Goal: Task Accomplishment & Management: Manage account settings

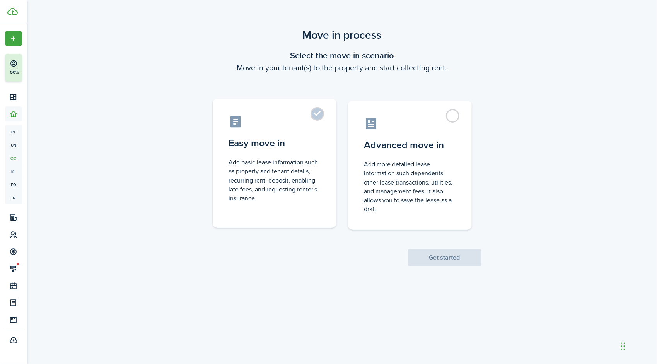
click at [317, 111] on label "Easy move in Add basic lease information such as property and tenant details, r…" at bounding box center [275, 163] width 124 height 129
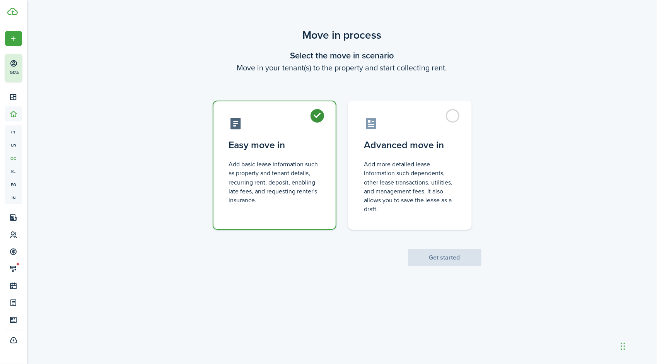
radio input "true"
click at [426, 255] on button "Get started" at bounding box center [444, 257] width 73 height 17
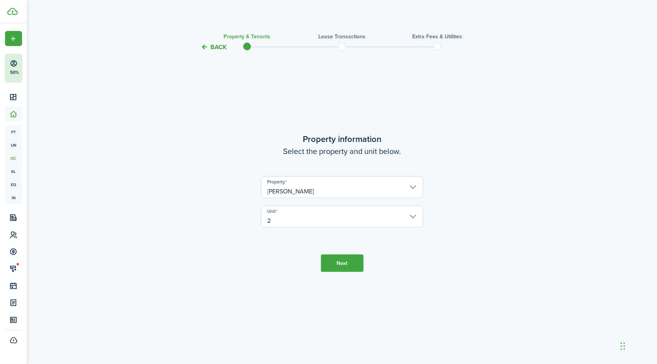
click at [338, 266] on button "Next" at bounding box center [342, 263] width 43 height 17
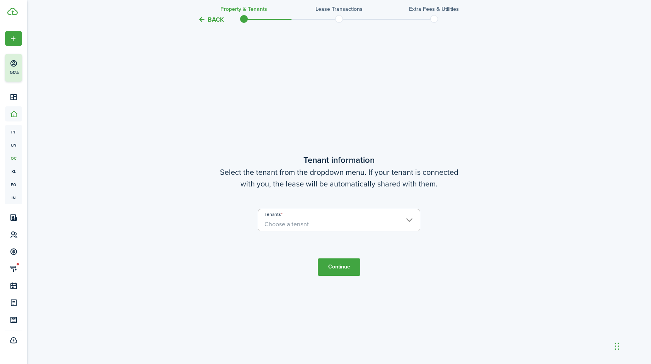
scroll to position [312, 0]
click at [312, 215] on input "Tenants" at bounding box center [339, 211] width 162 height 9
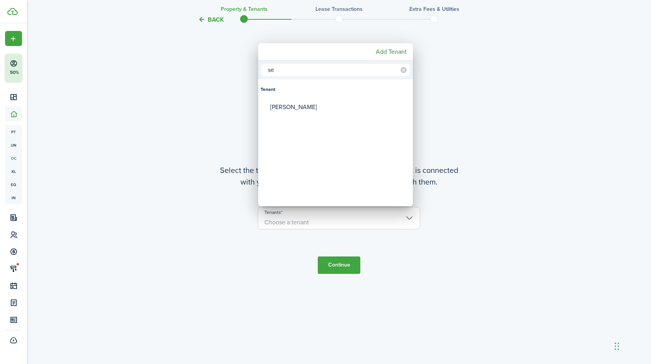
type input "s"
click at [385, 55] on mbsc-button "Add Tenant" at bounding box center [391, 52] width 37 height 14
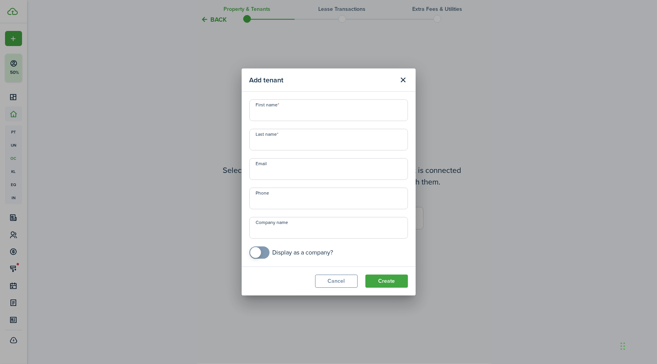
click at [295, 109] on input "First name" at bounding box center [328, 110] width 159 height 22
type input "[PERSON_NAME]"
click at [381, 280] on button "Create" at bounding box center [387, 281] width 43 height 13
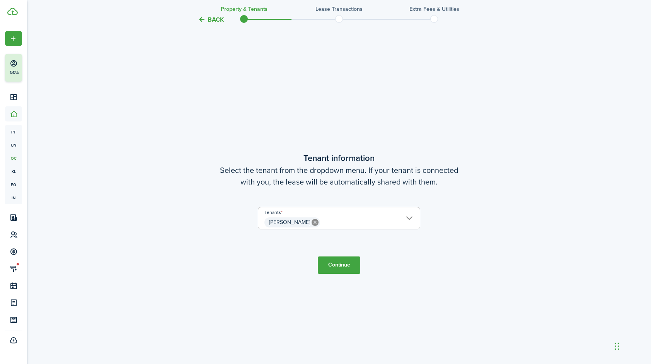
click at [343, 265] on button "Continue" at bounding box center [339, 264] width 43 height 17
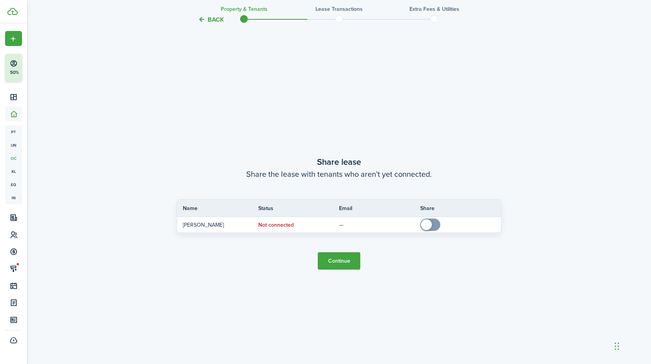
scroll to position [676, 0]
click at [340, 261] on button "Continue" at bounding box center [339, 260] width 43 height 17
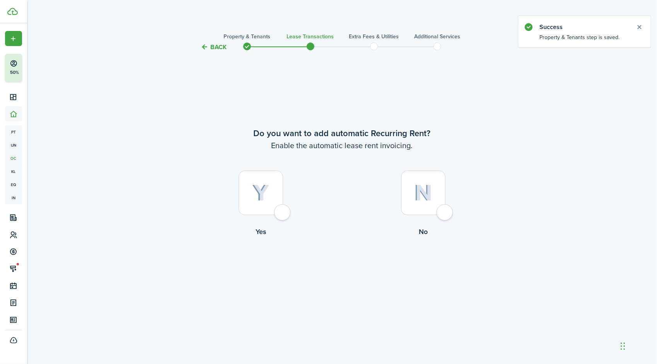
click at [281, 212] on div at bounding box center [261, 193] width 44 height 44
radio input "true"
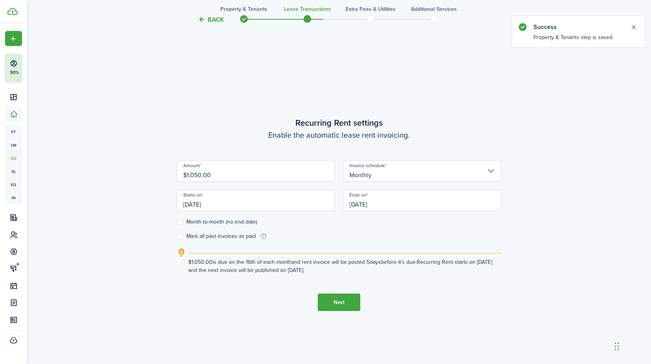
scroll to position [312, 0]
drag, startPoint x: 255, startPoint y: 171, endPoint x: 170, endPoint y: 179, distance: 85.9
click at [170, 179] on div "Back Property & Tenants Lease Transactions Extra fees & Utilities Additional Se…" at bounding box center [339, 55] width 449 height 680
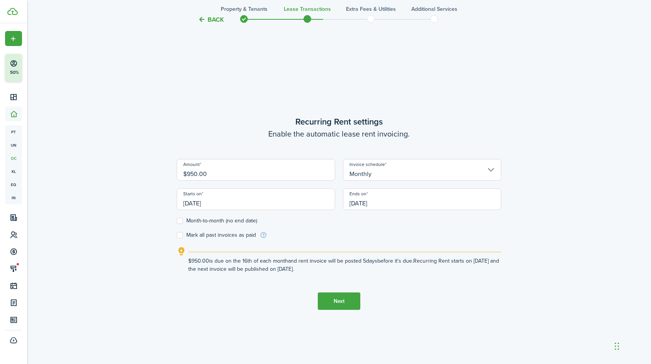
click at [263, 205] on input "[DATE]" at bounding box center [256, 199] width 159 height 22
type input "$950.00"
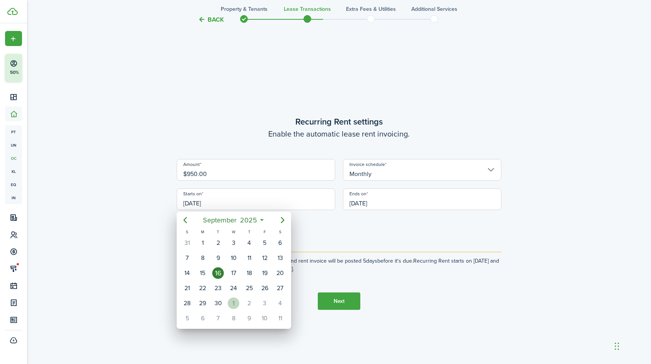
click at [235, 301] on div "1" at bounding box center [234, 303] width 12 height 12
type input "[DATE]"
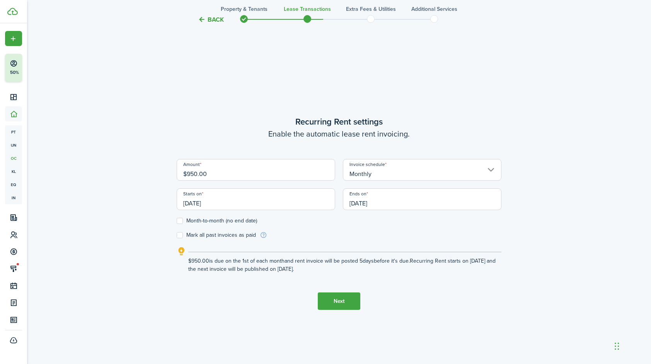
click at [179, 220] on label "Month-to-month (no end date)" at bounding box center [217, 221] width 80 height 6
click at [177, 221] on input "Month-to-month (no end date)" at bounding box center [176, 221] width 0 height 0
checkbox input "true"
click at [336, 297] on button "Next" at bounding box center [339, 300] width 43 height 17
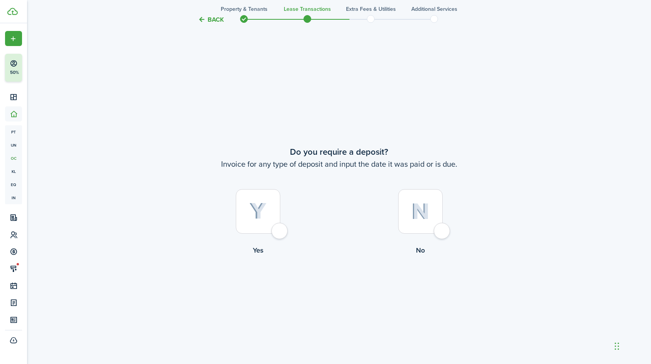
scroll to position [676, 0]
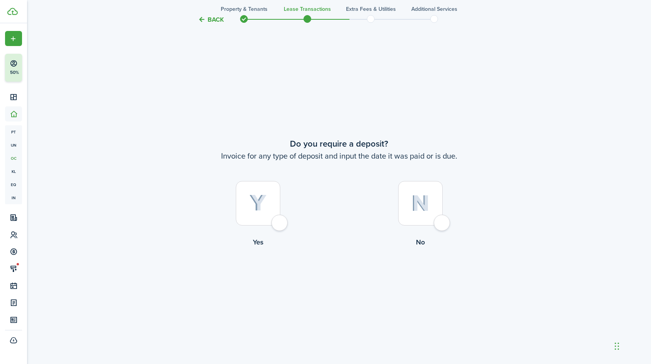
click at [280, 225] on div at bounding box center [258, 203] width 44 height 44
radio input "true"
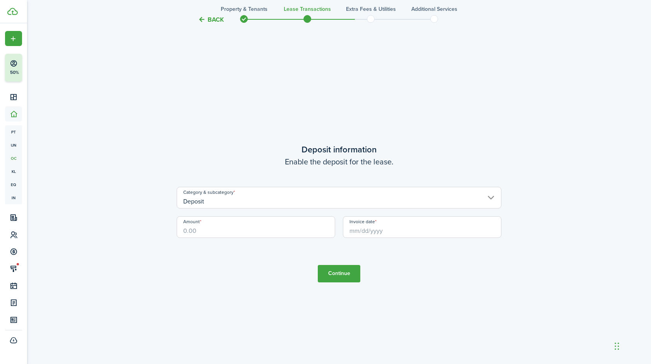
scroll to position [1040, 0]
click at [227, 236] on input "Amount" at bounding box center [256, 227] width 159 height 22
click at [371, 226] on input "Invoice date" at bounding box center [422, 227] width 159 height 22
type input "$950.00"
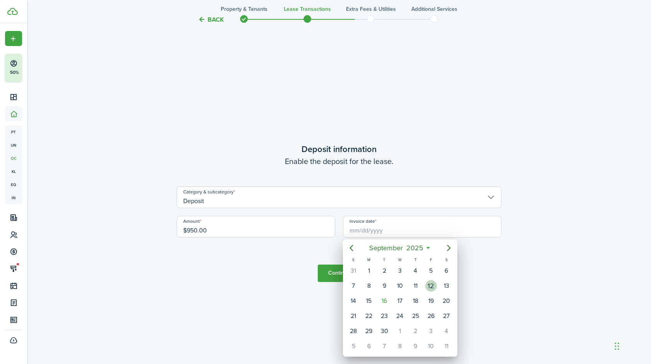
click at [430, 283] on div "12" at bounding box center [431, 286] width 12 height 12
type input "[DATE]"
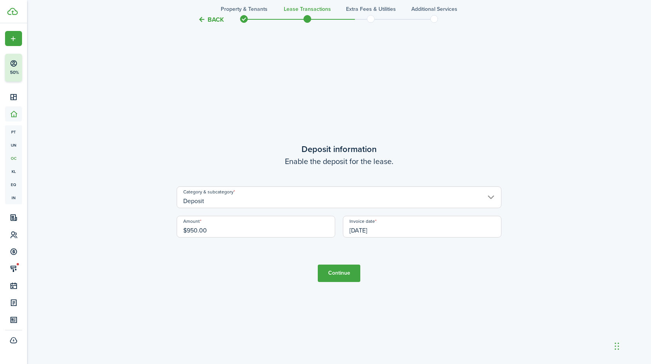
click at [344, 272] on button "Continue" at bounding box center [339, 273] width 43 height 17
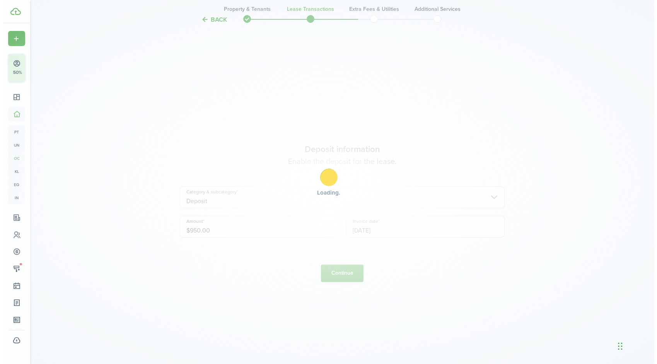
scroll to position [0, 0]
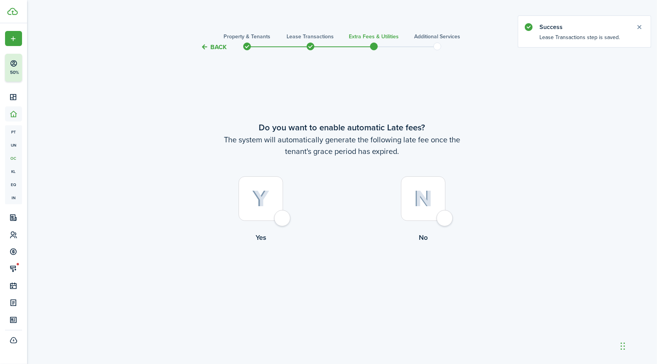
click at [445, 217] on div at bounding box center [423, 198] width 44 height 44
radio input "true"
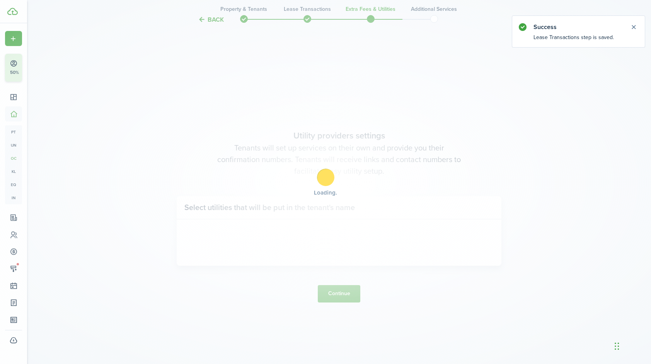
scroll to position [312, 0]
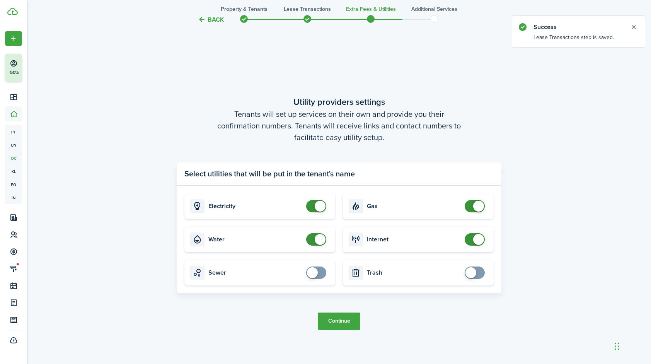
checkbox input "false"
click at [319, 240] on span at bounding box center [320, 239] width 11 height 11
checkbox input "false"
click at [319, 205] on span at bounding box center [320, 206] width 11 height 11
checkbox input "false"
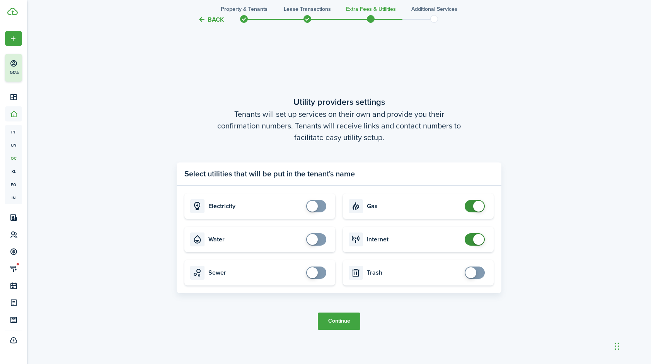
click at [480, 206] on span at bounding box center [478, 206] width 11 height 11
checkbox input "false"
click at [480, 238] on span at bounding box center [478, 239] width 11 height 11
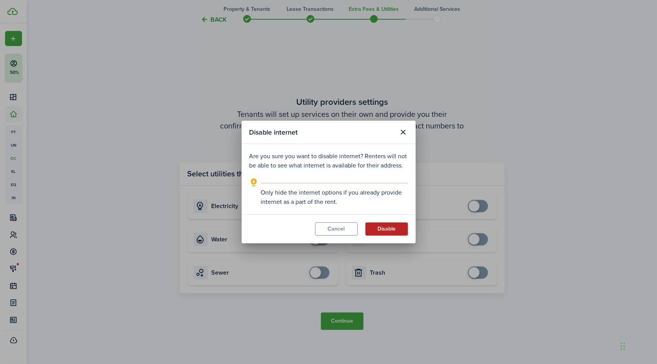
click at [388, 225] on button "Disable" at bounding box center [387, 228] width 43 height 13
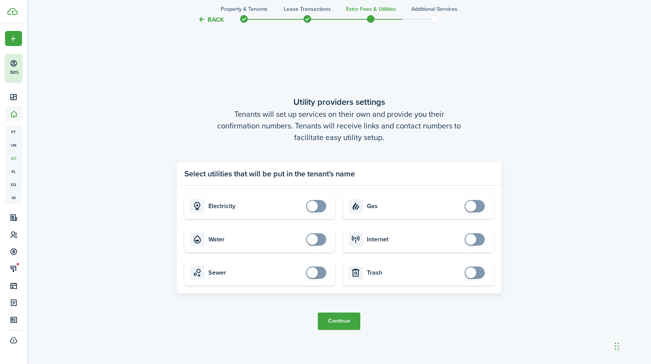
click at [341, 321] on button "Continue" at bounding box center [339, 321] width 43 height 17
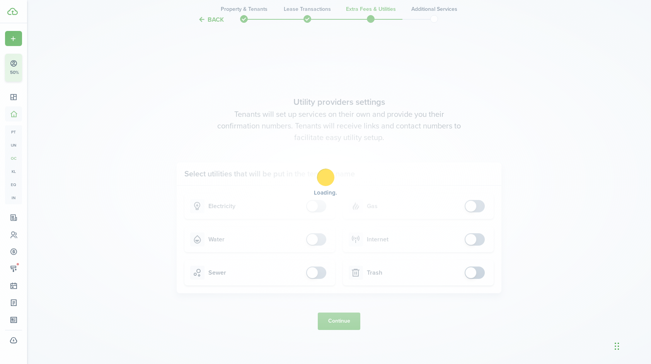
scroll to position [0, 0]
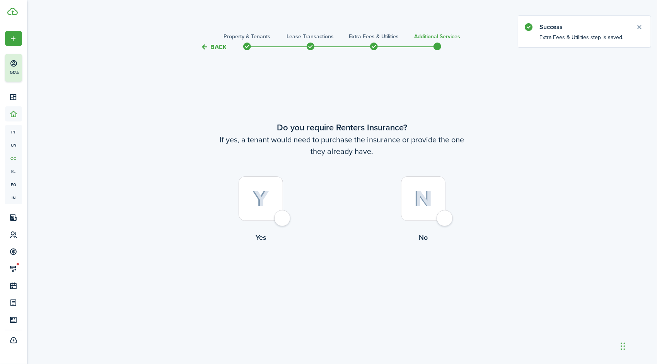
click at [439, 225] on label "No" at bounding box center [423, 211] width 162 height 70
radio input "true"
click at [343, 276] on button "Complete move in" at bounding box center [342, 274] width 57 height 17
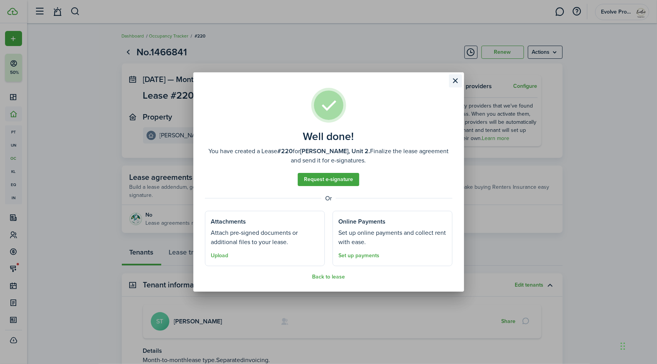
click at [455, 80] on button "Close modal" at bounding box center [455, 80] width 13 height 13
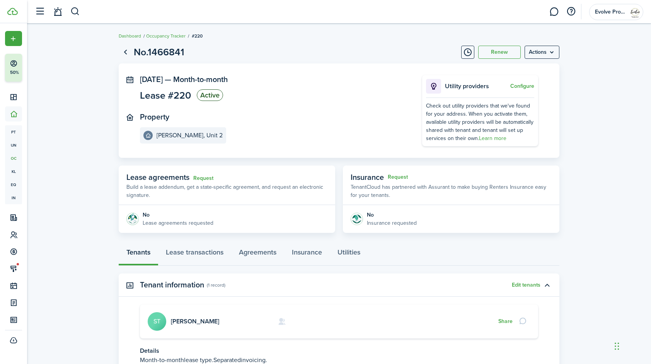
click at [190, 317] on card "[PERSON_NAME] ST Share" at bounding box center [339, 321] width 398 height 34
click at [199, 321] on link "[PERSON_NAME]" at bounding box center [195, 321] width 48 height 9
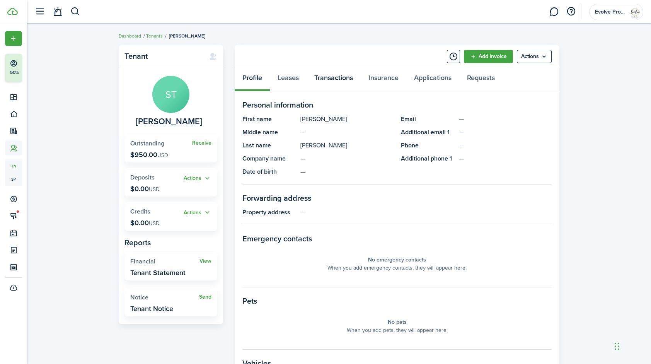
click at [335, 78] on link "Transactions" at bounding box center [334, 79] width 54 height 23
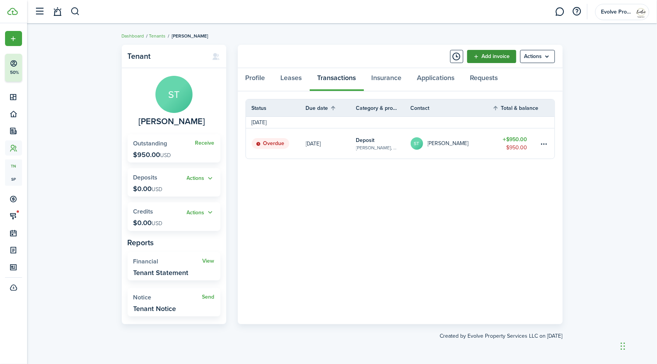
click at [476, 56] on link "Add invoice" at bounding box center [491, 56] width 49 height 13
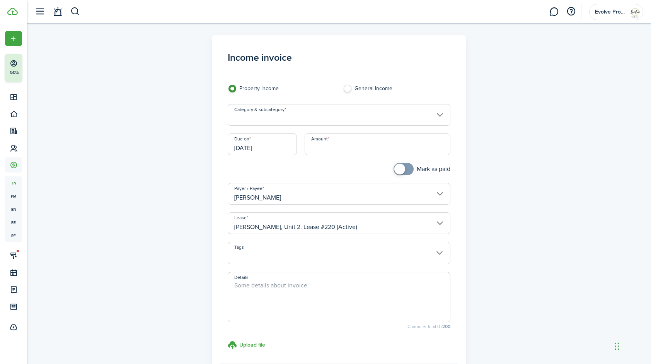
click at [272, 147] on input "[DATE]" at bounding box center [262, 144] width 69 height 22
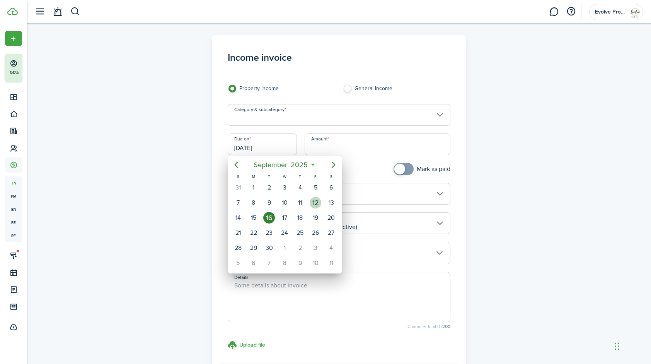
click at [313, 204] on div "12" at bounding box center [316, 203] width 12 height 12
type input "[DATE]"
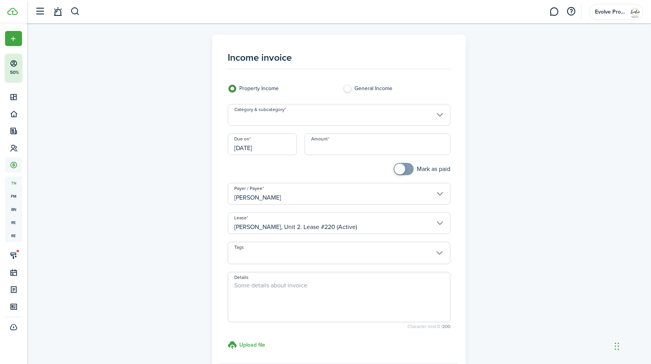
click at [338, 144] on input "Amount" at bounding box center [378, 144] width 146 height 22
type input "$665.00"
click at [255, 289] on textarea "Details" at bounding box center [339, 299] width 222 height 37
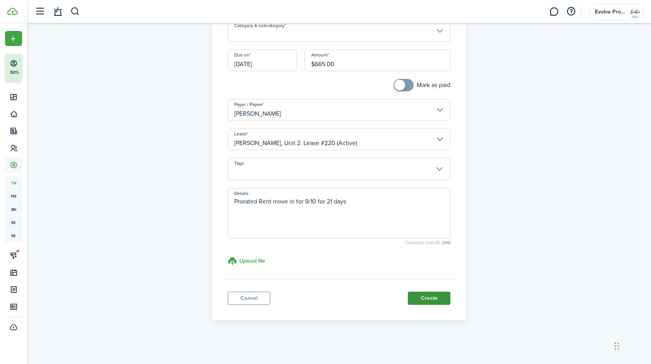
type textarea "Prorated Rent move in for 9/10 for 21 days"
click at [442, 298] on button "Create" at bounding box center [429, 298] width 43 height 13
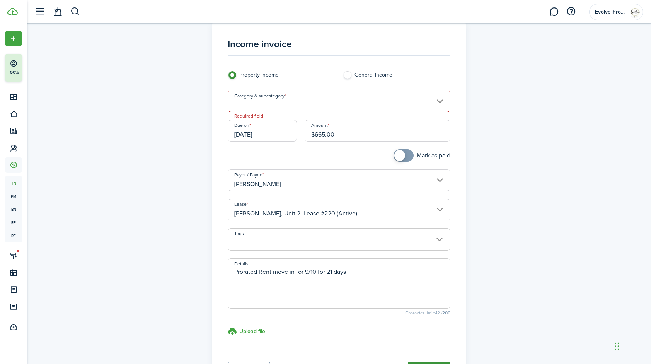
scroll to position [0, 0]
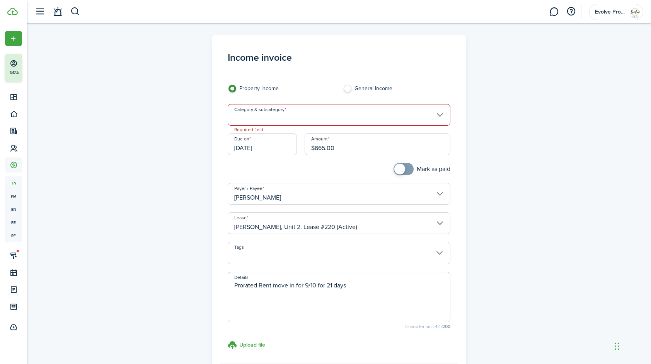
click at [292, 112] on input "Category & subcategory" at bounding box center [339, 115] width 223 height 22
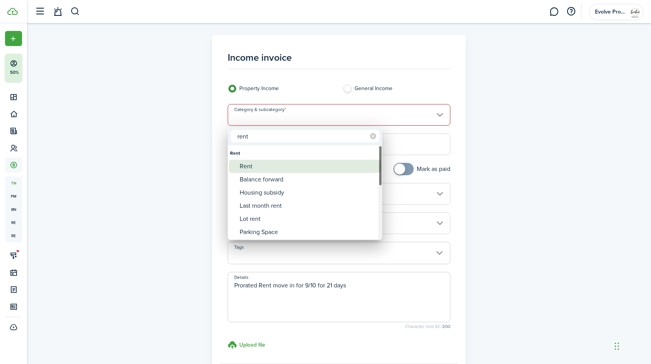
type input "rent"
click at [253, 164] on div "Rent" at bounding box center [308, 166] width 137 height 13
type input "Rent"
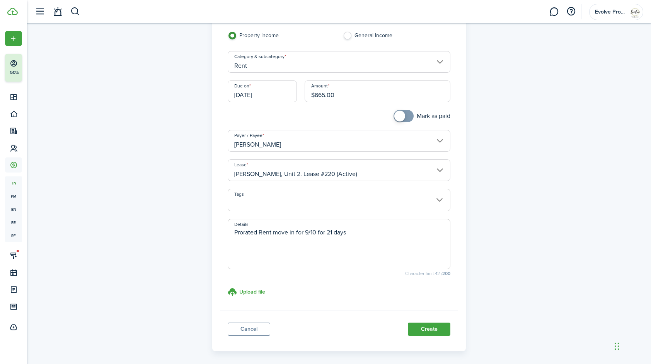
scroll to position [77, 0]
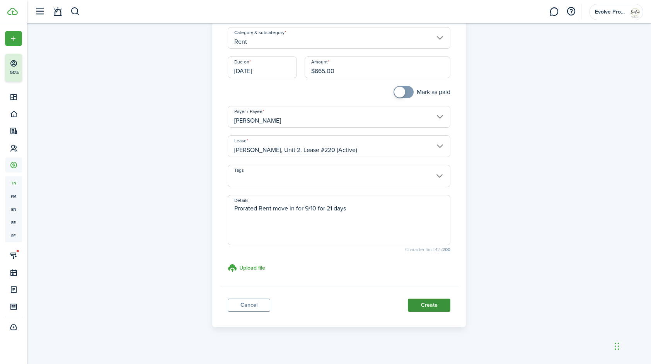
click at [420, 306] on button "Create" at bounding box center [429, 305] width 43 height 13
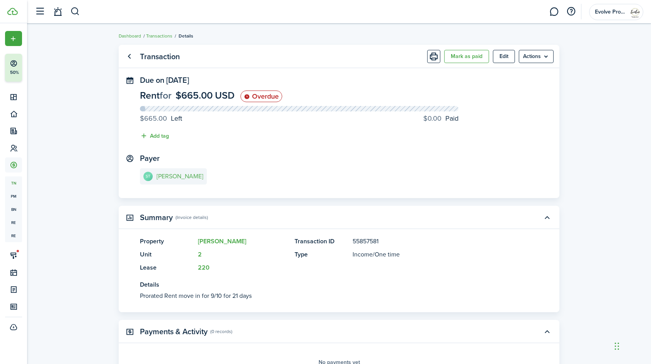
click at [184, 173] on link "ST [PERSON_NAME]" at bounding box center [173, 176] width 67 height 16
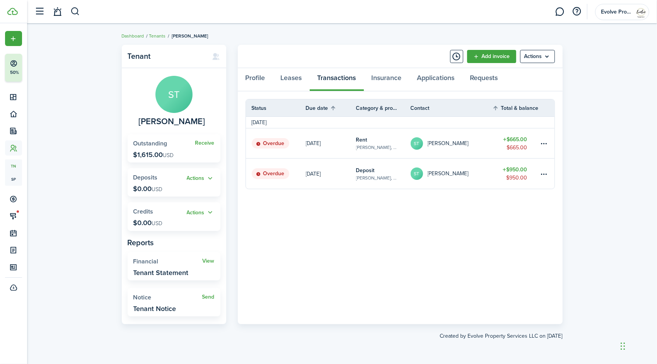
click at [457, 143] on table-profile-info-text "[PERSON_NAME]" at bounding box center [448, 143] width 41 height 6
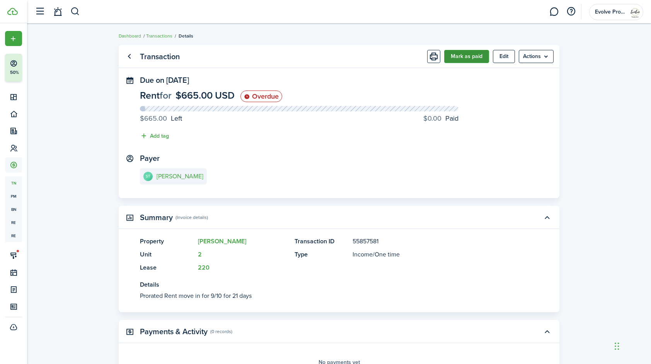
click at [468, 59] on button "Mark as paid" at bounding box center [466, 56] width 45 height 13
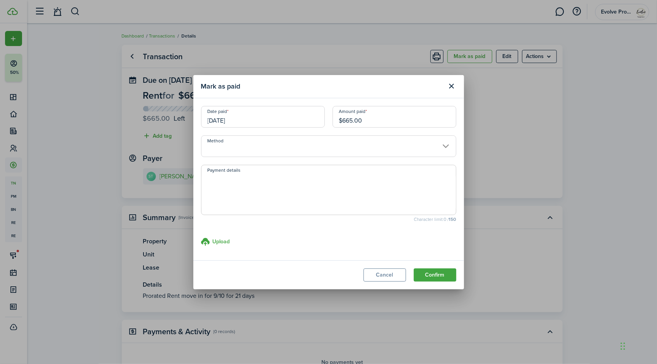
drag, startPoint x: 372, startPoint y: 120, endPoint x: 313, endPoint y: 122, distance: 58.8
click at [313, 122] on div "Date paid [DATE] Amount paid $665.00" at bounding box center [328, 120] width 263 height 29
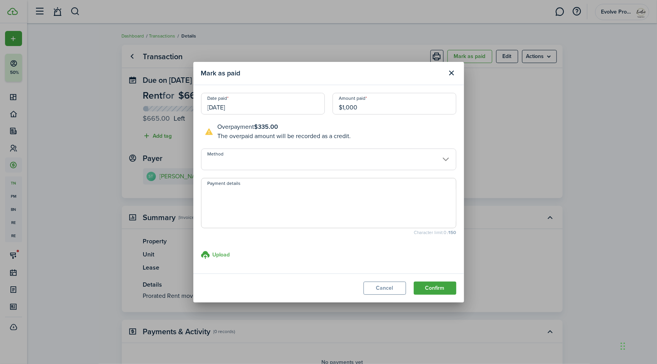
click at [257, 107] on input "[DATE]" at bounding box center [263, 104] width 124 height 22
type input "$1,000.00"
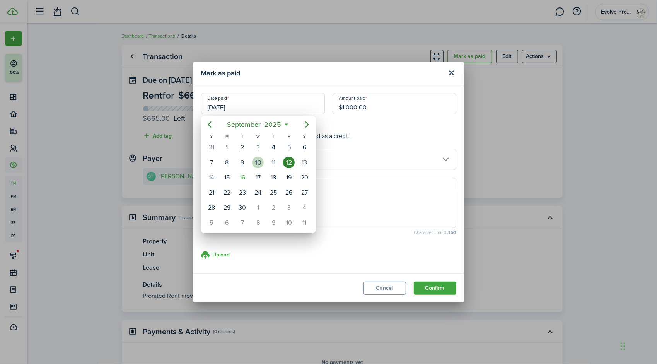
click at [255, 163] on div "10" at bounding box center [258, 163] width 12 height 12
type input "[DATE]"
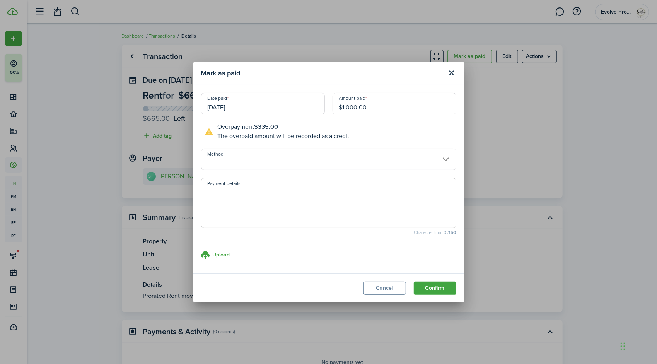
click at [249, 153] on input "Method" at bounding box center [328, 160] width 255 height 22
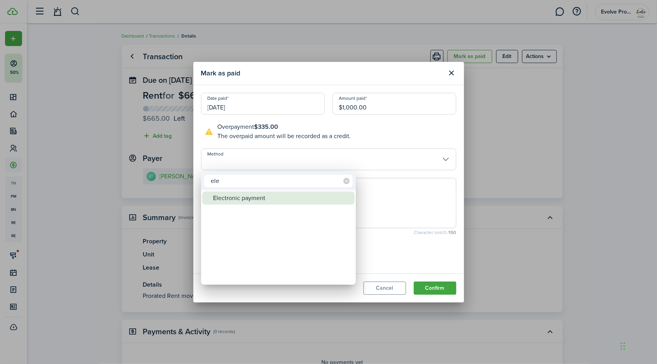
type input "ele"
click at [236, 196] on div "Electronic payment" at bounding box center [281, 197] width 137 height 13
type input "Electronic payment"
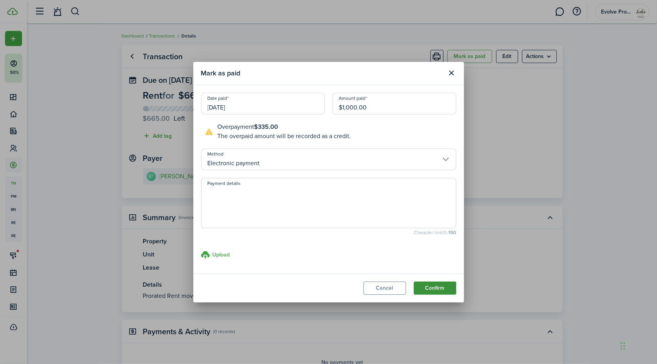
click at [425, 287] on button "Confirm" at bounding box center [435, 288] width 43 height 13
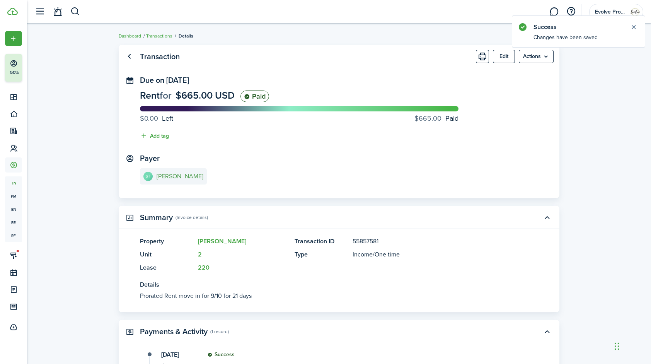
click at [191, 174] on e-details-info-title "[PERSON_NAME]" at bounding box center [180, 176] width 47 height 7
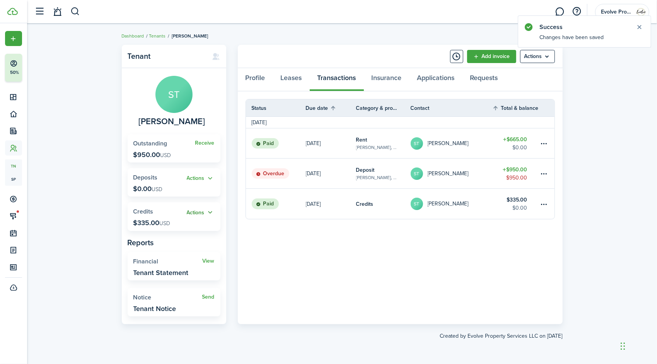
click at [210, 212] on button "Actions" at bounding box center [201, 212] width 28 height 9
click at [164, 239] on link "Apply" at bounding box center [181, 240] width 68 height 13
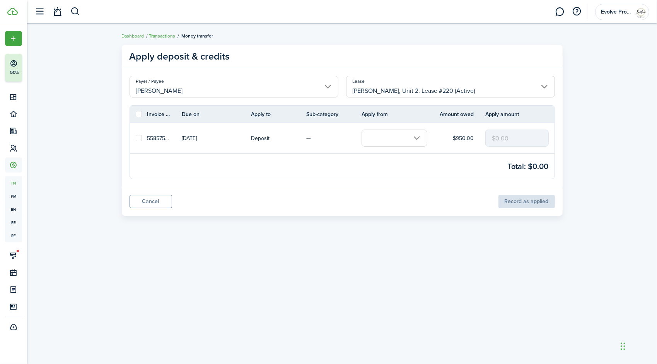
click at [381, 140] on input "text" at bounding box center [395, 138] width 66 height 17
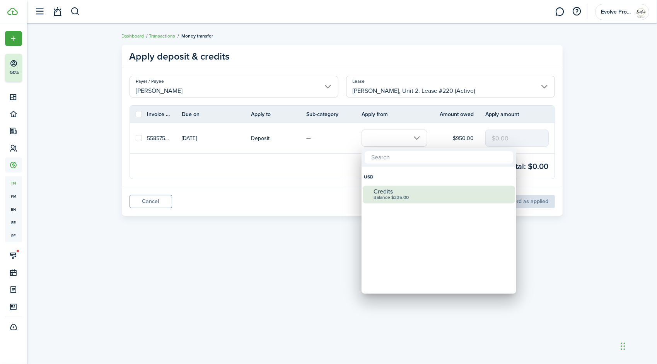
click at [389, 192] on div "Credits" at bounding box center [442, 191] width 137 height 7
checkbox input "true"
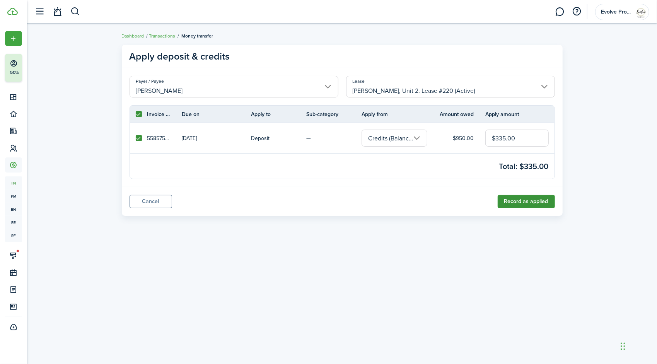
click at [535, 200] on button "Record as applied" at bounding box center [526, 201] width 57 height 13
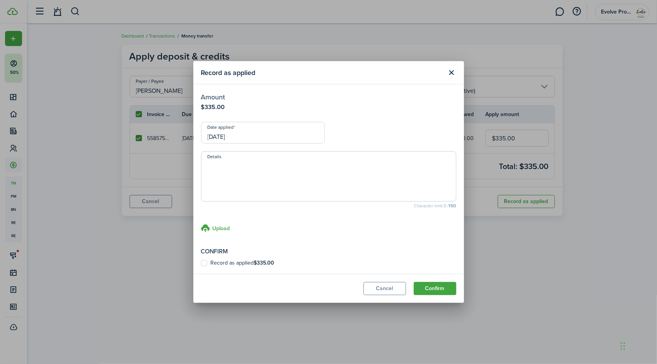
click at [203, 264] on label "Record as applied $335.00" at bounding box center [237, 263] width 73 height 6
click at [201, 263] on input "Record as applied $335.00" at bounding box center [201, 263] width 0 height 0
checkbox input "true"
click at [251, 136] on input "[DATE]" at bounding box center [263, 133] width 124 height 22
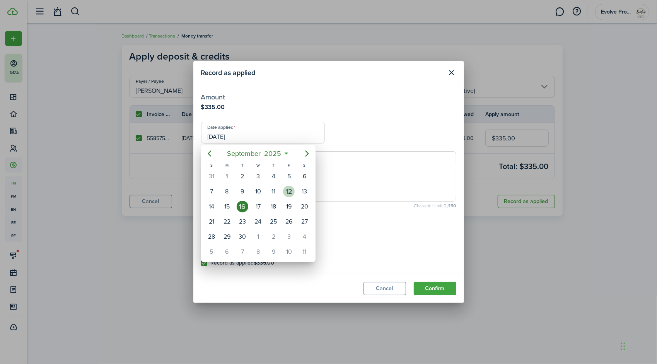
click at [287, 191] on div "12" at bounding box center [289, 192] width 12 height 12
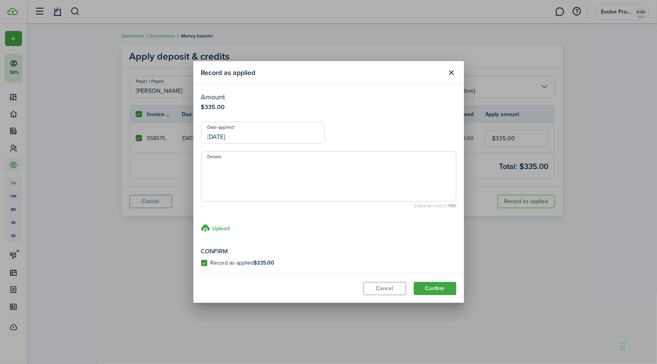
click at [246, 133] on input "[DATE]" at bounding box center [263, 133] width 124 height 22
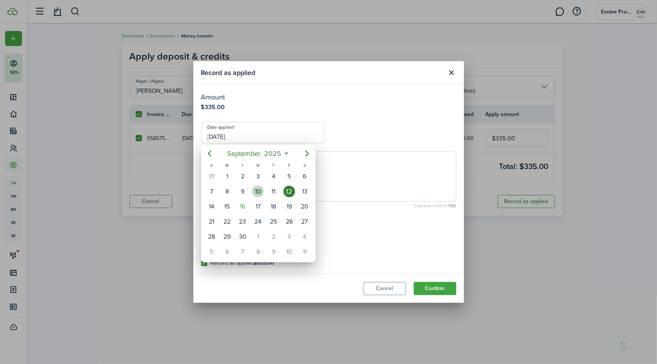
click at [258, 191] on div "10" at bounding box center [258, 192] width 12 height 12
type input "[DATE]"
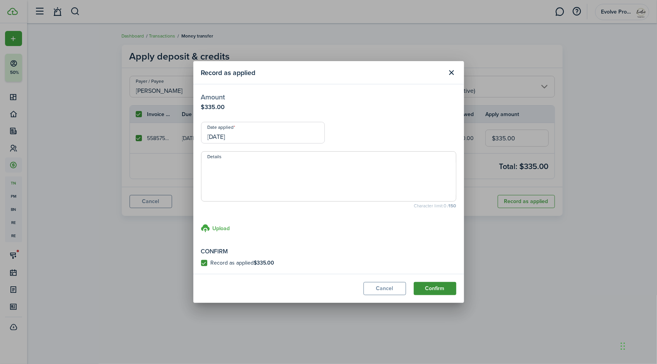
click at [430, 284] on button "Confirm" at bounding box center [435, 288] width 43 height 13
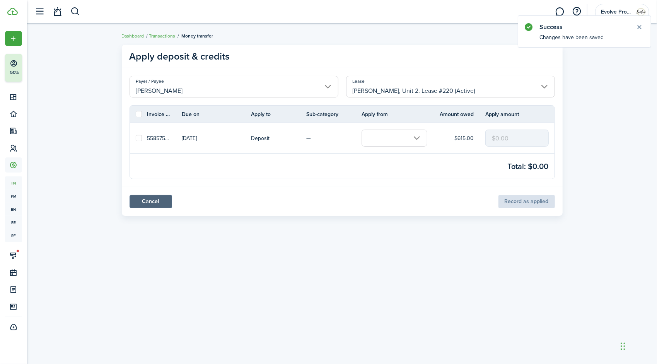
click at [138, 197] on link "Cancel" at bounding box center [151, 201] width 43 height 13
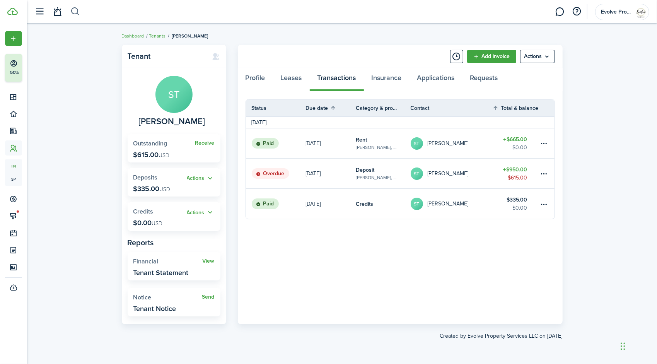
click at [74, 9] on button "button" at bounding box center [75, 11] width 10 height 13
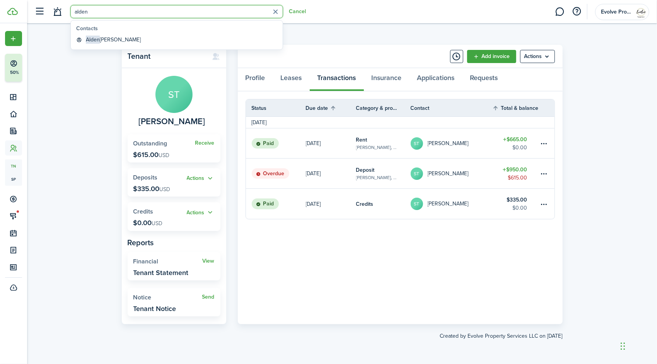
type input "alden"
click at [114, 38] on global-search-item-title "[PERSON_NAME]" at bounding box center [113, 40] width 55 height 8
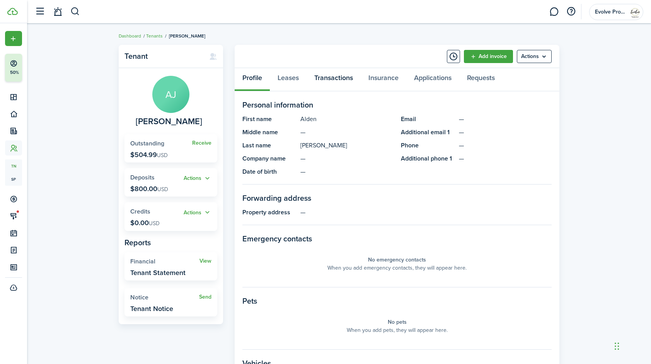
click at [331, 73] on link "Transactions" at bounding box center [334, 79] width 54 height 23
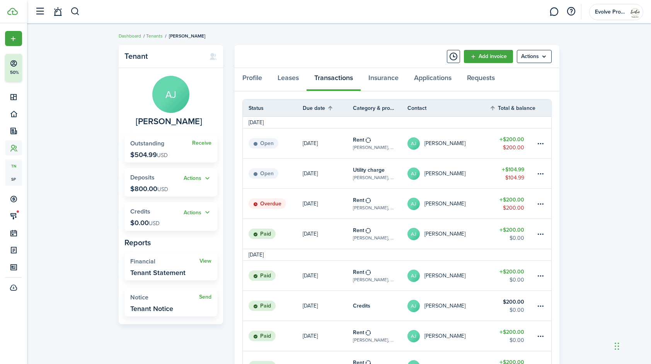
click at [444, 201] on table-profile-info-text "[PERSON_NAME]" at bounding box center [445, 204] width 41 height 6
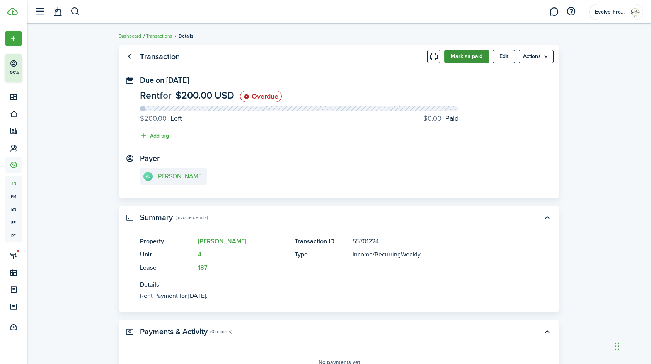
click at [468, 57] on button "Mark as paid" at bounding box center [466, 56] width 45 height 13
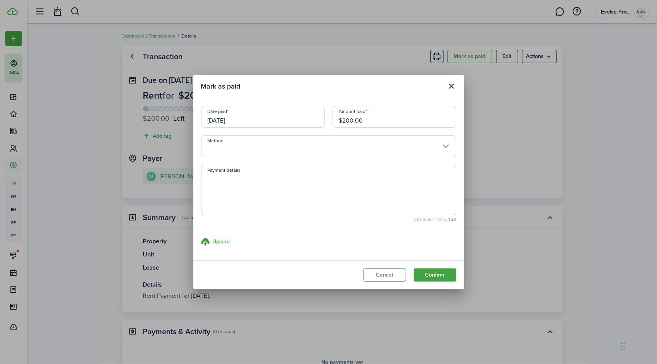
drag, startPoint x: 366, startPoint y: 118, endPoint x: 314, endPoint y: 128, distance: 52.0
click at [314, 128] on div "Date paid [DATE] Amount paid $200.00" at bounding box center [328, 120] width 263 height 29
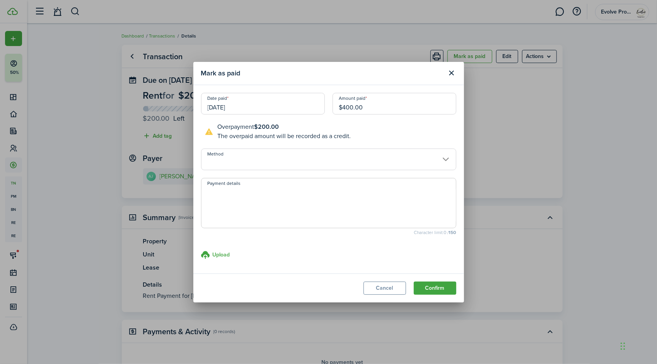
click at [267, 107] on input "[DATE]" at bounding box center [263, 104] width 124 height 22
type input "$400.00"
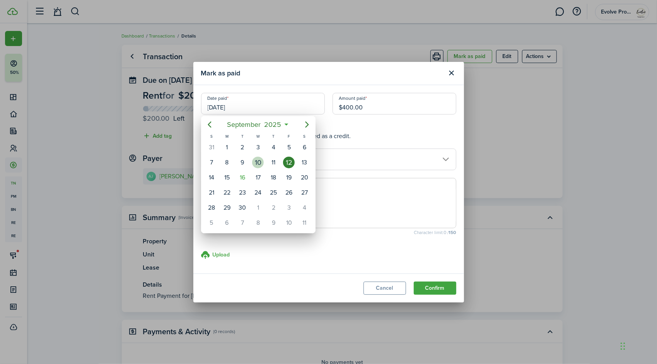
click at [256, 162] on div "10" at bounding box center [258, 163] width 12 height 12
type input "[DATE]"
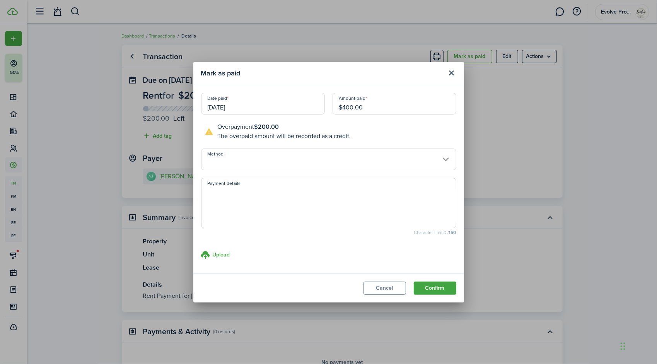
click at [247, 159] on input "Method" at bounding box center [328, 160] width 255 height 22
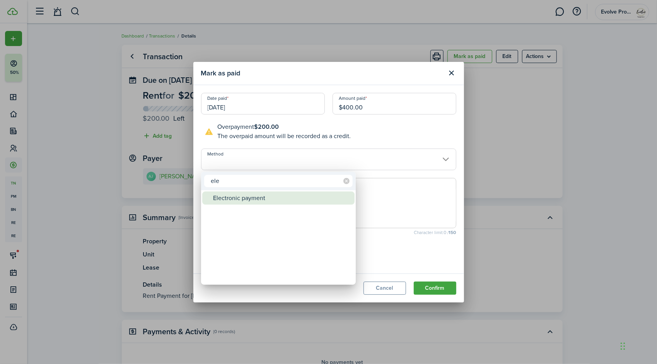
type input "ele"
click at [239, 193] on div "Electronic payment" at bounding box center [281, 197] width 137 height 13
type input "Electronic payment"
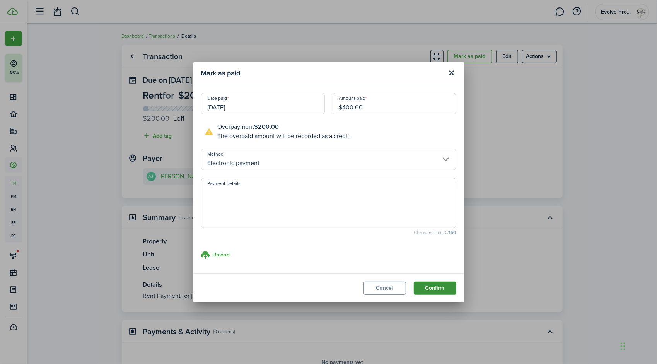
click at [424, 287] on button "Confirm" at bounding box center [435, 288] width 43 height 13
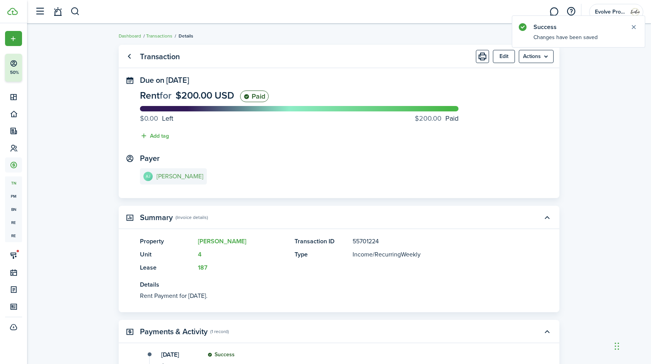
click at [184, 178] on e-details-info-title "[PERSON_NAME]" at bounding box center [180, 176] width 47 height 7
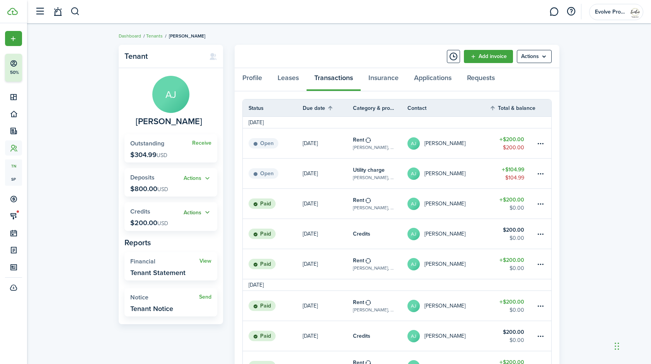
click at [207, 211] on button "Actions" at bounding box center [198, 212] width 28 height 9
click at [460, 174] on link "[PERSON_NAME] [PERSON_NAME]" at bounding box center [449, 174] width 82 height 30
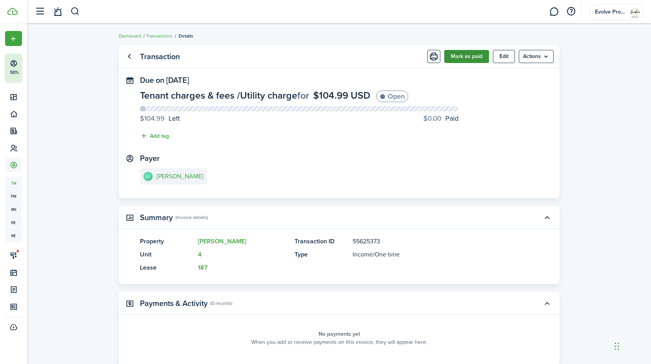
click at [465, 56] on button "Mark as paid" at bounding box center [466, 56] width 45 height 13
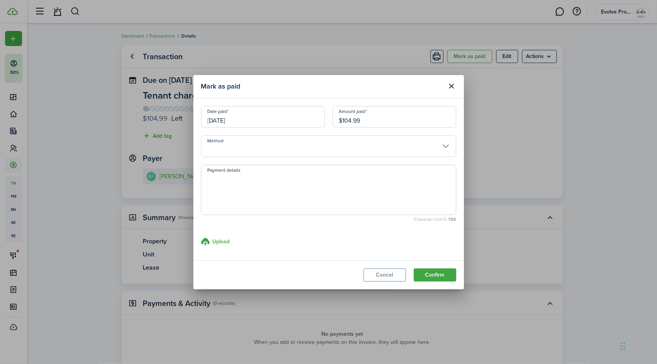
click at [265, 118] on input "[DATE]" at bounding box center [263, 117] width 124 height 22
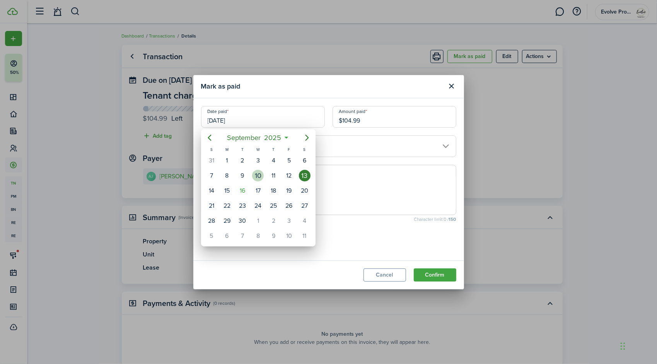
click at [259, 173] on div "10" at bounding box center [258, 176] width 12 height 12
type input "[DATE]"
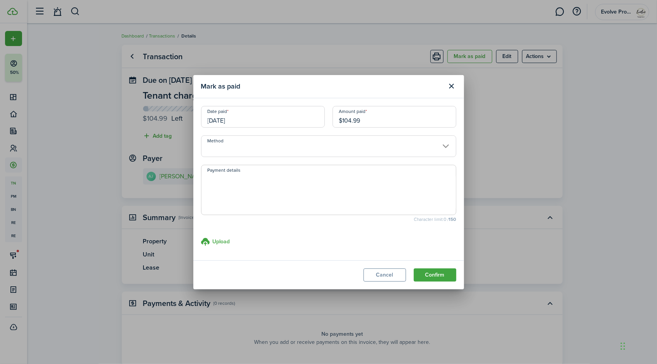
click at [248, 151] on input "Method" at bounding box center [328, 146] width 255 height 22
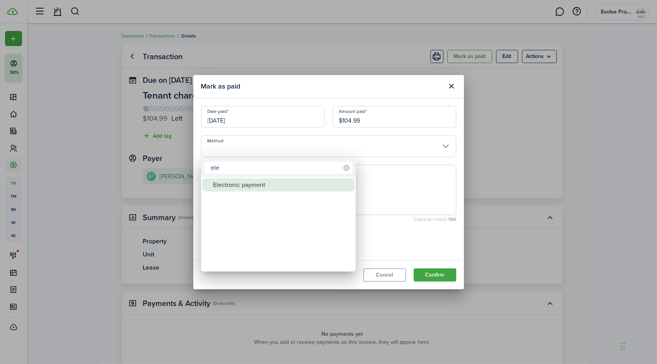
type input "ele"
click at [240, 184] on div "Electronic payment" at bounding box center [281, 184] width 137 height 13
type input "Electronic payment"
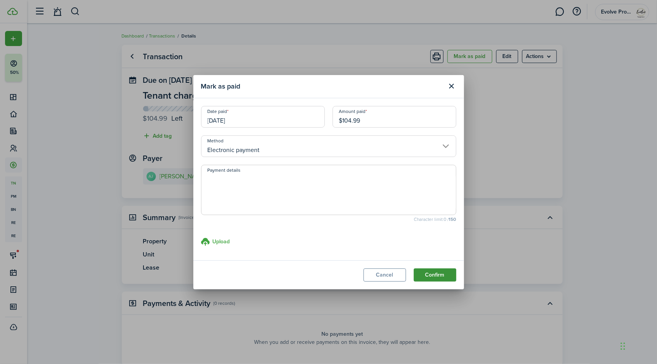
click at [425, 273] on button "Confirm" at bounding box center [435, 274] width 43 height 13
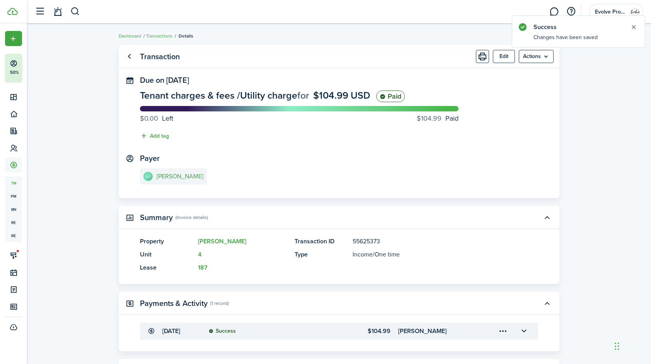
click at [183, 176] on e-details-info-title "[PERSON_NAME]" at bounding box center [180, 176] width 47 height 7
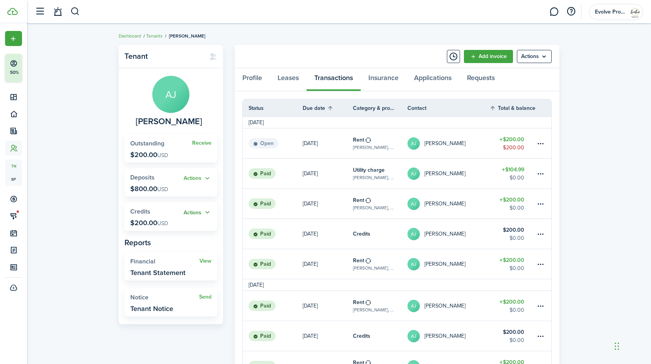
click at [208, 210] on button "Actions" at bounding box center [198, 212] width 28 height 9
click at [175, 240] on link "Apply" at bounding box center [178, 240] width 68 height 13
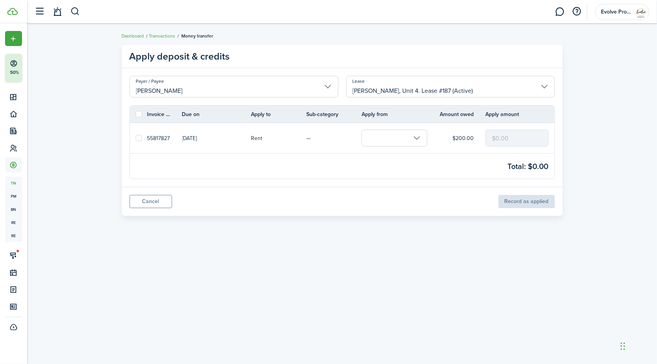
click at [384, 140] on input "text" at bounding box center [395, 138] width 66 height 17
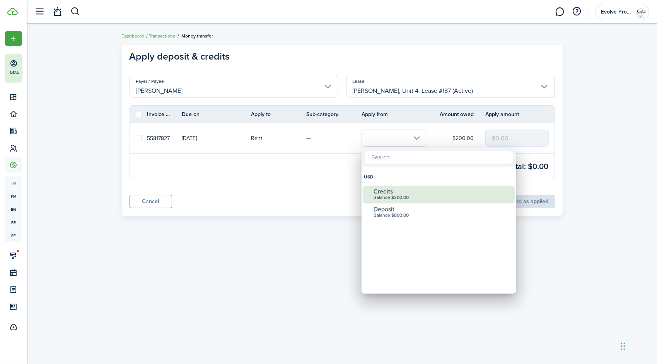
click at [400, 190] on div "Credits" at bounding box center [442, 191] width 137 height 7
checkbox input "true"
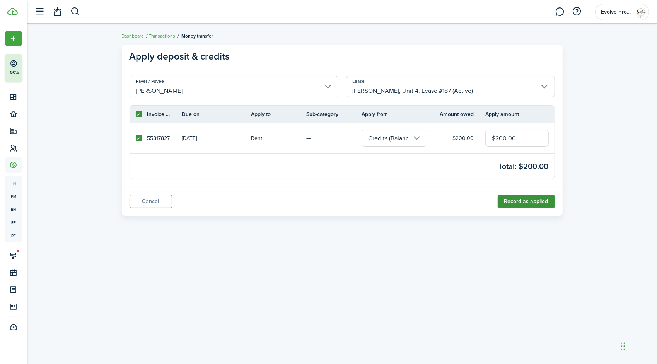
click at [508, 200] on button "Record as applied" at bounding box center [526, 201] width 57 height 13
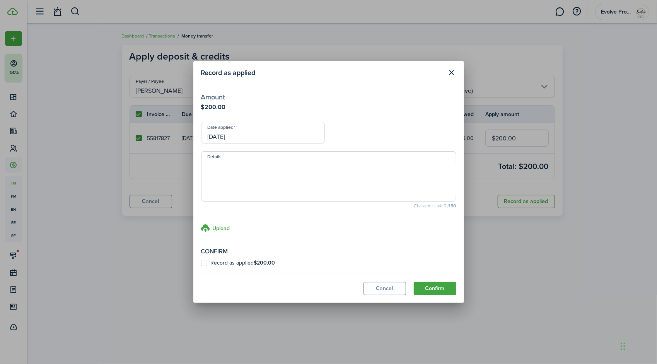
click at [205, 261] on label "Record as applied $200.00" at bounding box center [238, 263] width 74 height 6
click at [201, 263] on input "Record as applied $200.00" at bounding box center [201, 263] width 0 height 0
checkbox input "true"
click at [246, 135] on input "[DATE]" at bounding box center [263, 133] width 124 height 22
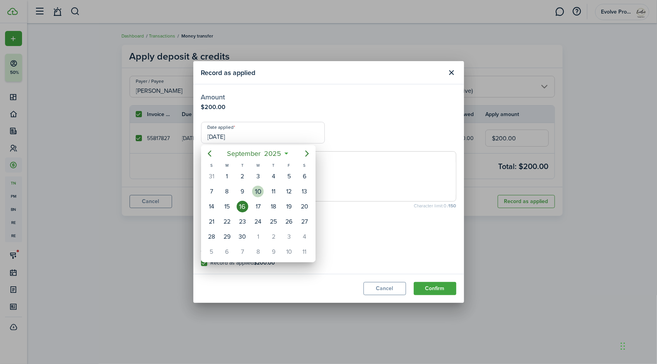
click at [258, 189] on div "10" at bounding box center [258, 192] width 12 height 12
type input "[DATE]"
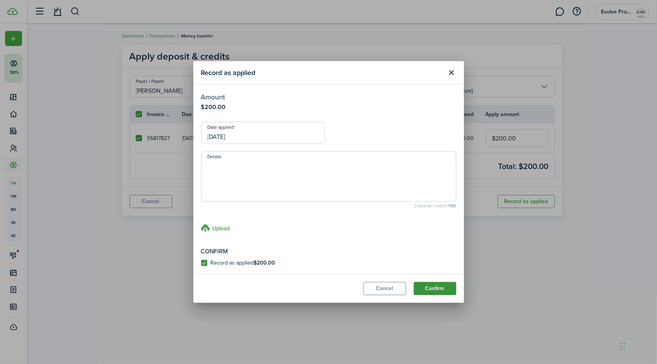
click at [442, 287] on button "Confirm" at bounding box center [435, 288] width 43 height 13
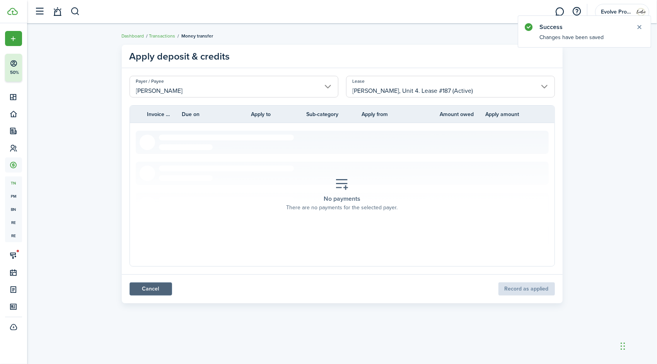
click at [140, 288] on link "Cancel" at bounding box center [151, 288] width 43 height 13
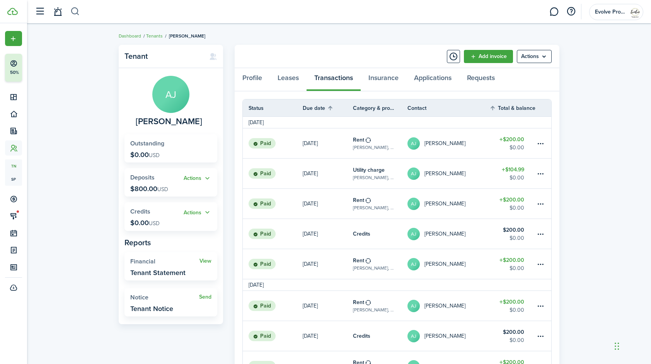
click at [72, 10] on button "button" at bounding box center [75, 11] width 10 height 13
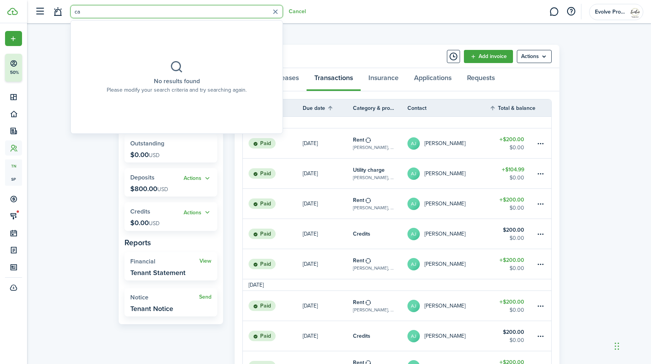
type input "c"
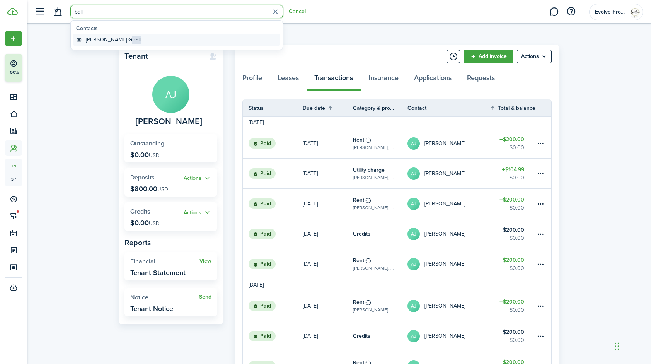
type input "ball"
click at [132, 40] on span "Ball" at bounding box center [136, 40] width 9 height 8
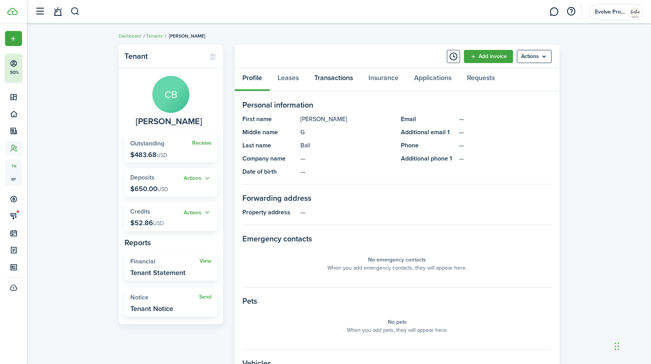
click at [338, 76] on link "Transactions" at bounding box center [334, 79] width 54 height 23
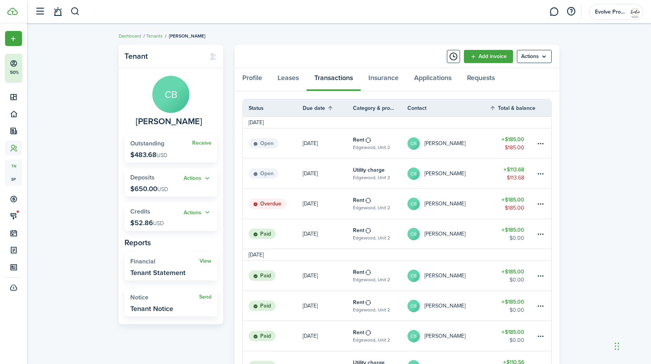
click at [440, 199] on table-profile-info "[PERSON_NAME] Ball" at bounding box center [437, 204] width 58 height 12
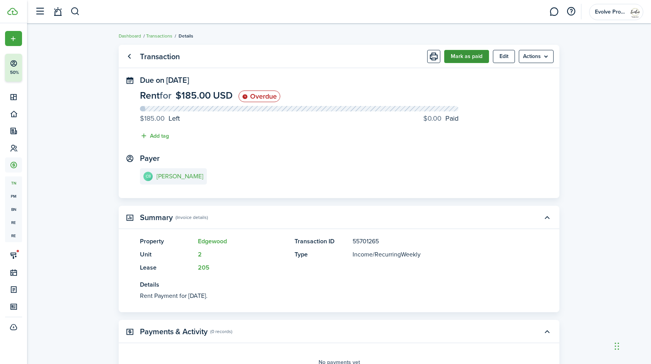
click at [475, 53] on button "Mark as paid" at bounding box center [466, 56] width 45 height 13
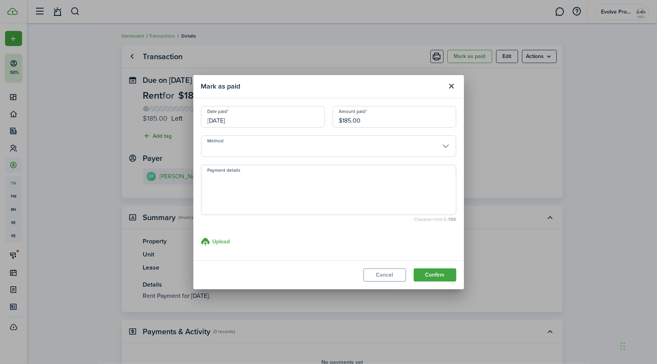
click at [273, 119] on input "[DATE]" at bounding box center [263, 117] width 124 height 22
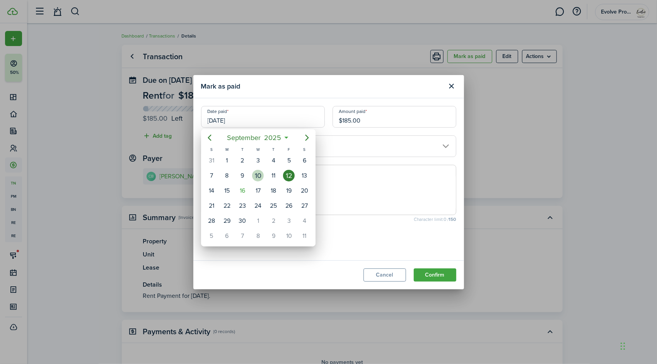
click at [259, 174] on div "10" at bounding box center [258, 176] width 12 height 12
type input "[DATE]"
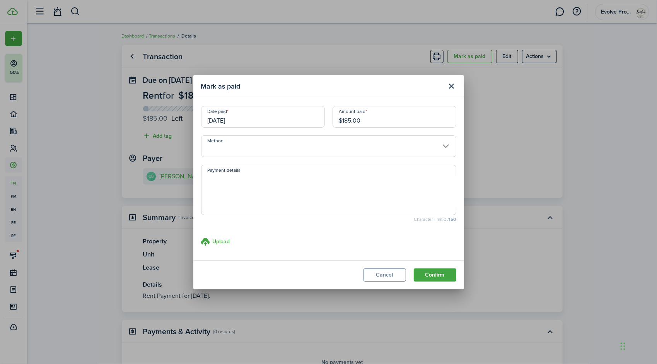
click at [243, 138] on input "Method" at bounding box center [328, 146] width 255 height 22
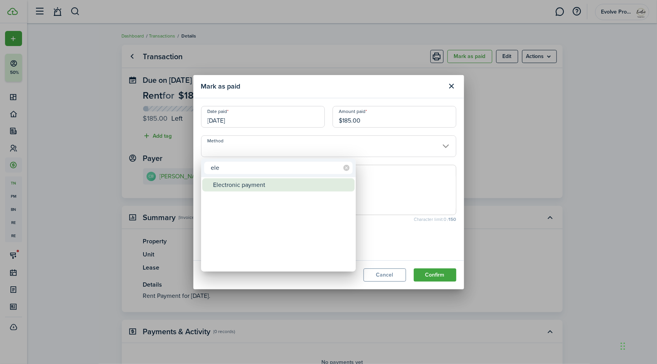
type input "ele"
click at [234, 181] on div "Electronic payment" at bounding box center [281, 184] width 137 height 13
type input "Electronic payment"
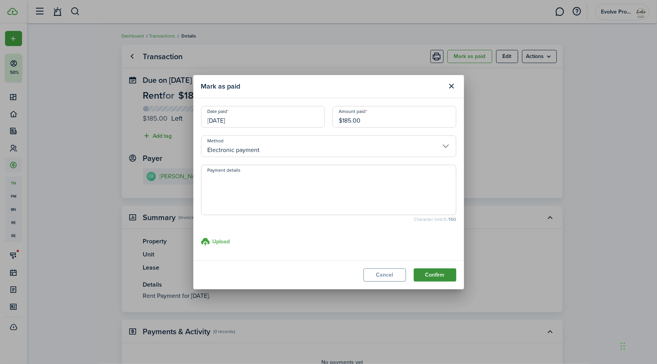
click at [432, 274] on button "Confirm" at bounding box center [435, 274] width 43 height 13
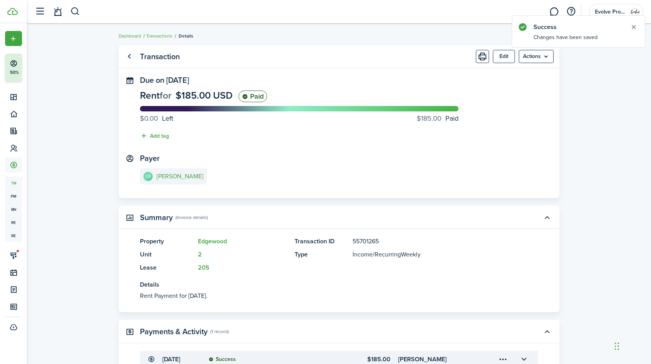
click at [171, 178] on e-details-info-title "[PERSON_NAME]" at bounding box center [180, 176] width 47 height 7
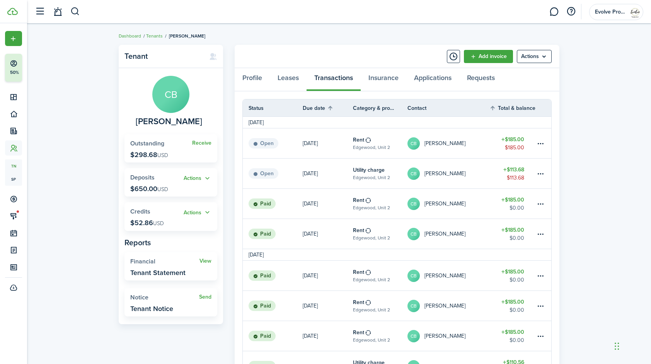
click at [473, 170] on link "[PERSON_NAME] Ball" at bounding box center [449, 174] width 82 height 30
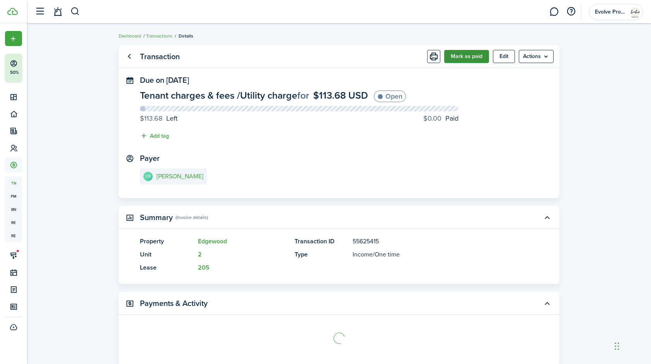
click at [468, 56] on button "Mark as paid" at bounding box center [466, 56] width 45 height 13
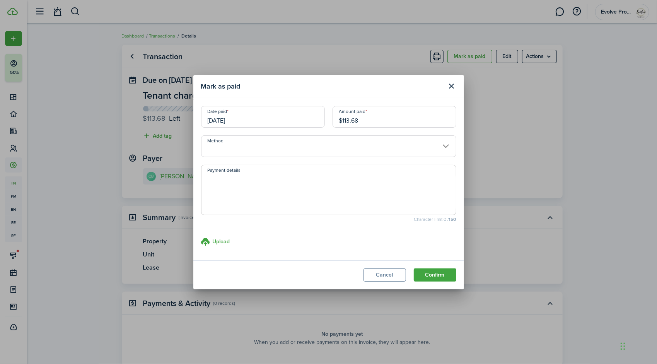
click at [249, 117] on input "[DATE]" at bounding box center [263, 117] width 124 height 22
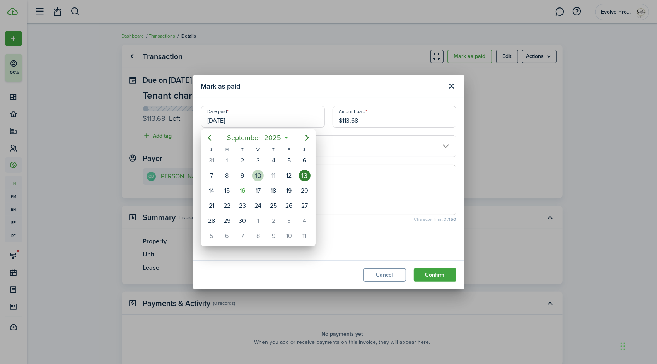
click at [256, 175] on div "10" at bounding box center [258, 176] width 12 height 12
type input "[DATE]"
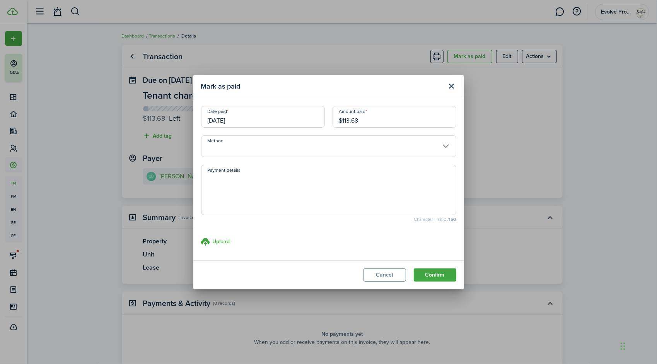
click at [250, 145] on input "Method" at bounding box center [328, 146] width 255 height 22
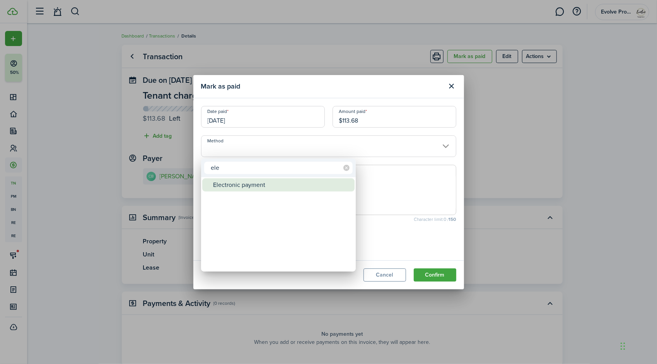
type input "ele"
click at [243, 183] on div "Electronic payment" at bounding box center [281, 184] width 137 height 13
type input "Electronic payment"
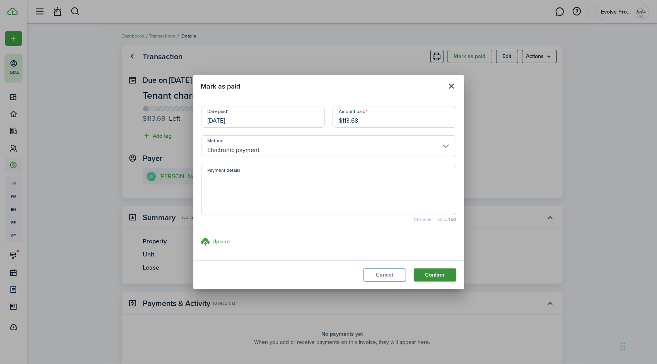
click at [418, 272] on button "Confirm" at bounding box center [435, 274] width 43 height 13
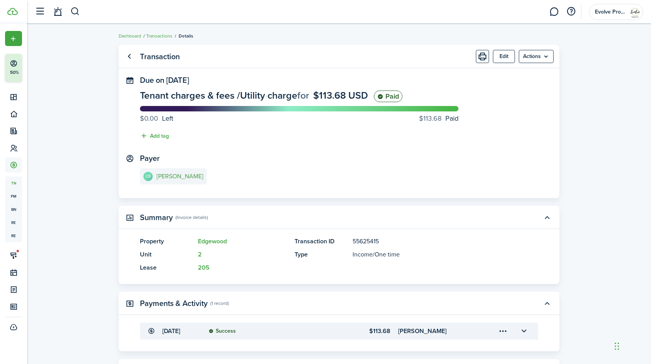
click at [168, 174] on e-details-info-title "[PERSON_NAME]" at bounding box center [180, 176] width 47 height 7
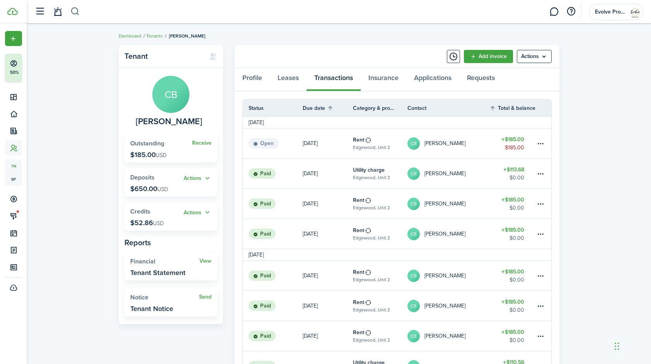
click at [74, 12] on button "button" at bounding box center [75, 11] width 10 height 13
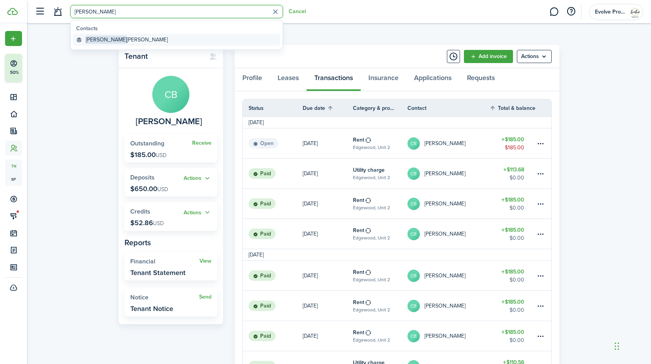
type input "[PERSON_NAME]"
click at [105, 39] on global-search-item-title "[PERSON_NAME]" at bounding box center [127, 40] width 82 height 8
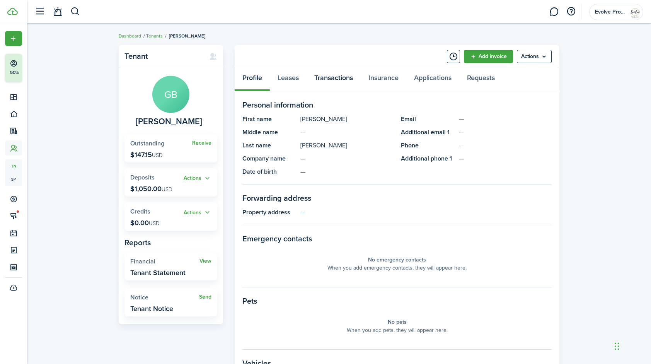
click at [333, 78] on link "Transactions" at bounding box center [334, 79] width 54 height 23
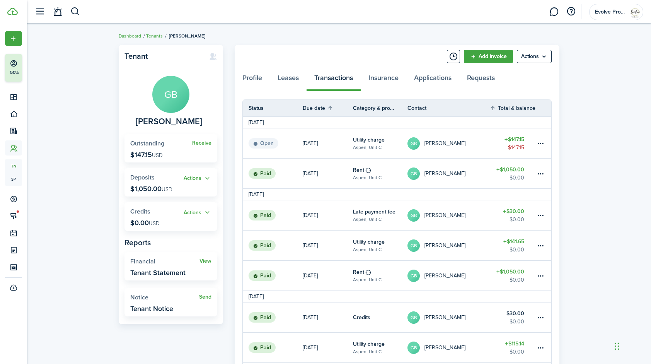
click at [453, 144] on table-profile-info-text "[PERSON_NAME]" at bounding box center [445, 143] width 41 height 6
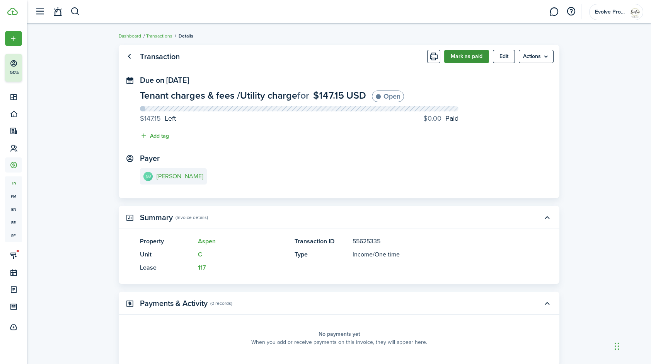
click at [470, 58] on button "Mark as paid" at bounding box center [466, 56] width 45 height 13
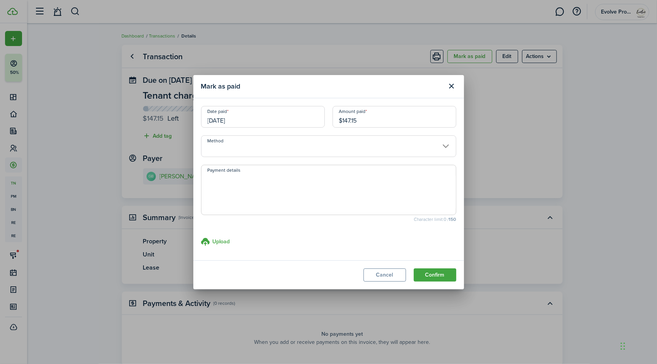
click at [259, 126] on input "[DATE]" at bounding box center [263, 117] width 124 height 22
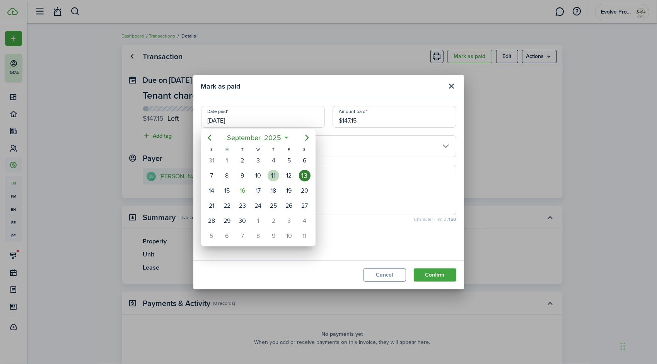
click at [273, 175] on div "11" at bounding box center [274, 176] width 12 height 12
type input "[DATE]"
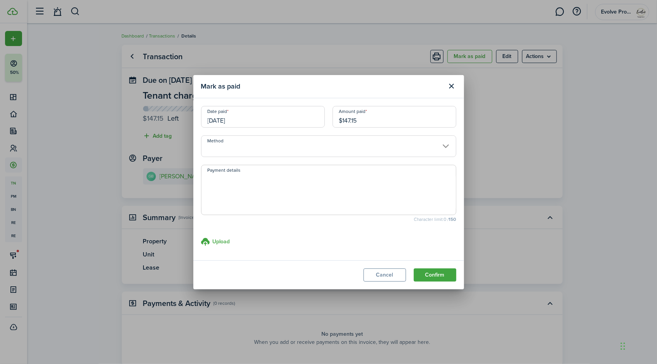
click at [247, 146] on input "Method" at bounding box center [328, 146] width 255 height 22
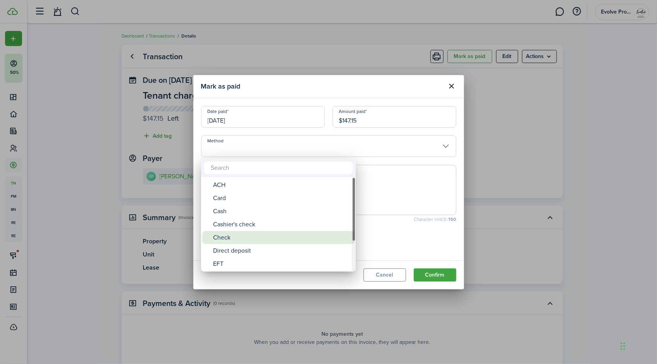
click at [230, 232] on div "Check" at bounding box center [281, 237] width 137 height 13
type input "Check"
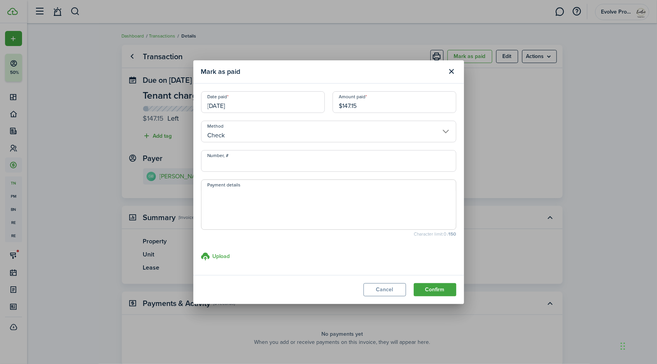
click at [257, 165] on input "Number, #" at bounding box center [328, 161] width 255 height 22
type input "1041"
click at [425, 286] on button "Confirm" at bounding box center [435, 289] width 43 height 13
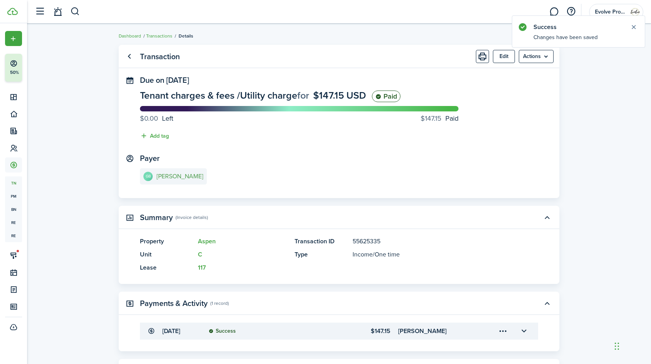
click at [184, 173] on e-details-info-title "[PERSON_NAME]" at bounding box center [180, 176] width 47 height 7
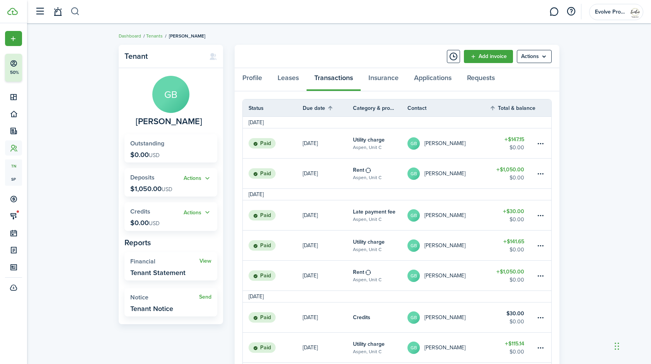
click at [73, 10] on button "button" at bounding box center [75, 11] width 10 height 13
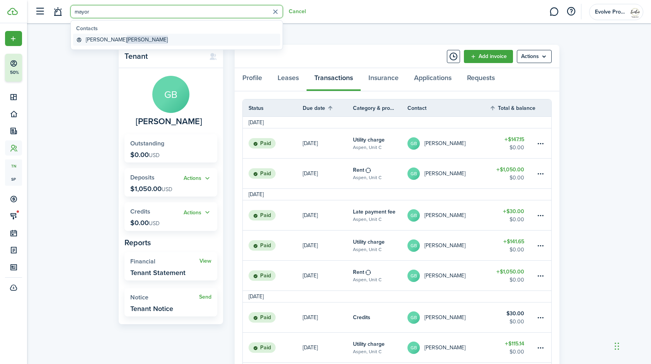
type input "mayor"
click at [127, 39] on span "[PERSON_NAME]" at bounding box center [147, 40] width 41 height 8
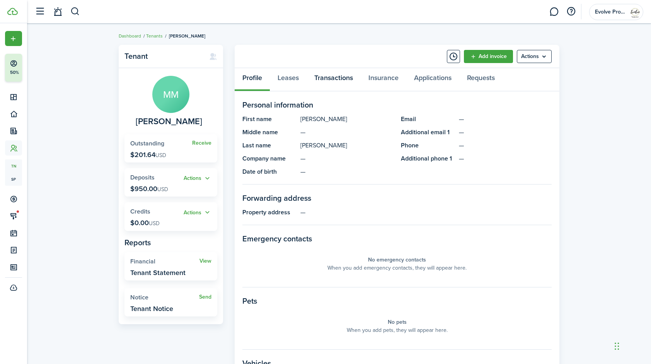
click at [338, 79] on link "Transactions" at bounding box center [334, 79] width 54 height 23
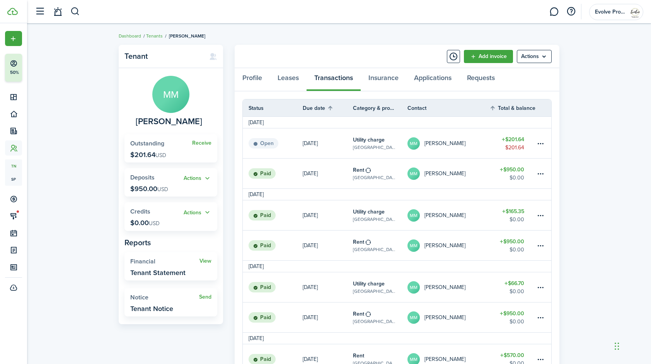
click at [469, 143] on link "MM [PERSON_NAME]" at bounding box center [449, 143] width 82 height 30
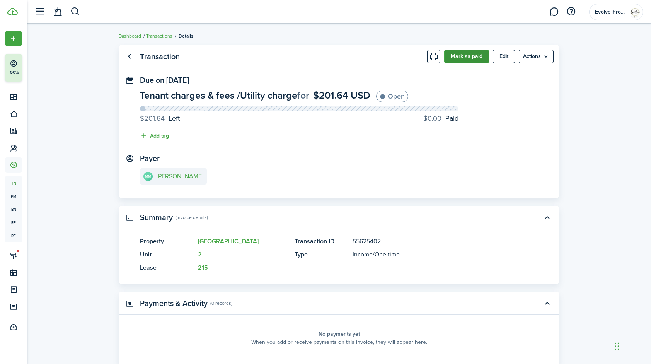
click at [472, 53] on button "Mark as paid" at bounding box center [466, 56] width 45 height 13
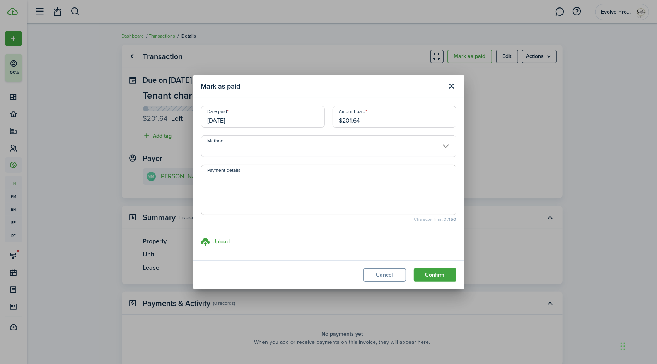
click at [250, 116] on input "[DATE]" at bounding box center [263, 117] width 124 height 22
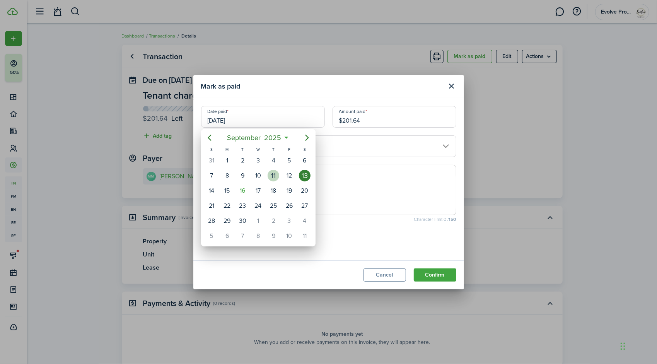
click at [274, 176] on div "11" at bounding box center [274, 176] width 12 height 12
type input "[DATE]"
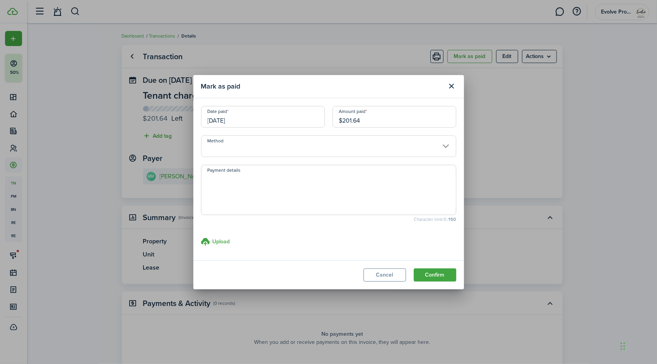
click at [248, 141] on input "Method" at bounding box center [328, 146] width 255 height 22
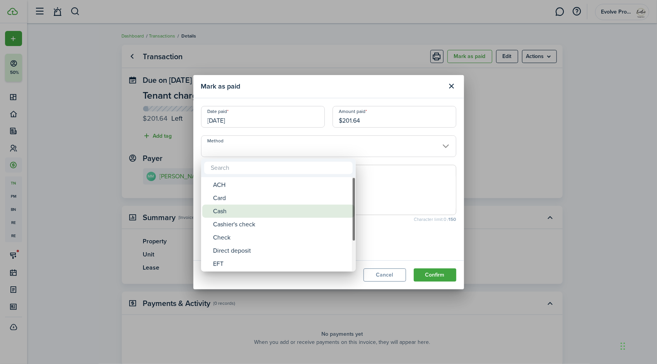
click at [228, 209] on div "Cash" at bounding box center [281, 211] width 137 height 13
type input "Cash"
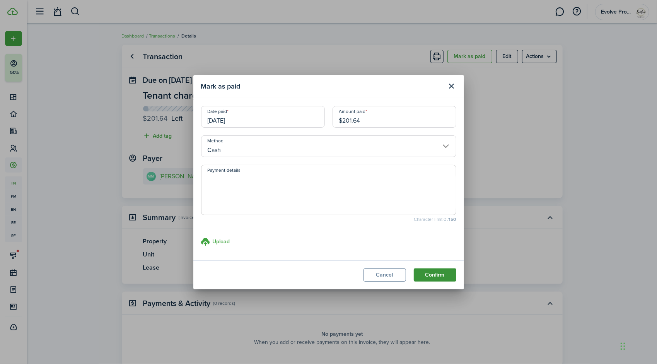
click at [424, 276] on button "Confirm" at bounding box center [435, 274] width 43 height 13
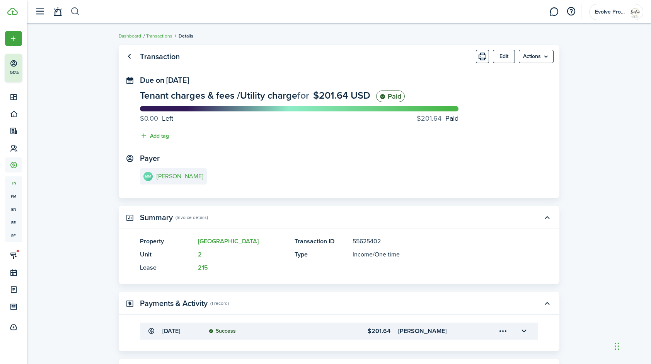
click at [74, 11] on button "button" at bounding box center [75, 11] width 10 height 13
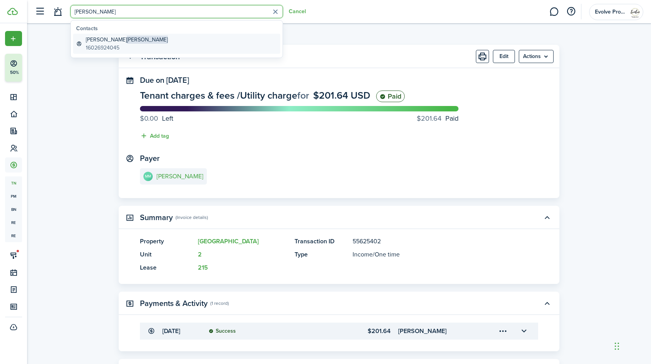
type input "[PERSON_NAME]"
click at [93, 42] on global-search-item-title "[PERSON_NAME]" at bounding box center [127, 40] width 82 height 8
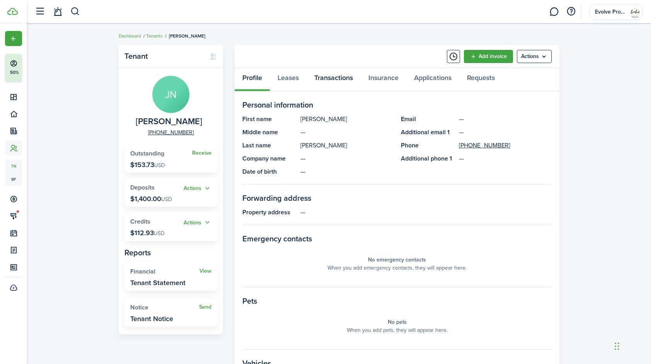
click at [333, 77] on link "Transactions" at bounding box center [334, 79] width 54 height 23
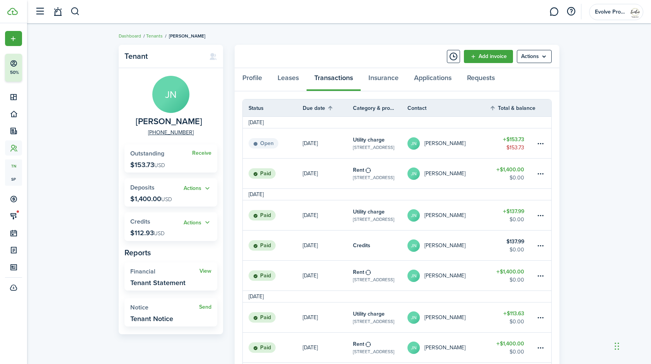
click at [441, 142] on table-profile-info-text "[PERSON_NAME]" at bounding box center [445, 143] width 41 height 6
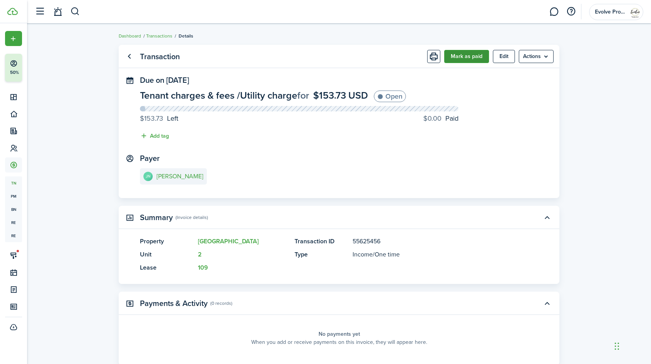
click at [473, 55] on button "Mark as paid" at bounding box center [466, 56] width 45 height 13
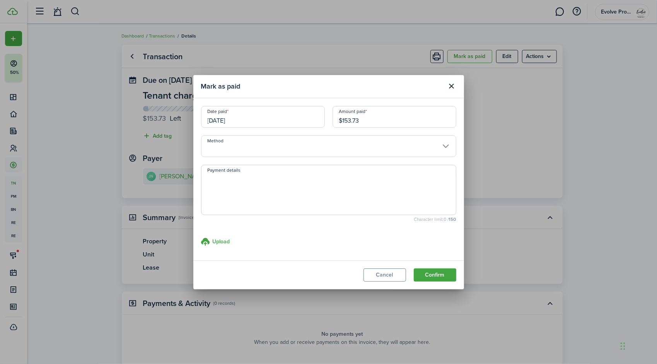
drag, startPoint x: 369, startPoint y: 121, endPoint x: 294, endPoint y: 113, distance: 75.1
click at [294, 113] on div "Date paid [DATE] Amount paid $153.73" at bounding box center [328, 120] width 263 height 29
click at [253, 119] on input "[DATE]" at bounding box center [263, 117] width 124 height 22
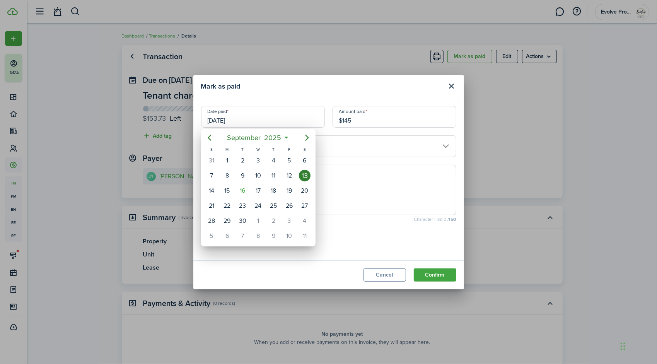
type input "$145.00"
click at [272, 173] on div "11" at bounding box center [274, 176] width 12 height 12
type input "[DATE]"
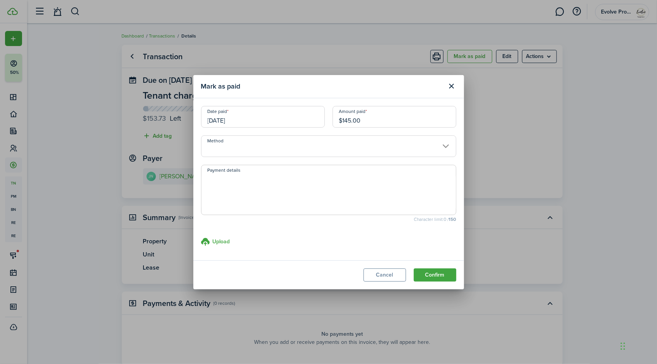
click at [242, 146] on input "Method" at bounding box center [328, 146] width 255 height 22
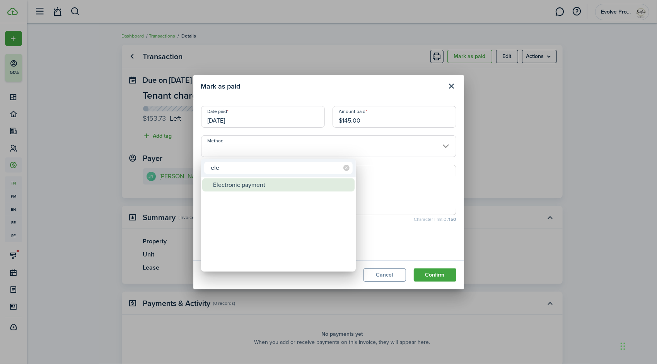
type input "ele"
click at [241, 182] on div "Electronic payment" at bounding box center [281, 184] width 137 height 13
type input "Electronic payment"
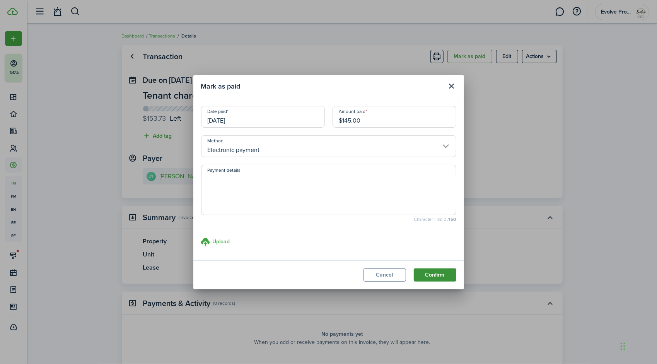
click at [439, 272] on button "Confirm" at bounding box center [435, 274] width 43 height 13
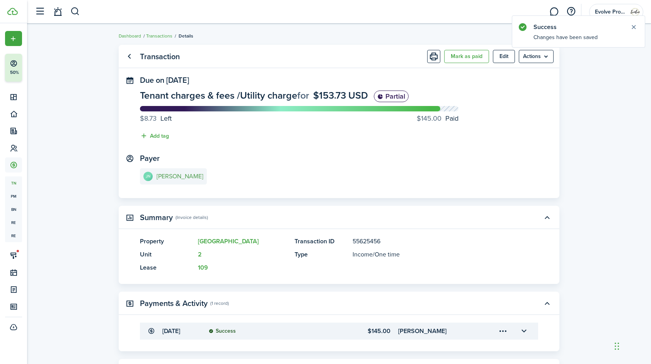
click at [175, 176] on e-details-info-title "[PERSON_NAME]" at bounding box center [180, 176] width 47 height 7
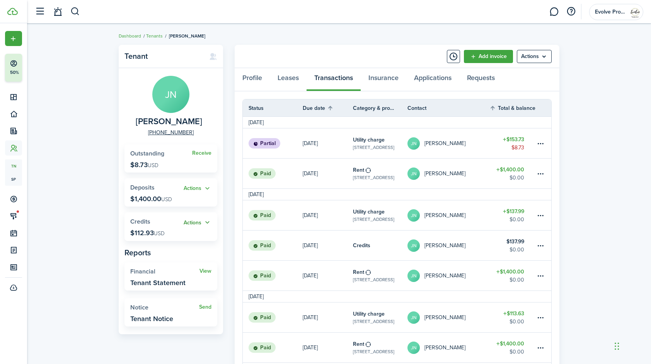
click at [207, 220] on button "Actions" at bounding box center [198, 222] width 28 height 9
click at [169, 250] on link "Apply" at bounding box center [178, 250] width 68 height 13
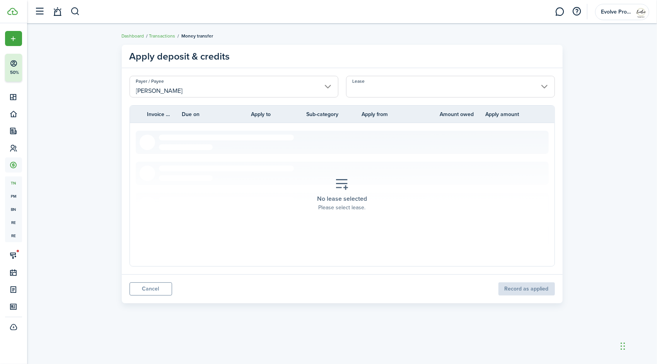
click at [383, 82] on input "Lease" at bounding box center [450, 87] width 209 height 22
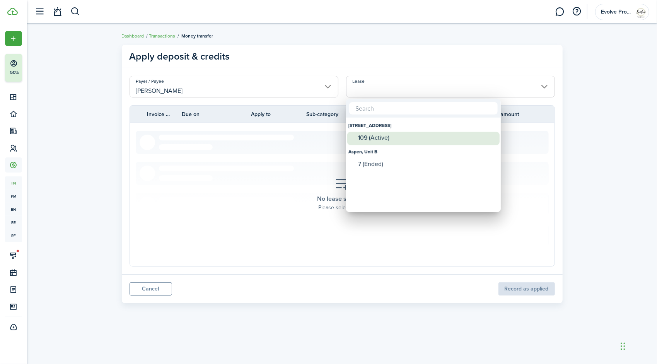
click at [387, 137] on div "109 (Active)" at bounding box center [426, 137] width 137 height 7
type input "[STREET_ADDRESS]. Lease #109 (Active)"
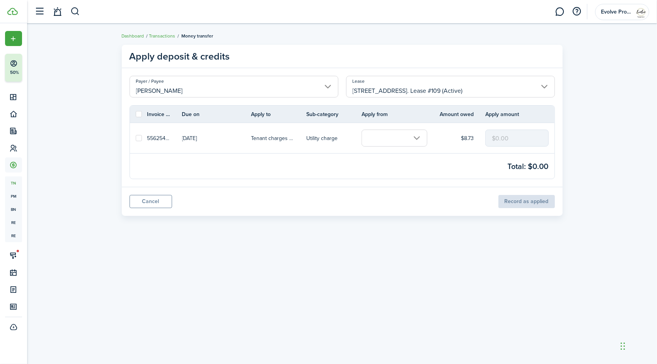
click at [397, 139] on input "text" at bounding box center [395, 138] width 66 height 17
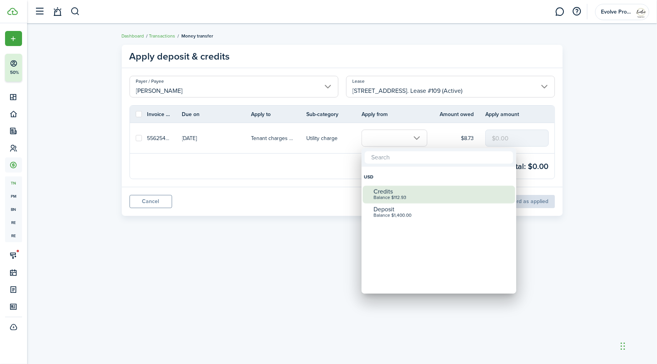
click at [394, 192] on div "Credits" at bounding box center [442, 191] width 137 height 7
checkbox input "true"
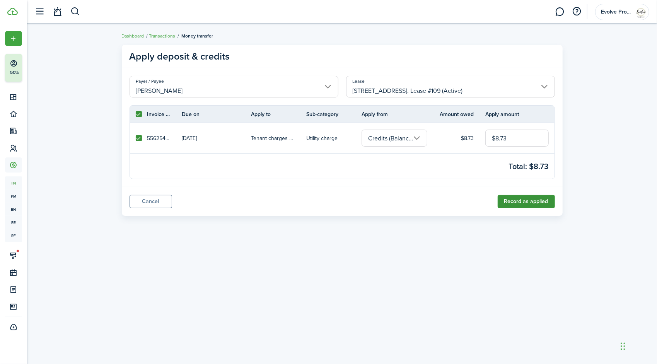
click at [506, 203] on button "Record as applied" at bounding box center [526, 201] width 57 height 13
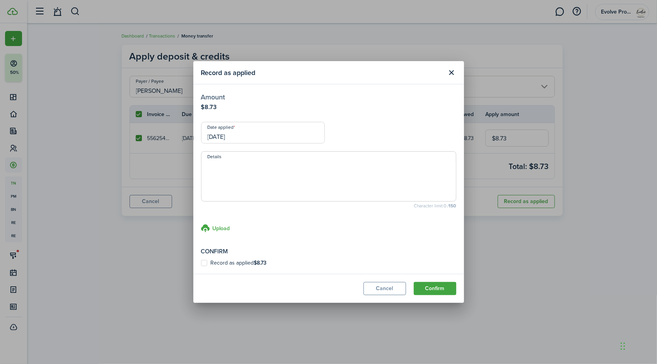
click at [203, 262] on label "Record as applied $8.73" at bounding box center [234, 263] width 66 height 6
click at [201, 263] on input "Record as applied $8.73" at bounding box center [201, 263] width 0 height 0
checkbox input "true"
click at [251, 130] on input "[DATE]" at bounding box center [263, 133] width 124 height 22
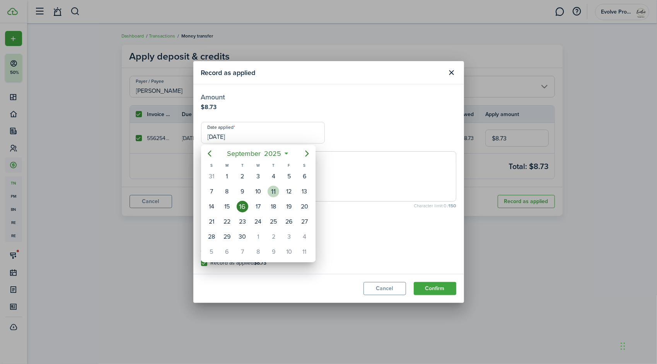
click at [275, 191] on div "11" at bounding box center [274, 192] width 12 height 12
type input "[DATE]"
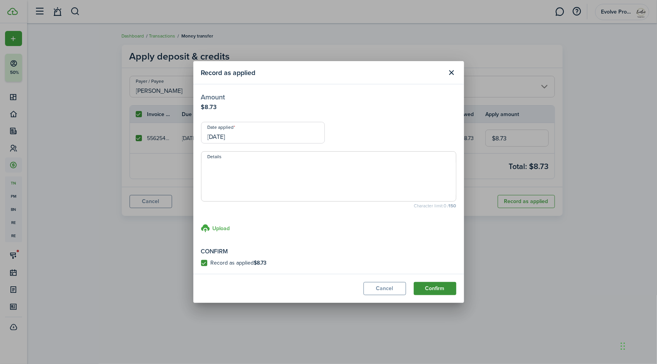
click at [425, 286] on button "Confirm" at bounding box center [435, 288] width 43 height 13
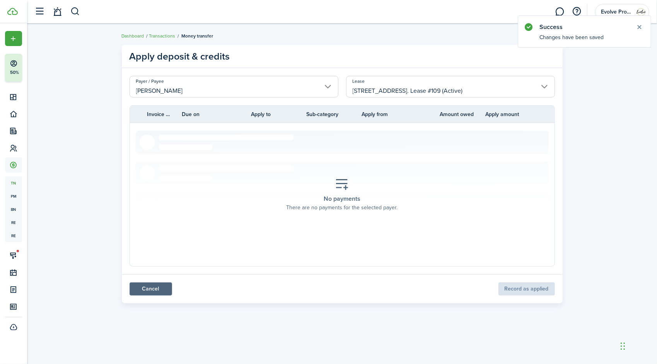
click at [159, 287] on link "Cancel" at bounding box center [151, 288] width 43 height 13
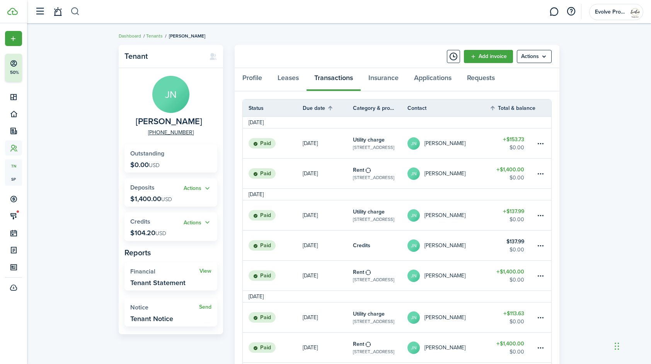
click at [72, 11] on button "button" at bounding box center [75, 11] width 10 height 13
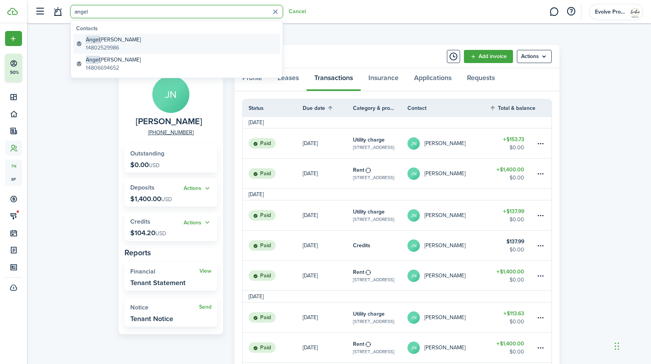
type input "angel"
click at [109, 39] on global-search-item-title "[PERSON_NAME]" at bounding box center [113, 40] width 55 height 8
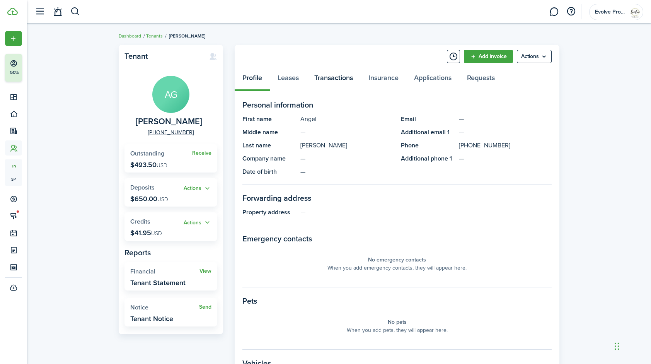
click at [333, 72] on link "Transactions" at bounding box center [334, 79] width 54 height 23
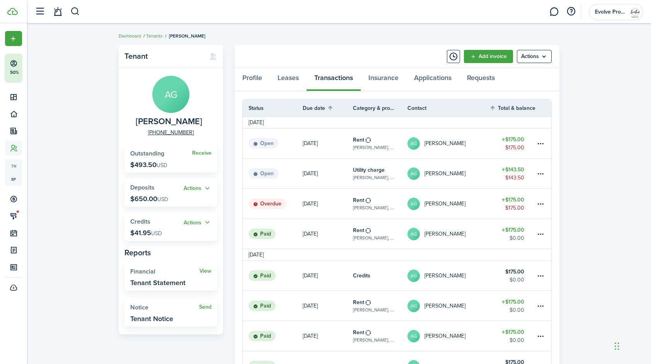
click at [453, 204] on table-profile-info-text "[PERSON_NAME]" at bounding box center [445, 204] width 41 height 6
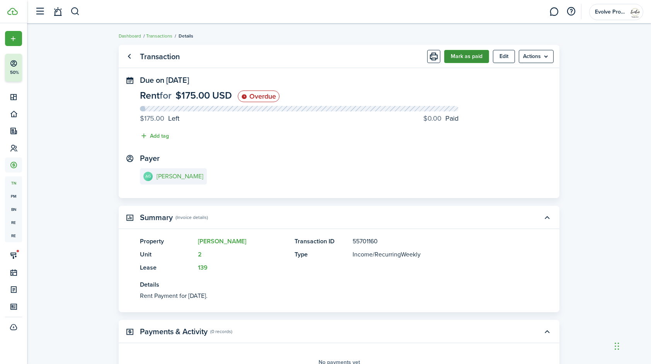
click at [473, 54] on button "Mark as paid" at bounding box center [466, 56] width 45 height 13
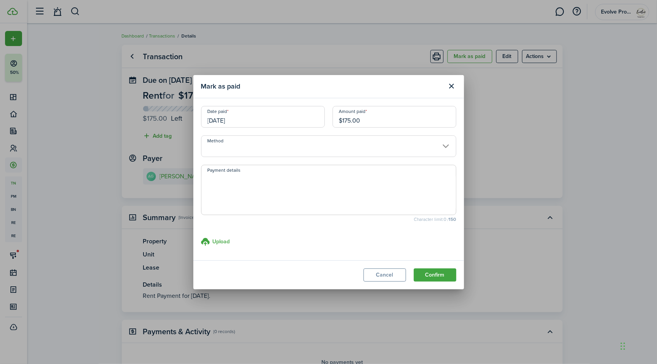
drag, startPoint x: 369, startPoint y: 120, endPoint x: 285, endPoint y: 107, distance: 85.2
click at [285, 107] on div "Date paid [DATE] Amount paid $175.00" at bounding box center [328, 120] width 263 height 29
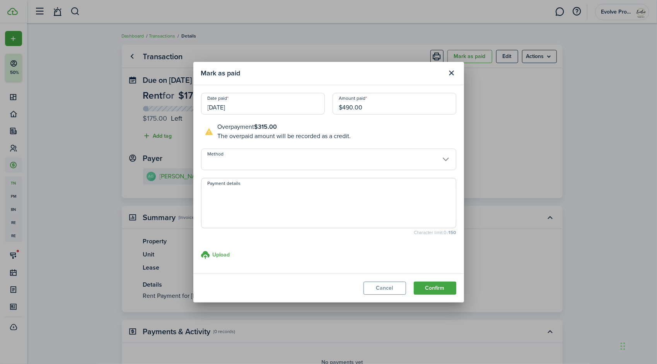
click at [231, 158] on input "Method" at bounding box center [328, 160] width 255 height 22
type input "$490.00"
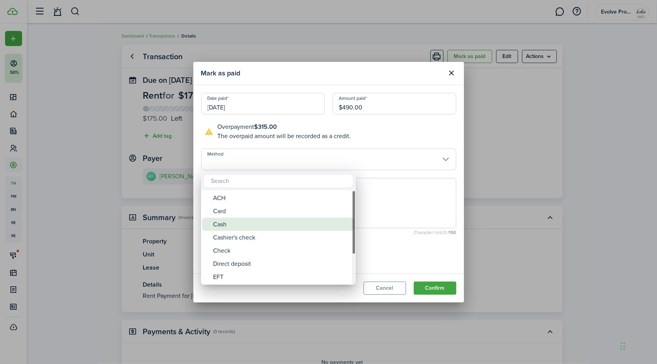
click at [227, 222] on div "Cash" at bounding box center [281, 224] width 137 height 13
type input "Cash"
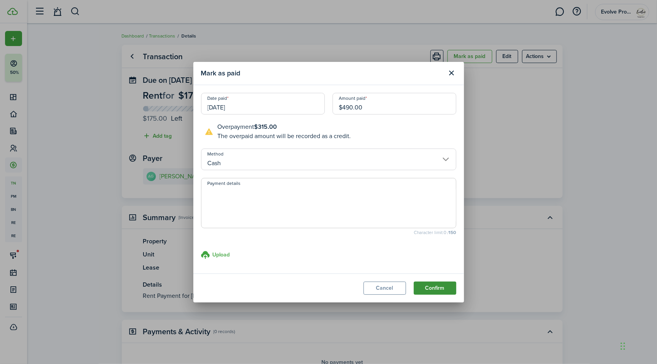
click at [422, 287] on button "Confirm" at bounding box center [435, 288] width 43 height 13
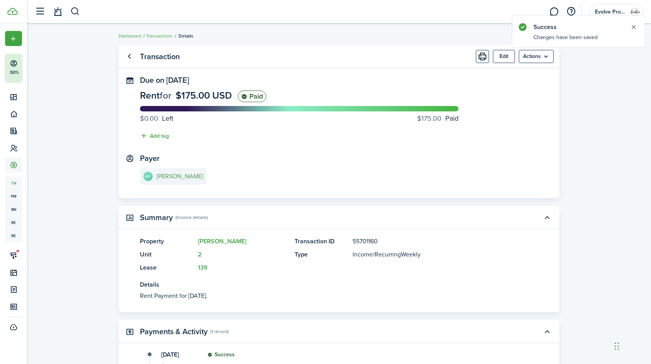
click at [180, 177] on e-details-info-title "[PERSON_NAME]" at bounding box center [180, 176] width 47 height 7
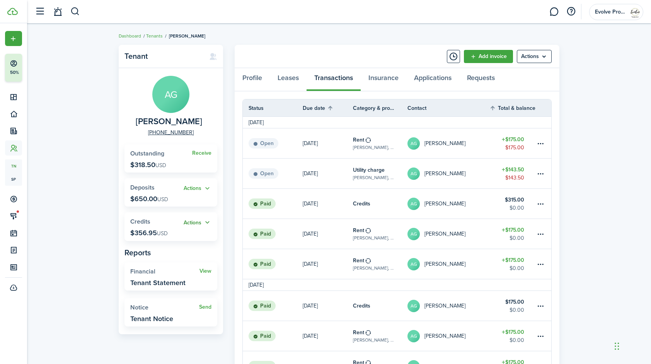
click at [208, 222] on button "Actions" at bounding box center [198, 222] width 28 height 9
click at [166, 250] on link "Apply" at bounding box center [178, 250] width 68 height 13
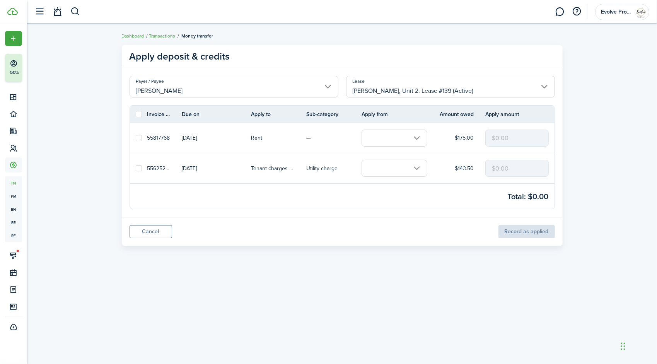
click at [390, 169] on input "text" at bounding box center [395, 168] width 66 height 17
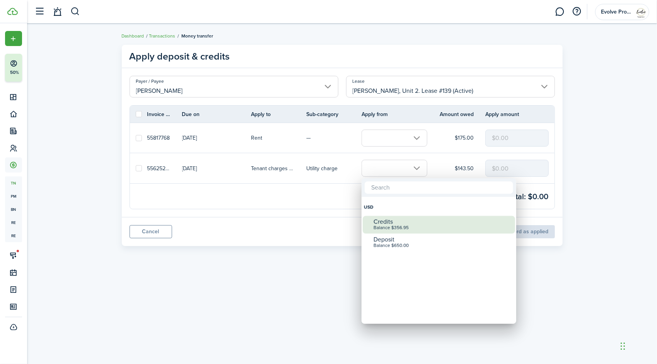
click at [396, 221] on div "Credits" at bounding box center [442, 221] width 137 height 7
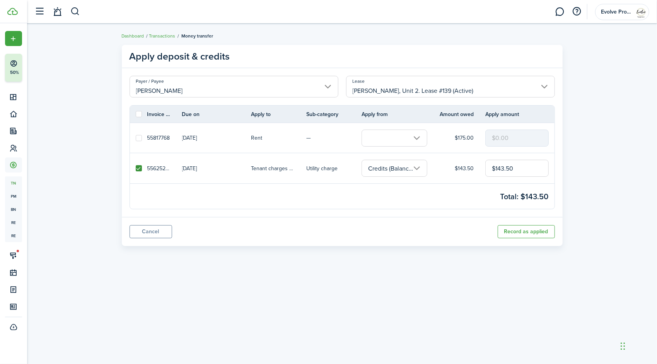
click at [395, 137] on input "text" at bounding box center [395, 138] width 66 height 17
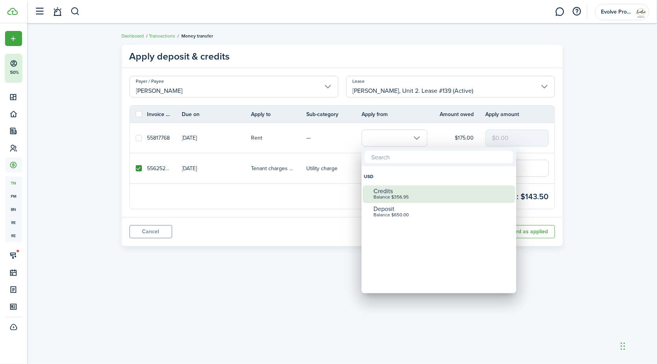
click at [398, 195] on div "Balance $356.95" at bounding box center [442, 197] width 137 height 5
checkbox input "true"
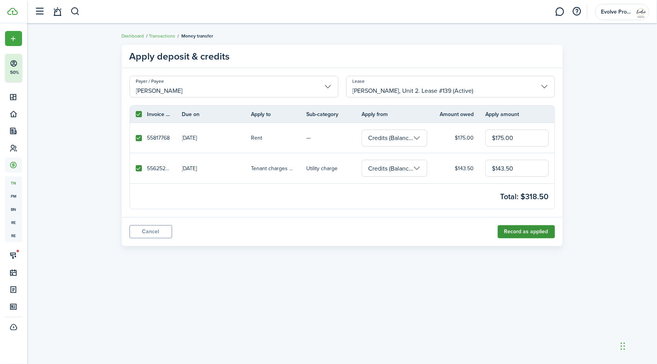
click at [504, 231] on button "Record as applied" at bounding box center [526, 231] width 57 height 13
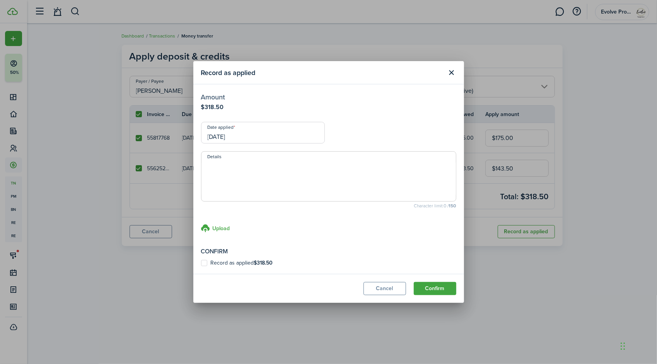
click at [204, 261] on label "Record as applied $318.50" at bounding box center [237, 263] width 72 height 6
click at [201, 263] on input "Record as applied $318.50" at bounding box center [201, 263] width 0 height 0
checkbox input "true"
click at [255, 134] on input "[DATE]" at bounding box center [263, 133] width 124 height 22
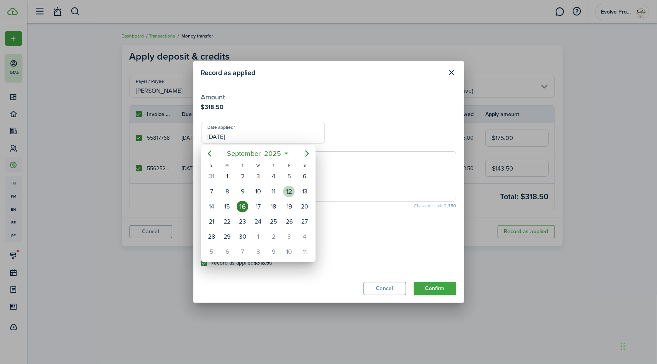
click at [289, 192] on div "12" at bounding box center [289, 192] width 12 height 12
type input "[DATE]"
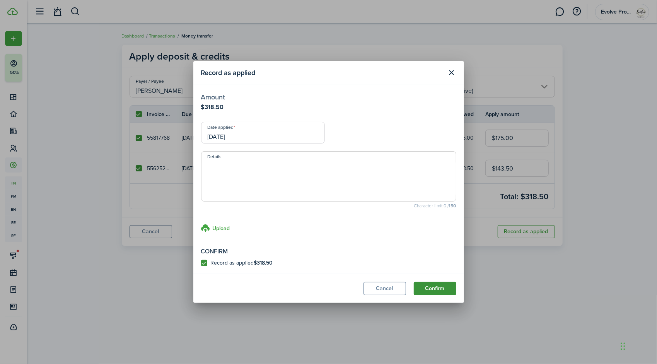
click at [421, 287] on button "Confirm" at bounding box center [435, 288] width 43 height 13
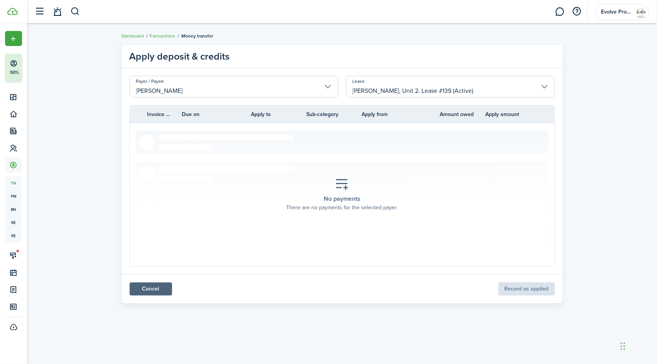
click at [156, 288] on link "Cancel" at bounding box center [151, 288] width 43 height 13
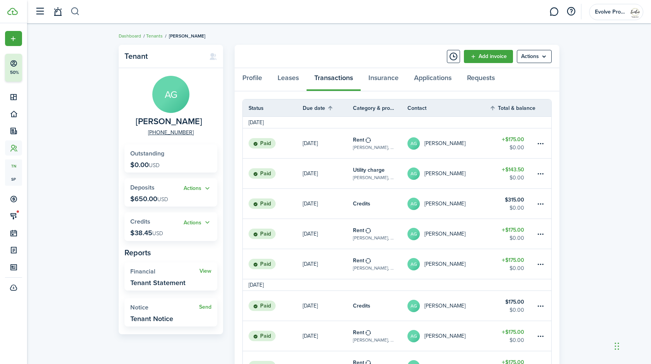
click at [76, 11] on button "button" at bounding box center [75, 11] width 10 height 13
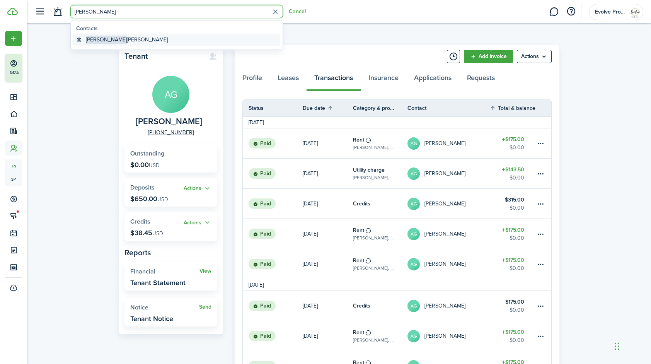
type input "[PERSON_NAME]"
click at [104, 38] on global-search-item-title "[PERSON_NAME]" at bounding box center [127, 40] width 82 height 8
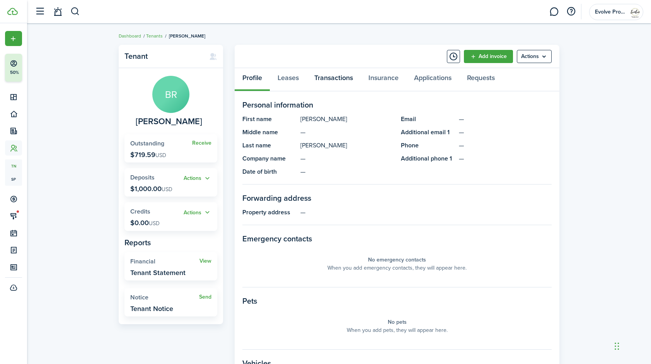
click at [333, 78] on link "Transactions" at bounding box center [334, 79] width 54 height 23
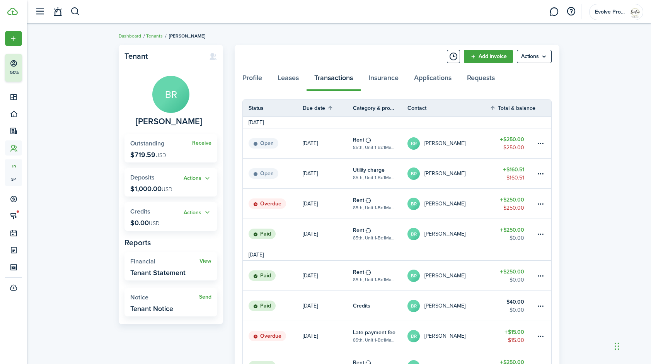
click at [447, 202] on table-profile-info-text "[PERSON_NAME]" at bounding box center [445, 204] width 41 height 6
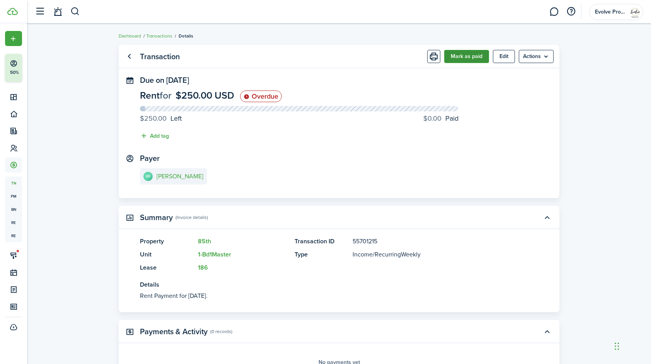
click at [470, 56] on button "Mark as paid" at bounding box center [466, 56] width 45 height 13
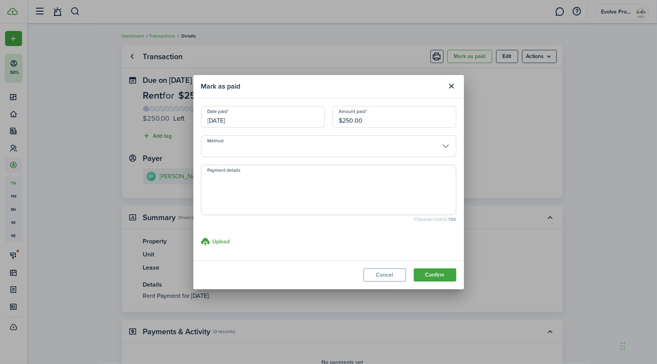
drag, startPoint x: 374, startPoint y: 124, endPoint x: 291, endPoint y: 118, distance: 82.6
click at [291, 118] on div "Date paid [DATE] Amount paid $250.00" at bounding box center [328, 120] width 263 height 29
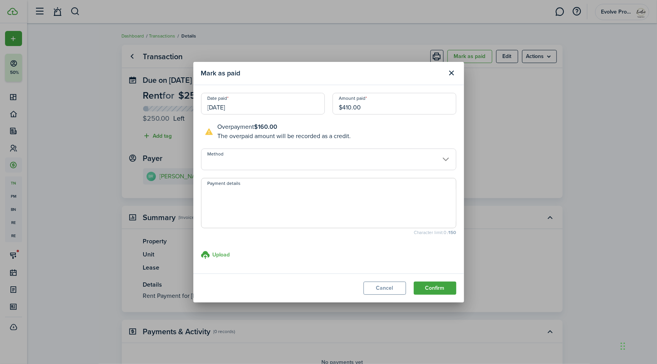
click at [258, 105] on input "[DATE]" at bounding box center [263, 104] width 124 height 22
type input "$410.00"
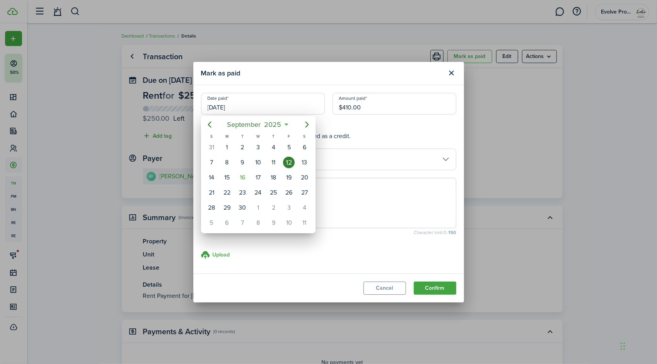
click at [290, 162] on div "12" at bounding box center [289, 163] width 12 height 12
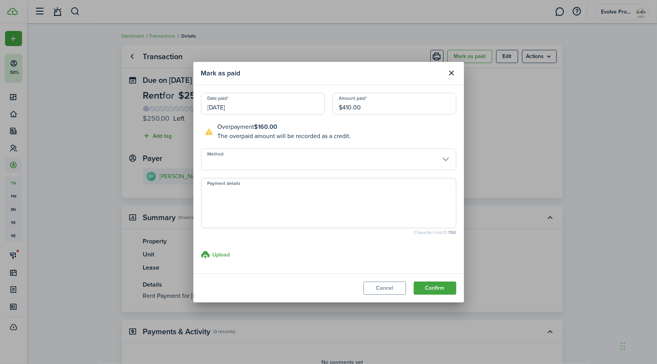
click at [256, 158] on input "Method" at bounding box center [328, 160] width 255 height 22
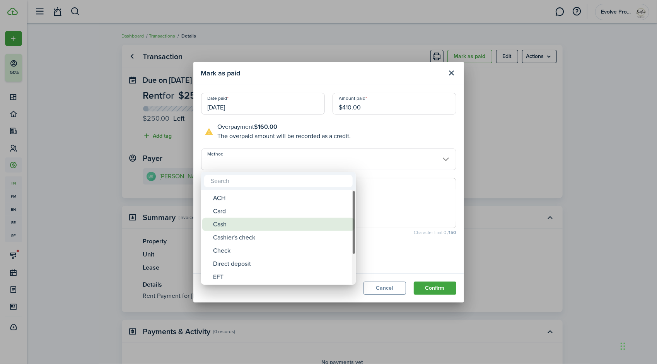
click at [229, 221] on div "Cash" at bounding box center [281, 224] width 137 height 13
type input "Cash"
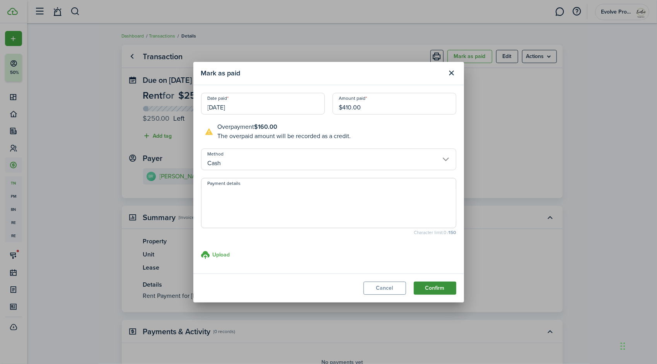
click at [425, 287] on button "Confirm" at bounding box center [435, 288] width 43 height 13
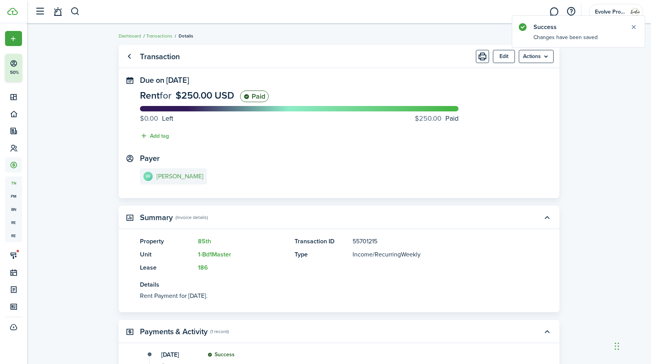
click at [183, 176] on e-details-info-title "[PERSON_NAME]" at bounding box center [180, 176] width 47 height 7
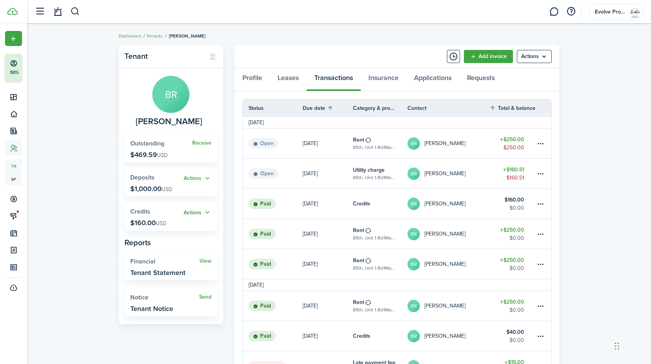
click at [205, 210] on button "Actions" at bounding box center [198, 212] width 28 height 9
click at [163, 241] on link "Apply" at bounding box center [178, 240] width 68 height 13
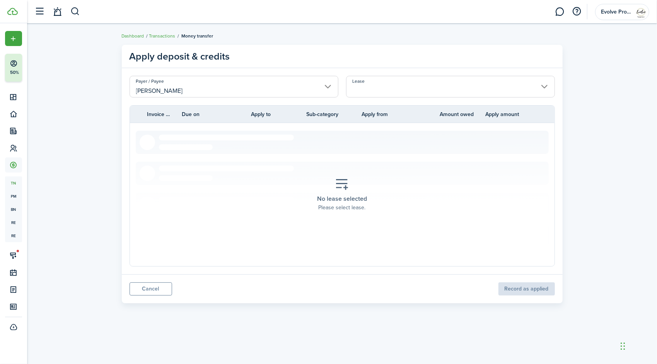
click at [387, 85] on input "Lease" at bounding box center [450, 87] width 209 height 22
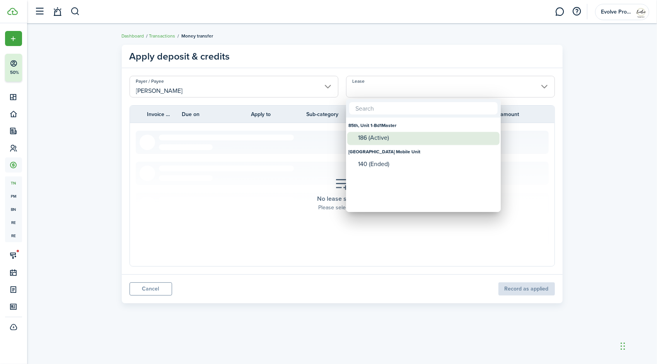
click at [379, 139] on div "186 (Active)" at bounding box center [426, 137] width 137 height 7
type input "85th, Unit 1-Bd1Master. Lease #186 (Active)"
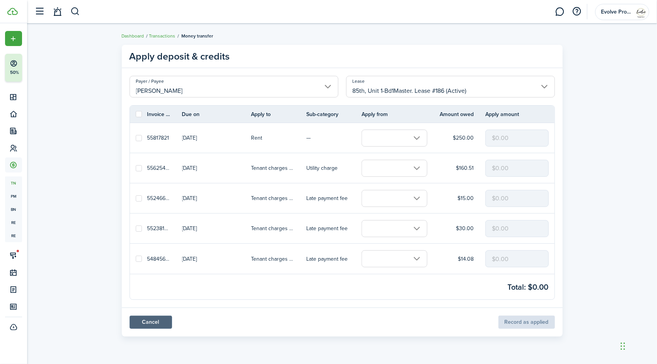
click at [159, 319] on link "Cancel" at bounding box center [151, 322] width 43 height 13
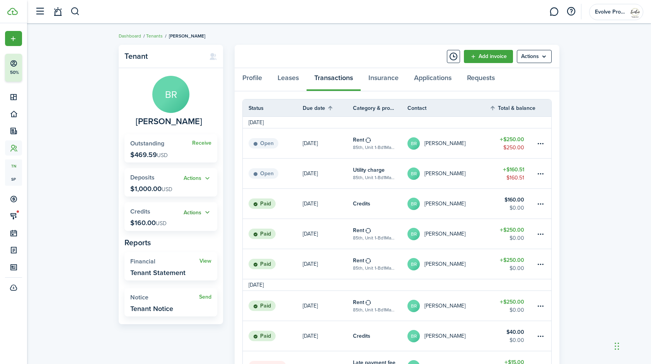
click at [207, 213] on button "Actions" at bounding box center [198, 212] width 28 height 9
click at [163, 244] on link "Apply" at bounding box center [178, 240] width 68 height 13
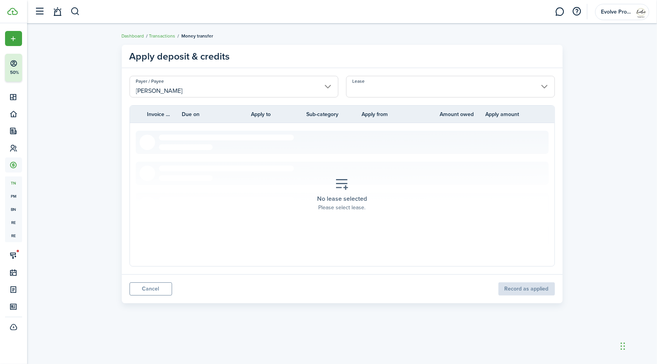
click at [383, 84] on input "Lease" at bounding box center [450, 87] width 209 height 22
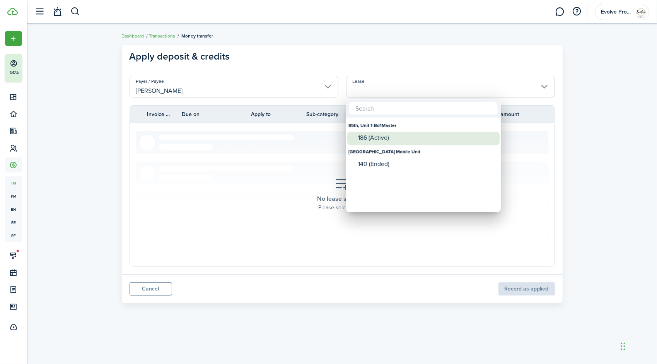
click at [386, 134] on div "186 (Active)" at bounding box center [426, 137] width 137 height 7
type input "85th, Unit 1-Bd1Master. Lease #186 (Active)"
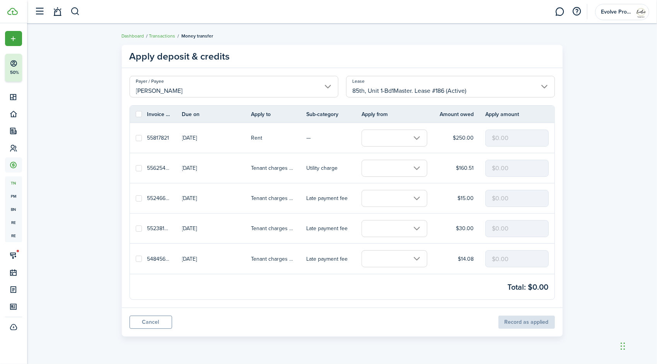
click at [381, 166] on input "text" at bounding box center [395, 168] width 66 height 17
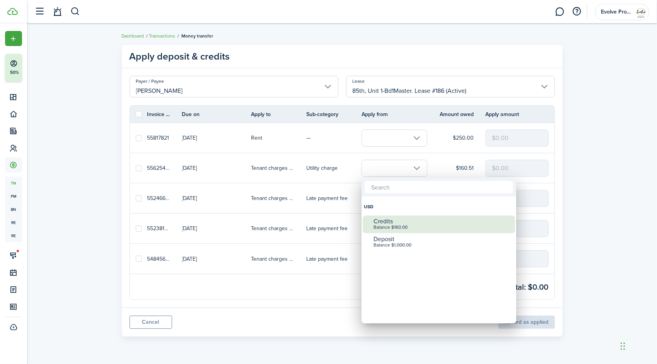
click at [400, 219] on div "Credits" at bounding box center [442, 221] width 137 height 7
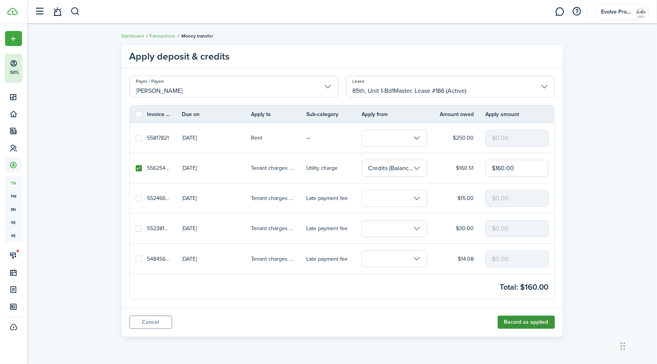
click at [522, 325] on button "Record as applied" at bounding box center [526, 322] width 57 height 13
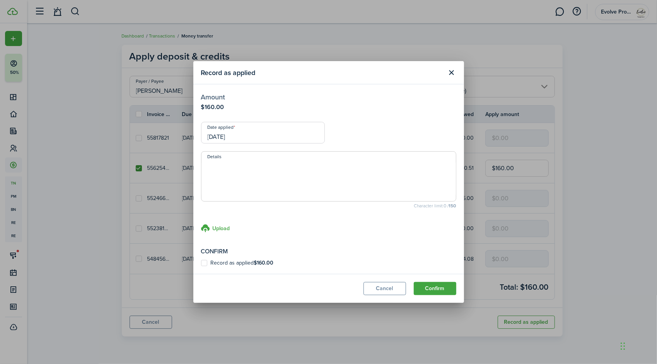
click at [205, 262] on label "Record as applied $160.00" at bounding box center [237, 263] width 73 height 6
click at [201, 263] on input "Record as applied $160.00" at bounding box center [201, 263] width 0 height 0
checkbox input "true"
click at [249, 132] on input "[DATE]" at bounding box center [263, 133] width 124 height 22
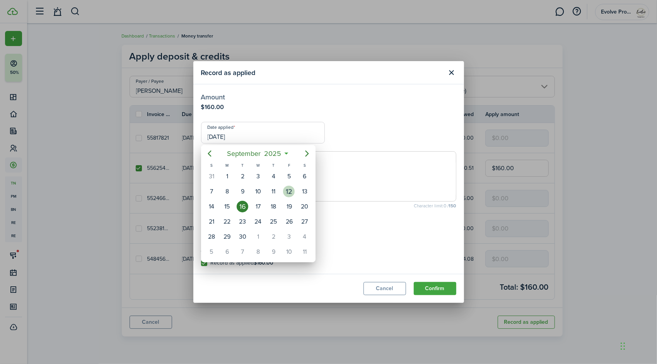
click at [289, 193] on div "12" at bounding box center [289, 192] width 12 height 12
type input "[DATE]"
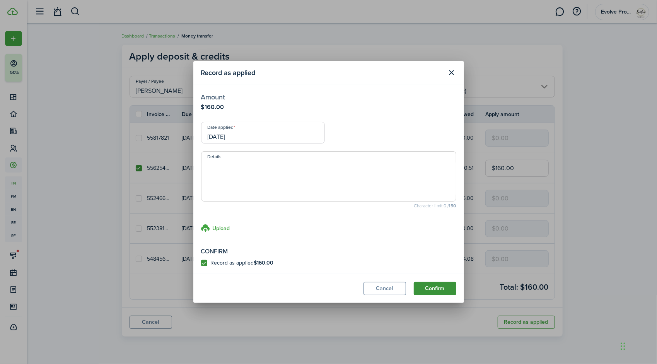
click at [426, 287] on button "Confirm" at bounding box center [435, 288] width 43 height 13
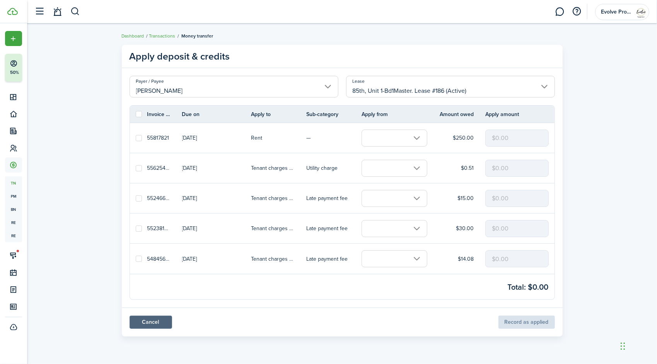
click at [160, 318] on link "Cancel" at bounding box center [151, 322] width 43 height 13
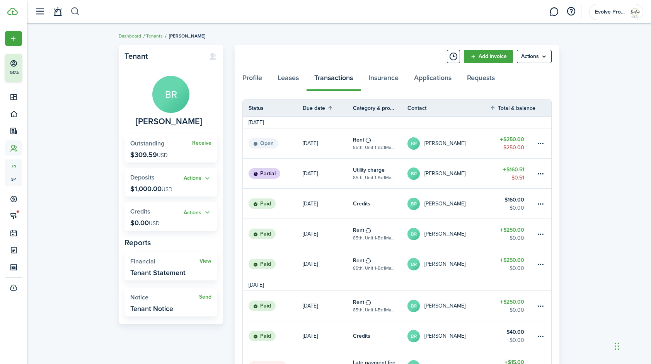
click at [74, 14] on button "button" at bounding box center [75, 11] width 10 height 13
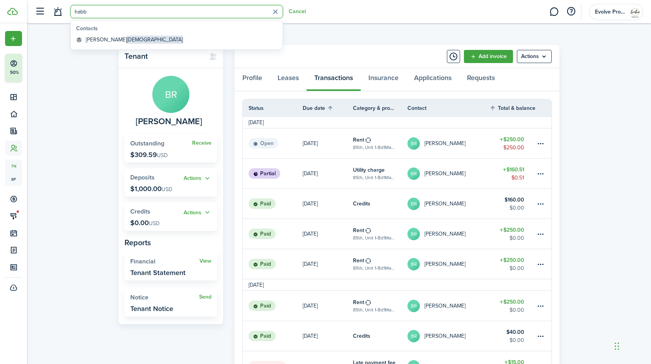
type input "habb"
click at [113, 34] on link "[PERSON_NAME]" at bounding box center [176, 40] width 207 height 12
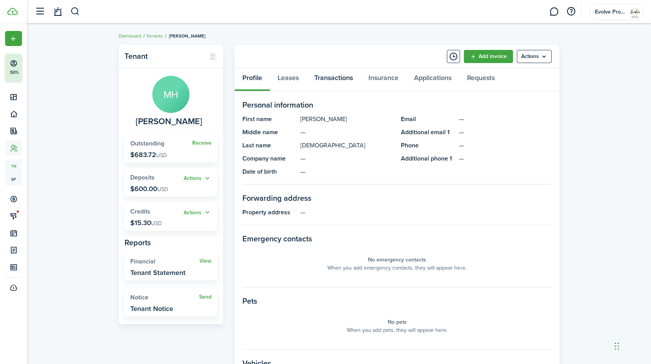
click at [323, 78] on link "Transactions" at bounding box center [334, 79] width 54 height 23
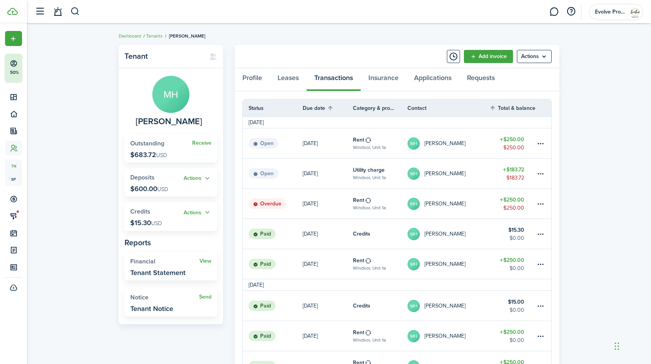
click at [485, 203] on link "MH [PERSON_NAME]" at bounding box center [449, 204] width 82 height 30
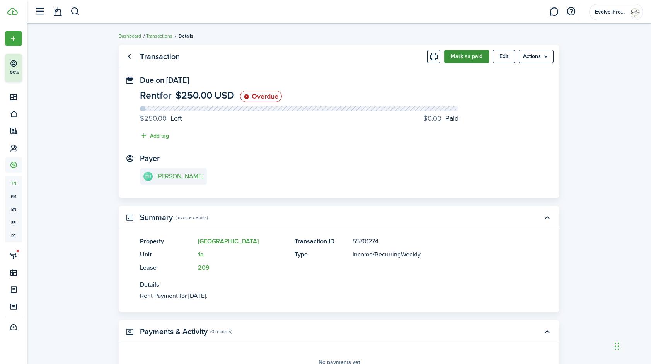
click at [469, 53] on button "Mark as paid" at bounding box center [466, 56] width 45 height 13
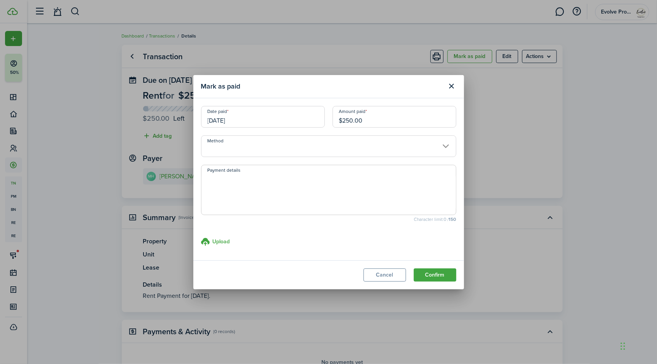
drag, startPoint x: 369, startPoint y: 117, endPoint x: 313, endPoint y: 122, distance: 56.0
click at [313, 122] on div "Date paid [DATE] Amount paid $250.00" at bounding box center [328, 120] width 263 height 29
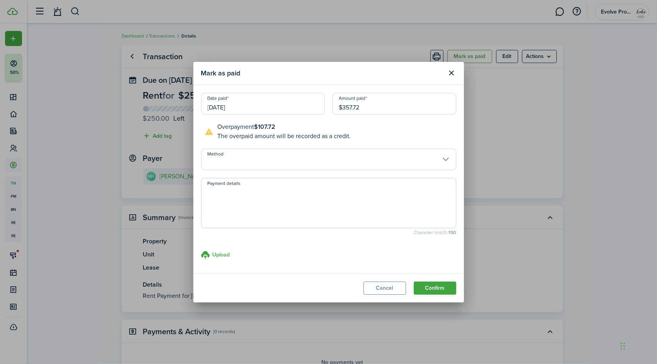
click at [246, 158] on input "Method" at bounding box center [328, 160] width 255 height 22
type input "$357.72"
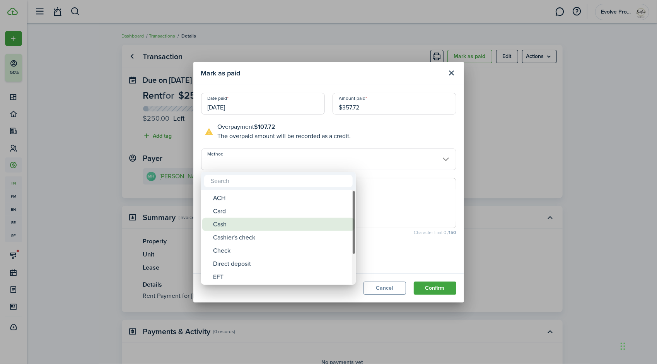
click at [237, 220] on div "Cash" at bounding box center [281, 224] width 137 height 13
type input "Cash"
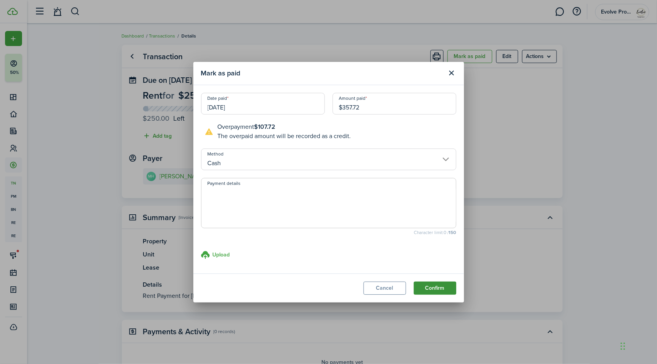
click at [449, 288] on button "Confirm" at bounding box center [435, 288] width 43 height 13
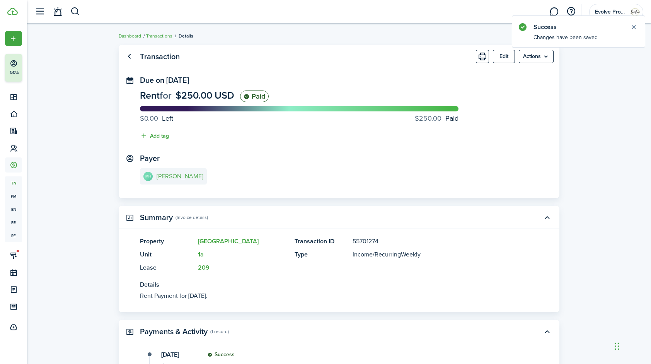
click at [185, 170] on link "MH [PERSON_NAME]" at bounding box center [173, 176] width 67 height 16
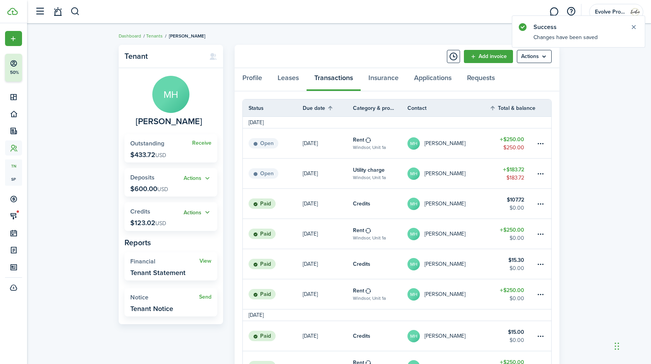
click at [207, 210] on button "Actions" at bounding box center [198, 212] width 28 height 9
click at [169, 241] on link "Apply" at bounding box center [178, 240] width 68 height 13
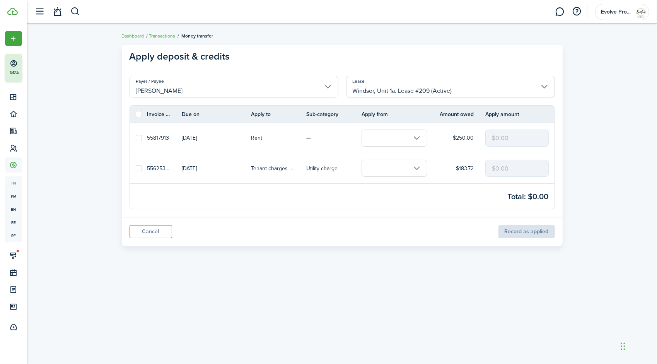
click at [388, 168] on input "text" at bounding box center [395, 168] width 66 height 17
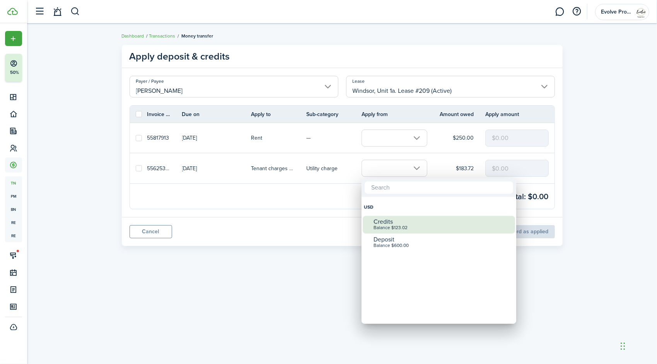
click at [404, 222] on div "Credits" at bounding box center [442, 221] width 137 height 7
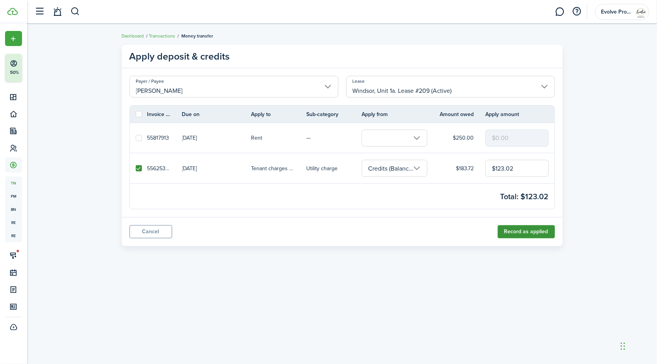
click at [518, 232] on button "Record as applied" at bounding box center [526, 231] width 57 height 13
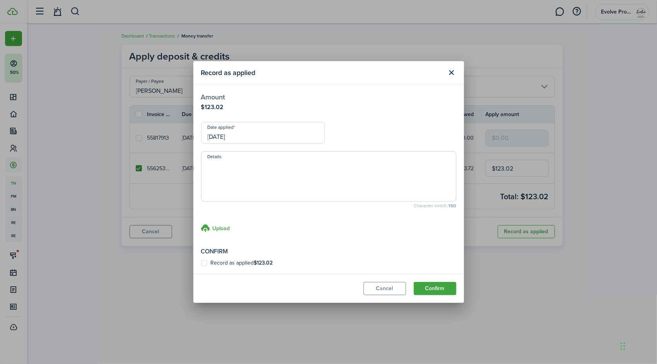
click at [203, 262] on label "Record as applied $123.02" at bounding box center [237, 263] width 72 height 6
click at [201, 263] on input "Record as applied $123.02" at bounding box center [201, 263] width 0 height 0
checkbox input "true"
click at [259, 132] on input "[DATE]" at bounding box center [263, 133] width 124 height 22
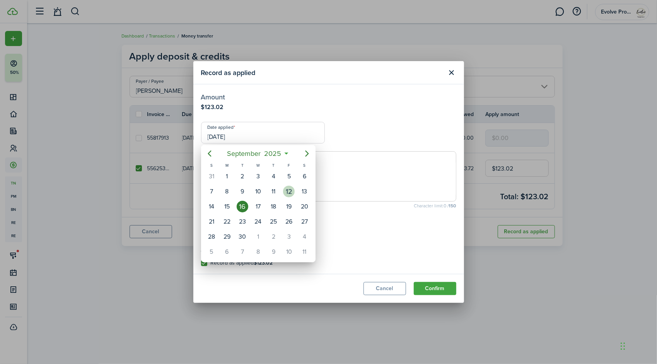
click at [286, 192] on div "12" at bounding box center [289, 192] width 12 height 12
type input "[DATE]"
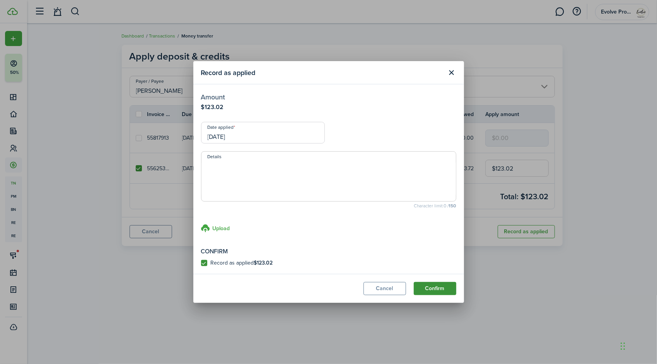
click at [443, 287] on button "Confirm" at bounding box center [435, 288] width 43 height 13
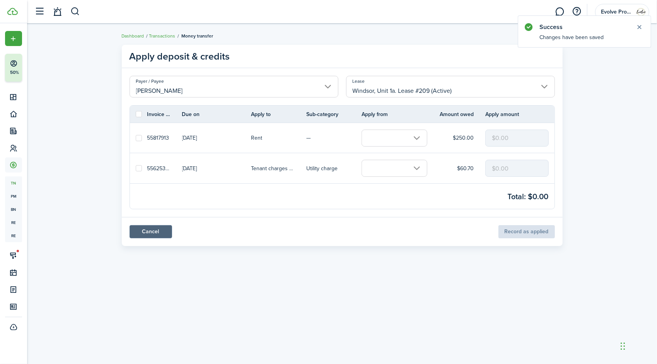
click at [162, 230] on link "Cancel" at bounding box center [151, 231] width 43 height 13
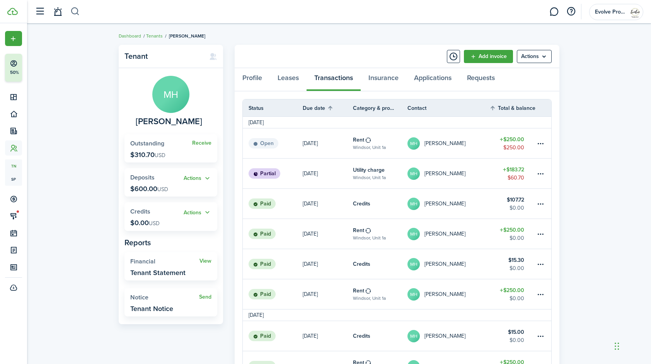
click at [73, 10] on button "button" at bounding box center [75, 11] width 10 height 13
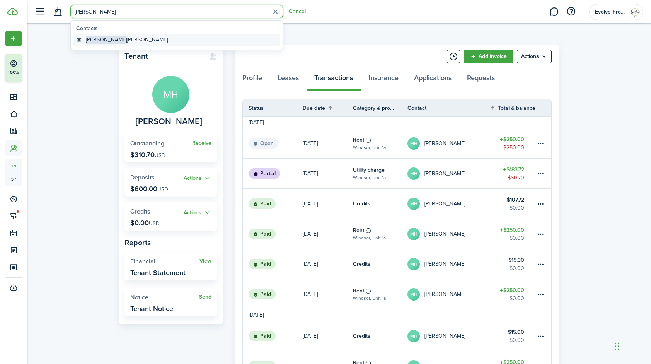
type input "[PERSON_NAME]"
click at [103, 43] on global-search-item-title "[PERSON_NAME]" at bounding box center [127, 40] width 82 height 8
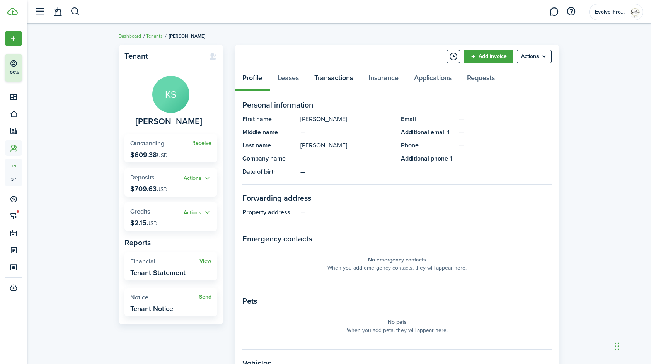
click at [340, 75] on link "Transactions" at bounding box center [334, 79] width 54 height 23
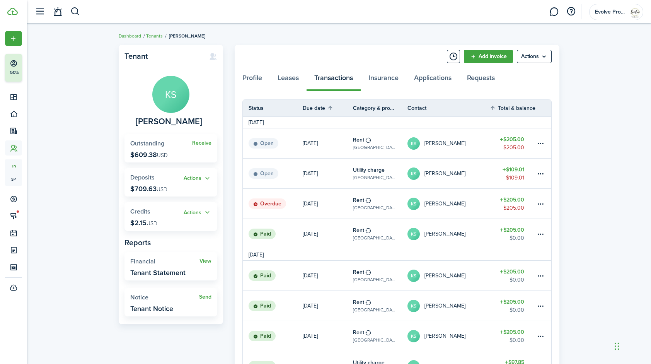
click at [447, 201] on table-profile-info-text "[PERSON_NAME]" at bounding box center [445, 204] width 41 height 6
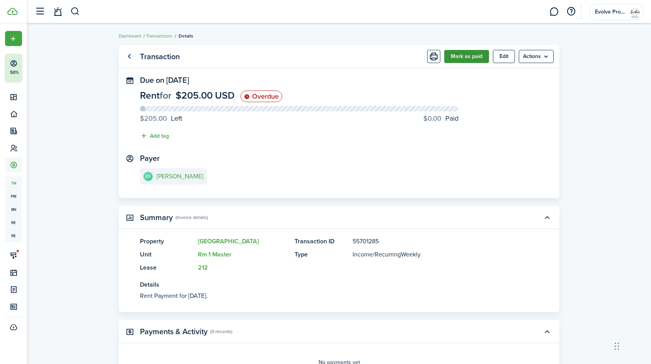
click at [467, 55] on button "Mark as paid" at bounding box center [466, 56] width 45 height 13
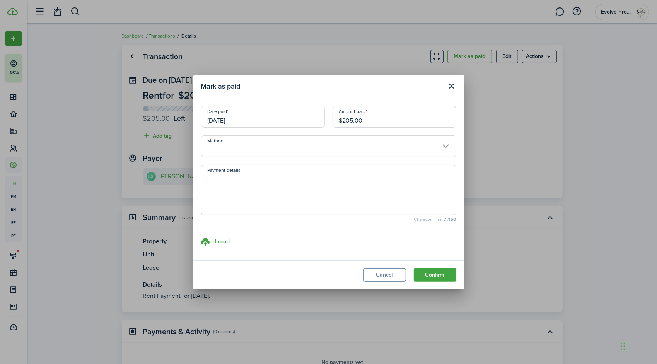
click at [231, 147] on input "Method" at bounding box center [328, 146] width 255 height 22
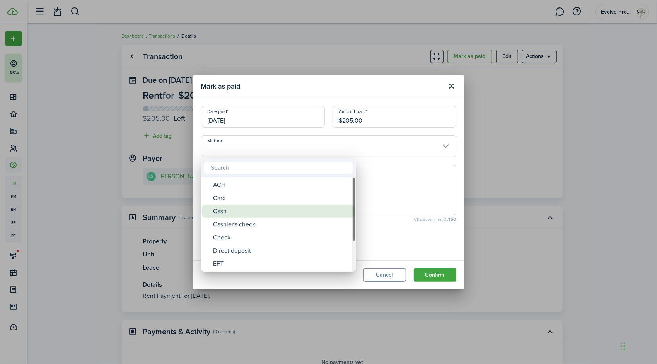
click at [236, 207] on div "Cash" at bounding box center [281, 211] width 137 height 13
type input "Cash"
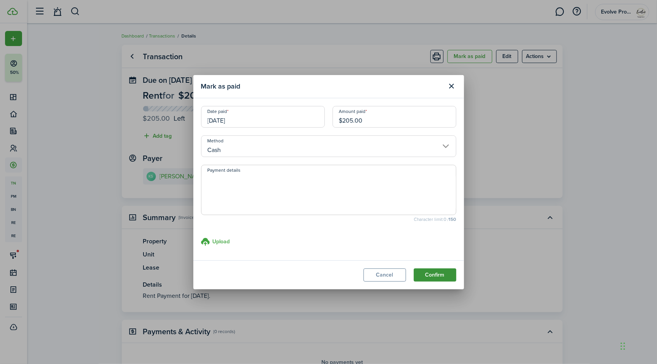
click at [435, 273] on button "Confirm" at bounding box center [435, 274] width 43 height 13
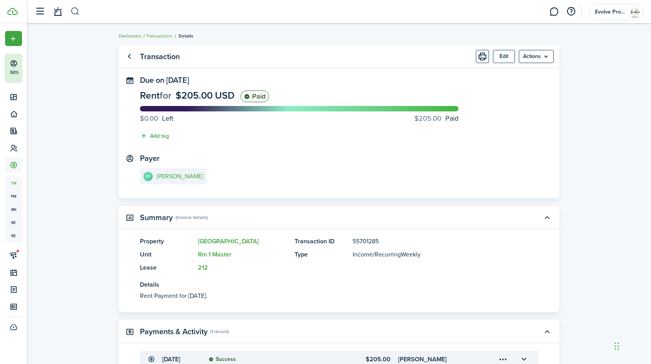
click at [75, 11] on button "button" at bounding box center [75, 11] width 10 height 13
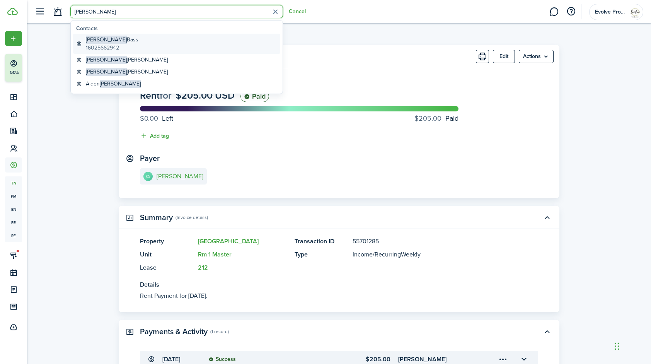
type input "[PERSON_NAME]"
click at [104, 41] on global-search-item-title "[PERSON_NAME]" at bounding box center [112, 40] width 53 height 8
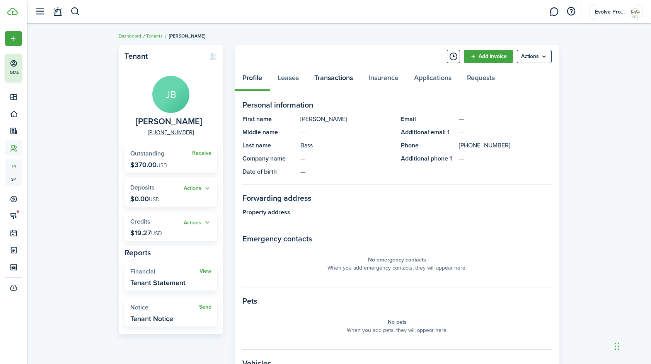
click at [338, 77] on link "Transactions" at bounding box center [334, 79] width 54 height 23
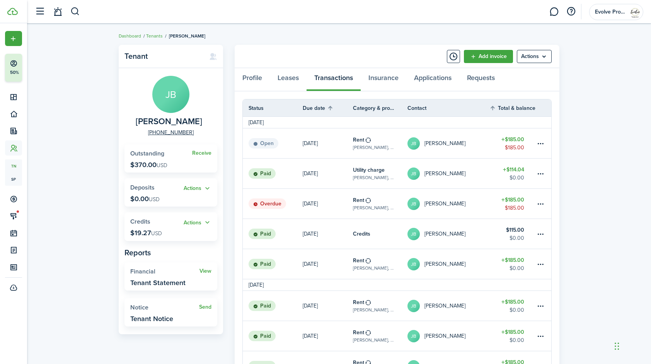
click at [438, 203] on table-profile-info-text "[PERSON_NAME]" at bounding box center [445, 204] width 41 height 6
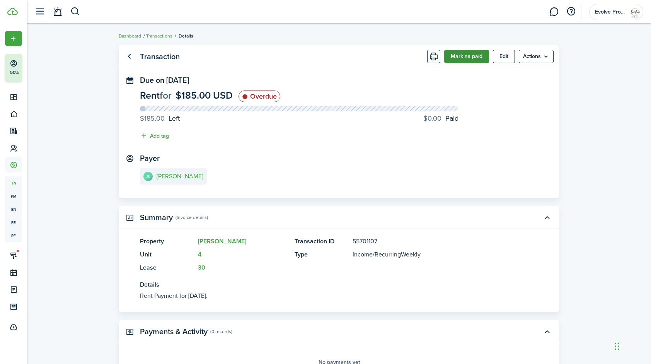
click at [471, 57] on button "Mark as paid" at bounding box center [466, 56] width 45 height 13
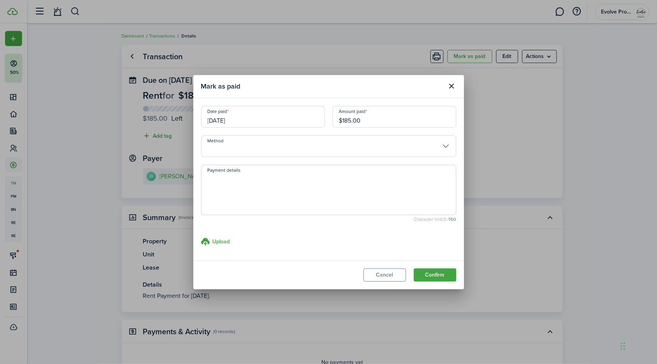
click at [227, 145] on input "Method" at bounding box center [328, 146] width 255 height 22
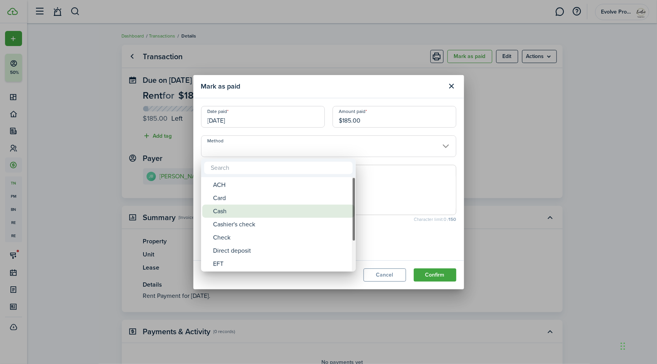
click at [242, 209] on div "Cash" at bounding box center [281, 211] width 137 height 13
type input "Cash"
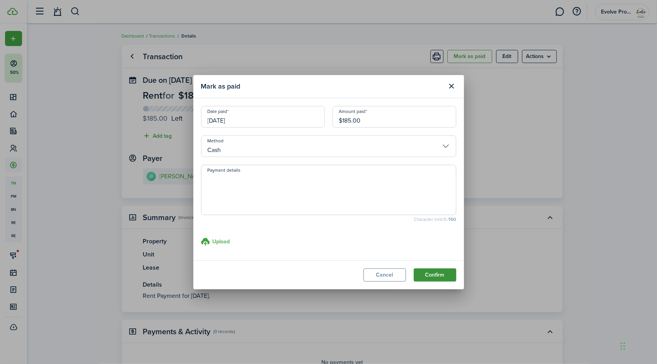
click at [436, 275] on button "Confirm" at bounding box center [435, 274] width 43 height 13
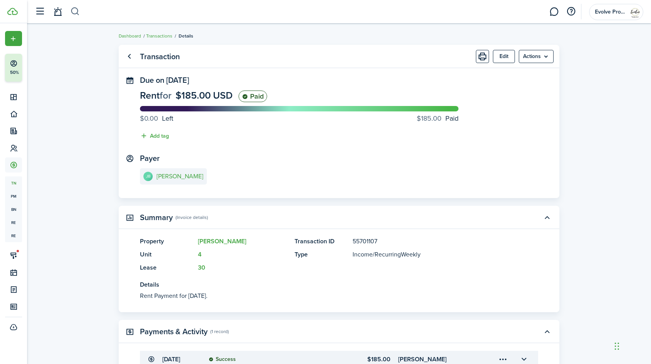
click at [76, 13] on button "button" at bounding box center [75, 11] width 10 height 13
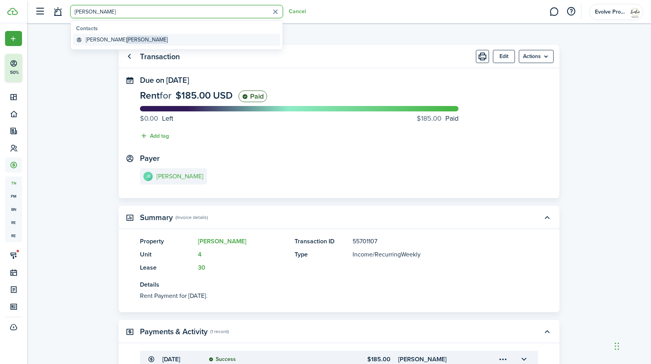
type input "[PERSON_NAME]"
click at [127, 37] on span "[PERSON_NAME]" at bounding box center [147, 40] width 41 height 8
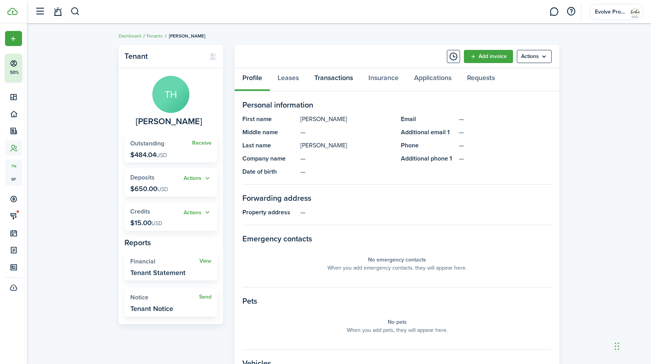
click at [327, 76] on link "Transactions" at bounding box center [334, 79] width 54 height 23
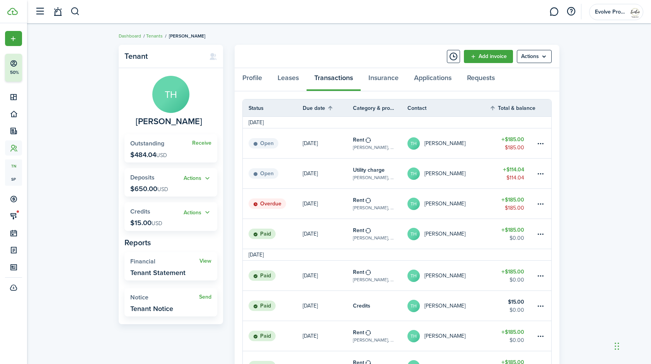
click at [455, 207] on table-profile-info-text "[PERSON_NAME]" at bounding box center [445, 204] width 41 height 6
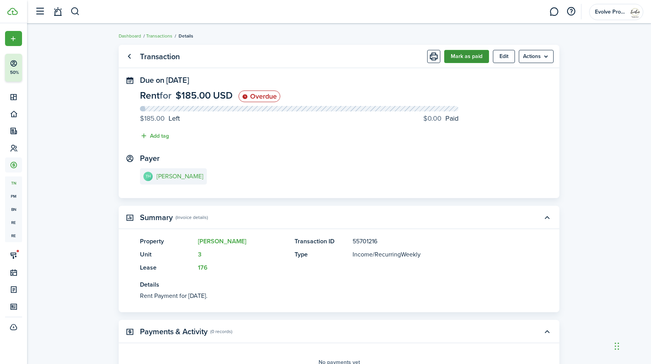
click at [470, 56] on button "Mark as paid" at bounding box center [466, 56] width 45 height 13
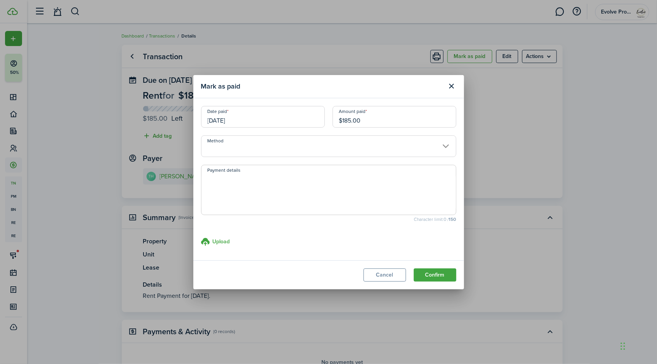
click at [237, 144] on input "Method" at bounding box center [328, 146] width 255 height 22
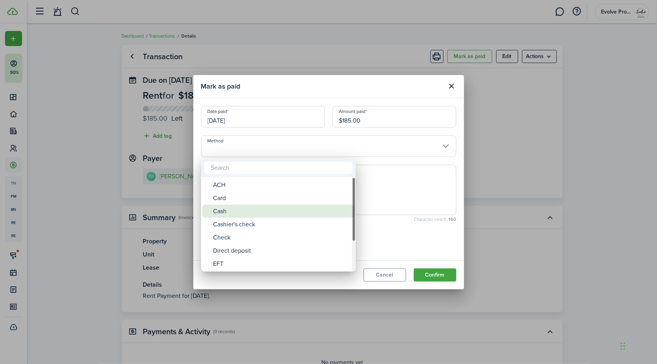
click at [231, 208] on div "Cash" at bounding box center [281, 211] width 137 height 13
type input "Cash"
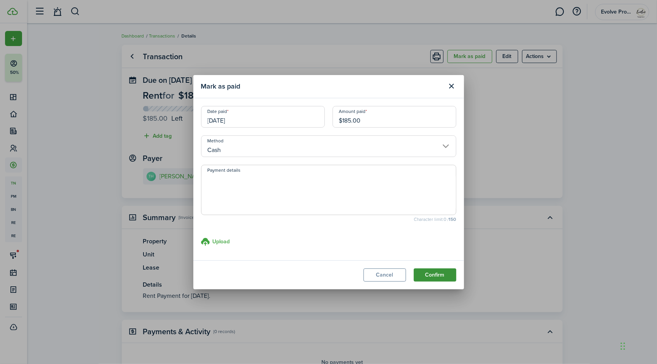
click at [429, 273] on button "Confirm" at bounding box center [435, 274] width 43 height 13
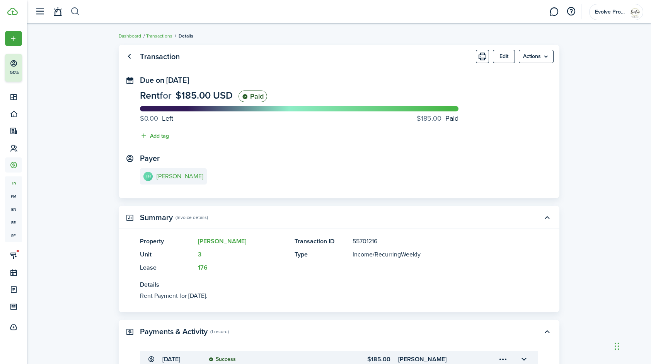
click at [76, 10] on button "button" at bounding box center [75, 11] width 10 height 13
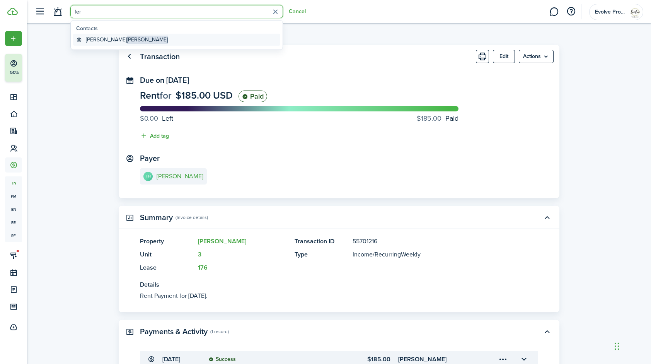
type input "fer"
click at [127, 38] on span "[PERSON_NAME]" at bounding box center [147, 40] width 41 height 8
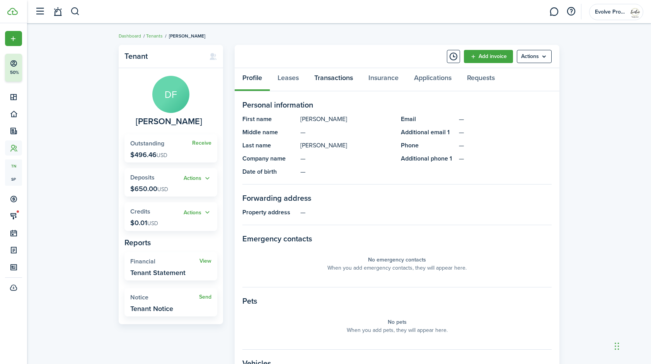
click at [332, 77] on link "Transactions" at bounding box center [334, 79] width 54 height 23
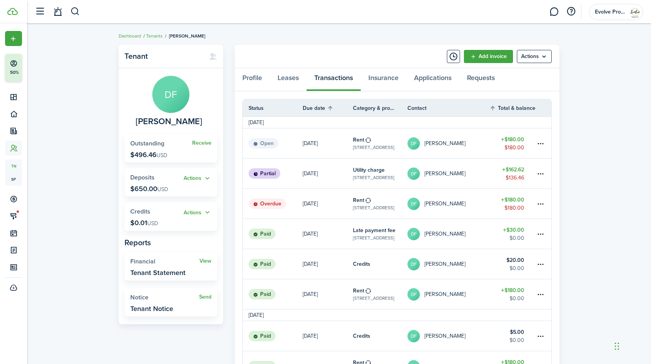
click at [453, 203] on table-profile-info-text "[PERSON_NAME]" at bounding box center [445, 204] width 41 height 6
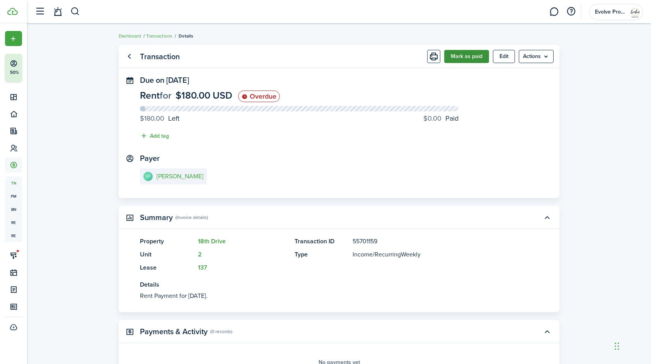
click at [467, 58] on button "Mark as paid" at bounding box center [466, 56] width 45 height 13
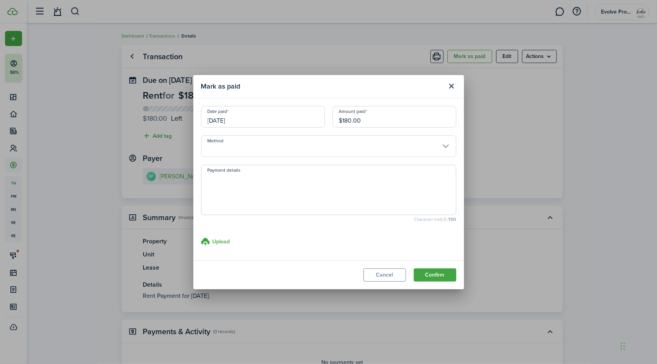
drag, startPoint x: 376, startPoint y: 114, endPoint x: 295, endPoint y: 143, distance: 86.2
click at [295, 143] on modal-body "Date paid [DATE] Amount paid $180.00 Method Payment details Character limit: 0 …" at bounding box center [328, 179] width 271 height 162
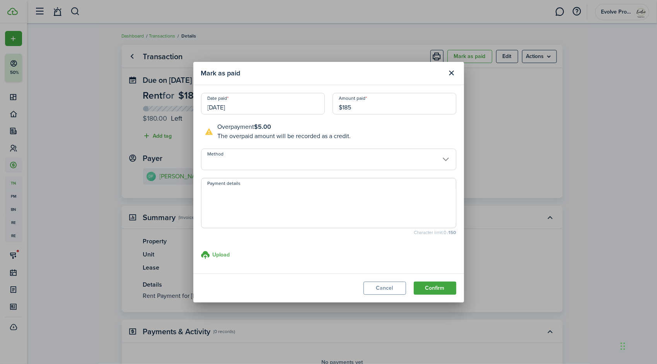
click at [264, 104] on input "[DATE]" at bounding box center [263, 104] width 124 height 22
type input "$185.00"
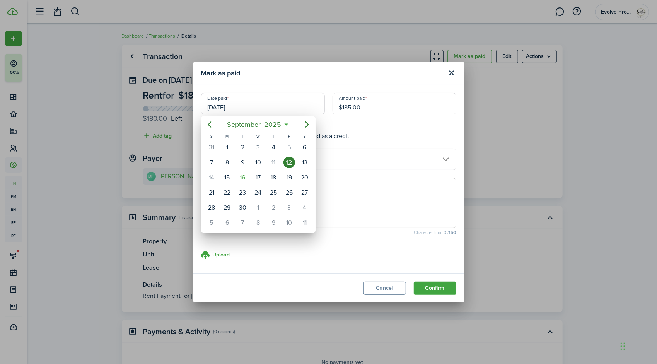
click at [264, 104] on div at bounding box center [328, 182] width 781 height 488
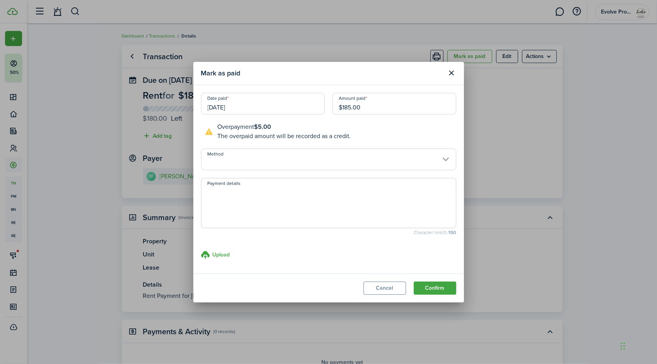
click at [261, 158] on input "Method" at bounding box center [328, 160] width 255 height 22
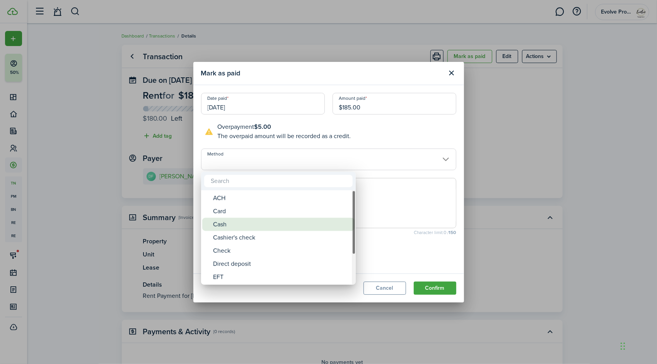
click at [235, 223] on div "Cash" at bounding box center [281, 224] width 137 height 13
type input "Cash"
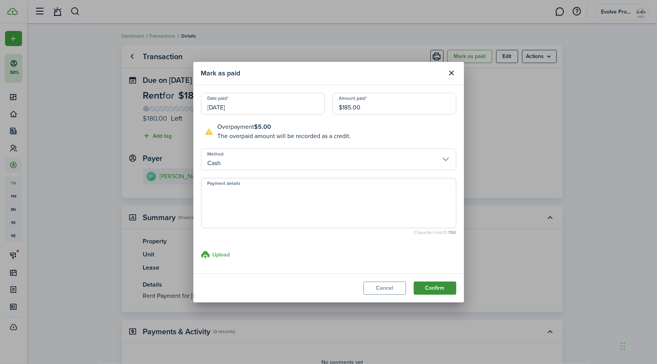
click at [422, 284] on button "Confirm" at bounding box center [435, 288] width 43 height 13
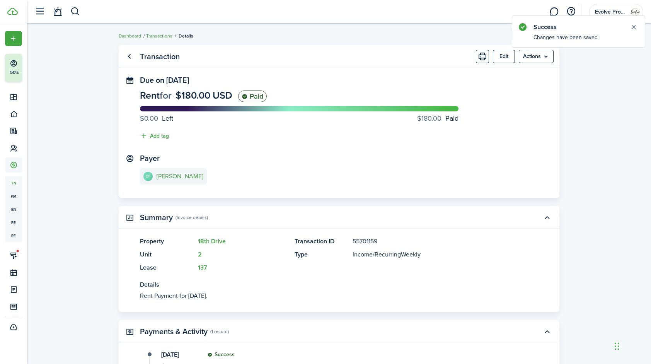
click at [182, 174] on e-details-info-title "[PERSON_NAME]" at bounding box center [180, 176] width 47 height 7
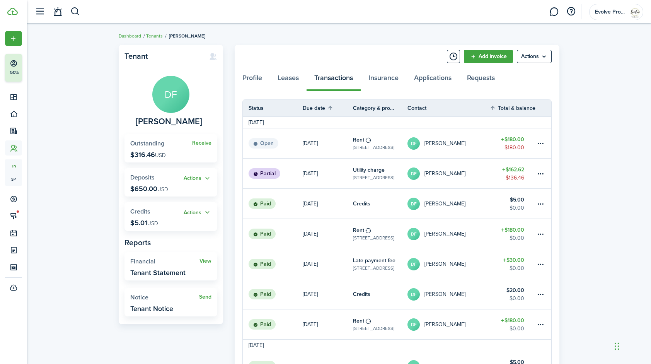
click at [207, 210] on button "Actions" at bounding box center [198, 212] width 28 height 9
click at [165, 239] on link "Apply" at bounding box center [178, 240] width 68 height 13
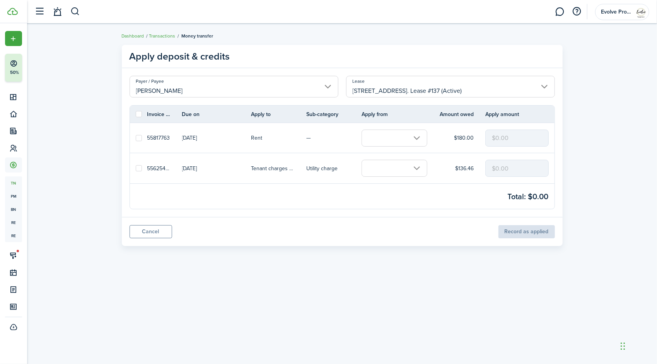
click at [391, 167] on input "text" at bounding box center [395, 168] width 66 height 17
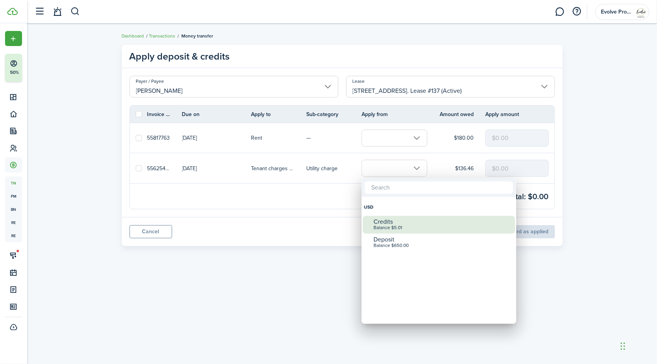
click at [399, 218] on div "Credits" at bounding box center [442, 221] width 137 height 7
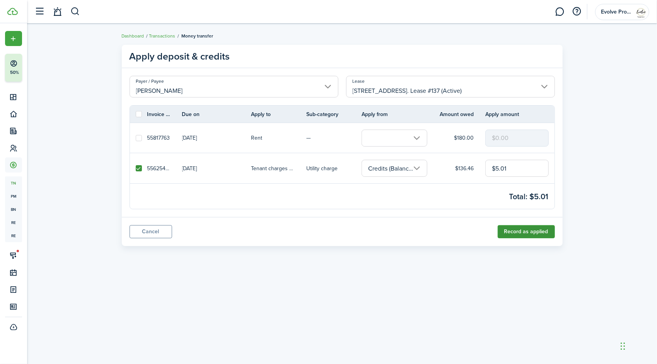
click at [522, 235] on button "Record as applied" at bounding box center [526, 231] width 57 height 13
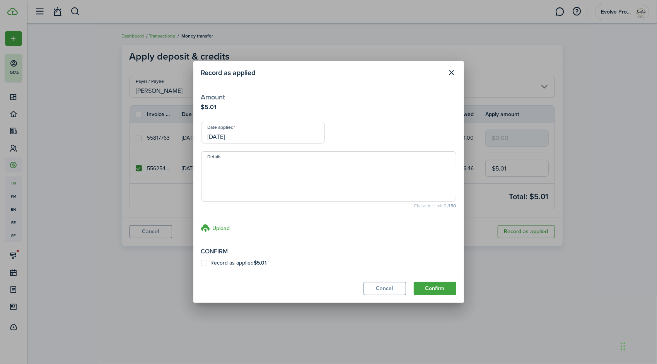
click at [207, 263] on label "Record as applied $5.01" at bounding box center [234, 263] width 66 height 6
click at [201, 263] on input "Record as applied $5.01" at bounding box center [201, 263] width 0 height 0
checkbox input "true"
click at [265, 128] on input "[DATE]" at bounding box center [263, 133] width 124 height 22
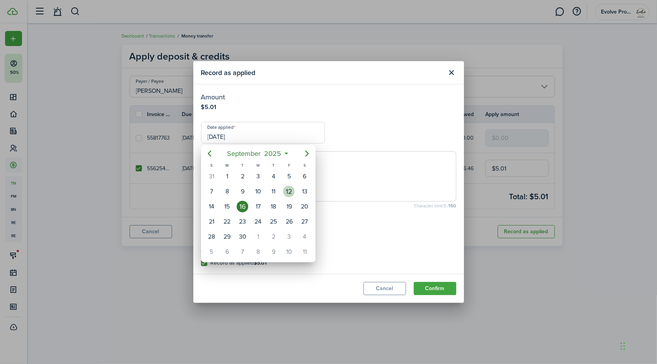
click at [290, 187] on div "12" at bounding box center [289, 192] width 12 height 12
type input "[DATE]"
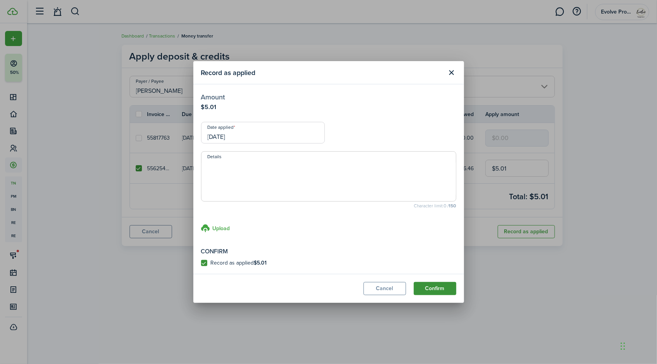
click at [432, 284] on button "Confirm" at bounding box center [435, 288] width 43 height 13
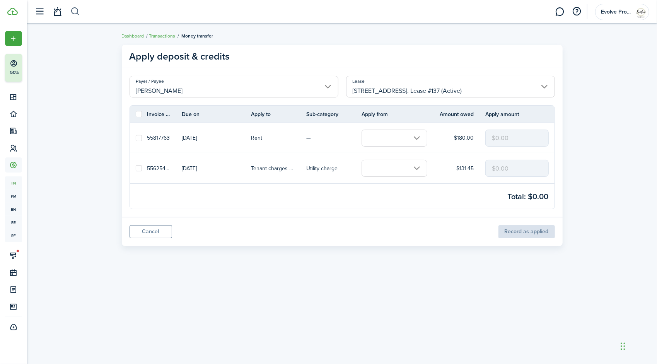
click at [74, 12] on button "button" at bounding box center [75, 11] width 10 height 13
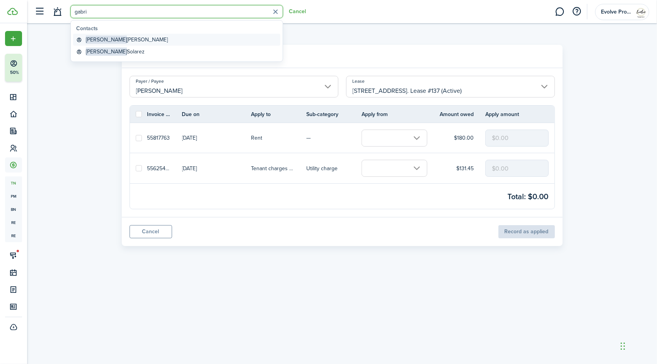
type input "gabri"
click at [113, 39] on global-search-item-title "[PERSON_NAME]" at bounding box center [127, 40] width 82 height 8
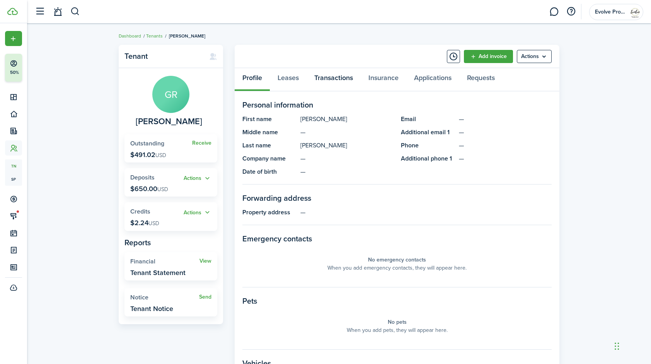
click at [346, 76] on link "Transactions" at bounding box center [334, 79] width 54 height 23
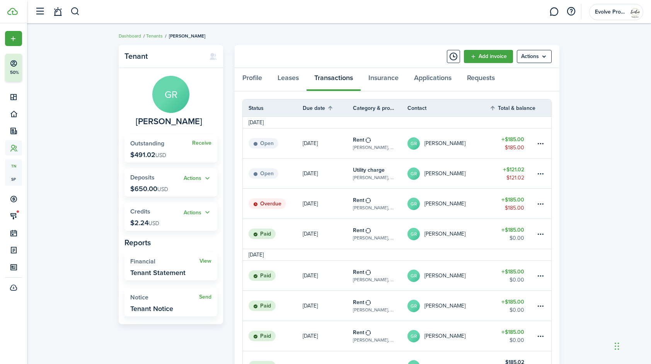
click at [462, 169] on link "GR [PERSON_NAME]" at bounding box center [449, 174] width 82 height 30
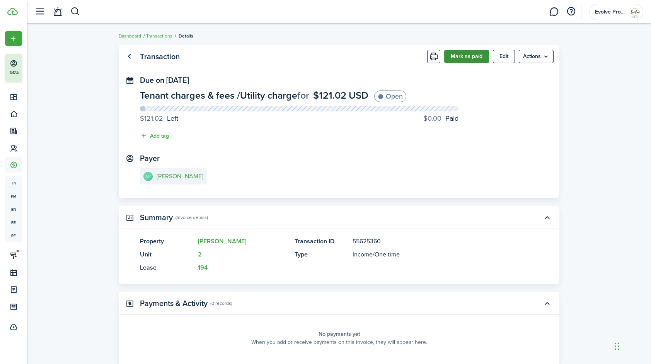
click at [476, 60] on button "Mark as paid" at bounding box center [466, 56] width 45 height 13
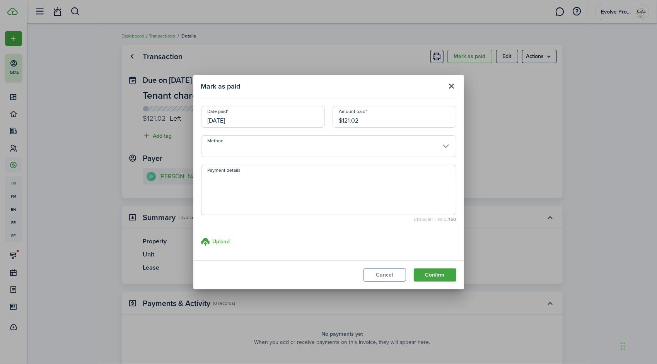
click at [245, 120] on input "[DATE]" at bounding box center [263, 117] width 124 height 22
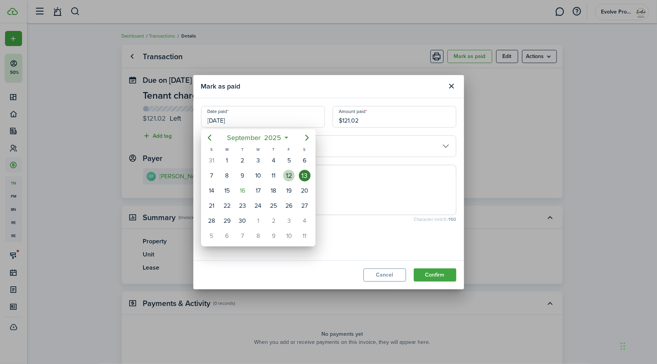
click at [287, 176] on div "12" at bounding box center [289, 176] width 12 height 12
type input "[DATE]"
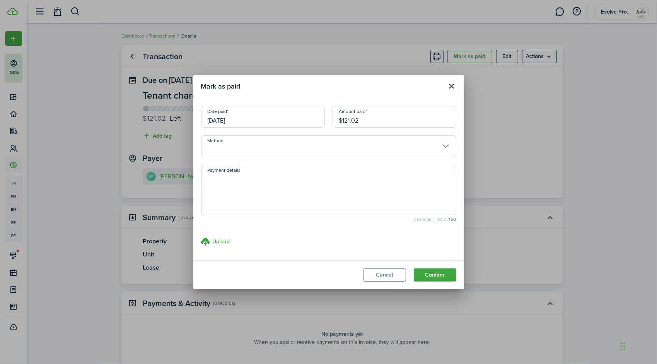
click at [239, 146] on input "Method" at bounding box center [328, 146] width 255 height 22
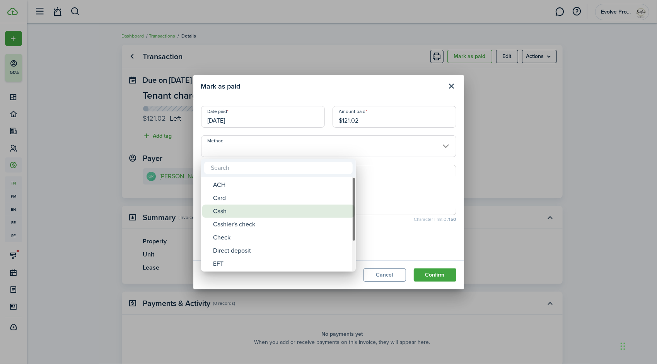
click at [235, 210] on div "Cash" at bounding box center [281, 211] width 137 height 13
type input "Cash"
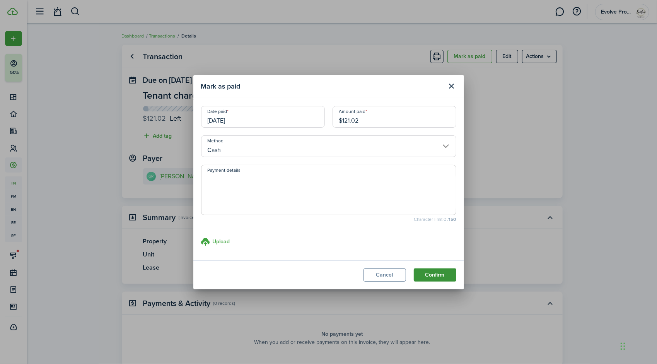
click at [441, 275] on button "Confirm" at bounding box center [435, 274] width 43 height 13
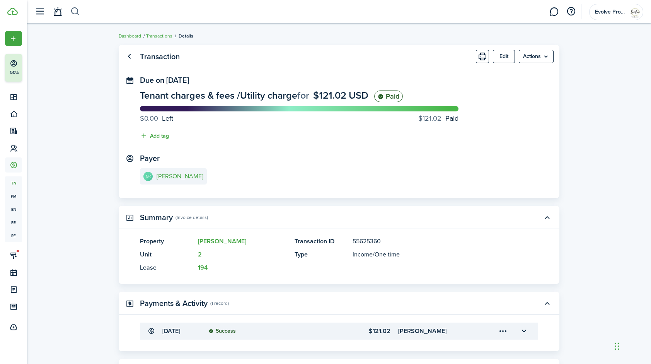
click at [72, 9] on button "button" at bounding box center [75, 11] width 10 height 13
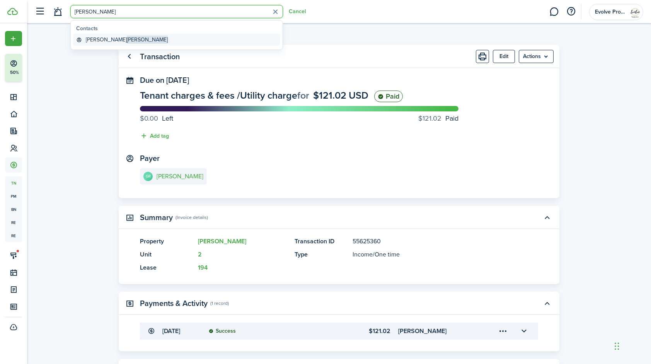
type input "[PERSON_NAME]"
click at [127, 41] on span "[PERSON_NAME]" at bounding box center [147, 40] width 41 height 8
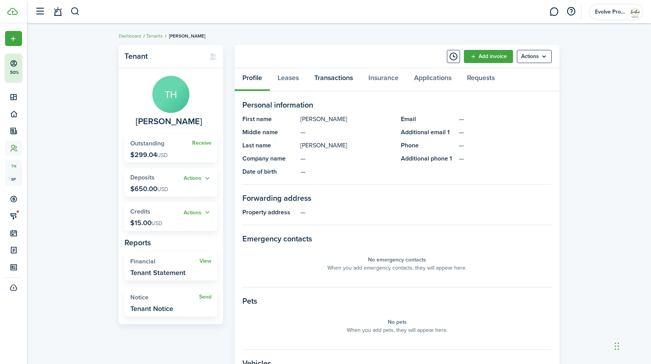
click at [336, 74] on link "Transactions" at bounding box center [334, 79] width 54 height 23
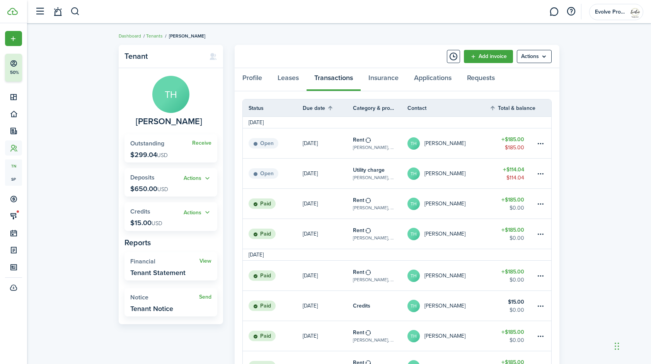
click at [475, 173] on link "TH [PERSON_NAME]" at bounding box center [449, 174] width 82 height 30
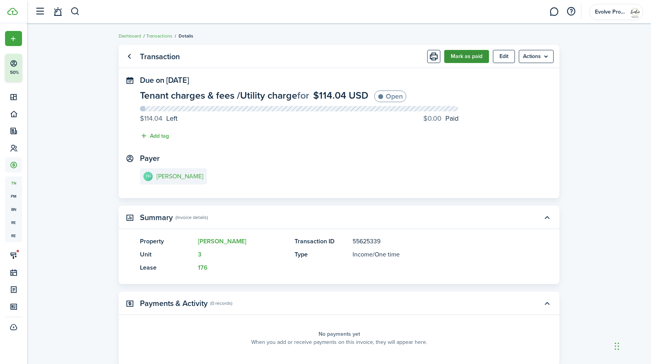
click at [471, 56] on button "Mark as paid" at bounding box center [466, 56] width 45 height 13
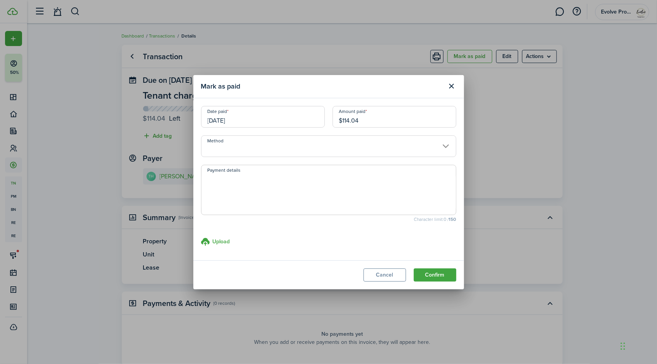
click at [249, 120] on input "[DATE]" at bounding box center [263, 117] width 124 height 22
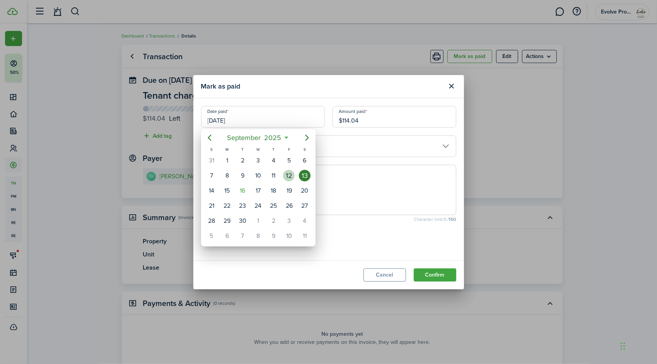
click at [288, 178] on div "12" at bounding box center [289, 176] width 12 height 12
type input "[DATE]"
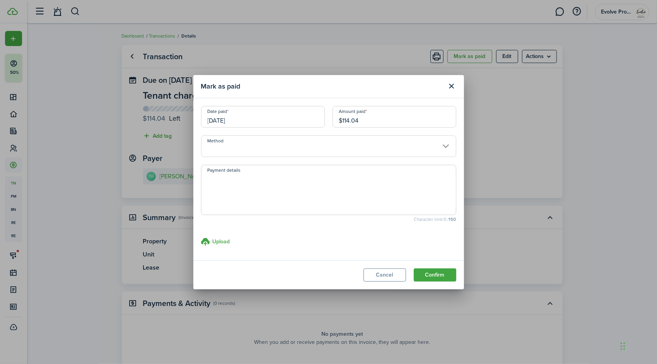
click at [243, 144] on input "Method" at bounding box center [328, 146] width 255 height 22
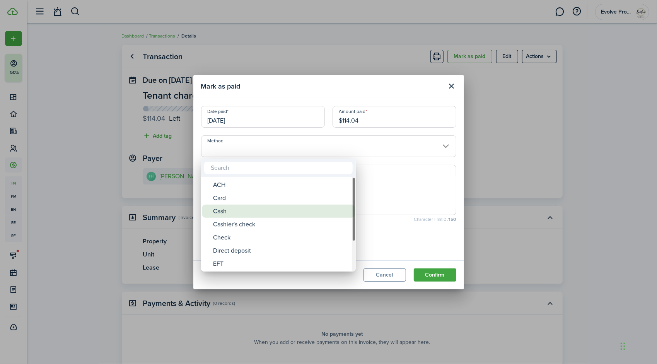
click at [228, 212] on div "Cash" at bounding box center [281, 211] width 137 height 13
type input "Cash"
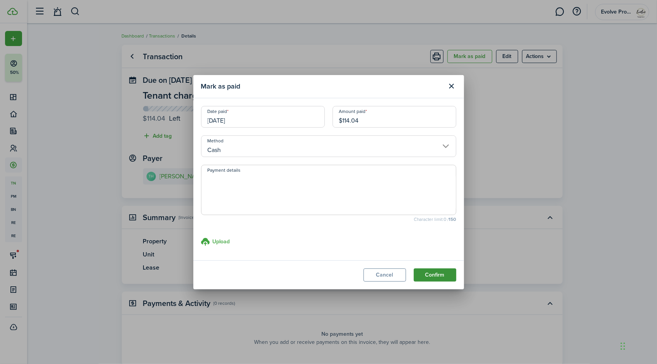
click at [423, 272] on button "Confirm" at bounding box center [435, 274] width 43 height 13
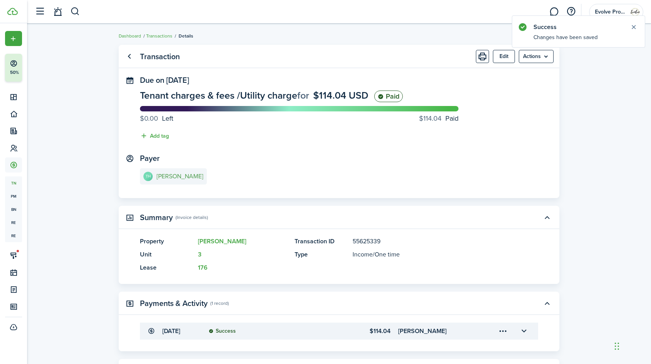
click at [178, 177] on e-details-info-title "[PERSON_NAME]" at bounding box center [180, 176] width 47 height 7
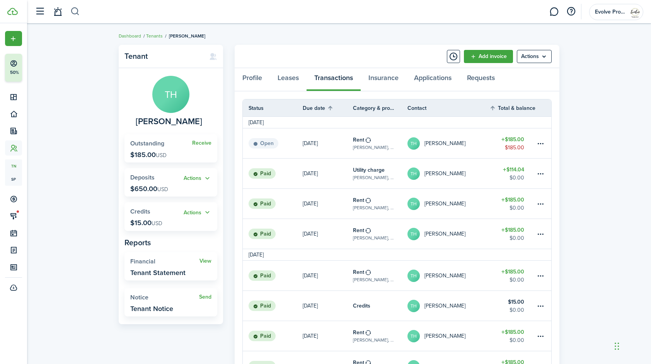
click at [74, 10] on button "button" at bounding box center [75, 11] width 10 height 13
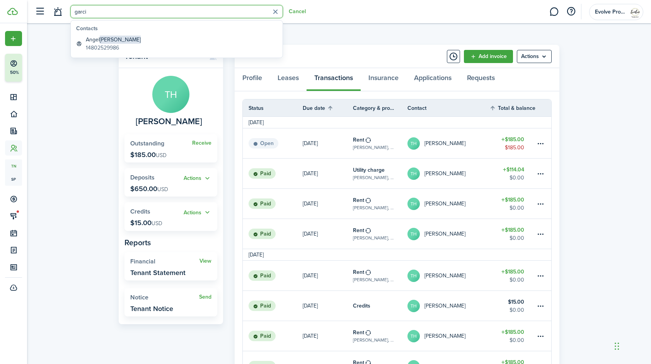
type input "garci"
click at [114, 40] on span "[PERSON_NAME]" at bounding box center [120, 40] width 41 height 8
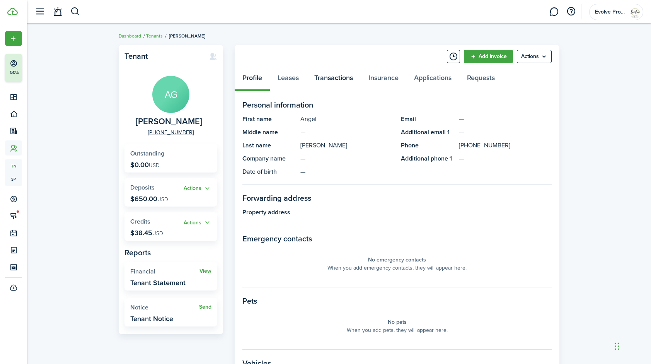
click at [334, 78] on link "Transactions" at bounding box center [334, 79] width 54 height 23
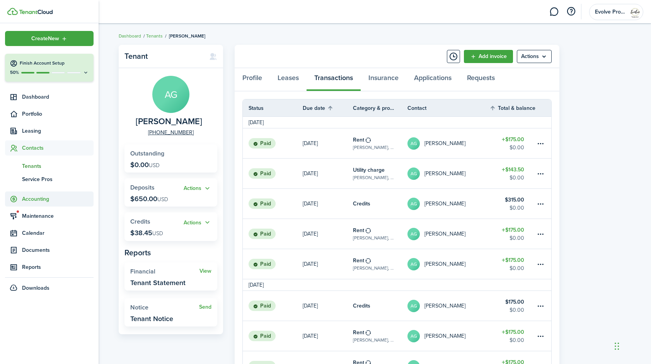
click at [41, 200] on span "Accounting" at bounding box center [58, 199] width 72 height 8
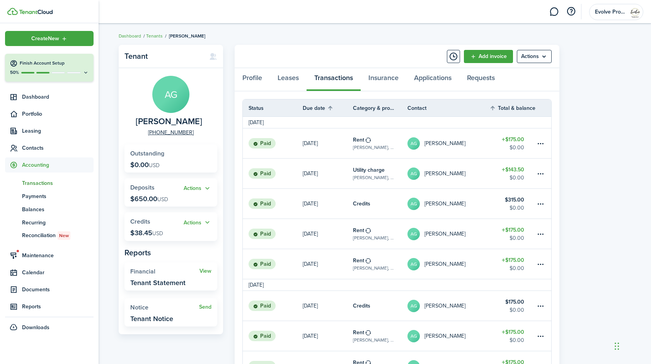
click at [39, 180] on span "Transactions" at bounding box center [58, 183] width 72 height 8
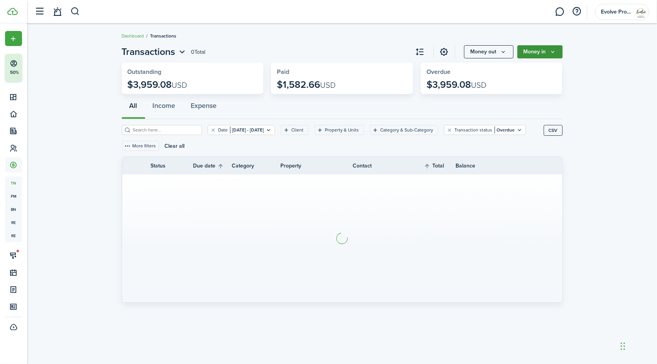
click at [556, 52] on button "Money in" at bounding box center [540, 51] width 45 height 13
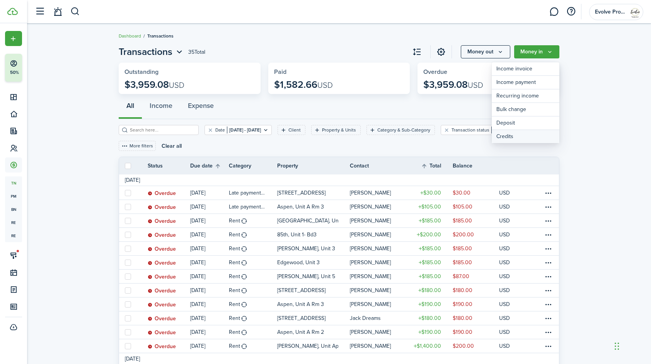
click at [509, 137] on link "Credits" at bounding box center [526, 136] width 68 height 13
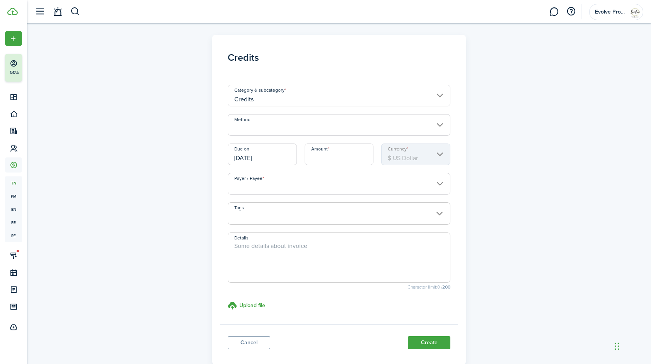
click at [263, 121] on input "Method" at bounding box center [339, 125] width 223 height 22
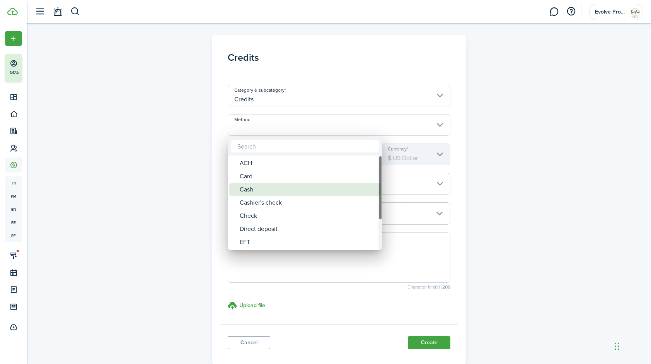
click at [256, 186] on div "Cash" at bounding box center [308, 189] width 137 height 13
type input "Cash"
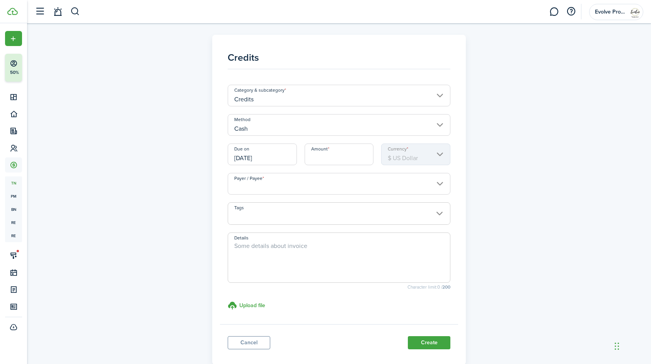
click at [273, 160] on input "[DATE]" at bounding box center [262, 154] width 69 height 22
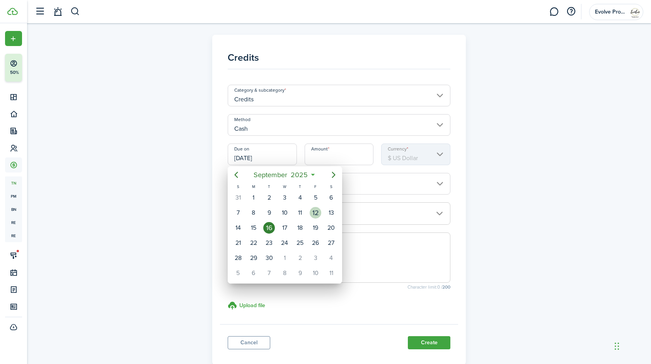
click at [314, 210] on div "12" at bounding box center [316, 213] width 12 height 12
type input "[DATE]"
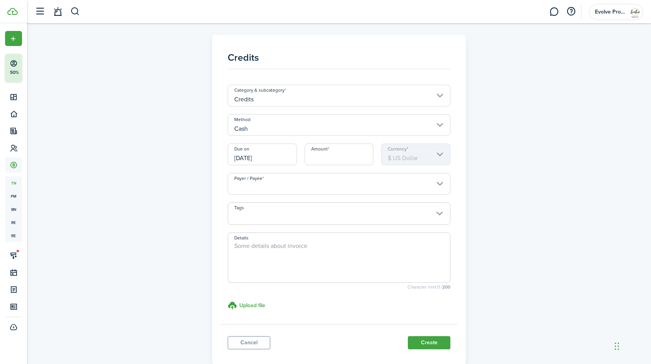
click at [342, 154] on input "Amount" at bounding box center [339, 154] width 69 height 22
click at [272, 190] on input "Payer / Payee" at bounding box center [339, 184] width 223 height 22
type input "$5.00"
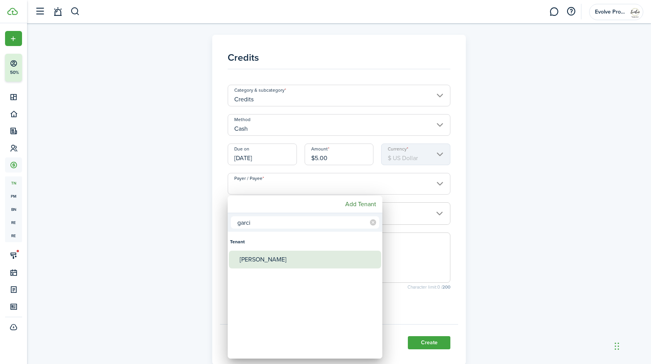
type input "garci"
click at [267, 258] on div "[PERSON_NAME]" at bounding box center [308, 260] width 137 height 18
type input "[PERSON_NAME]"
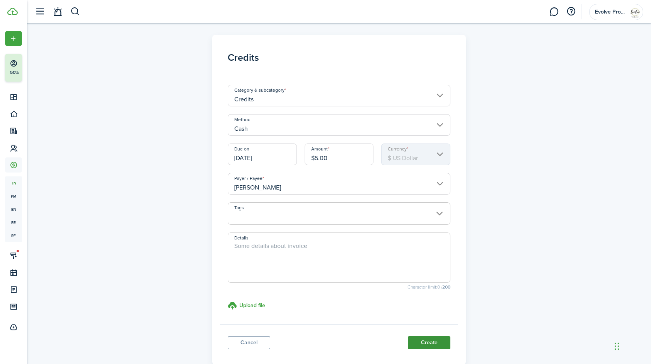
click at [439, 345] on button "Create" at bounding box center [429, 342] width 43 height 13
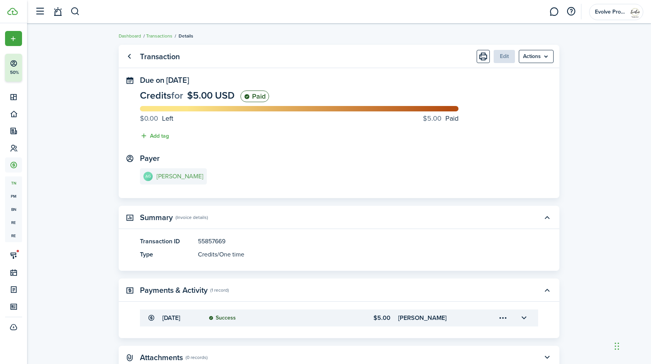
click at [166, 177] on e-details-info-title "[PERSON_NAME]" at bounding box center [180, 176] width 47 height 7
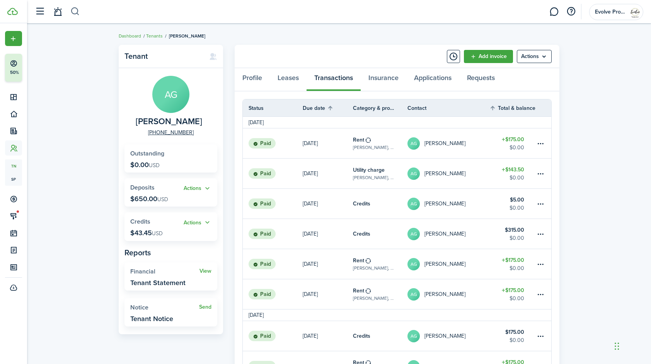
click at [74, 9] on button "button" at bounding box center [75, 11] width 10 height 13
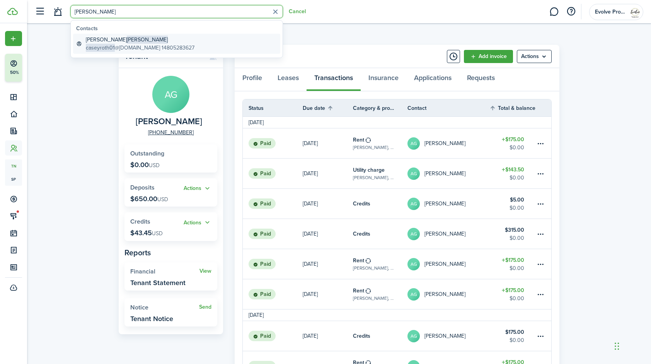
type input "[PERSON_NAME]"
click at [109, 44] on span "caseyroth01" at bounding box center [100, 48] width 29 height 8
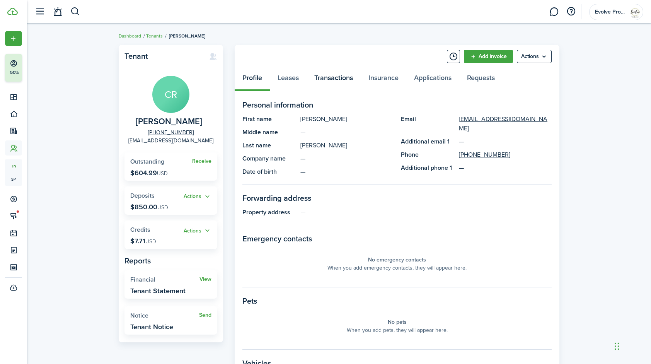
click at [339, 75] on link "Transactions" at bounding box center [334, 79] width 54 height 23
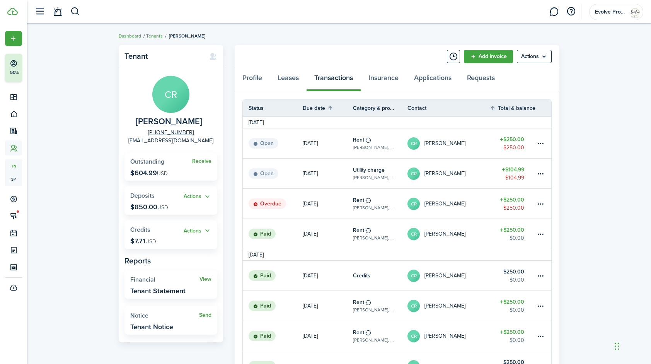
click at [451, 204] on table-profile-info-text "[PERSON_NAME]" at bounding box center [445, 204] width 41 height 6
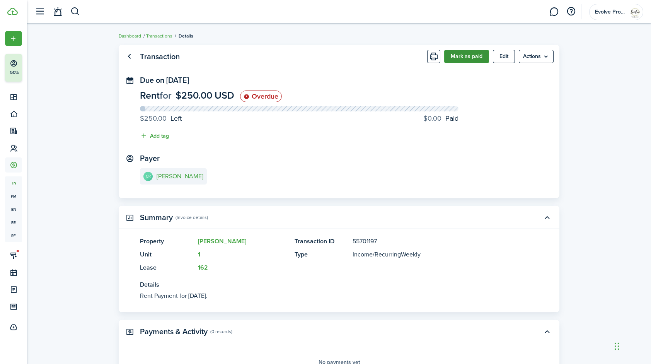
click at [463, 56] on button "Mark as paid" at bounding box center [466, 56] width 45 height 13
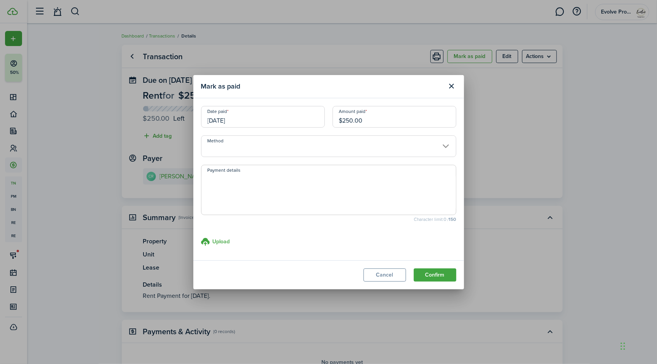
drag, startPoint x: 371, startPoint y: 117, endPoint x: 319, endPoint y: 129, distance: 53.7
click at [319, 129] on div "Date paid [DATE] Amount paid $250.00" at bounding box center [328, 120] width 263 height 29
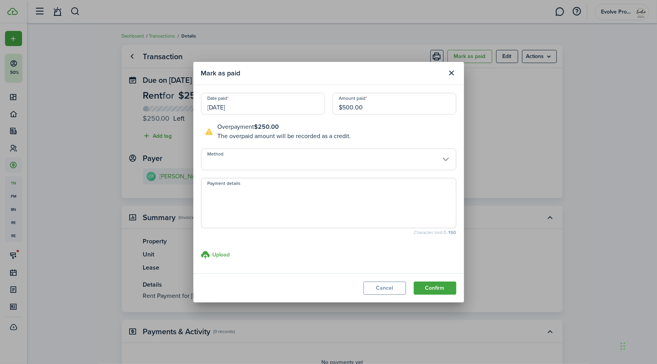
click at [249, 161] on input "Method" at bounding box center [328, 160] width 255 height 22
type input "$500.00"
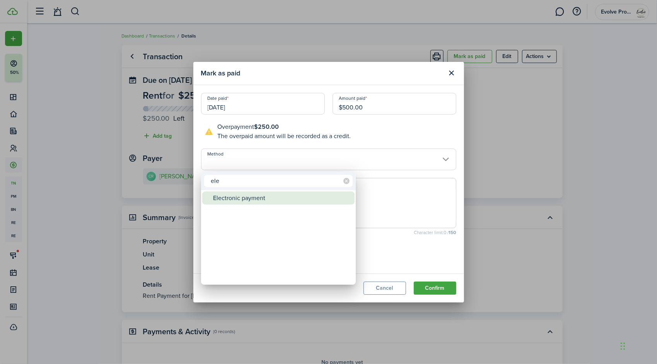
type input "ele"
click at [246, 198] on div "Electronic payment" at bounding box center [281, 197] width 137 height 13
type input "Electronic payment"
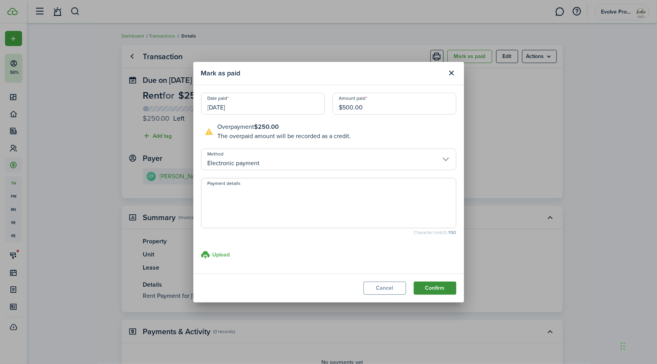
click at [438, 285] on button "Confirm" at bounding box center [435, 288] width 43 height 13
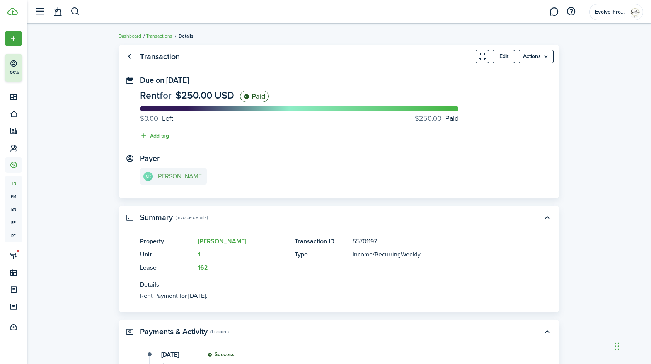
click at [171, 174] on e-details-info-title "[PERSON_NAME]" at bounding box center [180, 176] width 47 height 7
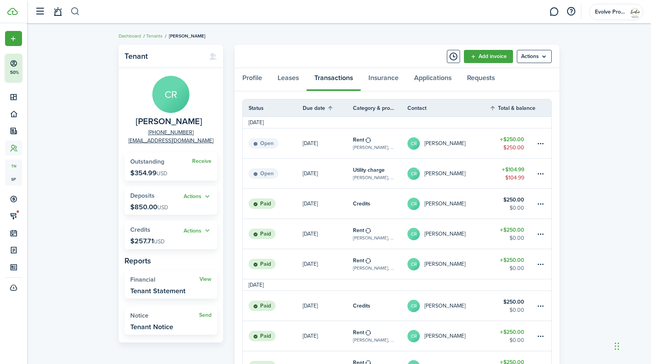
click at [75, 10] on button "button" at bounding box center [75, 11] width 10 height 13
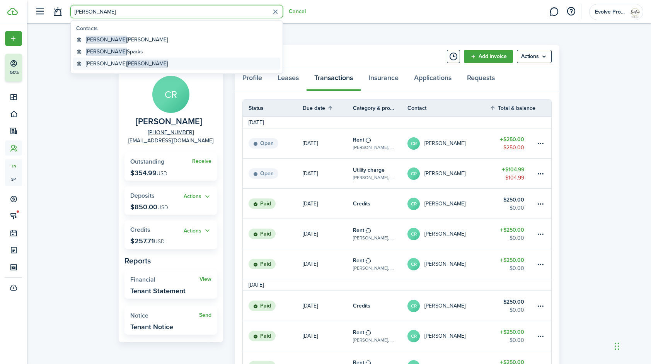
type input "[PERSON_NAME]"
click at [127, 62] on span "[PERSON_NAME]" at bounding box center [147, 64] width 41 height 8
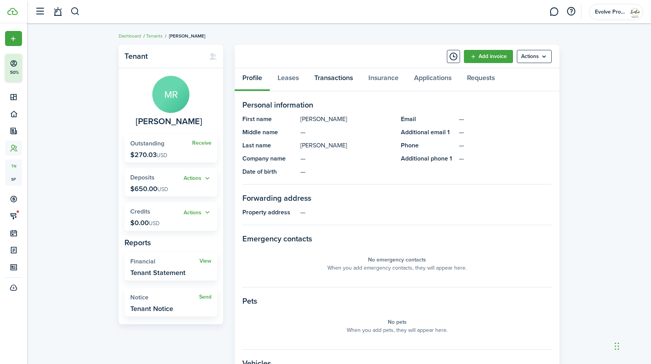
click at [325, 79] on link "Transactions" at bounding box center [334, 79] width 54 height 23
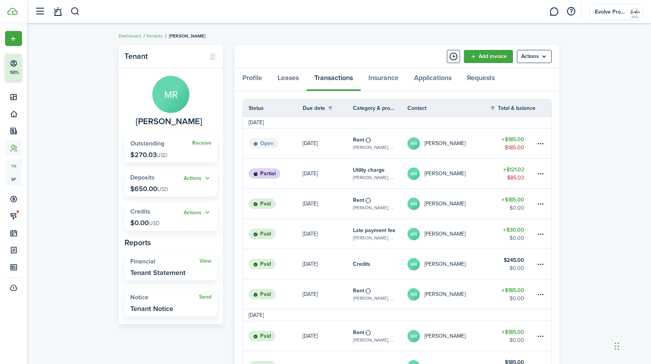
click at [450, 173] on table-profile-info-text "[PERSON_NAME]" at bounding box center [445, 174] width 41 height 6
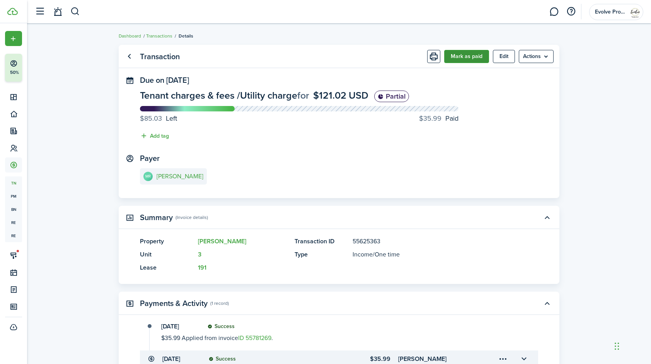
click at [470, 54] on button "Mark as paid" at bounding box center [466, 56] width 45 height 13
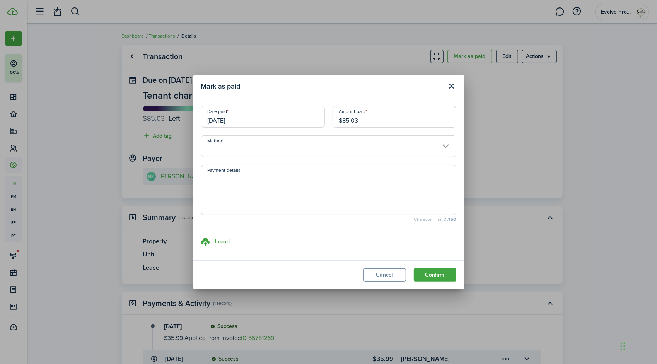
drag, startPoint x: 374, startPoint y: 124, endPoint x: 321, endPoint y: 122, distance: 52.3
click at [321, 122] on div "Date paid [DATE] Amount paid $85.03" at bounding box center [328, 120] width 263 height 29
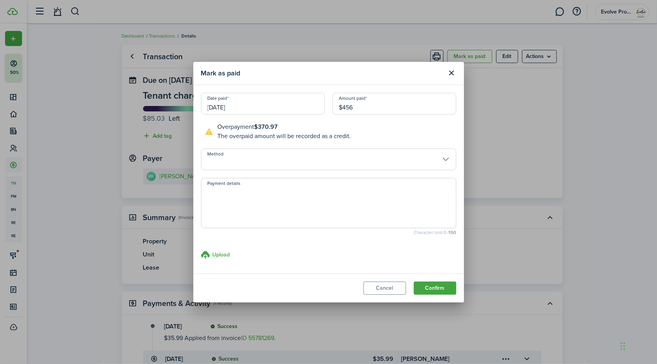
click at [274, 107] on input "[DATE]" at bounding box center [263, 104] width 124 height 22
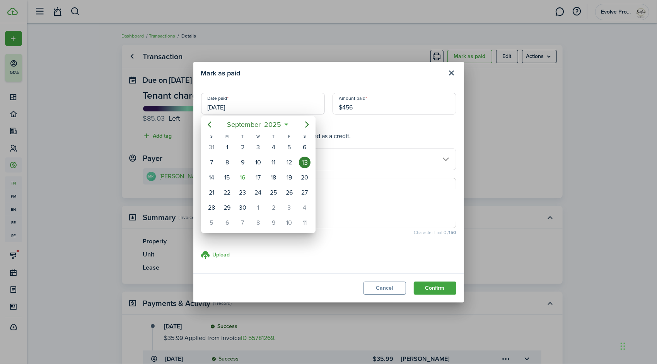
type input "$456.00"
click at [285, 163] on div "12" at bounding box center [289, 163] width 12 height 12
type input "[DATE]"
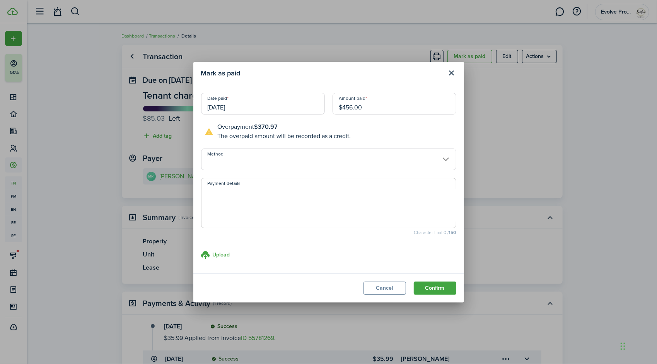
click at [266, 158] on input "Method" at bounding box center [328, 160] width 255 height 22
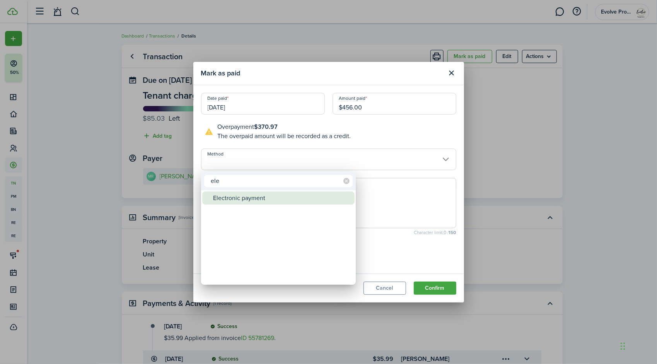
type input "ele"
click at [247, 195] on div "Electronic payment" at bounding box center [281, 197] width 137 height 13
type input "Electronic payment"
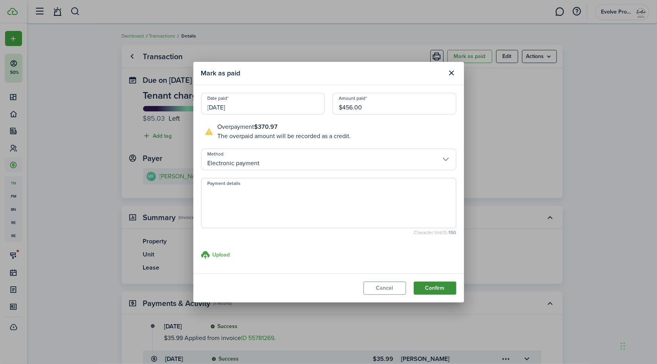
click at [433, 287] on button "Confirm" at bounding box center [435, 288] width 43 height 13
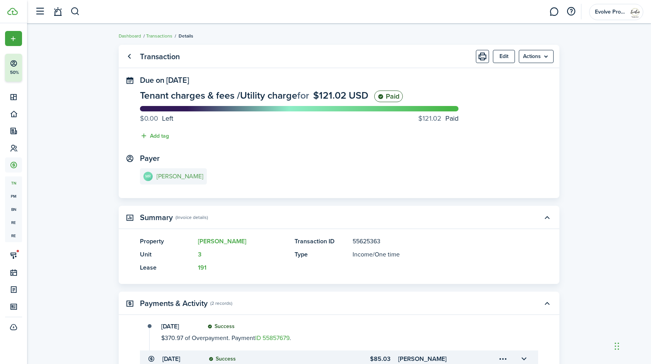
click at [190, 176] on e-details-info-title "[PERSON_NAME]" at bounding box center [180, 176] width 47 height 7
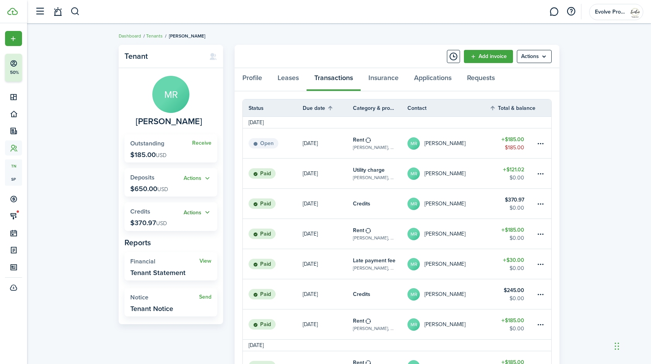
click at [207, 211] on button "Actions" at bounding box center [198, 212] width 28 height 9
click at [173, 241] on link "Apply" at bounding box center [178, 240] width 68 height 13
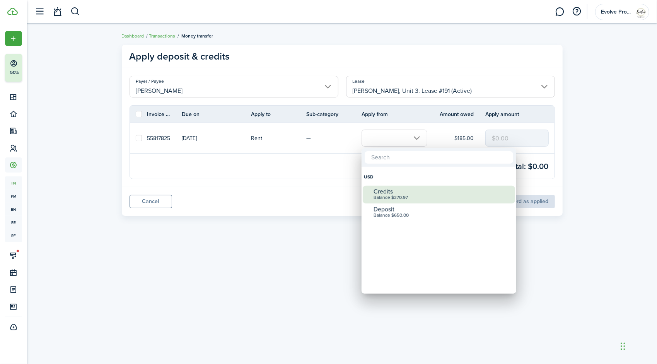
click at [388, 191] on div "Credits" at bounding box center [442, 191] width 137 height 7
checkbox input "true"
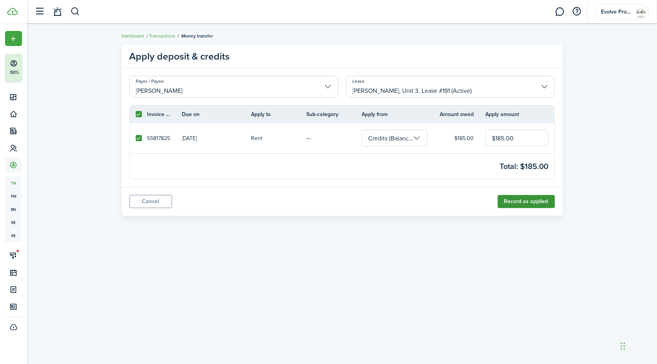
click at [523, 200] on button "Record as applied" at bounding box center [526, 201] width 57 height 13
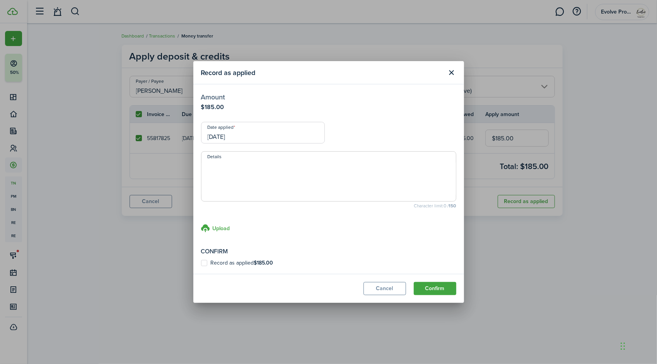
click at [206, 262] on label "Record as applied $185.00" at bounding box center [237, 263] width 72 height 6
click at [201, 263] on input "Record as applied $185.00" at bounding box center [201, 263] width 0 height 0
checkbox input "true"
click at [248, 132] on input "[DATE]" at bounding box center [263, 133] width 124 height 22
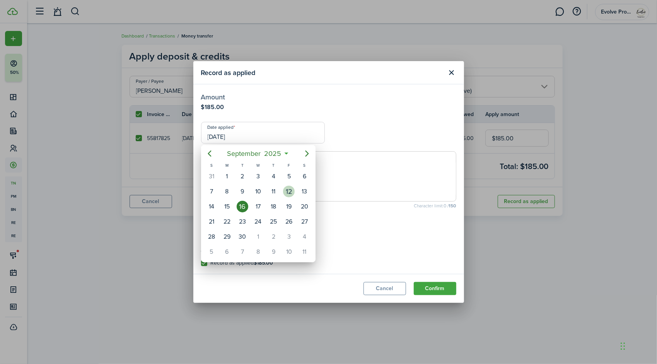
click at [290, 191] on div "12" at bounding box center [289, 192] width 12 height 12
type input "[DATE]"
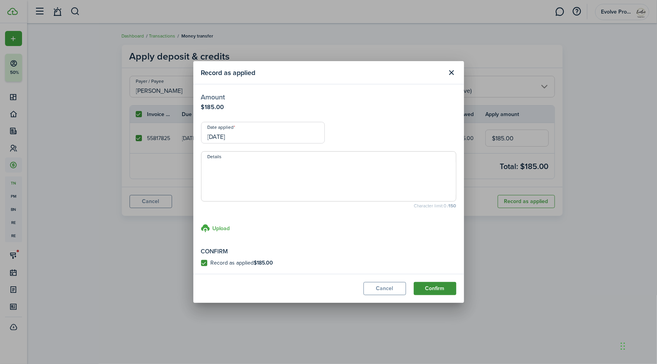
click at [426, 288] on button "Confirm" at bounding box center [435, 288] width 43 height 13
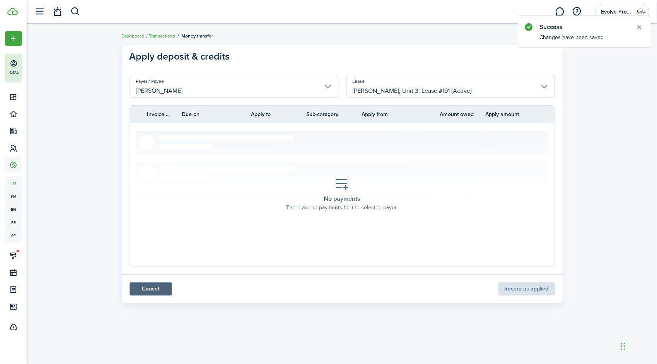
click at [146, 289] on link "Cancel" at bounding box center [151, 288] width 43 height 13
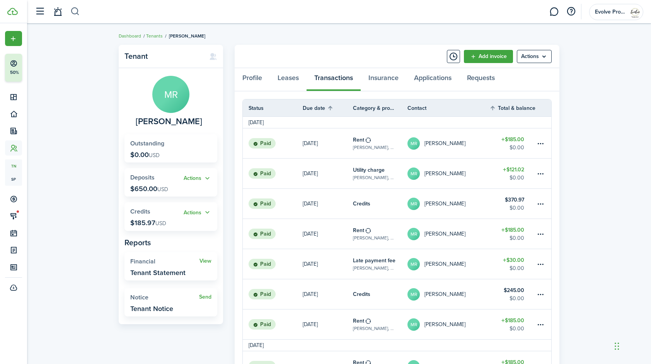
click at [74, 11] on button "button" at bounding box center [75, 11] width 10 height 13
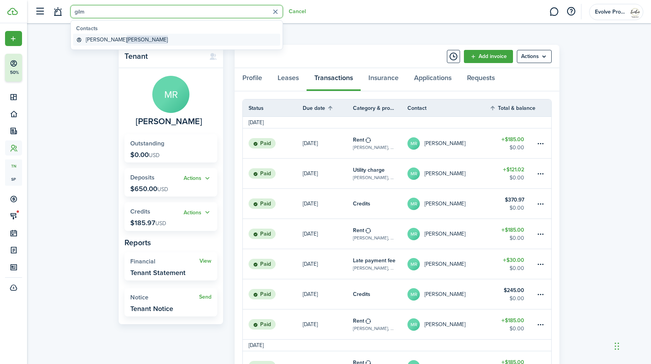
type input "gilm"
click at [93, 40] on global-search-item-title "Jason Gilmore" at bounding box center [127, 40] width 82 height 8
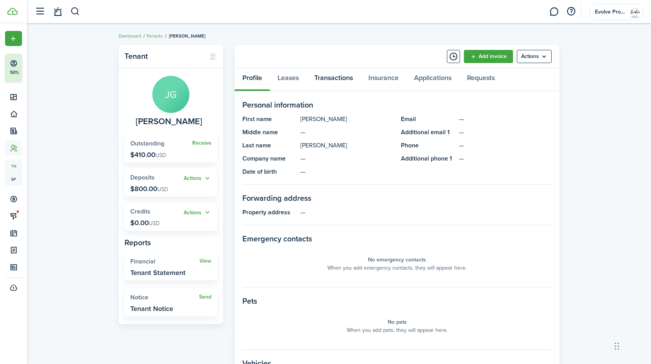
click at [335, 75] on link "Transactions" at bounding box center [334, 79] width 54 height 23
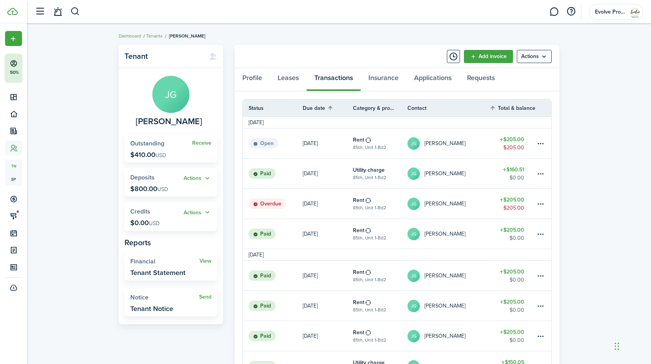
click at [452, 201] on table-profile-info-text "Jason Gilmore" at bounding box center [445, 204] width 41 height 6
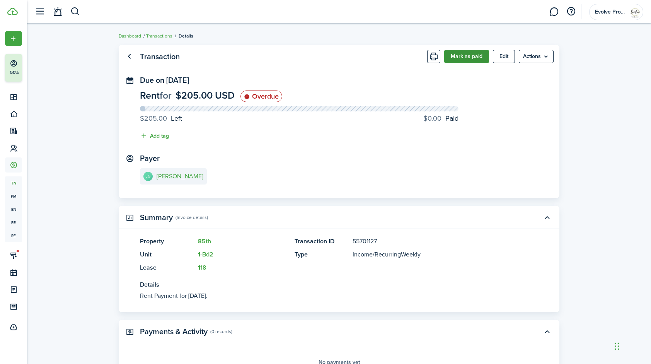
click at [459, 61] on button "Mark as paid" at bounding box center [466, 56] width 45 height 13
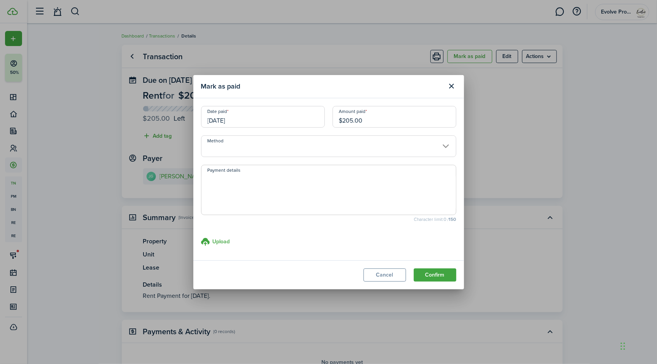
click at [248, 148] on input "Method" at bounding box center [328, 146] width 255 height 22
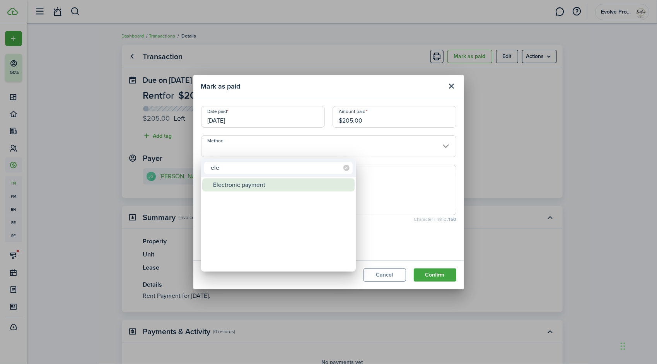
type input "ele"
click at [238, 183] on div "Electronic payment" at bounding box center [281, 184] width 137 height 13
type input "Electronic payment"
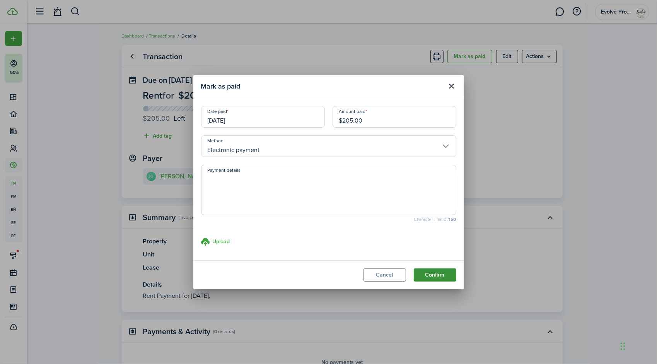
click at [423, 275] on button "Confirm" at bounding box center [435, 274] width 43 height 13
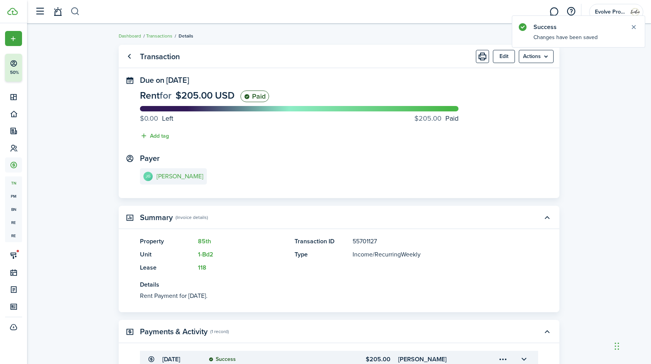
click at [77, 9] on button "button" at bounding box center [75, 11] width 10 height 13
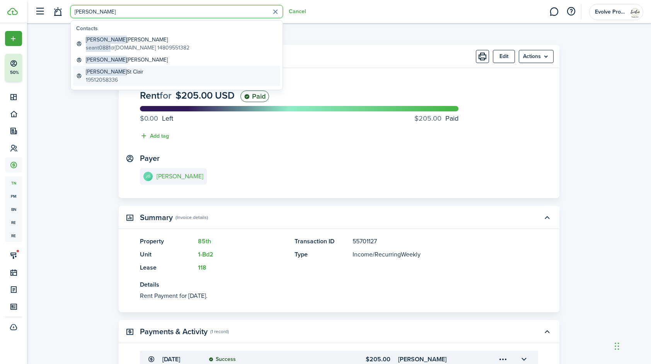
type input "[PERSON_NAME]"
click at [107, 73] on global-search-item-title "Sean St Clair" at bounding box center [115, 72] width 58 height 8
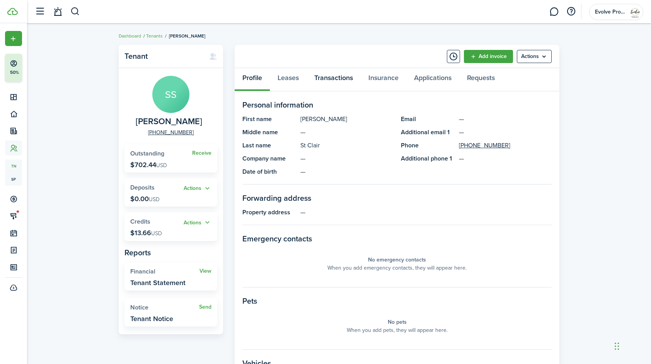
click at [325, 78] on link "Transactions" at bounding box center [334, 79] width 54 height 23
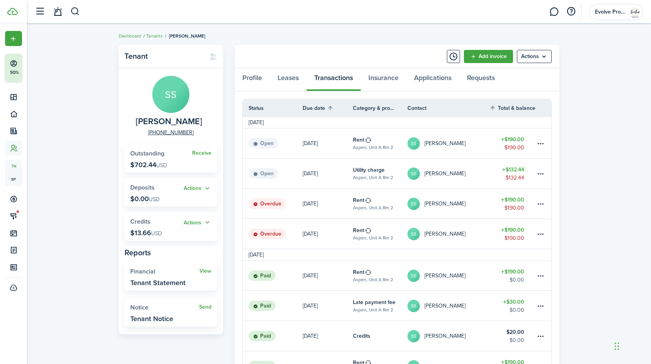
click at [459, 234] on link "SS Sean St Clair" at bounding box center [449, 234] width 82 height 30
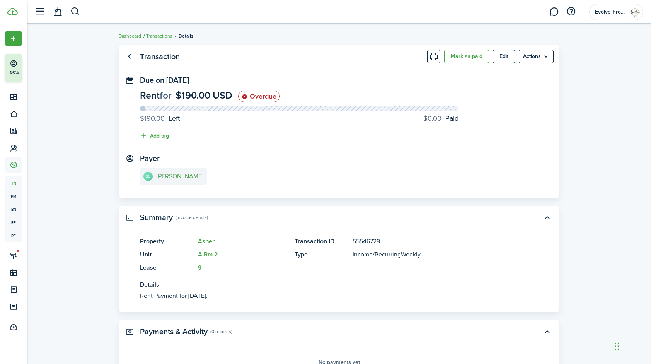
click at [176, 177] on e-details-info-title "[PERSON_NAME]" at bounding box center [180, 176] width 47 height 7
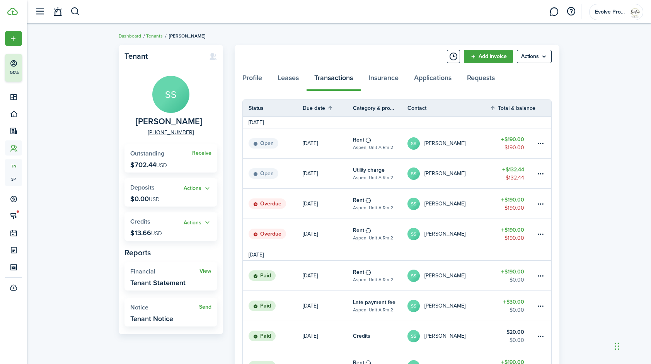
click at [443, 234] on table-profile-info-text "[PERSON_NAME]" at bounding box center [445, 234] width 41 height 6
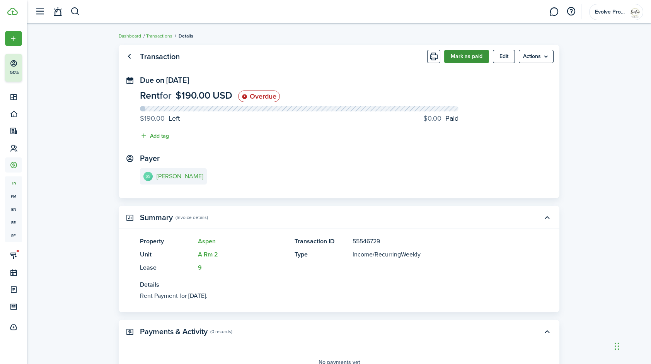
click at [466, 56] on button "Mark as paid" at bounding box center [466, 56] width 45 height 13
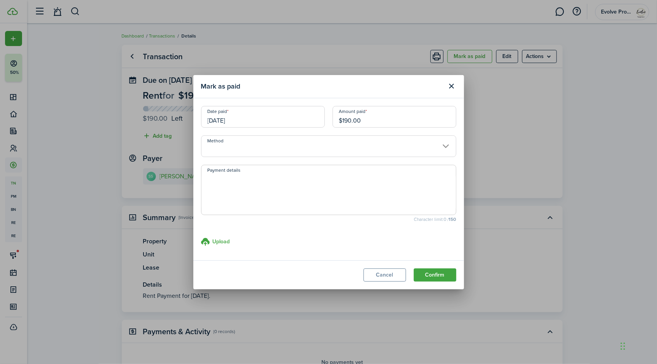
drag, startPoint x: 367, startPoint y: 125, endPoint x: 304, endPoint y: 114, distance: 64.7
click at [304, 114] on div "Date paid 09/05/2025 Amount paid $190.00" at bounding box center [328, 120] width 263 height 29
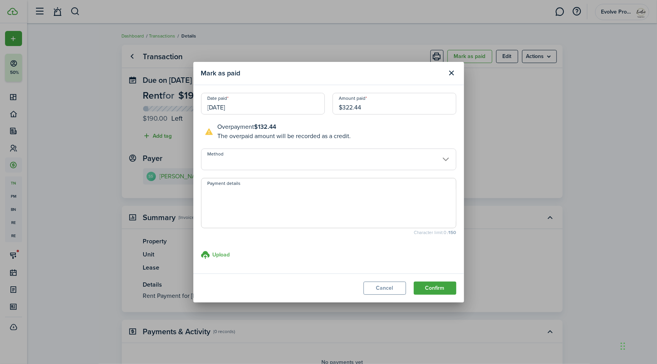
click at [266, 106] on input "09/05/2025" at bounding box center [263, 104] width 124 height 22
type input "$322.44"
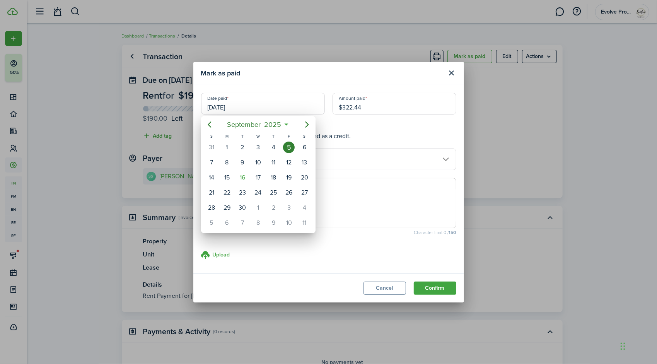
click at [290, 146] on div "5" at bounding box center [289, 148] width 12 height 12
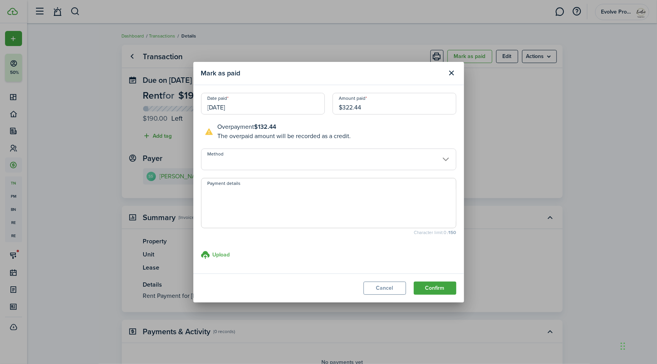
click at [251, 157] on input "Method" at bounding box center [328, 160] width 255 height 22
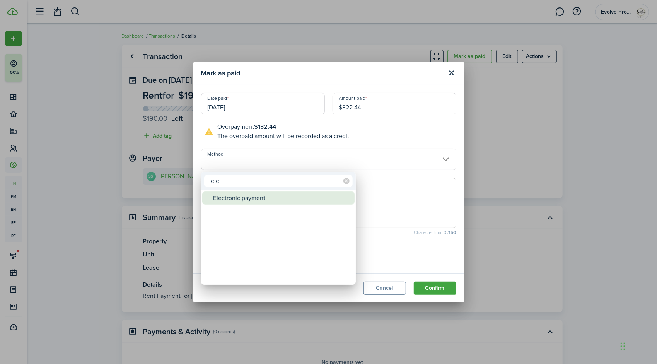
type input "ele"
click at [245, 196] on div "Electronic payment" at bounding box center [281, 197] width 137 height 13
type input "Electronic payment"
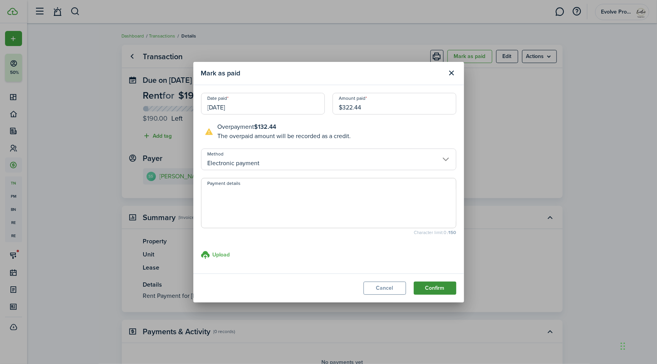
click at [442, 285] on button "Confirm" at bounding box center [435, 288] width 43 height 13
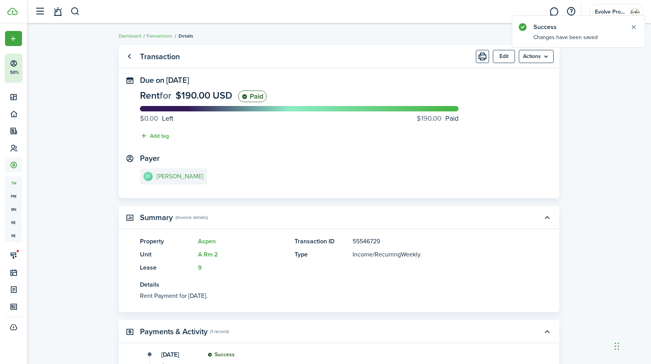
click at [179, 174] on e-details-info-title "[PERSON_NAME]" at bounding box center [180, 176] width 47 height 7
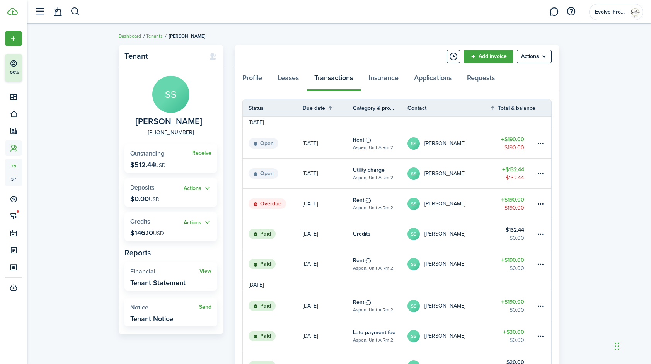
click at [205, 220] on button "Actions" at bounding box center [198, 222] width 28 height 9
click at [176, 249] on link "Apply" at bounding box center [178, 250] width 68 height 13
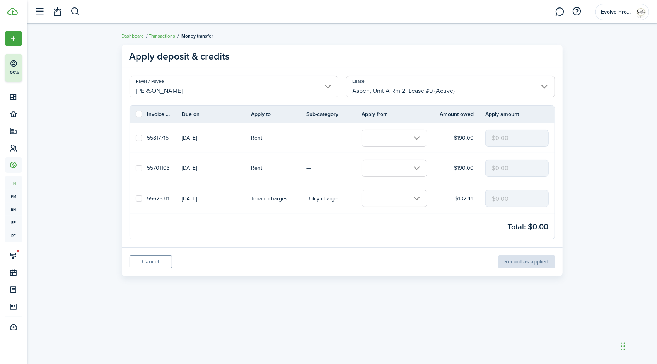
click at [383, 199] on input "text" at bounding box center [395, 198] width 66 height 17
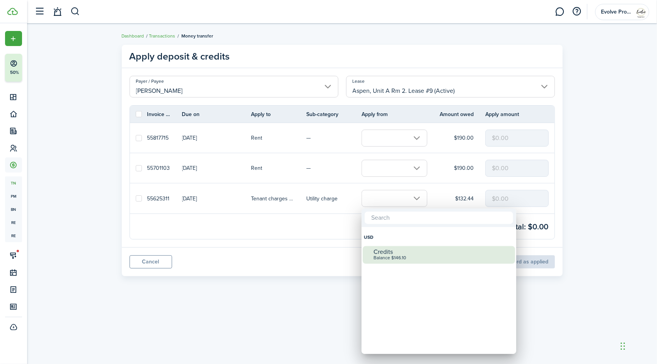
click at [395, 248] on div "Credits" at bounding box center [442, 251] width 137 height 7
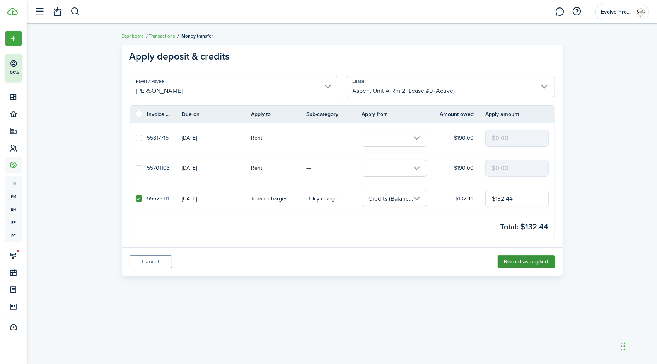
click at [516, 258] on button "Record as applied" at bounding box center [526, 261] width 57 height 13
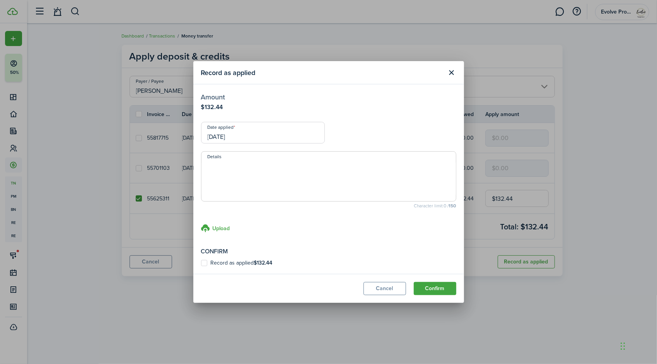
click at [205, 262] on label "Record as applied $132.44" at bounding box center [237, 263] width 72 height 6
click at [201, 263] on input "Record as applied $132.44" at bounding box center [201, 263] width 0 height 0
checkbox input "true"
click at [255, 133] on input "[DATE]" at bounding box center [263, 133] width 124 height 22
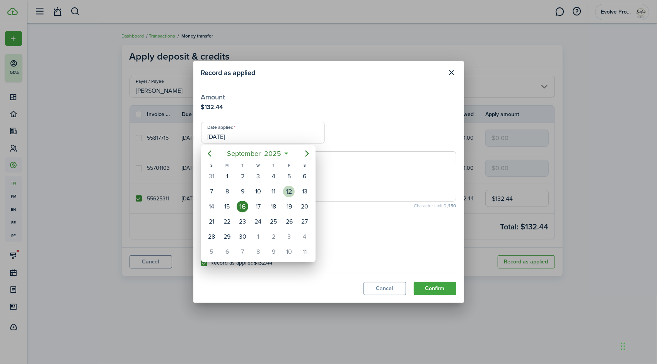
click at [292, 190] on div "12" at bounding box center [289, 192] width 12 height 12
type input "[DATE]"
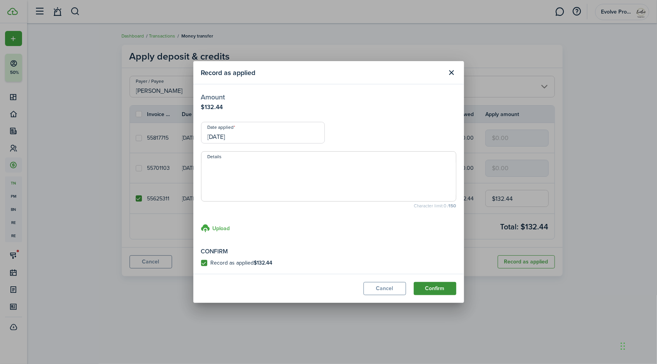
click at [442, 289] on button "Confirm" at bounding box center [435, 288] width 43 height 13
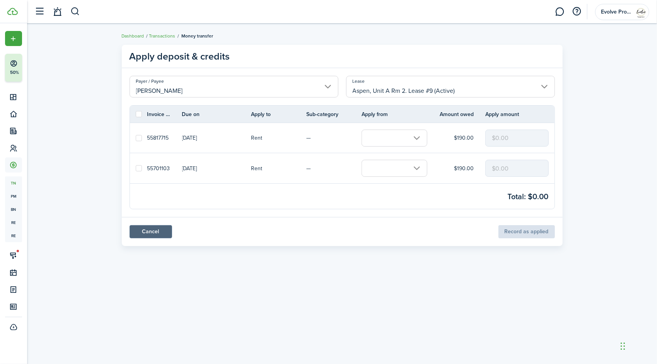
click at [138, 233] on link "Cancel" at bounding box center [151, 231] width 43 height 13
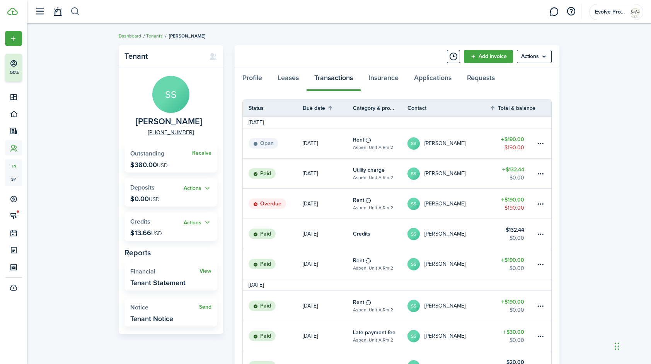
click at [73, 11] on button "button" at bounding box center [75, 11] width 10 height 13
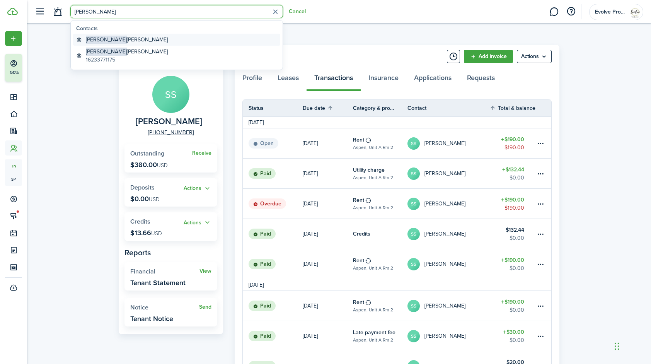
type input "jose"
click at [110, 37] on link "Jose Frias" at bounding box center [176, 40] width 207 height 12
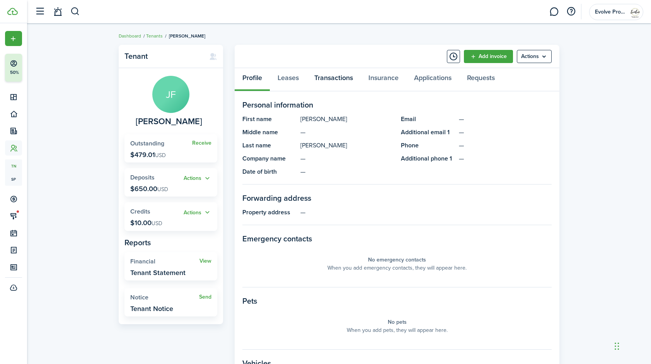
click at [333, 79] on link "Transactions" at bounding box center [334, 79] width 54 height 23
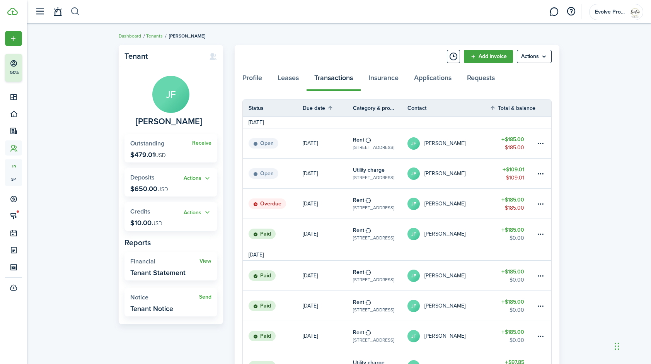
click at [75, 10] on button "button" at bounding box center [75, 11] width 10 height 13
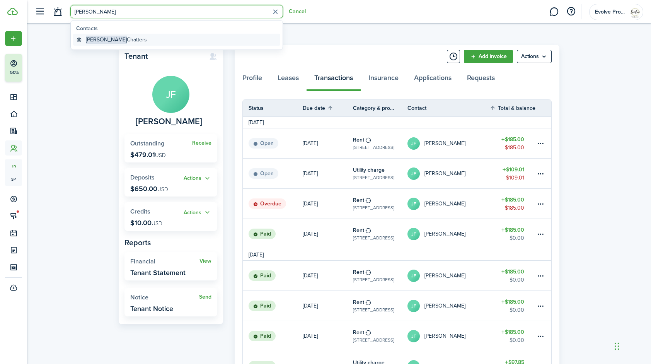
type input "emil"
click at [109, 41] on global-search-item-title "Emile Chatters" at bounding box center [116, 40] width 61 height 8
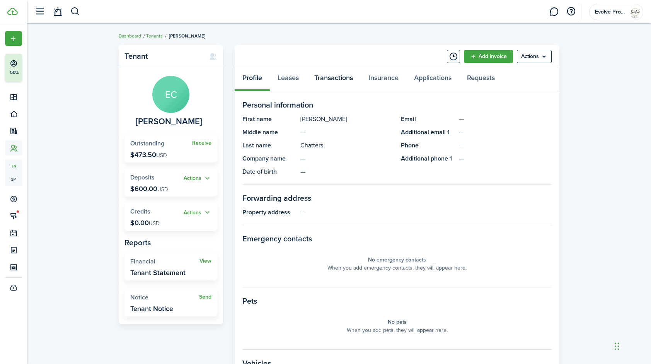
click at [345, 74] on link "Transactions" at bounding box center [334, 79] width 54 height 23
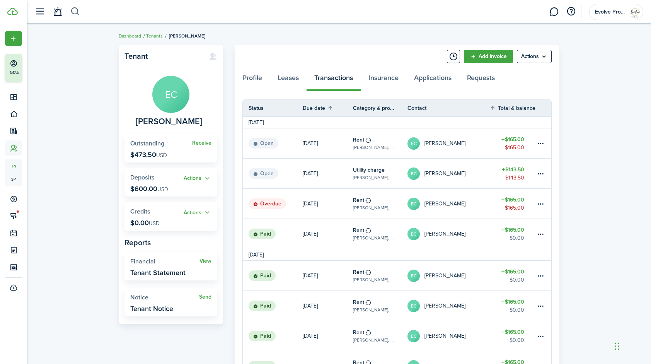
click at [72, 10] on button "button" at bounding box center [75, 11] width 10 height 13
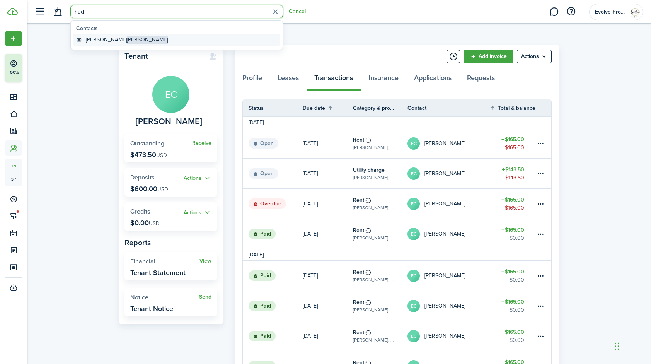
type input "hud"
click at [93, 40] on global-search-item-title "Ronnie Hudson" at bounding box center [127, 40] width 82 height 8
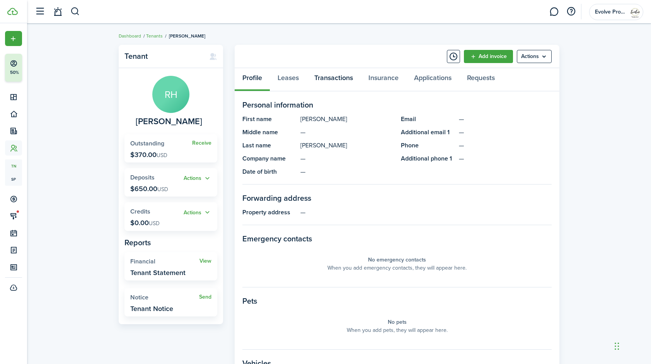
click at [340, 77] on link "Transactions" at bounding box center [334, 79] width 54 height 23
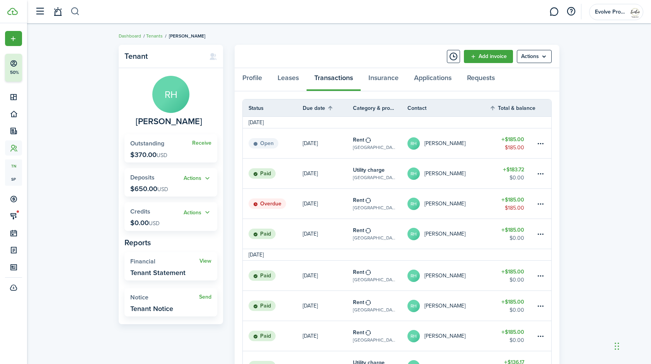
click at [75, 13] on button "button" at bounding box center [75, 11] width 10 height 13
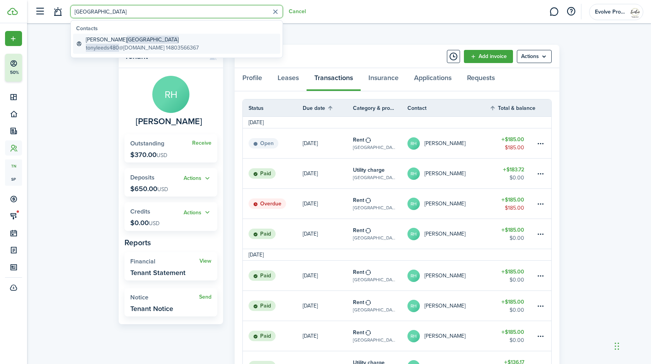
type input "leeds"
click at [106, 40] on global-search-item-title "Anthony Leeds" at bounding box center [142, 40] width 113 height 8
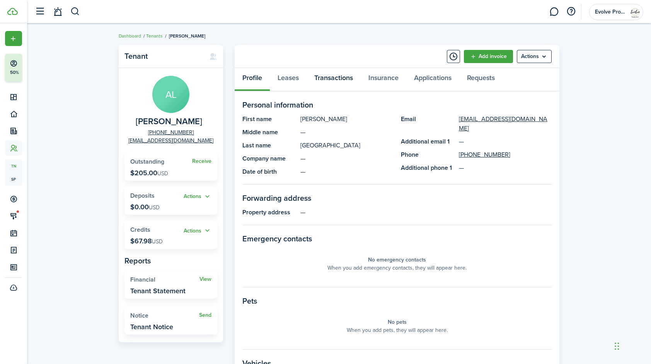
click at [340, 79] on link "Transactions" at bounding box center [334, 79] width 54 height 23
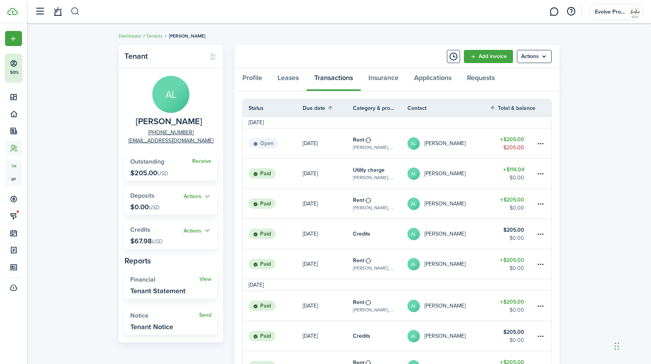
click at [79, 12] on button "button" at bounding box center [75, 11] width 10 height 13
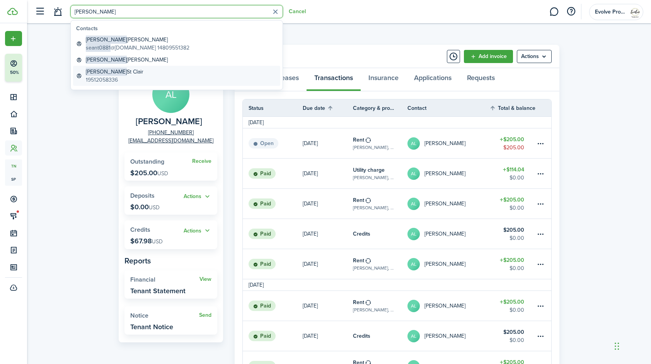
type input "[PERSON_NAME]"
click at [103, 75] on global-search-item-title "Sean St Clair" at bounding box center [115, 72] width 58 height 8
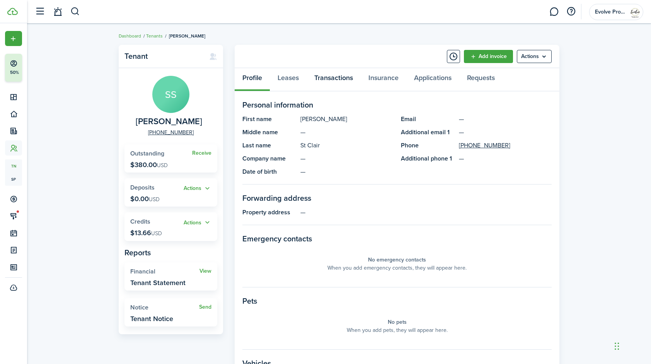
click at [326, 75] on link "Transactions" at bounding box center [334, 79] width 54 height 23
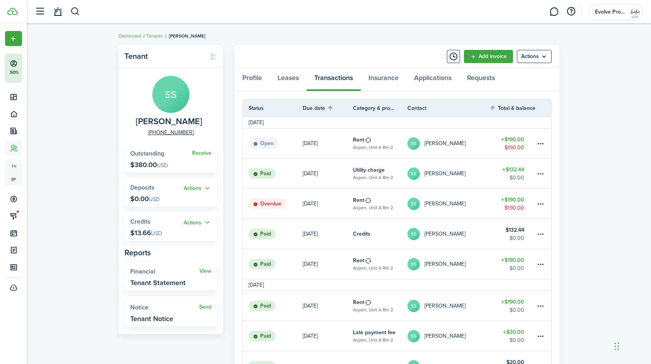
click at [452, 201] on table-profile-info-text "[PERSON_NAME]" at bounding box center [445, 204] width 41 height 6
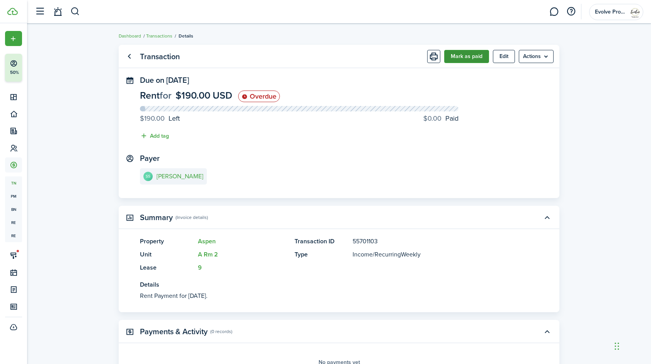
click at [467, 59] on button "Mark as paid" at bounding box center [466, 56] width 45 height 13
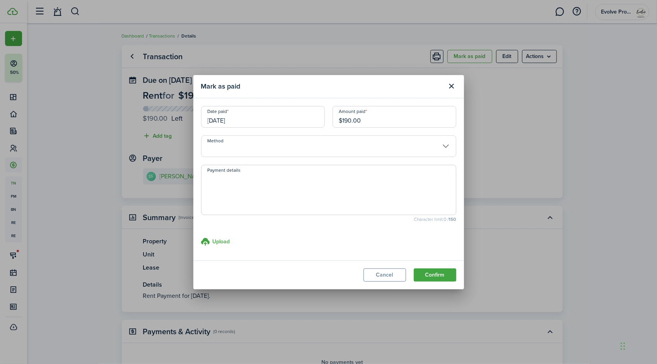
click at [248, 145] on input "Method" at bounding box center [328, 146] width 255 height 22
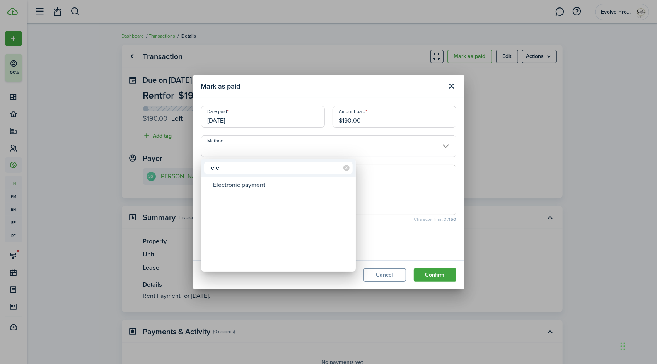
type input "ele"
click at [244, 183] on div "Electronic payment" at bounding box center [281, 184] width 137 height 13
type input "Electronic payment"
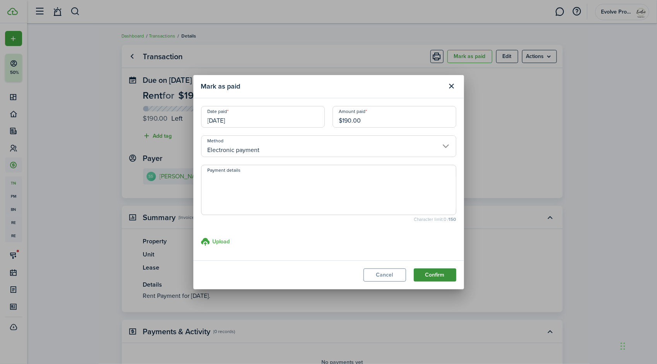
click at [445, 277] on button "Confirm" at bounding box center [435, 274] width 43 height 13
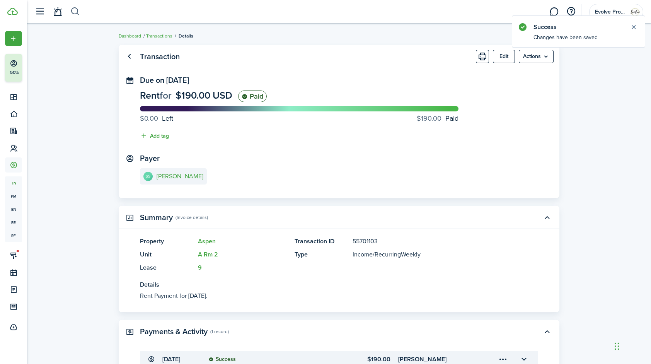
click at [75, 12] on button "button" at bounding box center [75, 11] width 10 height 13
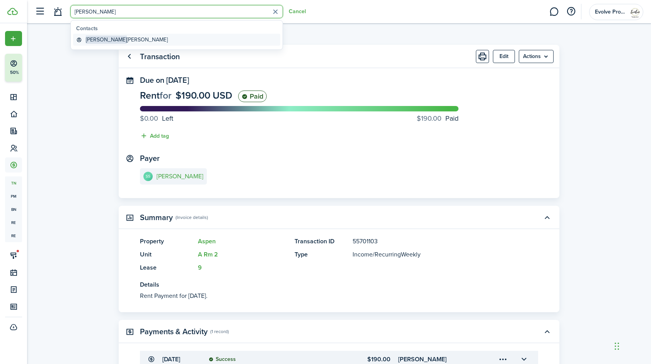
type input "ronnie"
click at [114, 36] on global-search-item-title "Ronnie Hudson" at bounding box center [127, 40] width 82 height 8
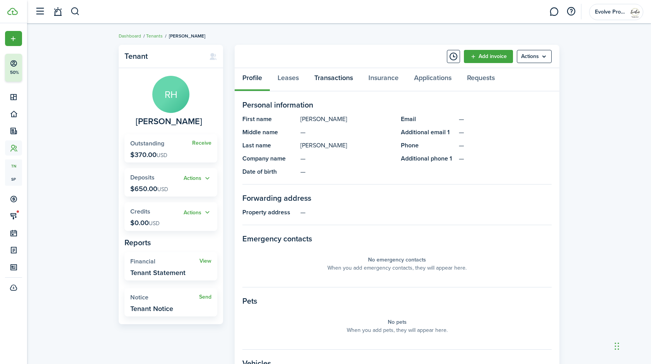
click at [339, 79] on link "Transactions" at bounding box center [334, 79] width 54 height 23
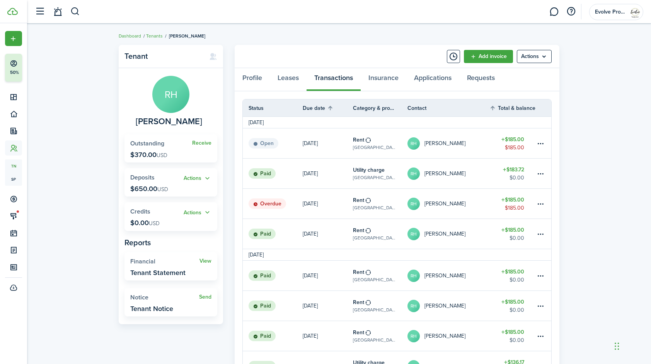
click at [451, 200] on table-profile-info "RH Ronnie Hudson" at bounding box center [437, 204] width 58 height 12
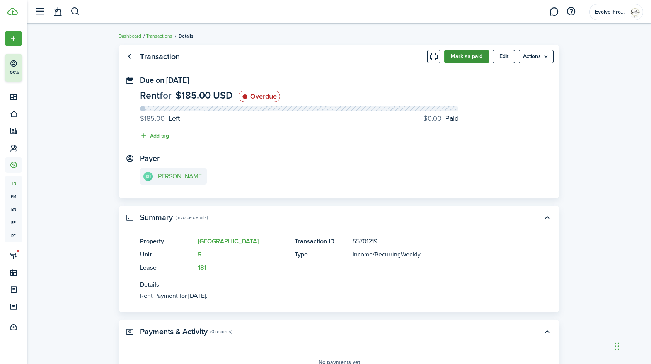
click at [466, 56] on button "Mark as paid" at bounding box center [466, 56] width 45 height 13
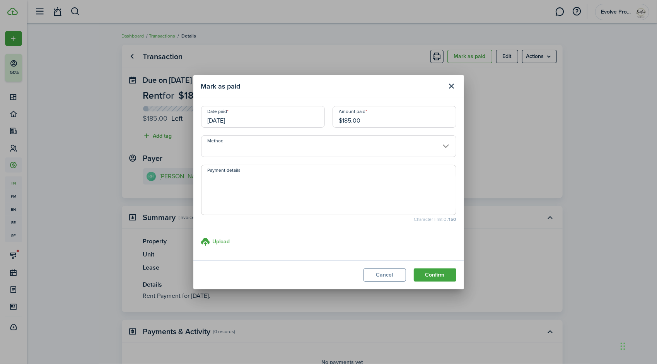
click at [240, 143] on input "Method" at bounding box center [328, 146] width 255 height 22
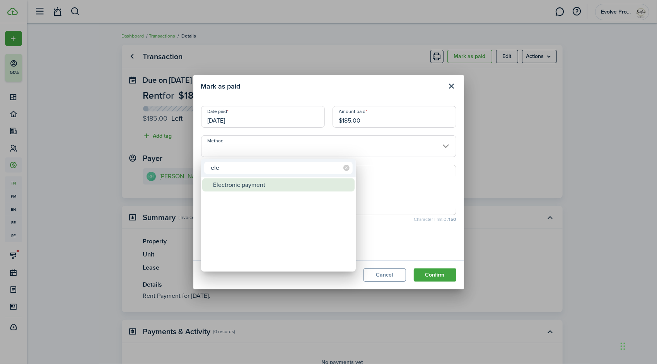
type input "ele"
click at [237, 182] on div "Electronic payment" at bounding box center [281, 184] width 137 height 13
type input "Electronic payment"
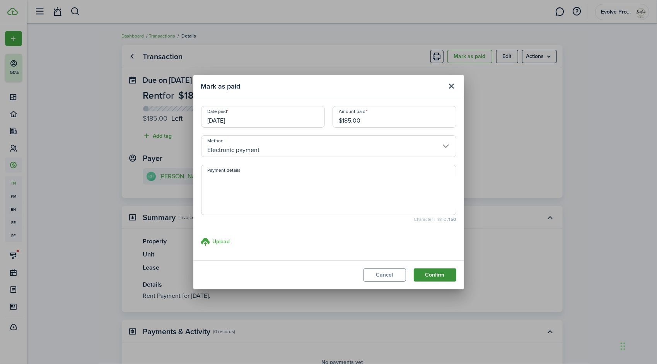
click at [425, 271] on button "Confirm" at bounding box center [435, 274] width 43 height 13
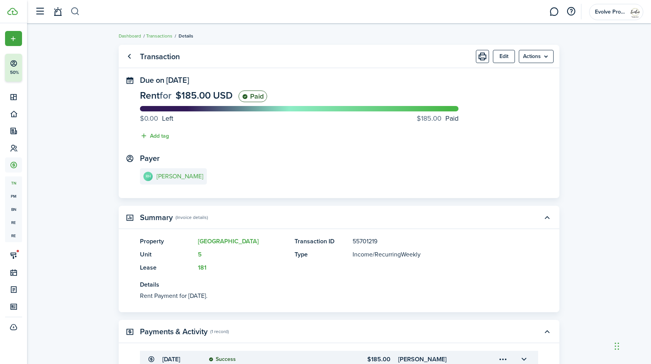
click at [74, 12] on button "button" at bounding box center [75, 11] width 10 height 13
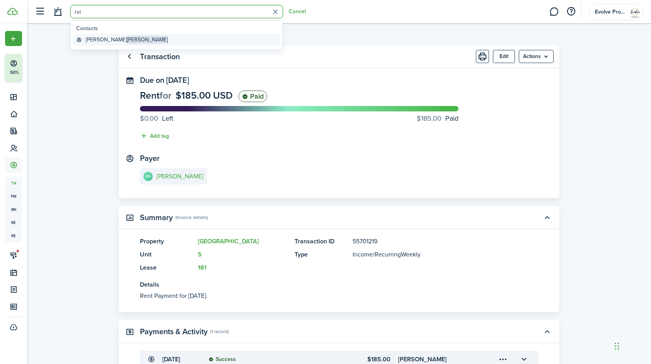
type input "rui"
click at [97, 38] on global-search-item-title "[PERSON_NAME]" at bounding box center [127, 40] width 82 height 8
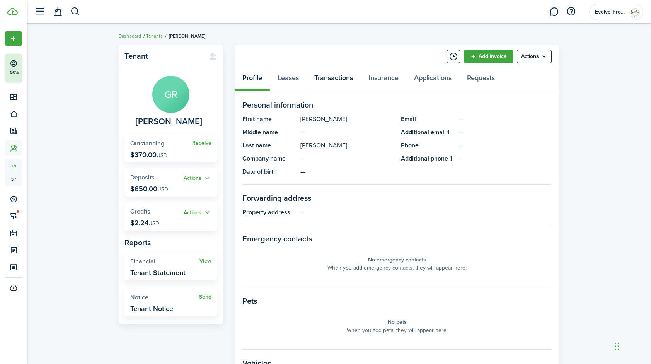
click at [340, 76] on link "Transactions" at bounding box center [334, 79] width 54 height 23
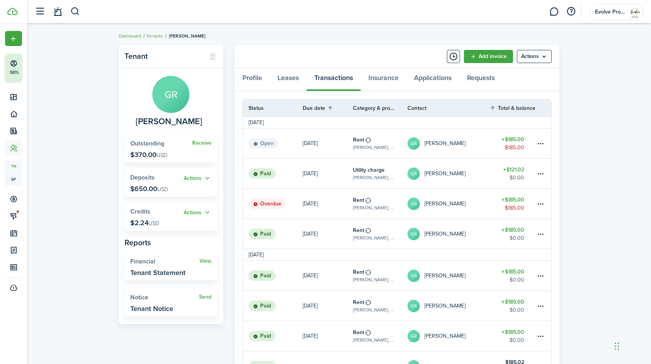
click at [448, 201] on table-profile-info-text "[PERSON_NAME]" at bounding box center [445, 204] width 41 height 6
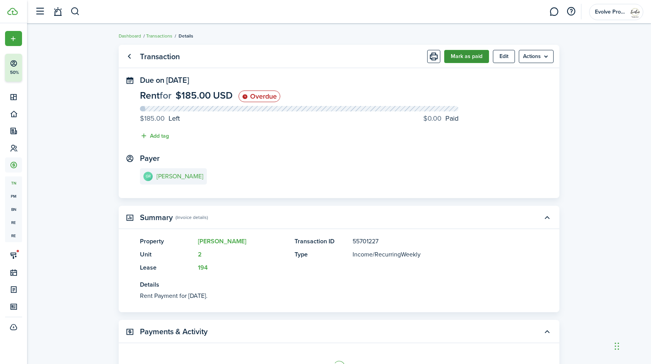
click at [466, 56] on button "Mark as paid" at bounding box center [466, 56] width 45 height 13
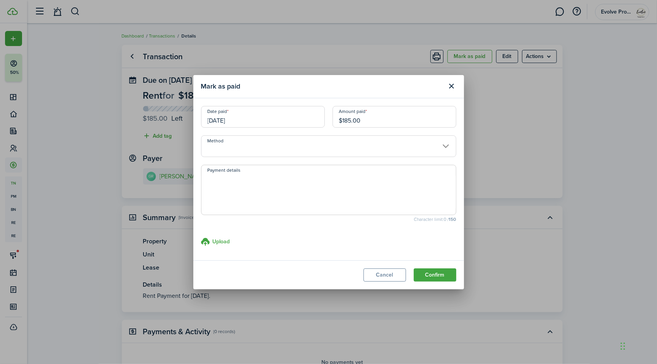
click at [235, 144] on input "Method" at bounding box center [328, 146] width 255 height 22
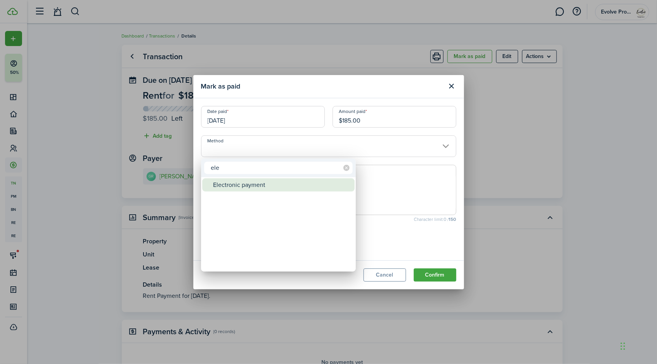
type input "ele"
click at [246, 183] on div "Electronic payment" at bounding box center [281, 184] width 137 height 13
type input "Electronic payment"
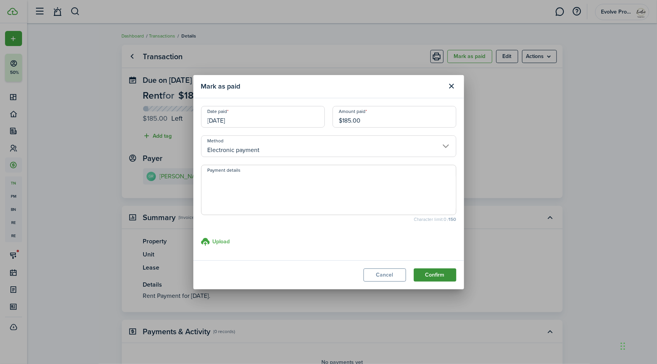
click at [440, 275] on button "Confirm" at bounding box center [435, 274] width 43 height 13
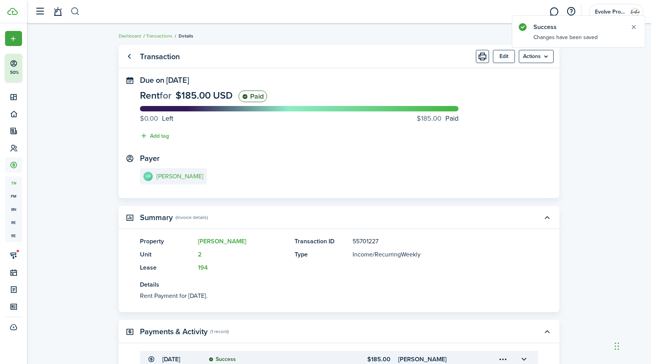
click at [77, 13] on button "button" at bounding box center [75, 11] width 10 height 13
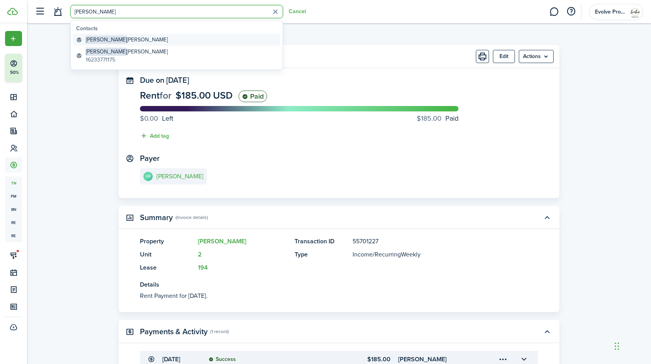
type input "jose"
click at [107, 38] on global-search-item-title "Jose Frias" at bounding box center [127, 40] width 82 height 8
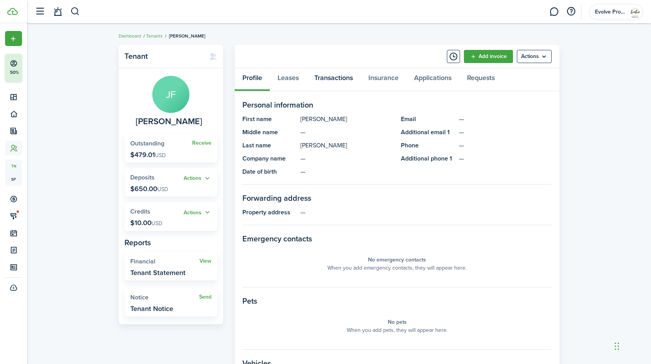
click at [327, 79] on link "Transactions" at bounding box center [334, 79] width 54 height 23
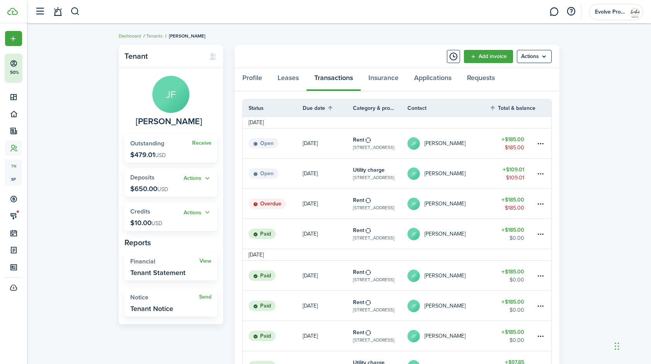
click at [460, 199] on link "JF Jose Frias" at bounding box center [449, 204] width 82 height 30
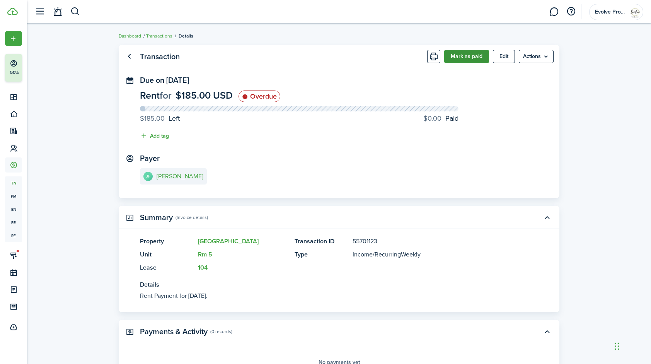
click at [463, 56] on button "Mark as paid" at bounding box center [466, 56] width 45 height 13
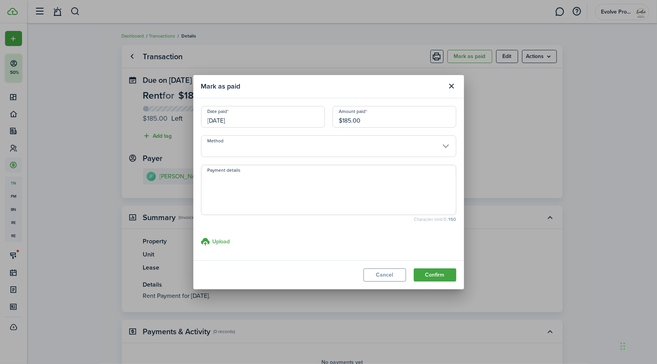
click at [237, 142] on input "Method" at bounding box center [328, 146] width 255 height 22
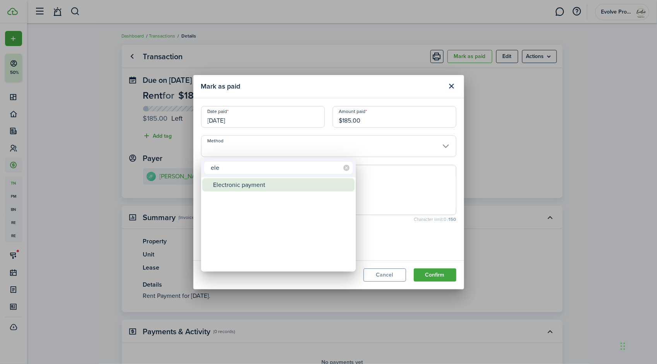
type input "ele"
click at [253, 184] on div "Electronic payment" at bounding box center [281, 184] width 137 height 13
type input "Electronic payment"
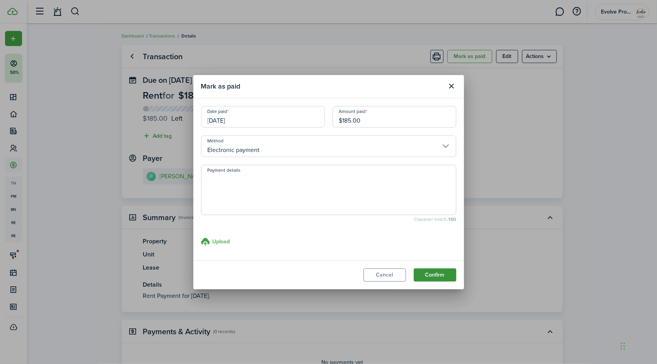
click at [423, 272] on button "Confirm" at bounding box center [435, 274] width 43 height 13
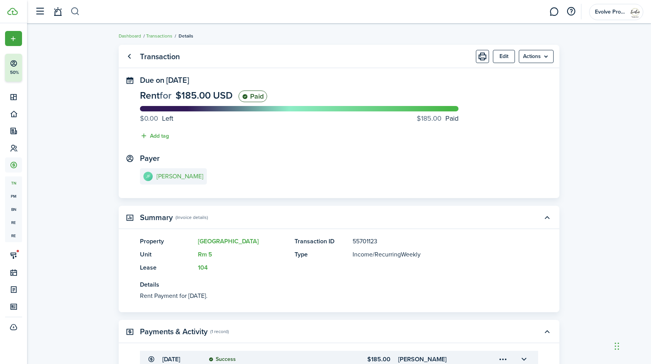
click at [73, 10] on button "button" at bounding box center [75, 11] width 10 height 13
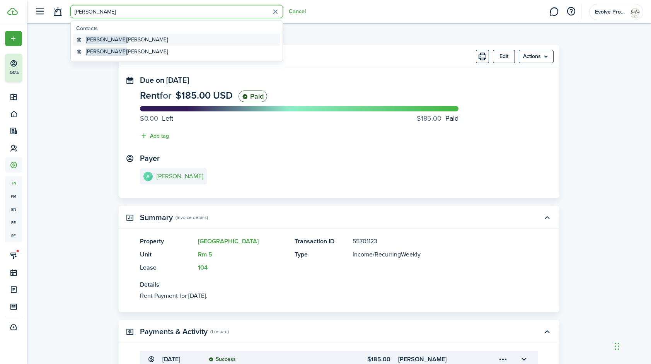
type input "[PERSON_NAME]"
click at [117, 37] on global-search-item-title "Shawn Fishman" at bounding box center [127, 40] width 82 height 8
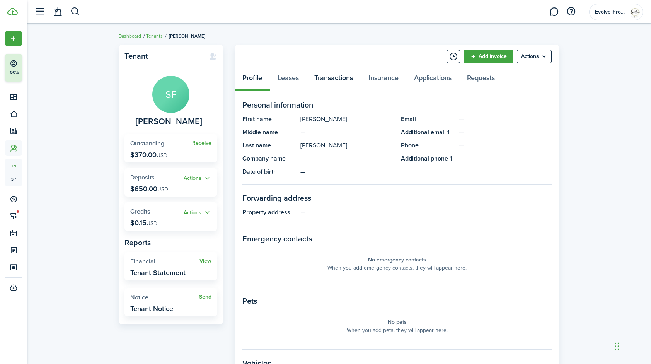
click at [334, 77] on link "Transactions" at bounding box center [334, 79] width 54 height 23
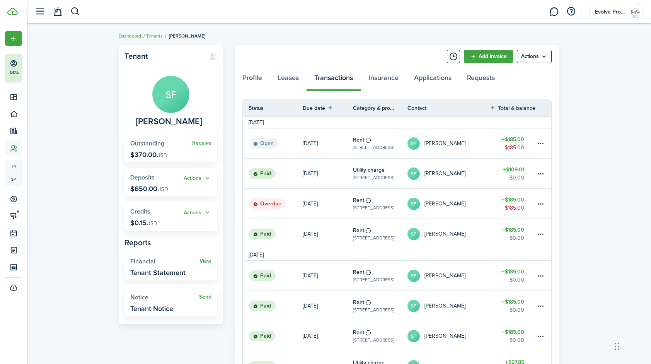
click at [466, 204] on link "SF Shawn Fishman" at bounding box center [449, 204] width 82 height 30
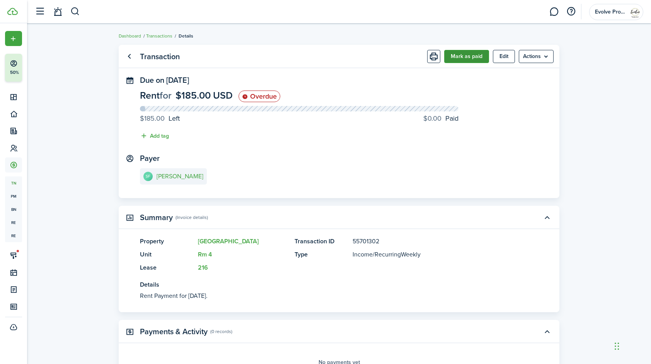
click at [468, 55] on button "Mark as paid" at bounding box center [466, 56] width 45 height 13
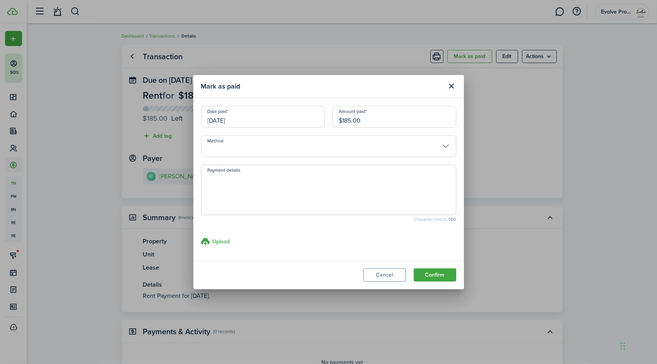
click at [231, 147] on input "Method" at bounding box center [328, 146] width 255 height 22
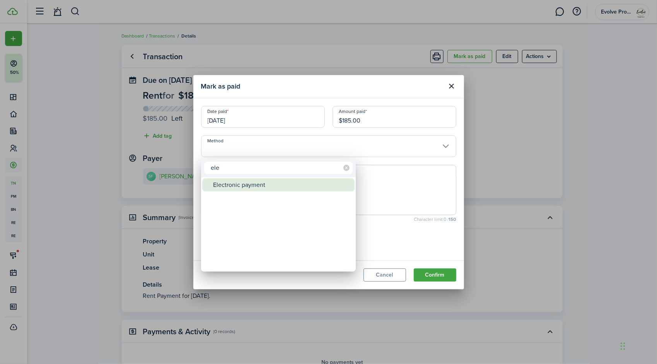
type input "ele"
click at [234, 183] on div "Electronic payment" at bounding box center [281, 184] width 137 height 13
type input "Electronic payment"
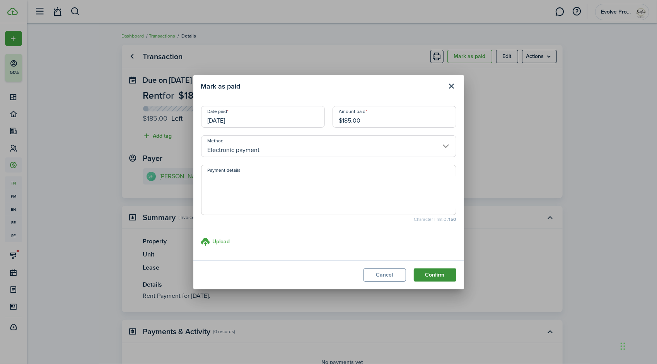
click at [427, 273] on button "Confirm" at bounding box center [435, 274] width 43 height 13
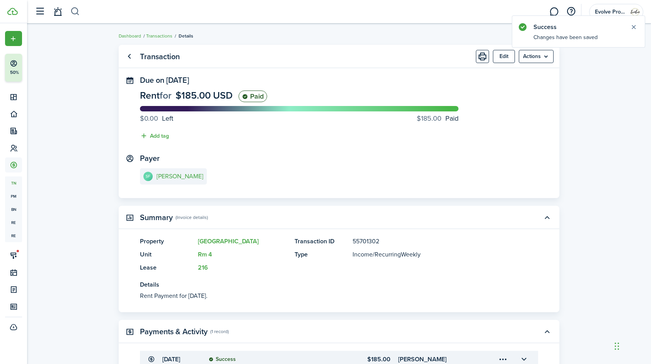
click at [76, 9] on button "button" at bounding box center [75, 11] width 10 height 13
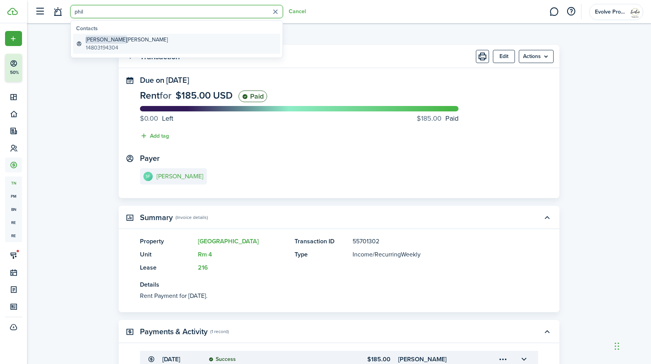
type input "phil"
click at [124, 41] on link "Philip Anglin 14803194304" at bounding box center [176, 44] width 207 height 20
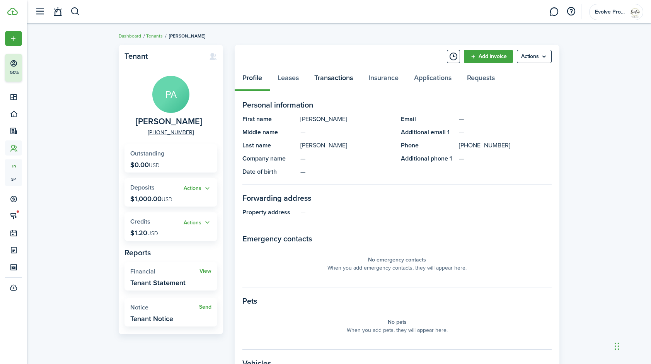
click at [338, 77] on link "Transactions" at bounding box center [334, 79] width 54 height 23
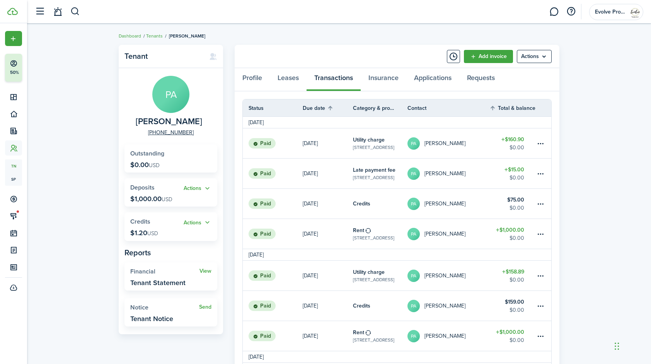
click at [466, 141] on link "PA Philip Anglin" at bounding box center [449, 143] width 82 height 30
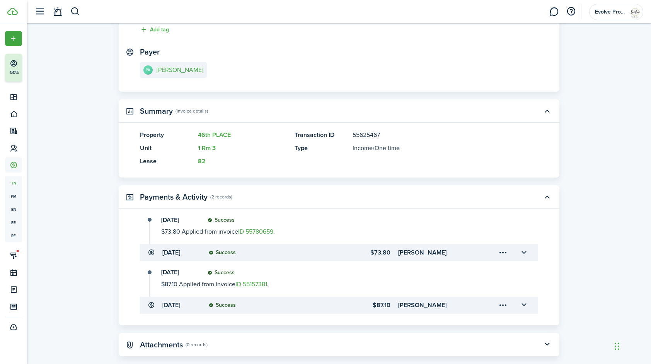
scroll to position [111, 0]
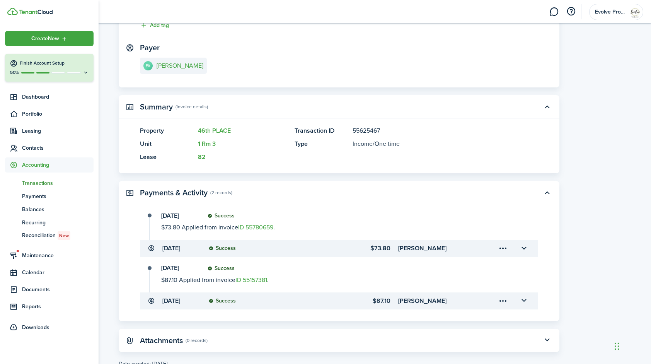
click at [39, 181] on span "Transactions" at bounding box center [58, 183] width 72 height 8
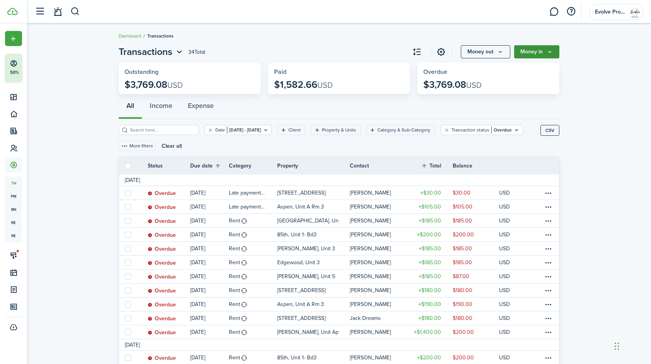
click at [550, 49] on icon "Money in" at bounding box center [550, 52] width 7 height 6
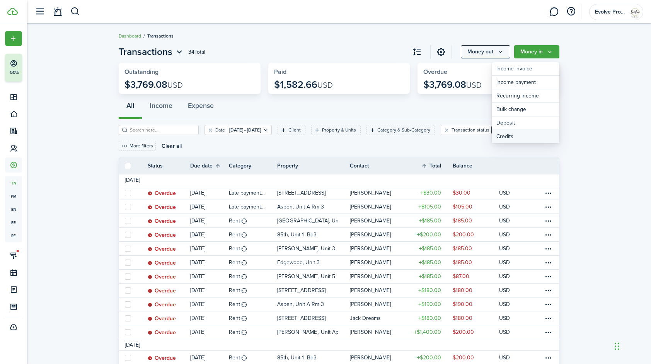
click at [507, 135] on link "Credits" at bounding box center [526, 136] width 68 height 13
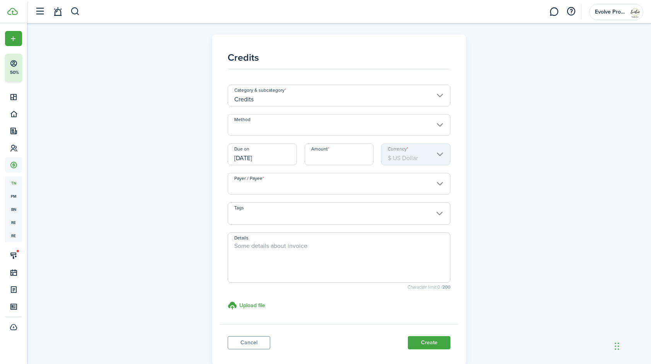
click at [253, 126] on input "Method" at bounding box center [339, 125] width 223 height 22
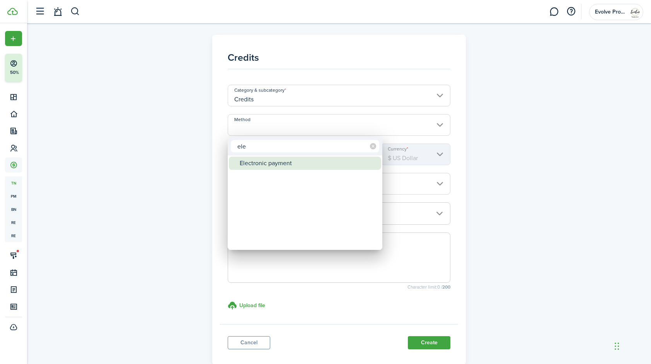
type input "ele"
click at [252, 161] on div "Electronic payment" at bounding box center [308, 163] width 137 height 13
type input "Electronic payment"
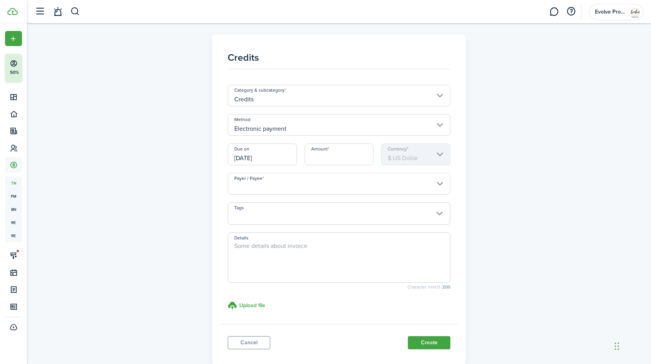
click at [284, 157] on input "[DATE]" at bounding box center [262, 154] width 69 height 22
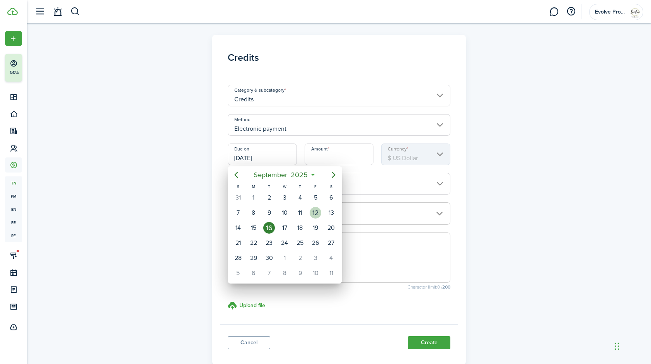
click at [314, 213] on div "12" at bounding box center [316, 213] width 12 height 12
type input "[DATE]"
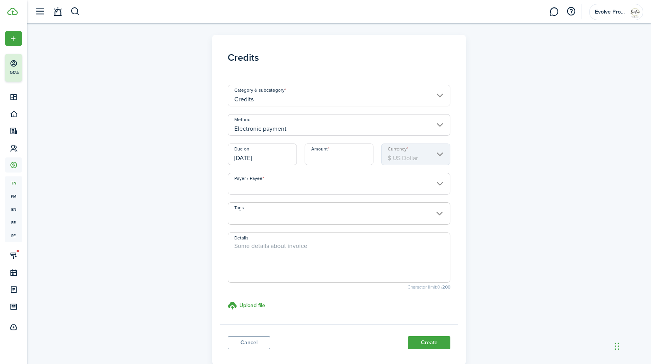
click at [340, 154] on input "Amount" at bounding box center [339, 154] width 69 height 22
click at [272, 186] on input "Payer / Payee" at bounding box center [339, 184] width 223 height 22
type input "$161.00"
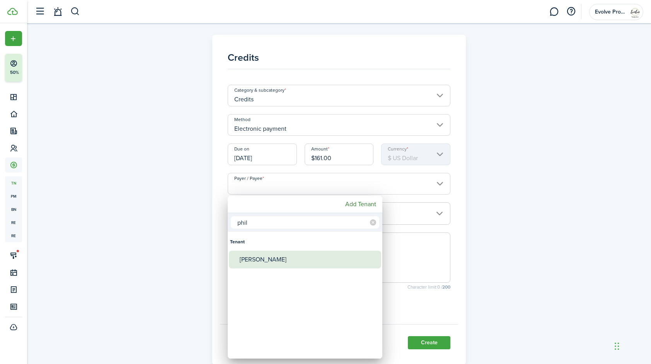
type input "phil"
click at [261, 258] on div "Philip Anglin" at bounding box center [308, 260] width 137 height 18
type input "Philip Anglin"
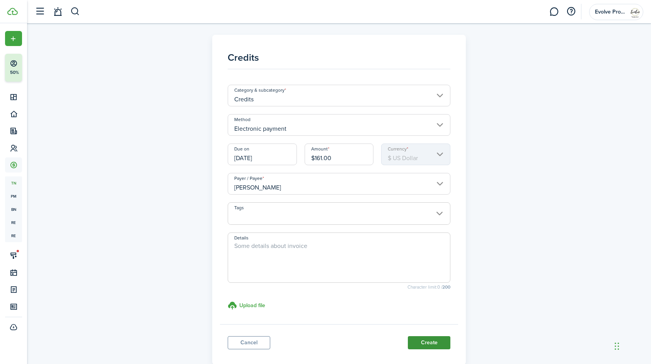
click at [444, 343] on button "Create" at bounding box center [429, 342] width 43 height 13
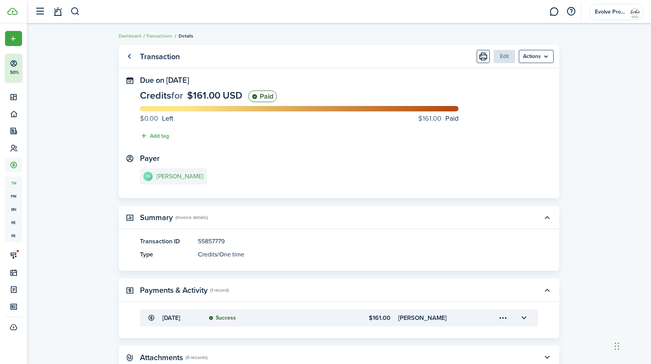
click at [168, 175] on e-details-info-title "Philip Anglin" at bounding box center [180, 176] width 47 height 7
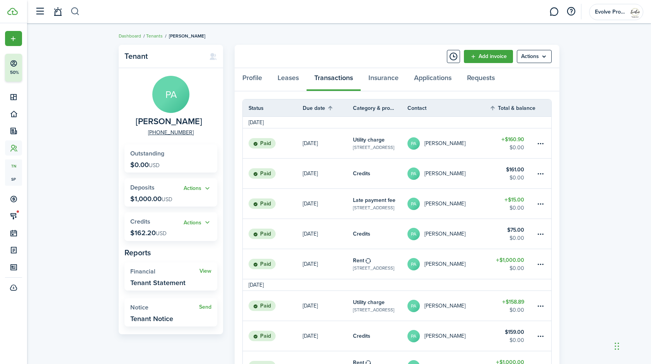
click at [75, 11] on button "button" at bounding box center [75, 11] width 10 height 13
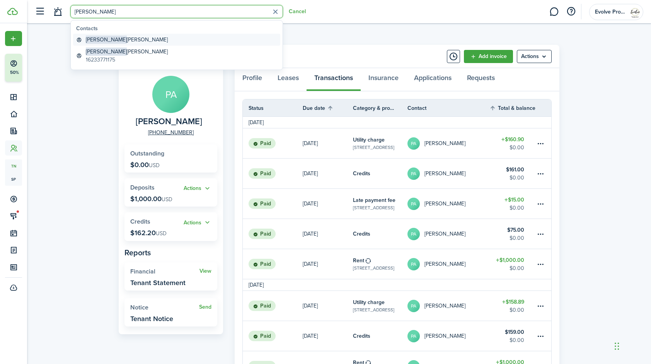
type input "jose"
click at [107, 37] on global-search-item-title "Jose Frias" at bounding box center [127, 40] width 82 height 8
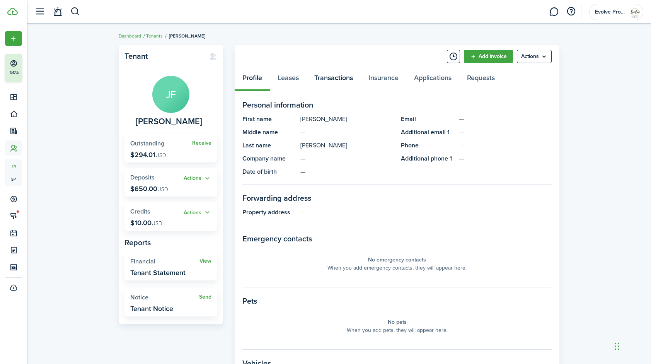
click at [339, 79] on link "Transactions" at bounding box center [334, 79] width 54 height 23
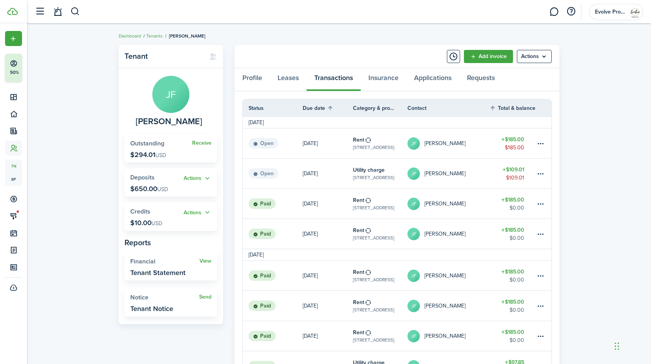
click at [449, 172] on link "JF Jose Frias" at bounding box center [449, 174] width 82 height 30
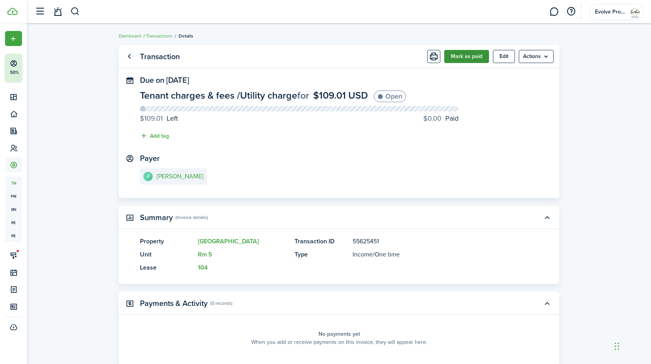
click at [471, 58] on button "Mark as paid" at bounding box center [466, 56] width 45 height 13
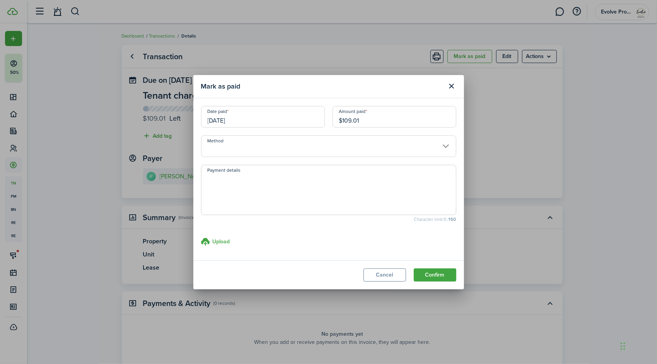
click at [251, 121] on input "[DATE]" at bounding box center [263, 117] width 124 height 22
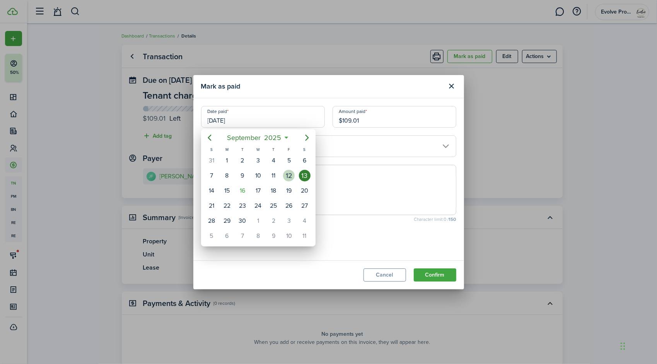
click at [292, 174] on div "12" at bounding box center [289, 176] width 12 height 12
type input "[DATE]"
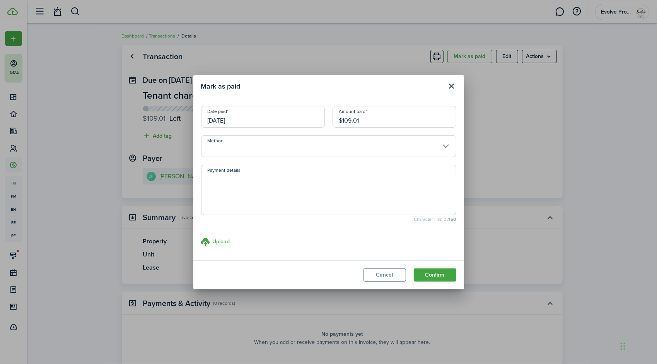
click at [254, 145] on input "Method" at bounding box center [328, 146] width 255 height 22
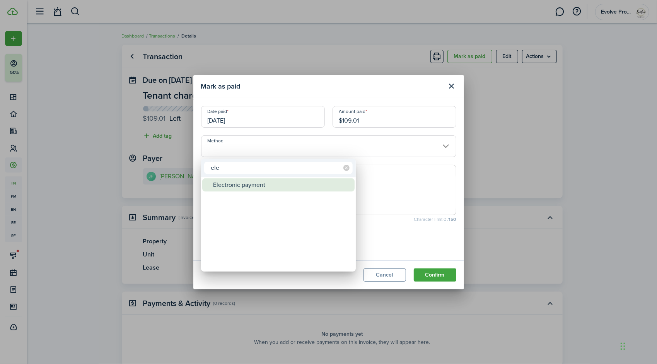
type input "ele"
click at [256, 185] on div "Electronic payment" at bounding box center [281, 184] width 137 height 13
type input "Electronic payment"
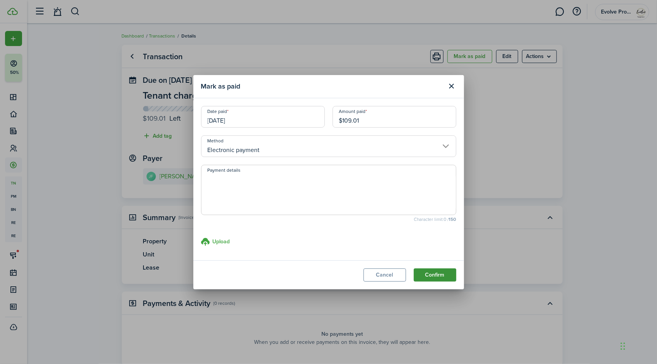
click at [425, 272] on button "Confirm" at bounding box center [435, 274] width 43 height 13
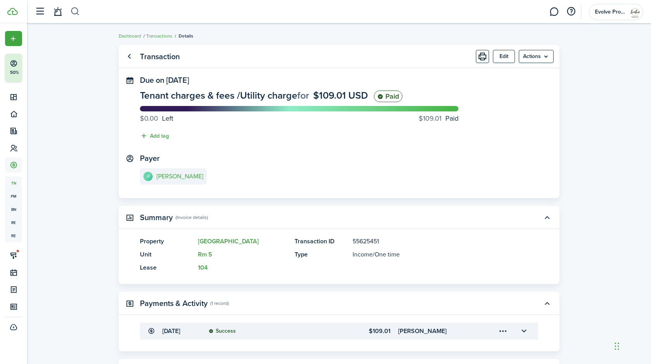
click at [76, 10] on button "button" at bounding box center [75, 11] width 10 height 13
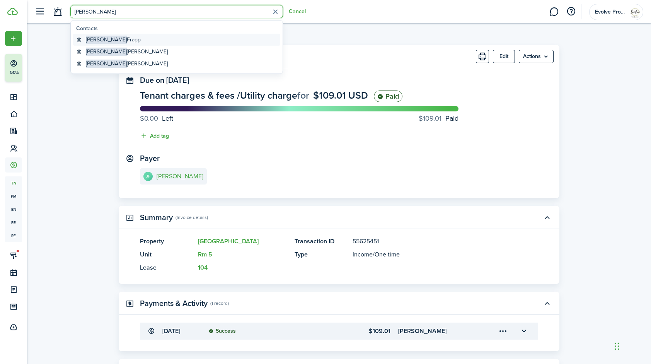
type input "nathan"
click at [115, 39] on global-search-item-title "Nathaniel Frapp" at bounding box center [113, 40] width 55 height 8
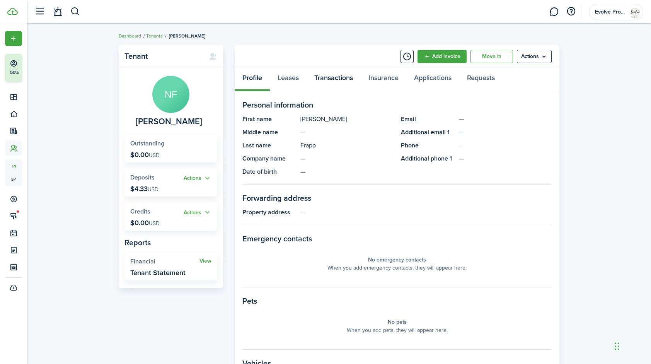
click at [330, 77] on link "Transactions" at bounding box center [334, 79] width 54 height 23
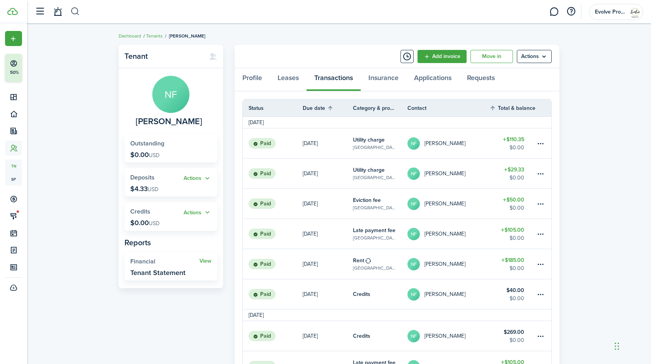
click at [72, 12] on button "button" at bounding box center [75, 11] width 10 height 13
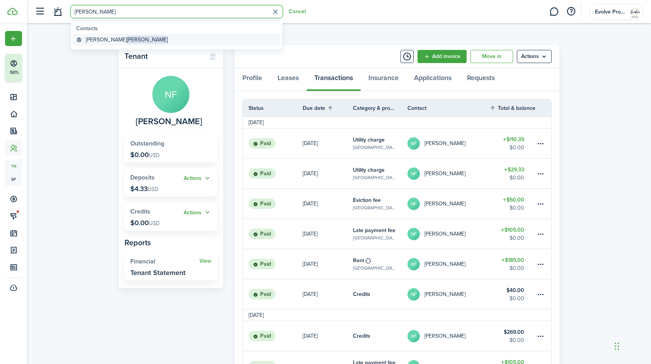
type input "edw"
click at [102, 37] on global-search-item-title "Nathaniel Edwards" at bounding box center [127, 40] width 82 height 8
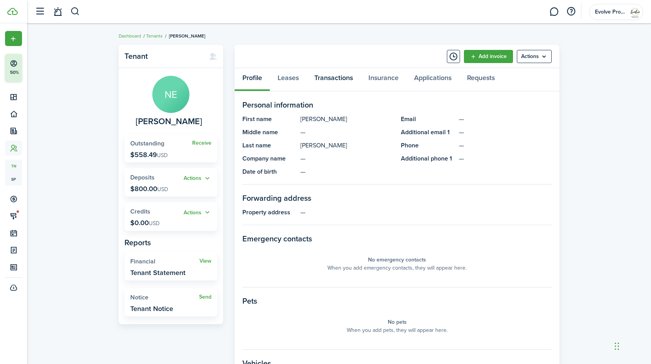
click at [338, 76] on link "Transactions" at bounding box center [334, 79] width 54 height 23
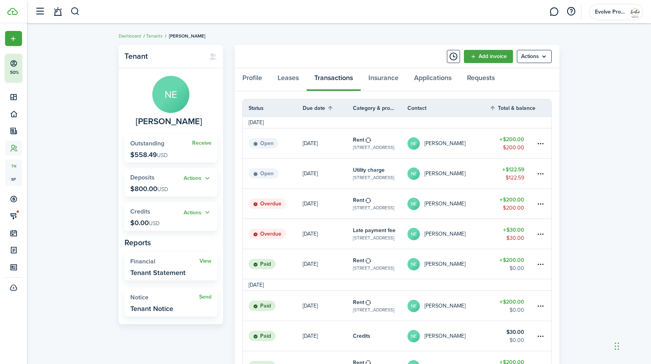
click at [455, 202] on table-profile-info-text "[PERSON_NAME]" at bounding box center [445, 204] width 41 height 6
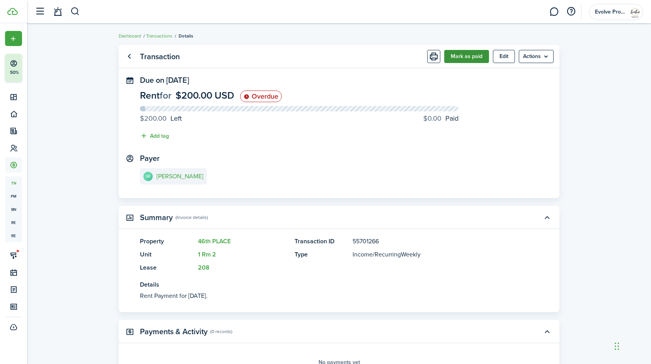
click at [466, 60] on button "Mark as paid" at bounding box center [466, 56] width 45 height 13
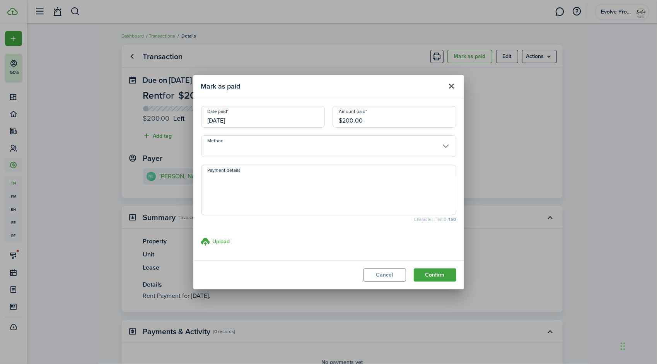
drag, startPoint x: 376, startPoint y: 122, endPoint x: 240, endPoint y: 116, distance: 135.9
click at [240, 116] on div "Date paid [DATE] Amount paid $200.00" at bounding box center [328, 120] width 263 height 29
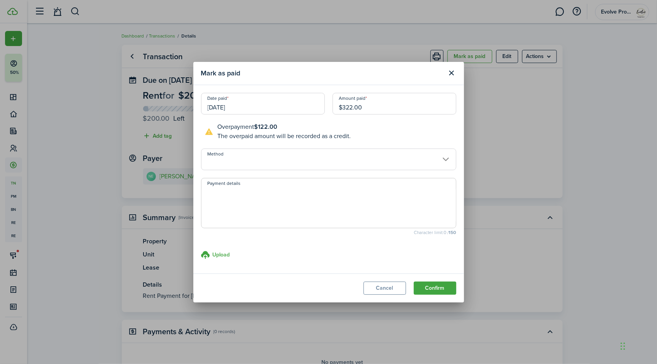
click at [251, 108] on input "[DATE]" at bounding box center [263, 104] width 124 height 22
type input "$322.00"
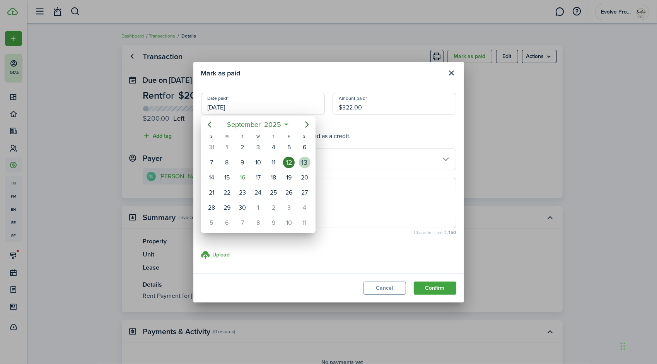
click at [304, 159] on div "13" at bounding box center [305, 163] width 12 height 12
type input "[DATE]"
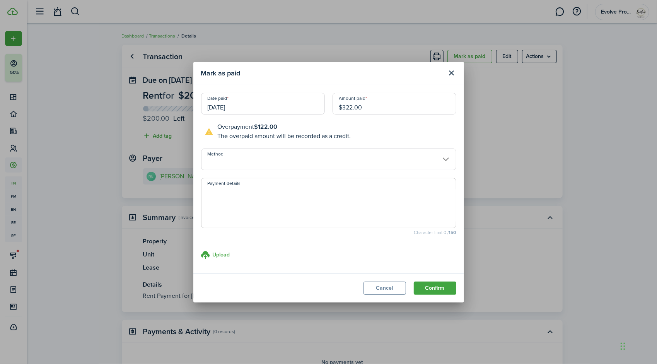
click at [239, 159] on input "Method" at bounding box center [328, 160] width 255 height 22
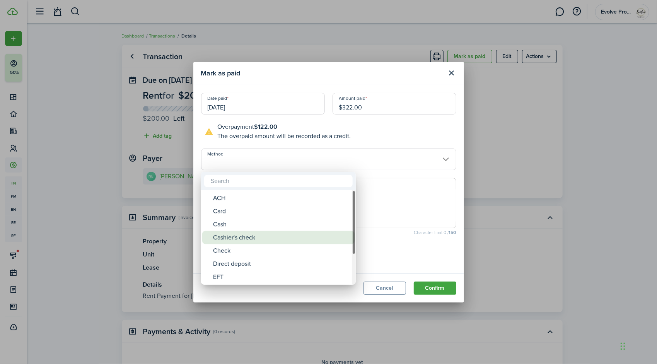
click at [234, 235] on div "Cashier's check" at bounding box center [281, 237] width 137 height 13
type input "Cashier's check"
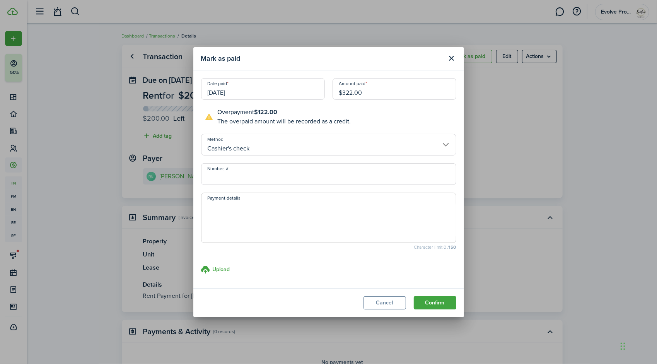
click at [255, 174] on input "Number, #" at bounding box center [328, 174] width 255 height 22
type input "2009"
click at [429, 302] on button "Confirm" at bounding box center [435, 302] width 43 height 13
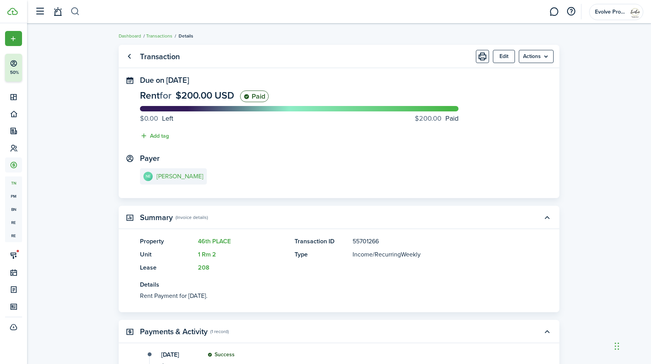
click at [73, 10] on button "button" at bounding box center [75, 11] width 10 height 13
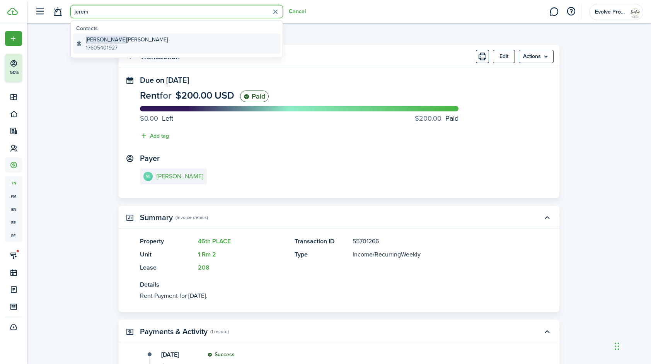
type input "jerem"
click at [114, 39] on global-search-item-title "Jeremy Schoch" at bounding box center [127, 40] width 82 height 8
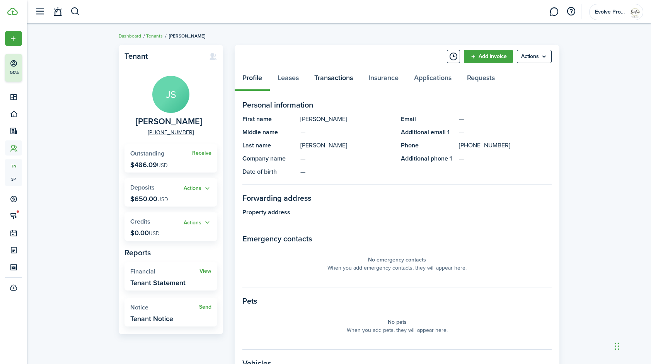
click at [335, 78] on link "Transactions" at bounding box center [334, 79] width 54 height 23
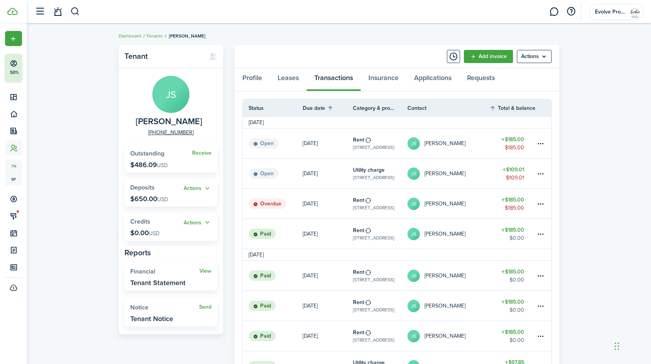
click at [465, 202] on link "JS Jeremy Schoch" at bounding box center [449, 204] width 82 height 30
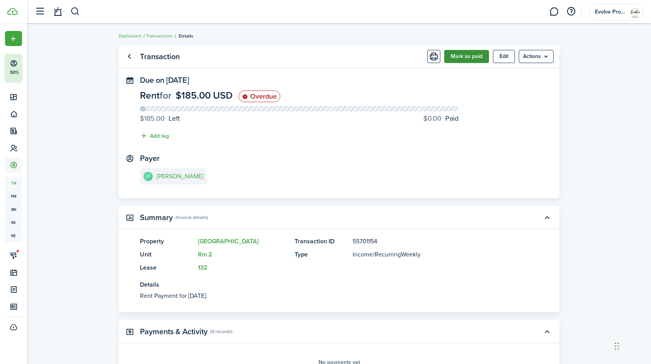
click at [475, 56] on button "Mark as paid" at bounding box center [466, 56] width 45 height 13
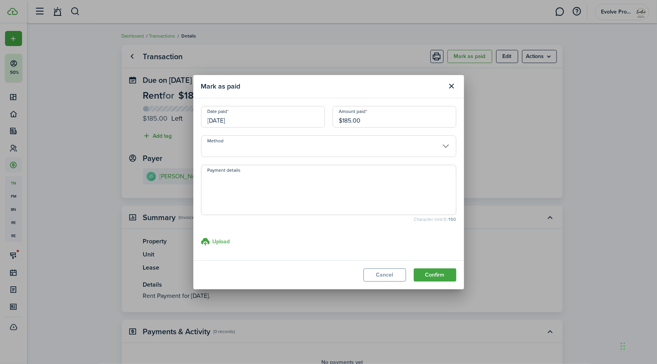
drag, startPoint x: 378, startPoint y: 119, endPoint x: 266, endPoint y: 121, distance: 111.8
click at [266, 121] on div "Date paid 09/12/2025 Amount paid $185.00" at bounding box center [328, 120] width 263 height 29
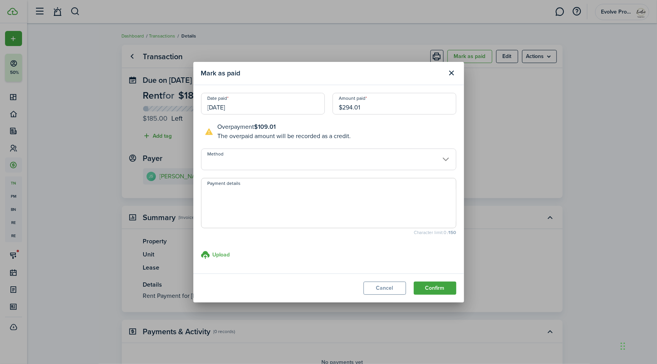
click at [241, 159] on input "Method" at bounding box center [328, 160] width 255 height 22
type input "$294.01"
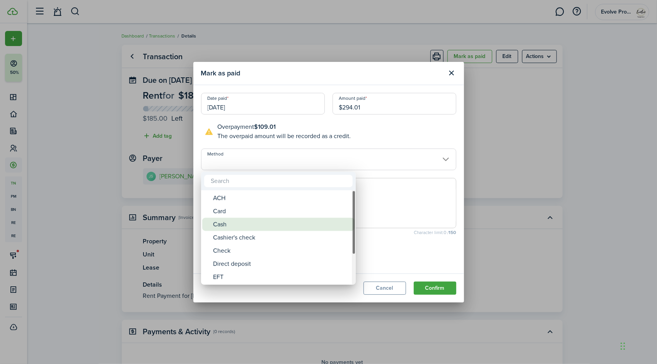
click at [228, 222] on div "Cash" at bounding box center [281, 224] width 137 height 13
type input "Cash"
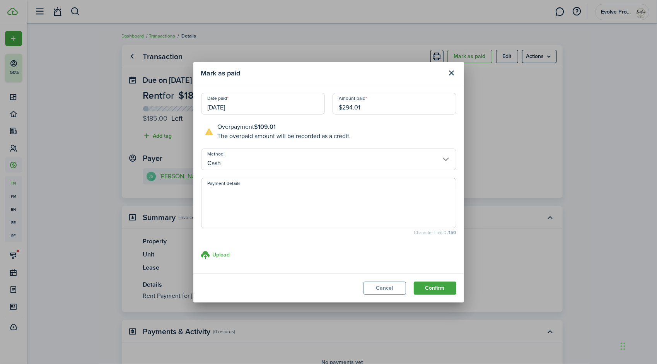
click at [240, 106] on input "[DATE]" at bounding box center [263, 104] width 124 height 22
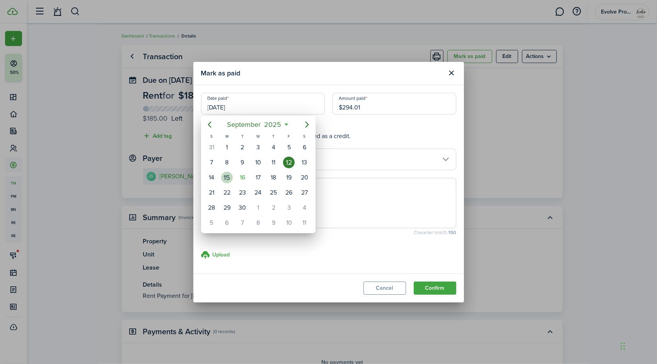
click at [227, 175] on div "15" at bounding box center [227, 178] width 12 height 12
type input "09/15/2025"
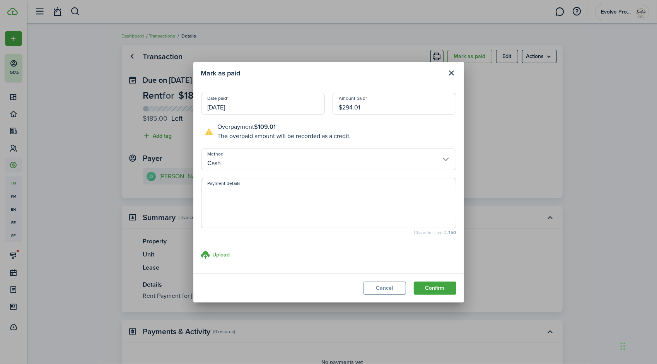
click at [251, 199] on textarea "Payment details" at bounding box center [329, 205] width 255 height 37
type textarea "Late payment"
click at [435, 287] on button "Confirm" at bounding box center [435, 288] width 43 height 13
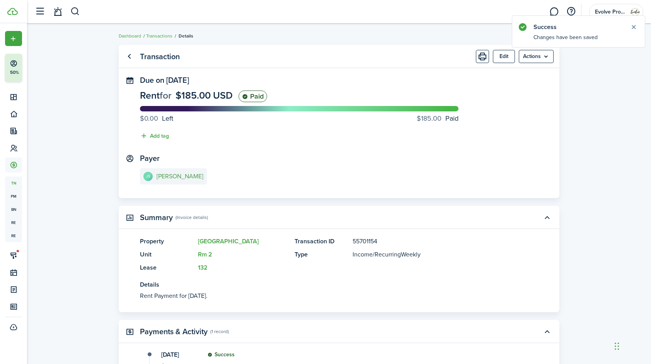
click at [184, 175] on e-details-info-title "[PERSON_NAME]" at bounding box center [180, 176] width 47 height 7
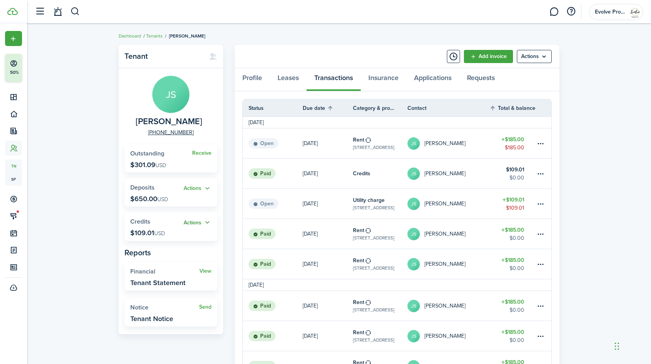
click at [207, 220] on button "Actions" at bounding box center [198, 222] width 28 height 9
click at [163, 248] on link "Apply" at bounding box center [178, 250] width 68 height 13
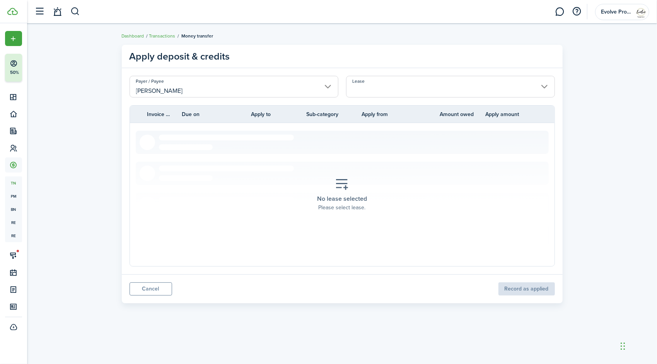
click at [386, 85] on input "Lease" at bounding box center [450, 87] width 209 height 22
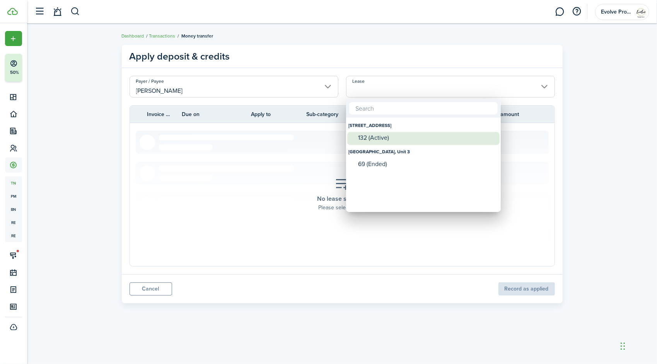
click at [386, 136] on div "132 (Active)" at bounding box center [426, 137] width 137 height 7
type input "46th STREET, Unit Rm 2. Lease #132 (Active)"
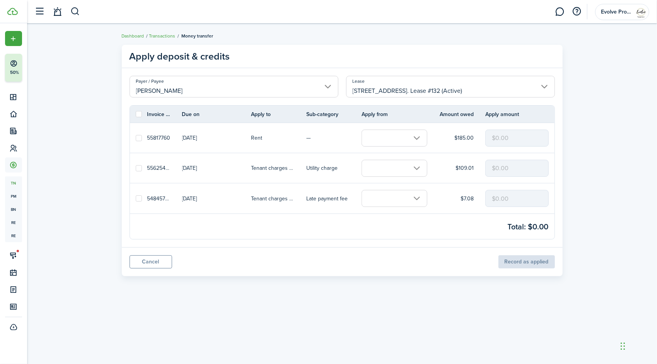
click at [394, 169] on input "text" at bounding box center [395, 168] width 66 height 17
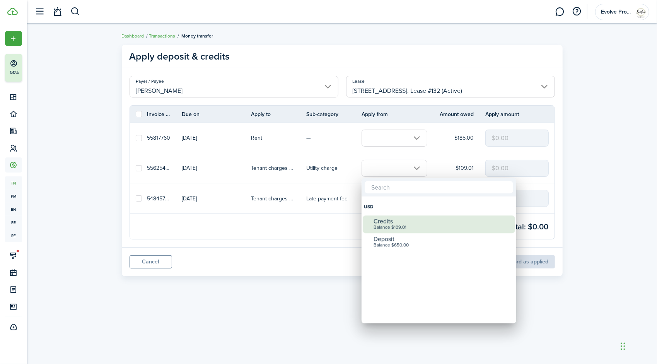
click at [395, 221] on div "Credits" at bounding box center [442, 221] width 137 height 7
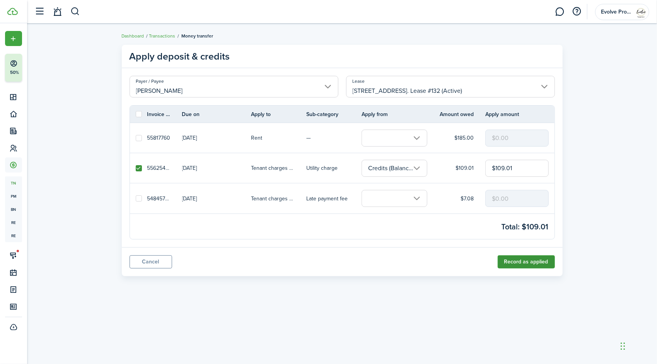
click at [514, 262] on button "Record as applied" at bounding box center [526, 261] width 57 height 13
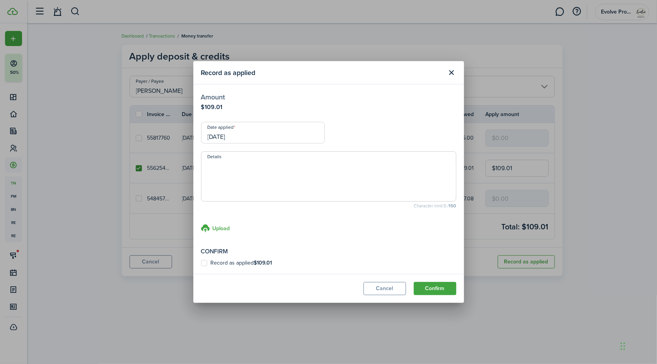
click at [205, 259] on div "Confirm Record as applied $109.01" at bounding box center [328, 256] width 255 height 19
click at [205, 263] on label "Record as applied $109.01" at bounding box center [236, 263] width 71 height 6
click at [201, 263] on input "Record as applied $109.01" at bounding box center [201, 263] width 0 height 0
checkbox input "true"
click at [258, 133] on input "[DATE]" at bounding box center [263, 133] width 124 height 22
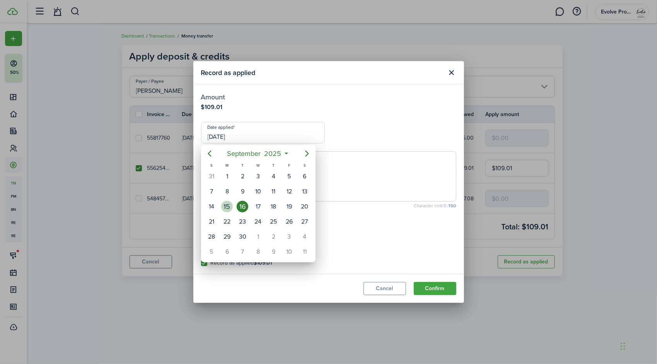
click at [226, 206] on div "15" at bounding box center [227, 207] width 12 height 12
type input "09/15/2025"
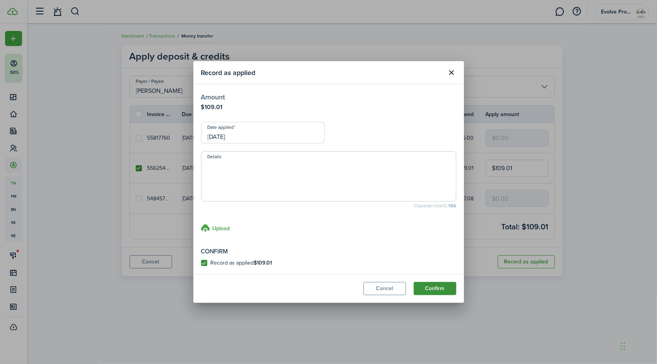
click at [419, 289] on button "Confirm" at bounding box center [435, 288] width 43 height 13
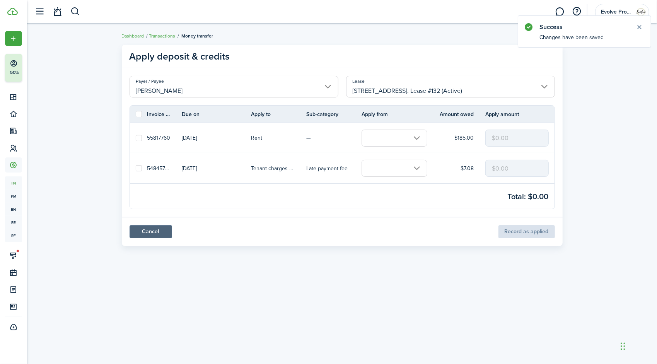
click at [161, 229] on link "Cancel" at bounding box center [151, 231] width 43 height 13
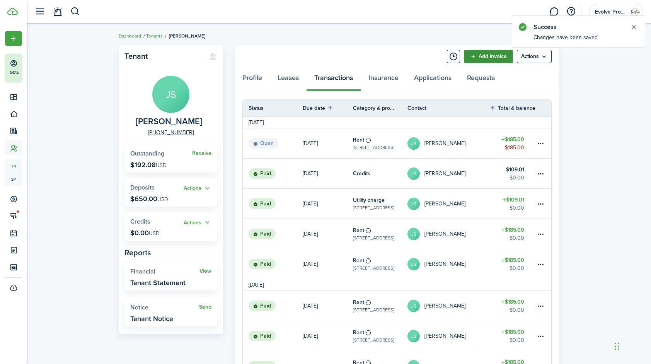
click at [471, 53] on link "Add invoice" at bounding box center [488, 56] width 49 height 13
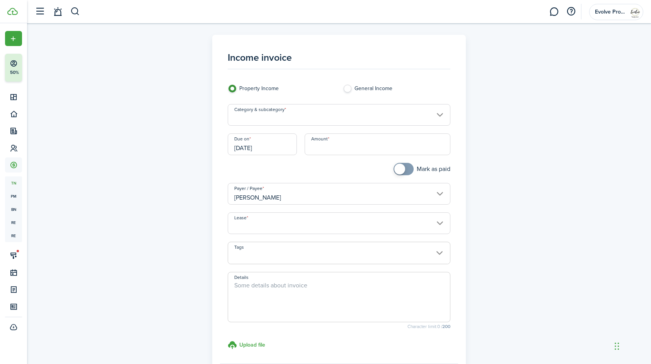
click at [275, 148] on input "[DATE]" at bounding box center [262, 144] width 69 height 22
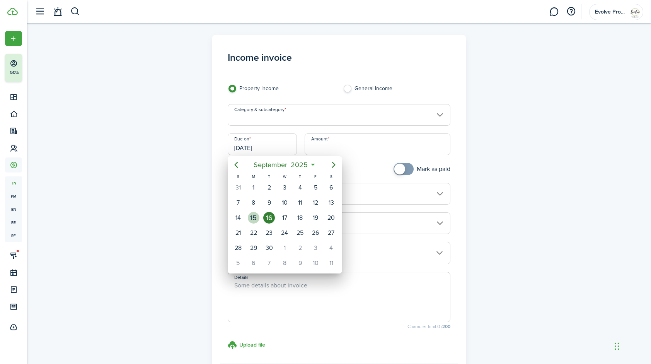
click at [252, 218] on div "15" at bounding box center [254, 218] width 12 height 12
type input "09/15/2025"
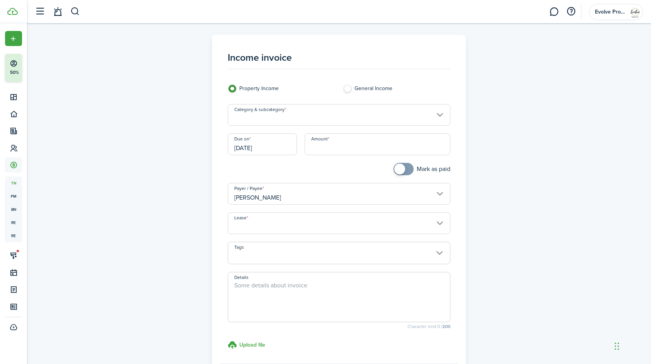
click at [353, 144] on input "Amount" at bounding box center [378, 144] width 146 height 22
click at [272, 114] on input "Category & subcategory" at bounding box center [339, 115] width 223 height 22
type input "$30.00"
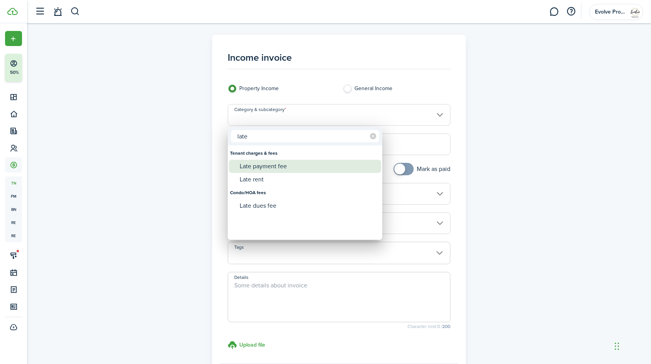
type input "late"
click at [263, 162] on div "Late payment fee" at bounding box center [308, 166] width 137 height 13
type input "Tenant charges & fees / Late payment fee"
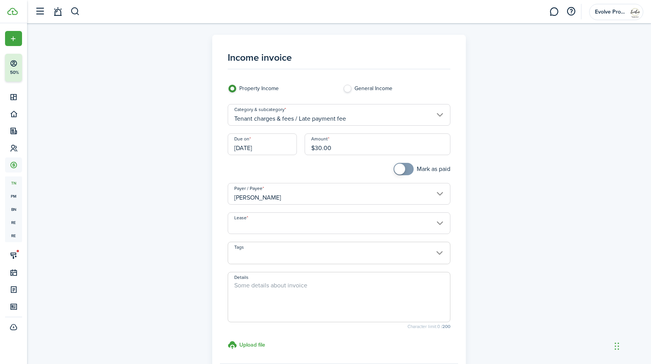
drag, startPoint x: 345, startPoint y: 149, endPoint x: 297, endPoint y: 152, distance: 47.7
click at [297, 152] on div "Due on 09/15/2025 Amount $30.00" at bounding box center [339, 147] width 231 height 29
click at [268, 224] on input "Lease" at bounding box center [339, 223] width 223 height 22
type input "$45.00"
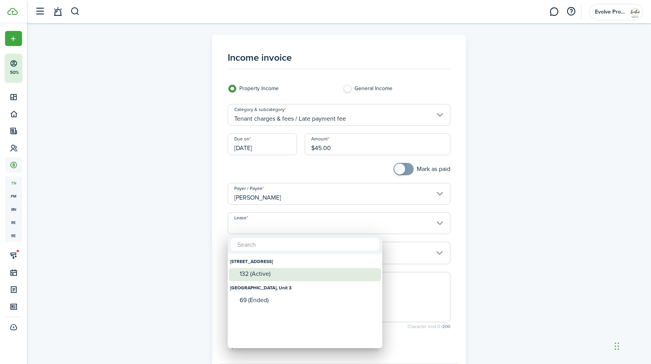
click at [263, 280] on mbsc-wheel-item "132 (Active)" at bounding box center [305, 274] width 152 height 13
type input "46th STREET, Unit Rm 2. Lease #132 (Active)"
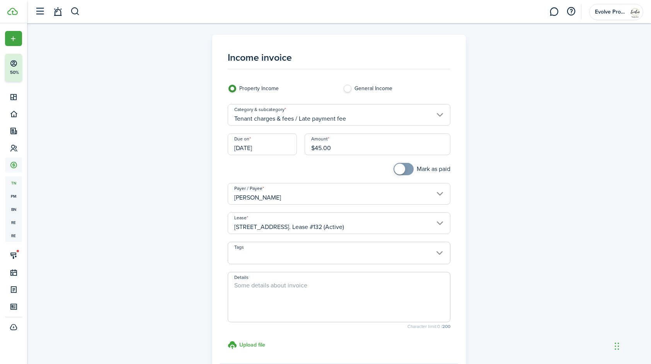
click at [288, 296] on textarea "Details" at bounding box center [339, 299] width 222 height 37
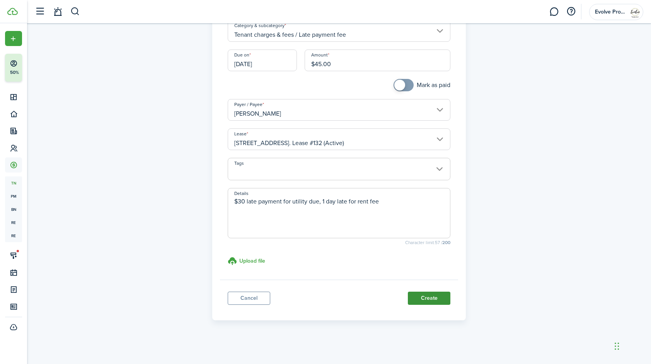
type textarea "$30 late payment for utility due, 1 day late for rent fee"
click at [415, 292] on button "Create" at bounding box center [429, 298] width 43 height 13
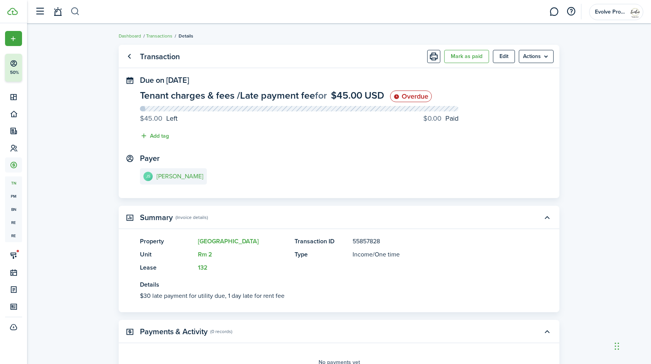
click at [75, 13] on button "button" at bounding box center [75, 11] width 10 height 13
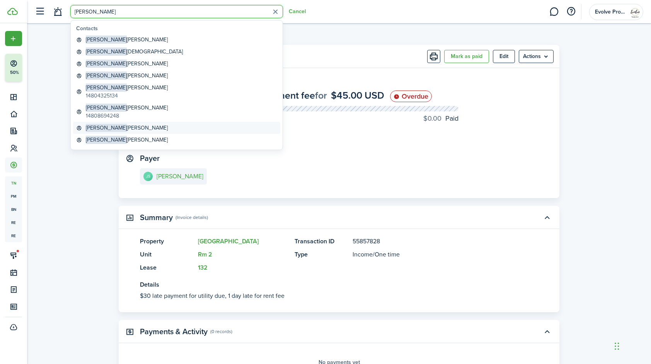
type input "michael"
click at [112, 127] on global-search-item-title "Michael Hubbard" at bounding box center [127, 128] width 82 height 8
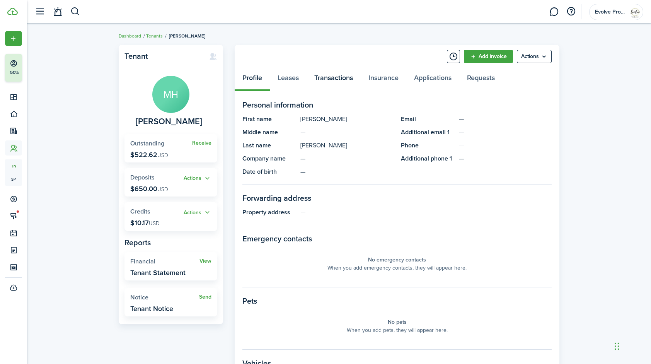
click at [343, 80] on link "Transactions" at bounding box center [334, 79] width 54 height 23
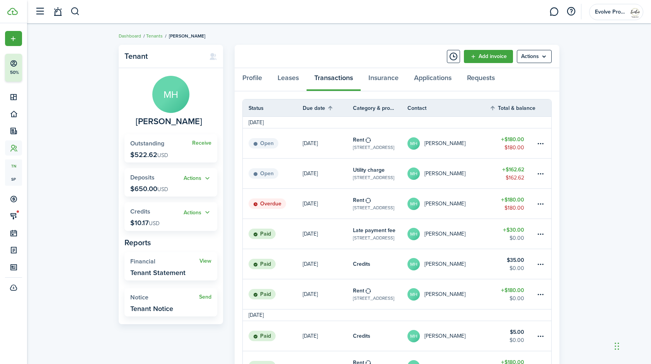
click at [455, 204] on table-profile-info-text "[PERSON_NAME]" at bounding box center [445, 204] width 41 height 6
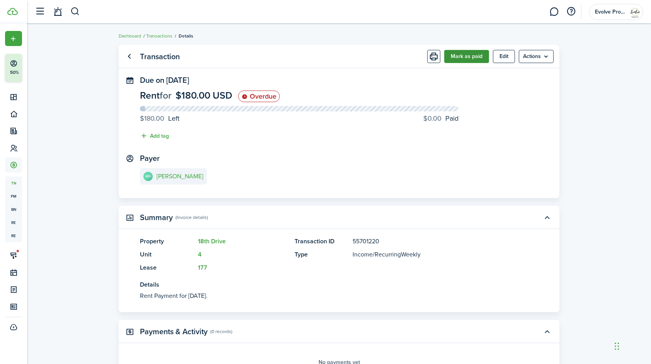
click at [462, 55] on button "Mark as paid" at bounding box center [466, 56] width 45 height 13
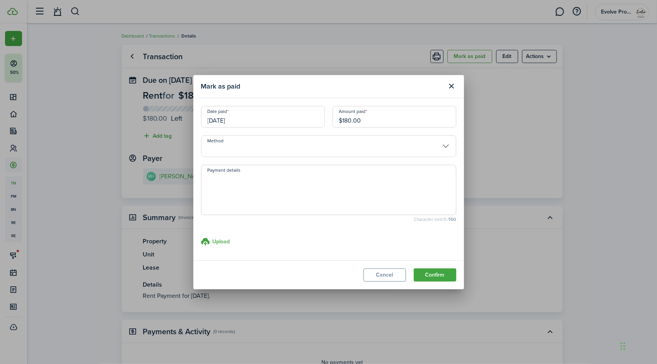
drag, startPoint x: 372, startPoint y: 119, endPoint x: 269, endPoint y: 111, distance: 102.8
click at [269, 111] on div "Date paid 09/12/2025 Amount paid $180.00" at bounding box center [328, 120] width 263 height 29
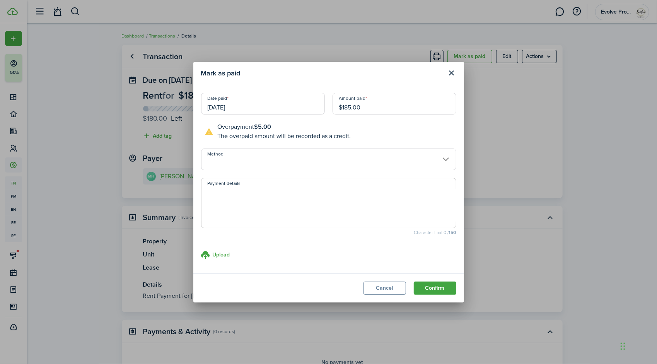
click at [249, 104] on input "[DATE]" at bounding box center [263, 104] width 124 height 22
type input "$185.00"
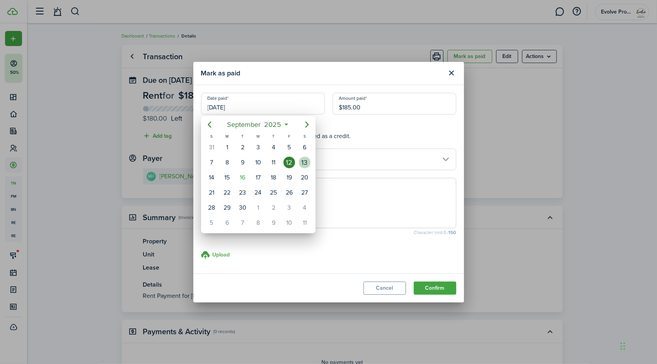
click at [302, 166] on div "13" at bounding box center [305, 163] width 12 height 12
type input "[DATE]"
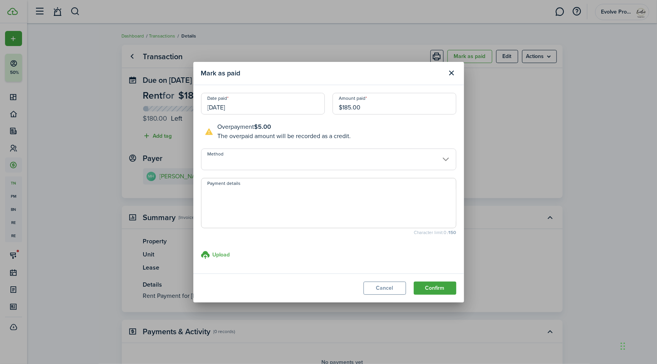
click at [255, 167] on input "Method" at bounding box center [328, 160] width 255 height 22
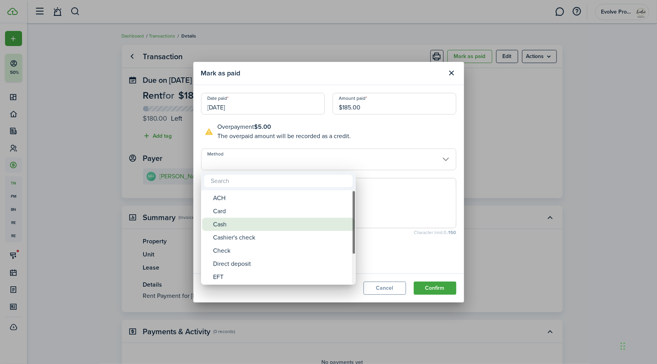
click at [227, 225] on div "Cash" at bounding box center [281, 224] width 137 height 13
type input "Cash"
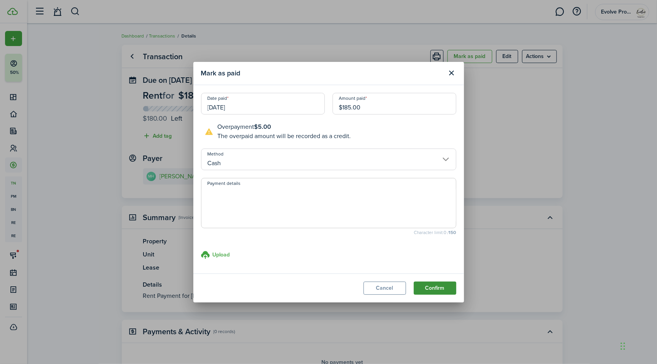
click at [423, 289] on button "Confirm" at bounding box center [435, 288] width 43 height 13
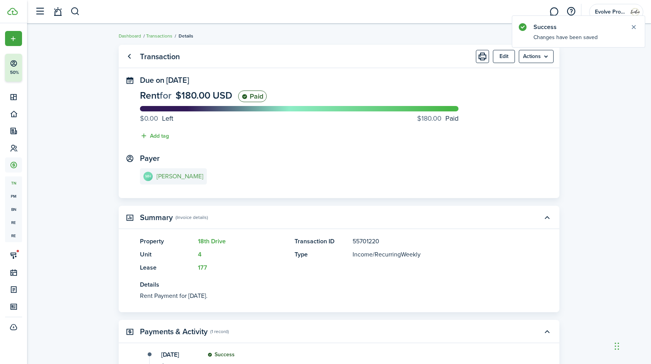
click at [186, 174] on e-details-info-title "[PERSON_NAME]" at bounding box center [180, 176] width 47 height 7
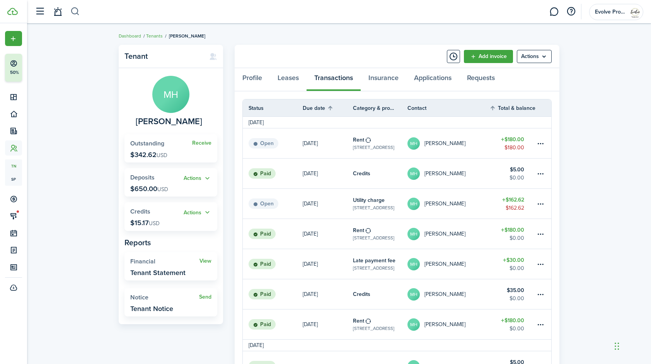
click at [74, 11] on button "button" at bounding box center [75, 11] width 10 height 13
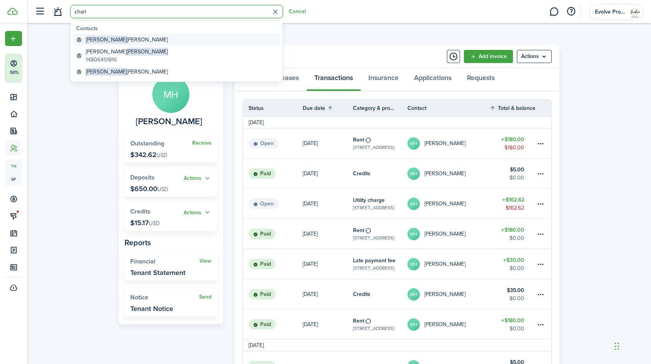
type input "charl"
click at [112, 39] on global-search-item-title "Charles Shumway" at bounding box center [127, 40] width 82 height 8
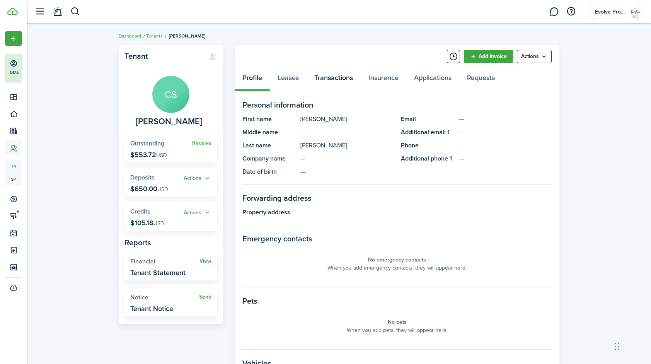
click at [337, 75] on link "Transactions" at bounding box center [334, 79] width 54 height 23
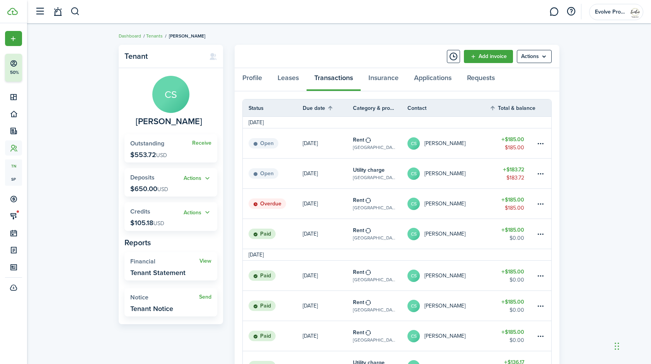
click at [459, 172] on table-profile-info-text "[PERSON_NAME]" at bounding box center [445, 174] width 41 height 6
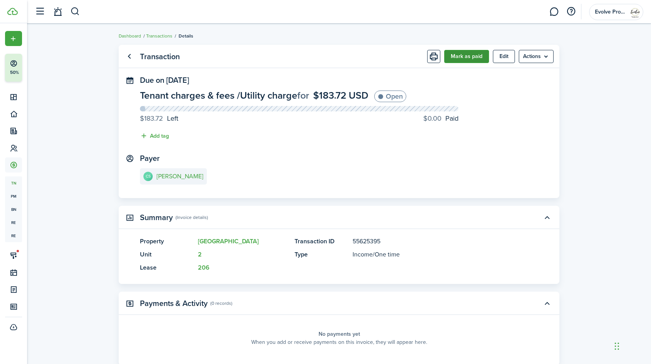
click at [467, 56] on button "Mark as paid" at bounding box center [466, 56] width 45 height 13
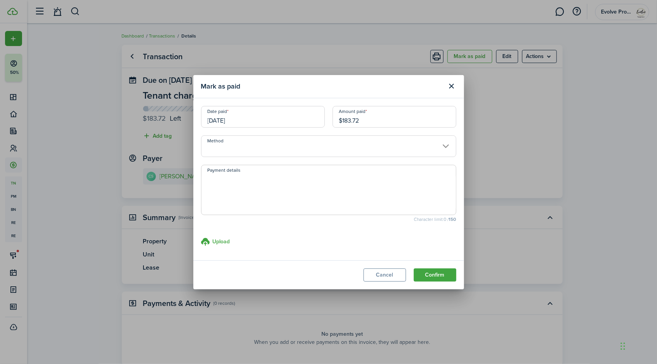
click at [262, 143] on input "Method" at bounding box center [328, 146] width 255 height 22
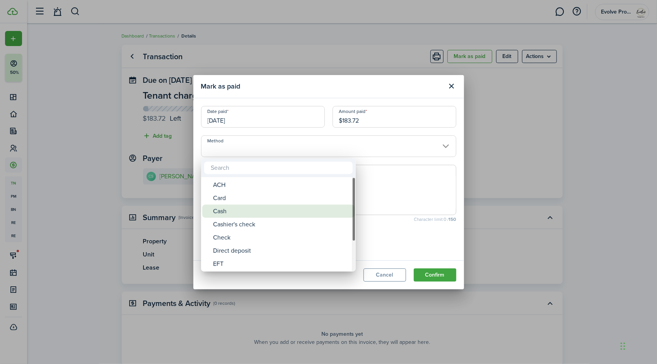
click at [226, 213] on div "Cash" at bounding box center [281, 211] width 137 height 13
type input "Cash"
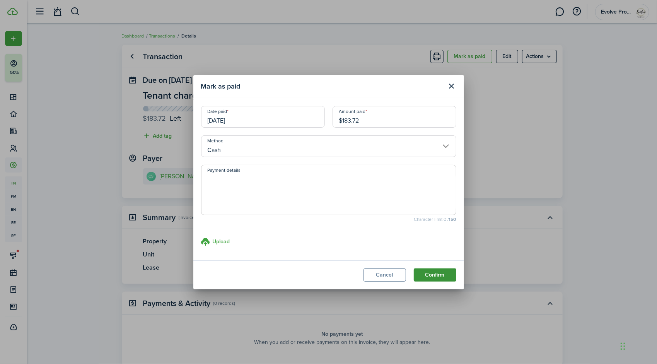
click at [441, 272] on button "Confirm" at bounding box center [435, 274] width 43 height 13
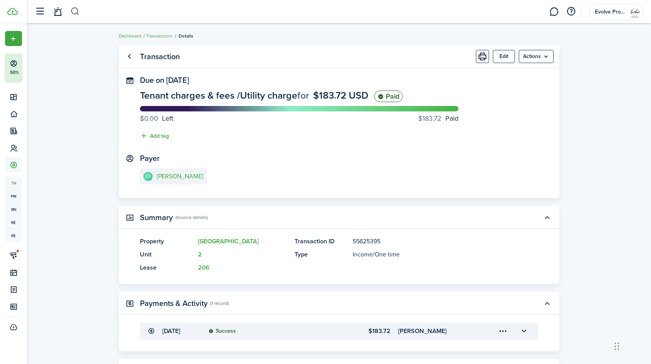
click at [75, 10] on button "button" at bounding box center [75, 11] width 10 height 13
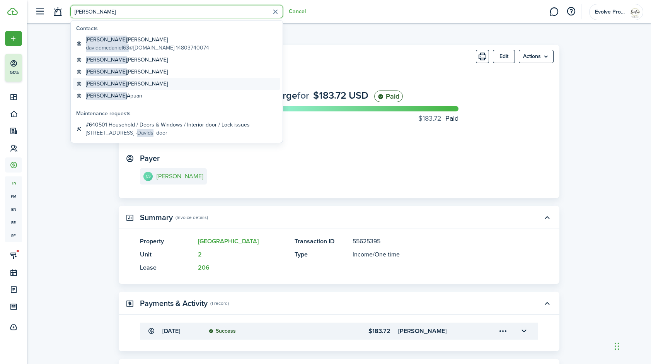
type input "david"
click at [113, 81] on global-search-item-title "[PERSON_NAME]" at bounding box center [127, 84] width 82 height 8
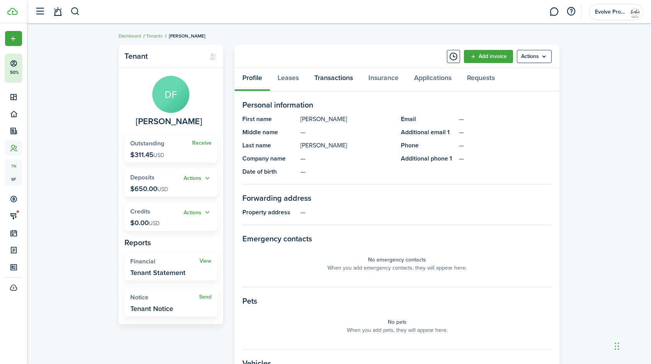
click at [334, 79] on link "Transactions" at bounding box center [334, 79] width 54 height 23
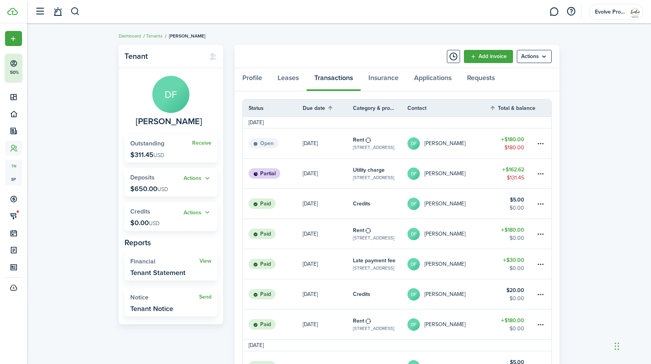
click at [456, 174] on table-profile-info-text "[PERSON_NAME]" at bounding box center [445, 174] width 41 height 6
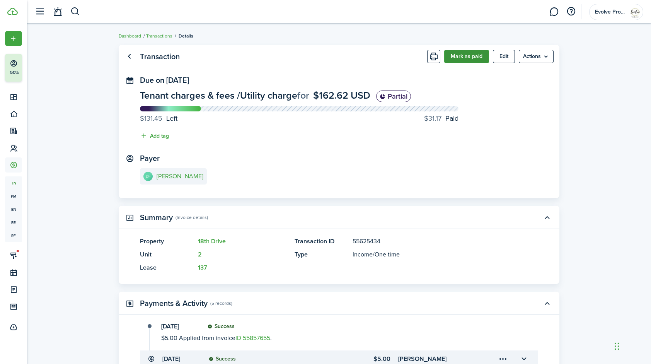
click at [470, 58] on button "Mark as paid" at bounding box center [466, 56] width 45 height 13
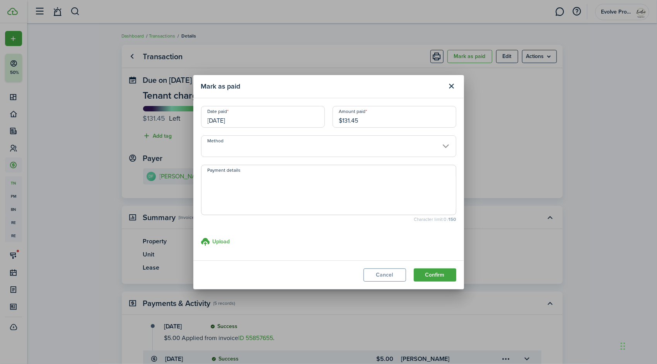
drag, startPoint x: 368, startPoint y: 124, endPoint x: 210, endPoint y: 125, distance: 158.6
click at [210, 125] on div "Date paid 09/13/2025 Amount paid $131.45" at bounding box center [328, 120] width 263 height 29
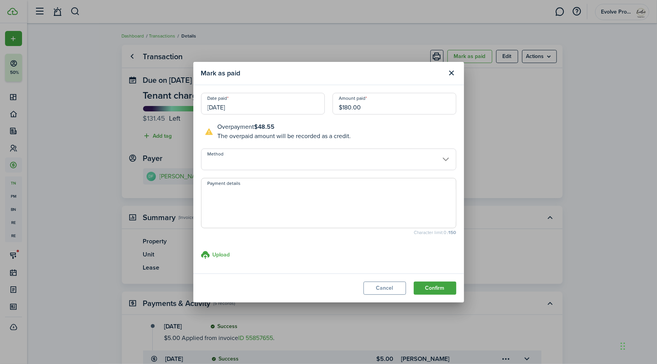
click at [225, 163] on input "Method" at bounding box center [328, 160] width 255 height 22
type input "$180.00"
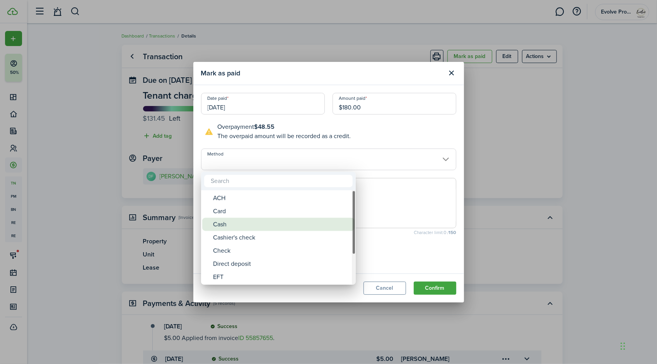
click at [231, 222] on div "Cash" at bounding box center [281, 224] width 137 height 13
type input "Cash"
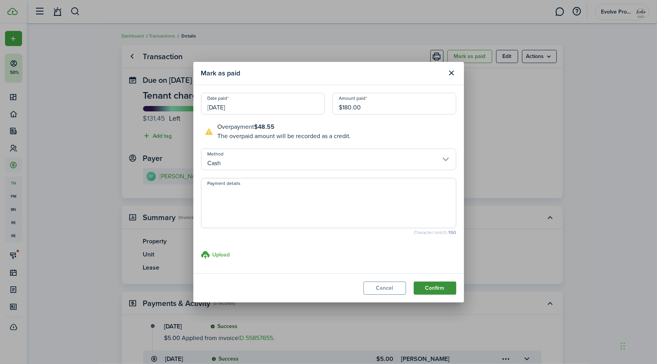
click at [434, 287] on button "Confirm" at bounding box center [435, 288] width 43 height 13
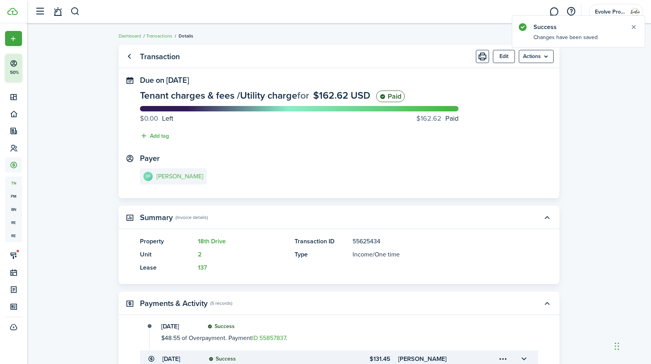
click at [179, 172] on link "DF [PERSON_NAME]" at bounding box center [173, 176] width 67 height 16
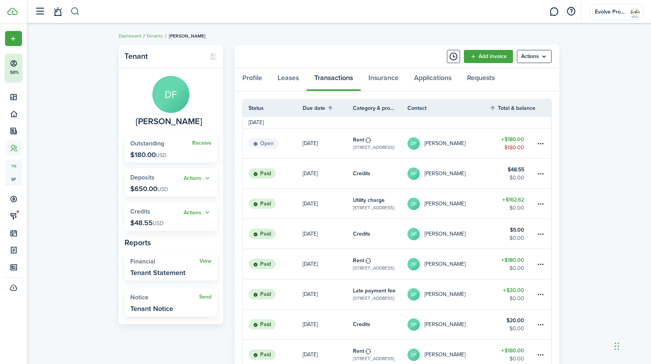
click at [75, 12] on button "button" at bounding box center [75, 11] width 10 height 13
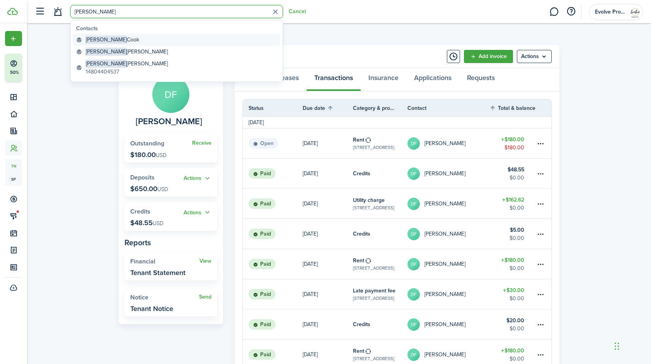
type input "greg"
click at [107, 38] on global-search-item-title "Greg Cook" at bounding box center [112, 40] width 53 height 8
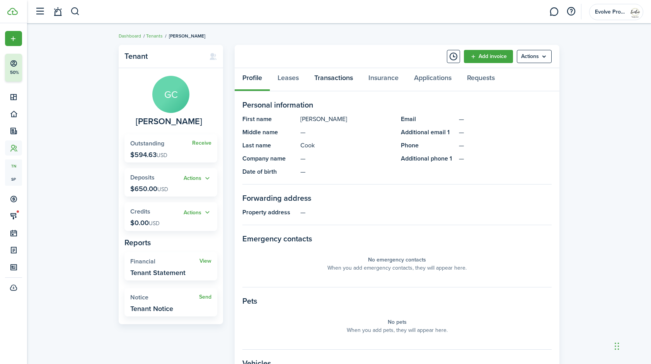
click at [335, 77] on link "Transactions" at bounding box center [334, 79] width 54 height 23
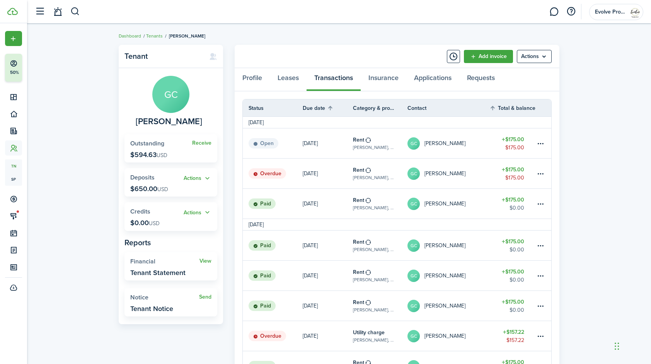
click at [472, 175] on link "GC Greg Cook" at bounding box center [449, 174] width 82 height 30
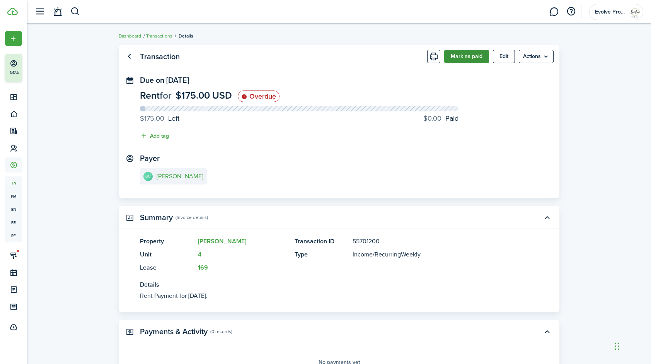
click at [465, 56] on button "Mark as paid" at bounding box center [466, 56] width 45 height 13
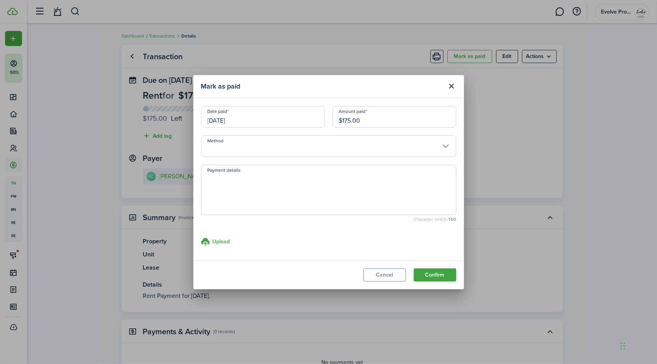
click at [264, 113] on input "[DATE]" at bounding box center [263, 117] width 124 height 22
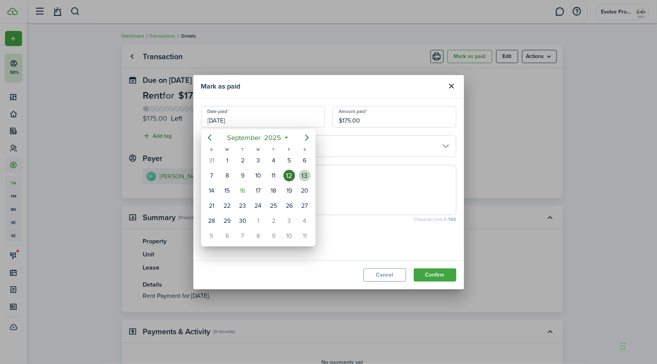
click at [306, 174] on div "13" at bounding box center [305, 176] width 12 height 12
type input "[DATE]"
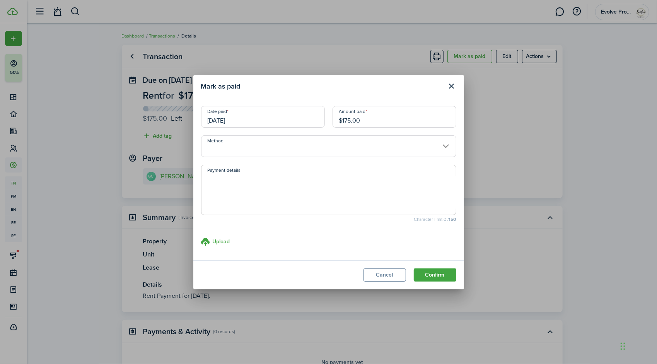
click at [226, 147] on input "Method" at bounding box center [328, 146] width 255 height 22
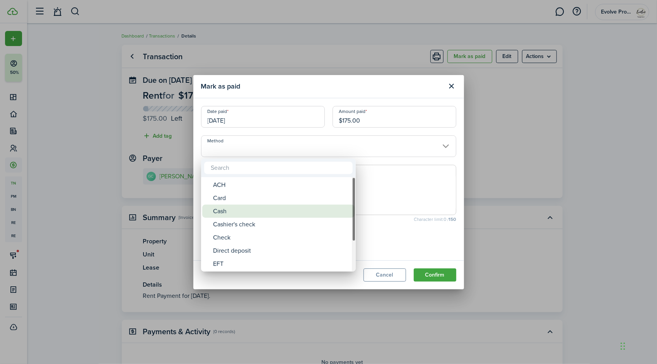
click at [236, 208] on div "Cash" at bounding box center [281, 211] width 137 height 13
type input "Cash"
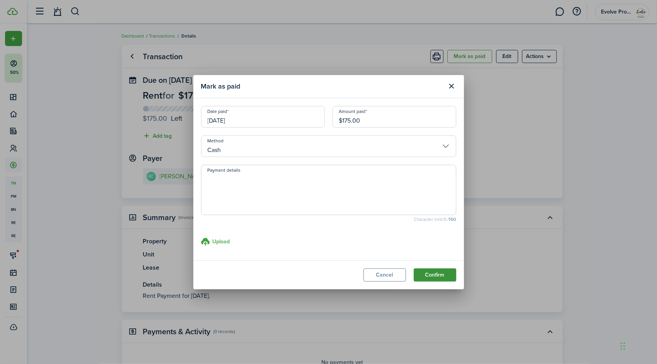
click at [437, 274] on button "Confirm" at bounding box center [435, 274] width 43 height 13
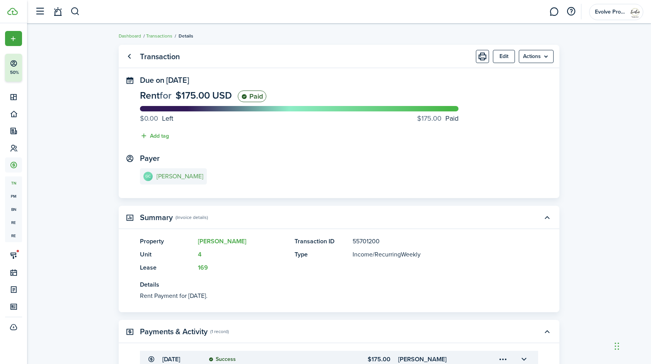
click at [177, 178] on e-details-info-title "[PERSON_NAME]" at bounding box center [180, 176] width 47 height 7
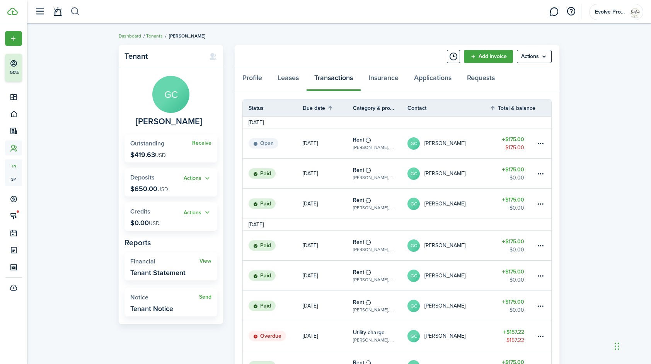
click at [75, 12] on button "button" at bounding box center [75, 11] width 10 height 13
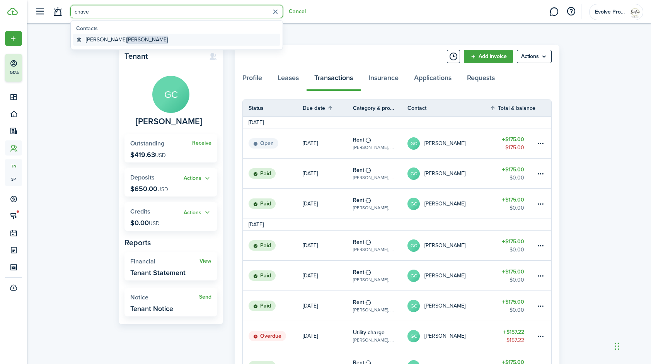
type input "chave"
click at [92, 37] on global-search-item-title "John Chavez" at bounding box center [127, 40] width 82 height 8
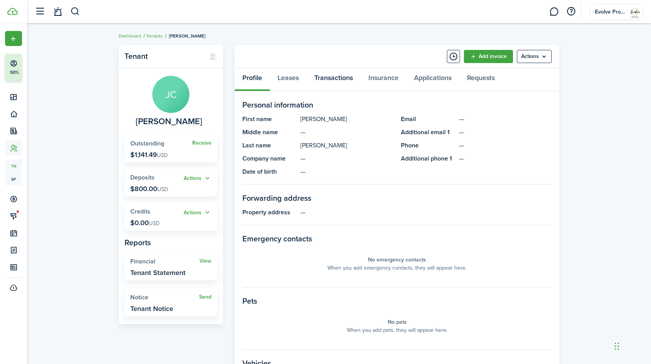
click at [336, 76] on link "Transactions" at bounding box center [334, 79] width 54 height 23
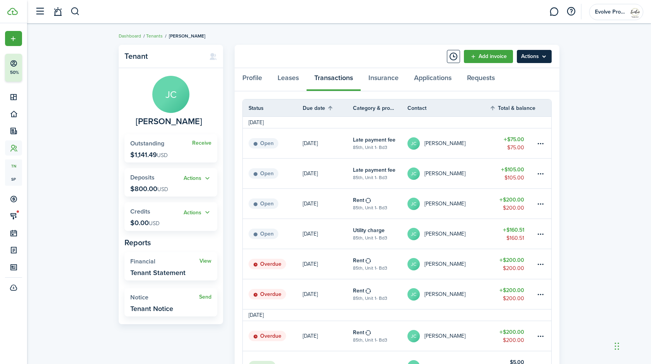
click at [545, 54] on menu-btn "Actions" at bounding box center [534, 56] width 35 height 13
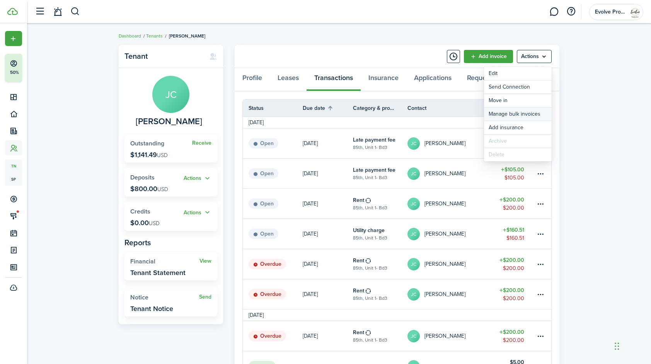
click at [513, 111] on link "Manage bulk invoices" at bounding box center [518, 114] width 68 height 13
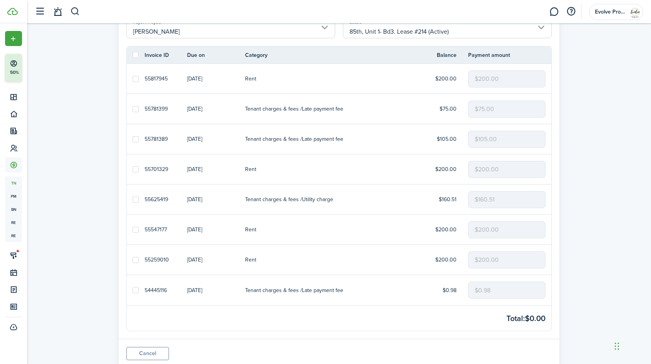
scroll to position [107, 0]
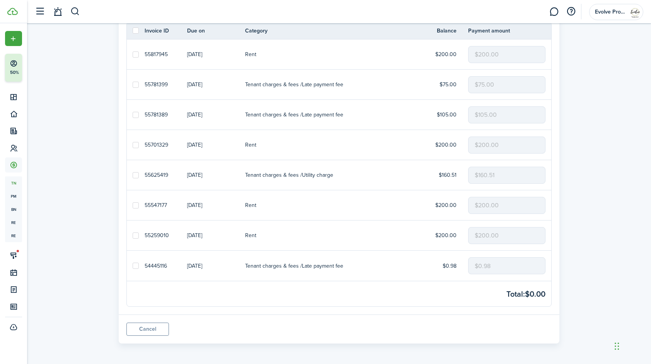
click at [135, 264] on label at bounding box center [136, 266] width 6 height 6
click at [133, 266] on input "checkbox" at bounding box center [132, 266] width 0 height 0
checkbox input "true"
click at [135, 234] on label at bounding box center [136, 235] width 6 height 6
click at [133, 235] on input "checkbox" at bounding box center [132, 235] width 0 height 0
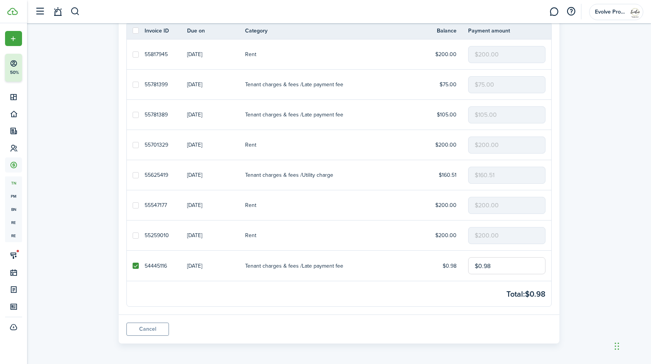
checkbox input "true"
click at [135, 203] on label at bounding box center [136, 205] width 6 height 6
click at [133, 205] on input "checkbox" at bounding box center [132, 205] width 0 height 0
checkbox input "true"
click at [135, 174] on label at bounding box center [136, 175] width 6 height 6
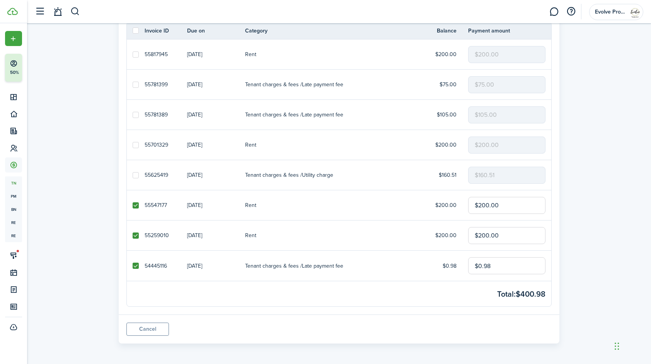
click at [133, 175] on input "checkbox" at bounding box center [132, 175] width 0 height 0
checkbox input "true"
click at [135, 145] on label at bounding box center [136, 145] width 6 height 6
click at [133, 145] on input "checkbox" at bounding box center [132, 145] width 0 height 0
checkbox input "true"
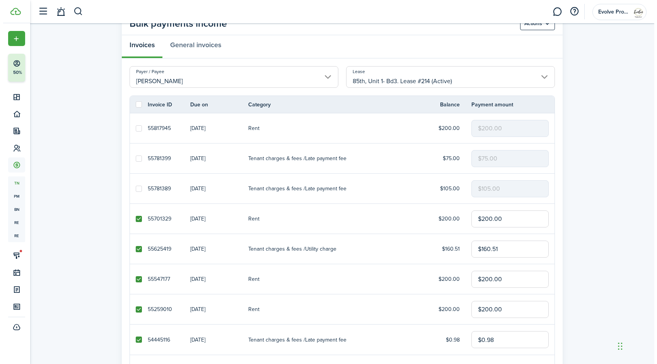
scroll to position [0, 0]
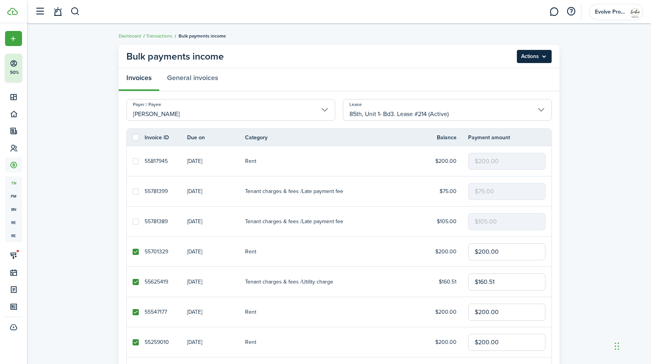
click at [545, 57] on menu-btn "Actions" at bounding box center [534, 56] width 35 height 13
click at [512, 73] on button "Record as paid" at bounding box center [518, 73] width 68 height 13
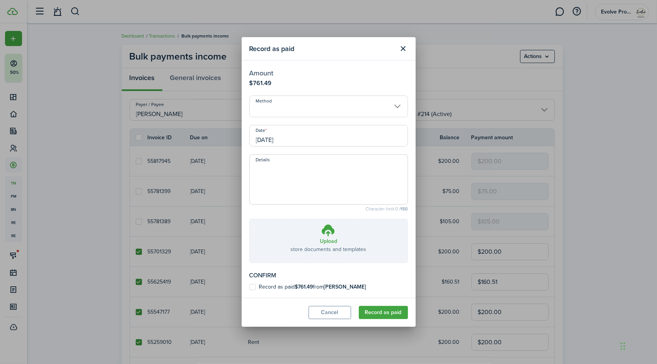
click at [287, 105] on input "Method" at bounding box center [328, 107] width 159 height 22
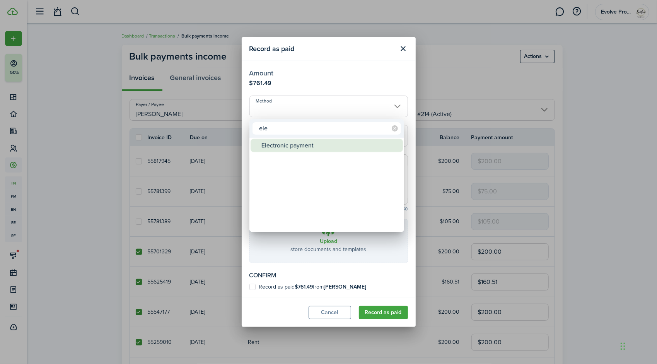
type input "ele"
click at [287, 150] on div "Electronic payment" at bounding box center [329, 145] width 137 height 13
type input "Electronic payment"
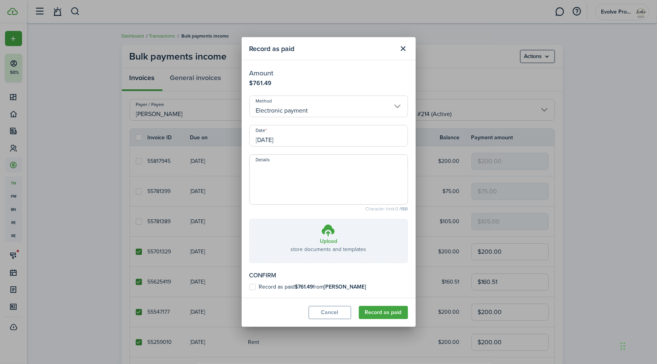
click at [299, 140] on input "[DATE]" at bounding box center [328, 136] width 159 height 22
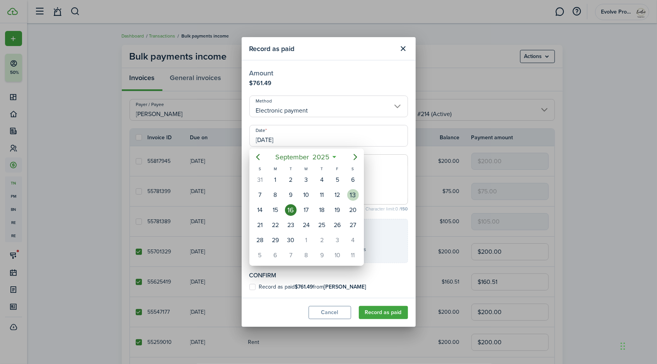
click at [352, 193] on div "13" at bounding box center [353, 195] width 12 height 12
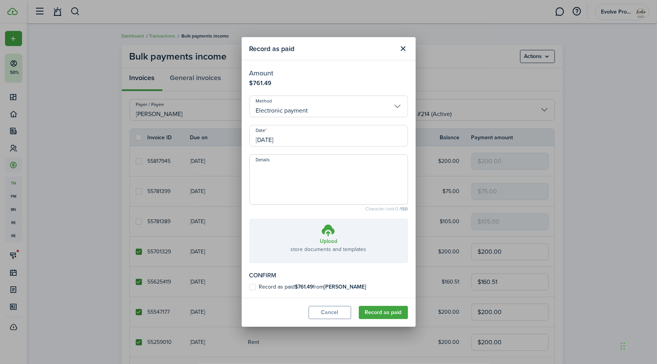
click at [301, 137] on input "[DATE]" at bounding box center [328, 136] width 159 height 22
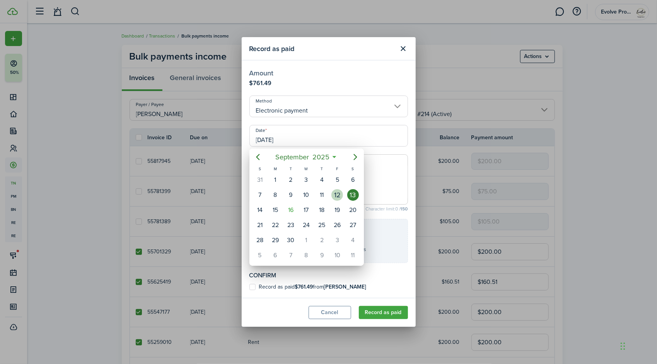
click at [336, 193] on div "12" at bounding box center [337, 195] width 12 height 12
type input "[DATE]"
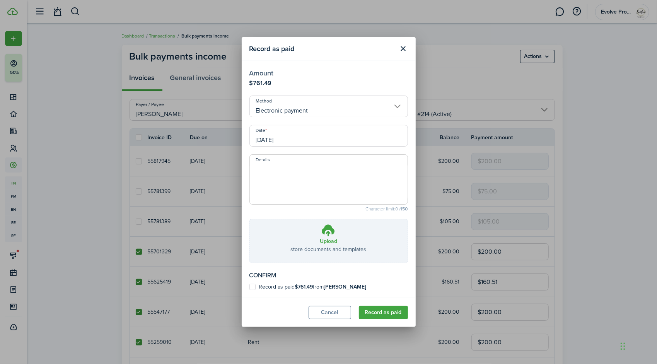
click at [250, 288] on label "Record as paid $761.49 from John Chavez" at bounding box center [307, 287] width 117 height 6
click at [249, 287] on input "Record as paid $761.49 from John Chavez" at bounding box center [249, 287] width 0 height 0
checkbox input "true"
click at [374, 311] on button "Record as paid" at bounding box center [383, 312] width 49 height 13
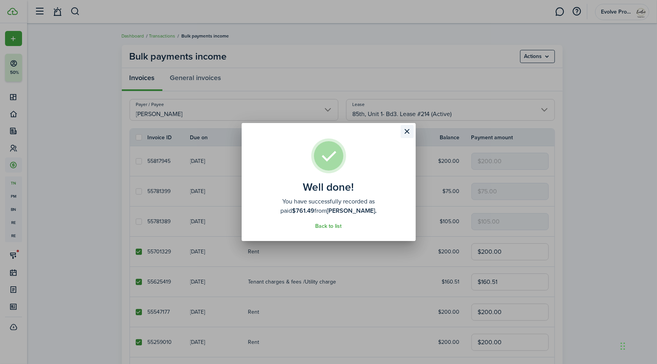
click at [408, 133] on button "Close modal" at bounding box center [407, 131] width 13 height 13
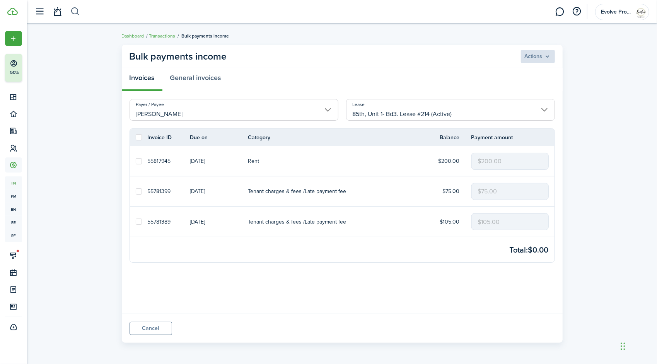
click at [75, 15] on button "button" at bounding box center [75, 11] width 10 height 13
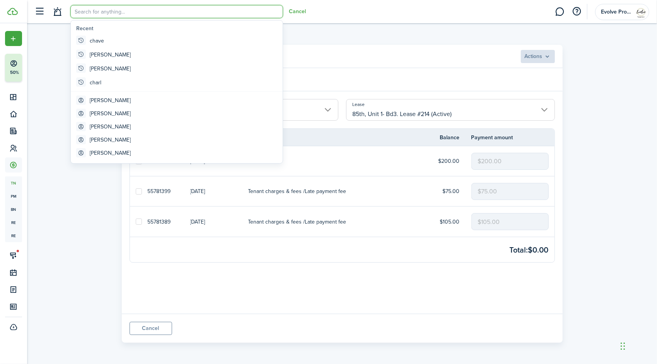
type input "d"
click at [104, 99] on global-search-item-title "[PERSON_NAME]" at bounding box center [110, 100] width 41 height 8
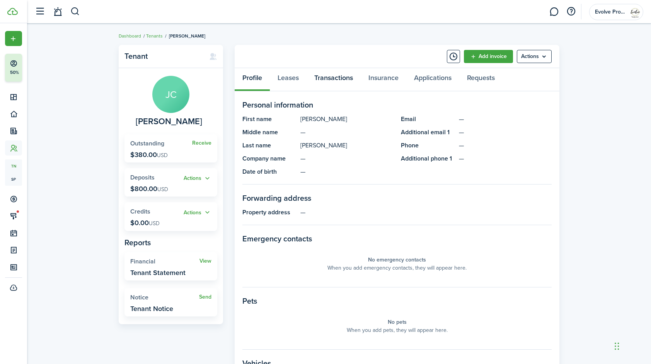
click at [345, 73] on link "Transactions" at bounding box center [334, 79] width 54 height 23
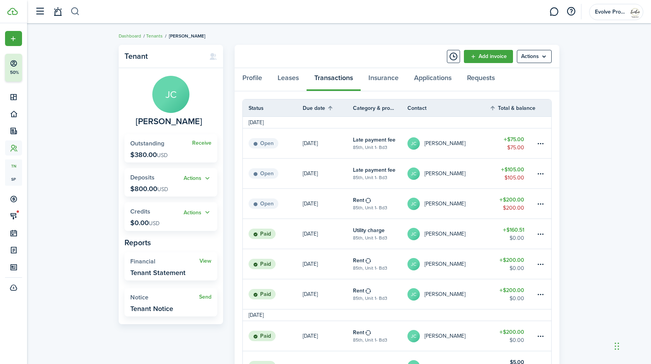
click at [75, 13] on button "button" at bounding box center [75, 11] width 10 height 13
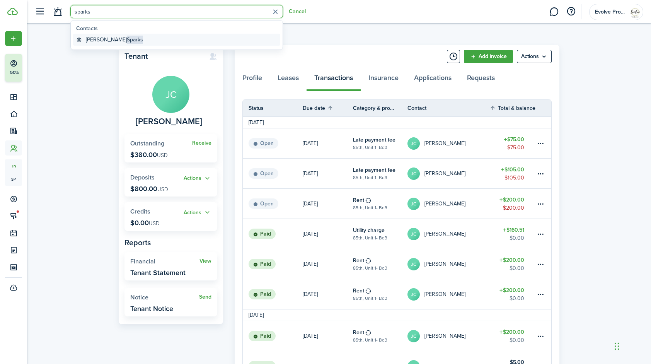
type input "sparks"
click at [127, 36] on span "Sparks" at bounding box center [135, 40] width 16 height 8
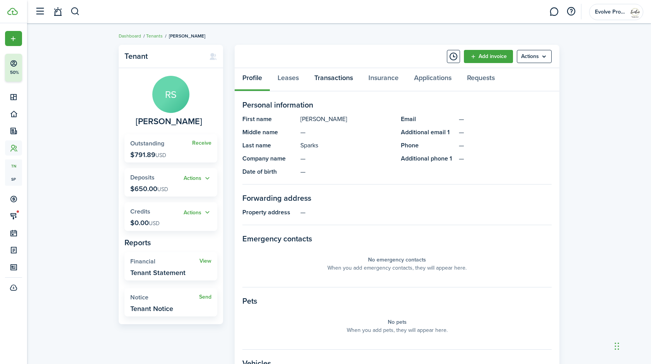
click at [334, 74] on link "Transactions" at bounding box center [334, 79] width 54 height 23
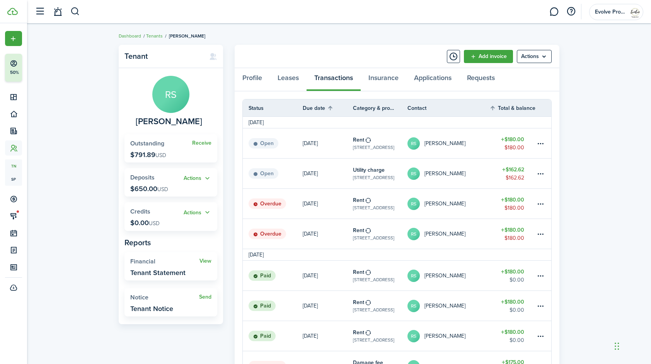
click at [460, 231] on link "RS Richard Sparks" at bounding box center [449, 234] width 82 height 30
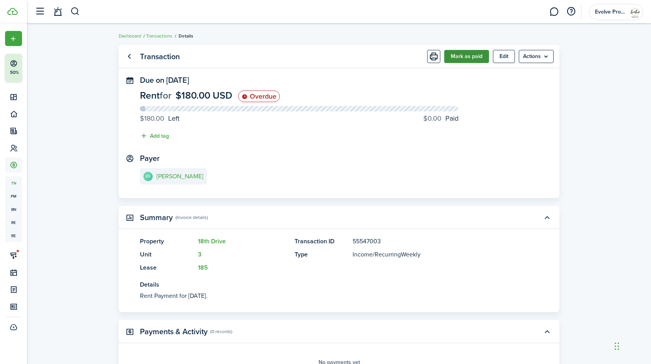
click at [475, 57] on button "Mark as paid" at bounding box center [466, 56] width 45 height 13
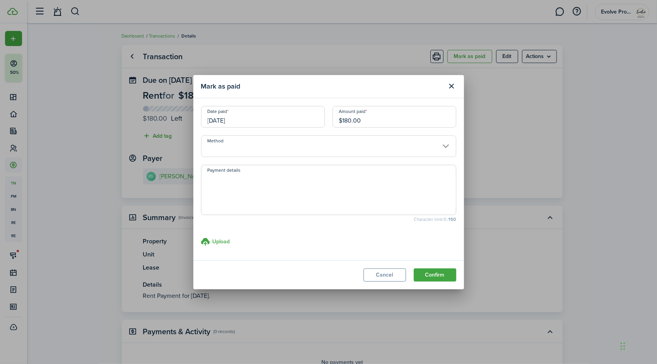
click at [285, 121] on input "09/05/2025" at bounding box center [263, 117] width 124 height 22
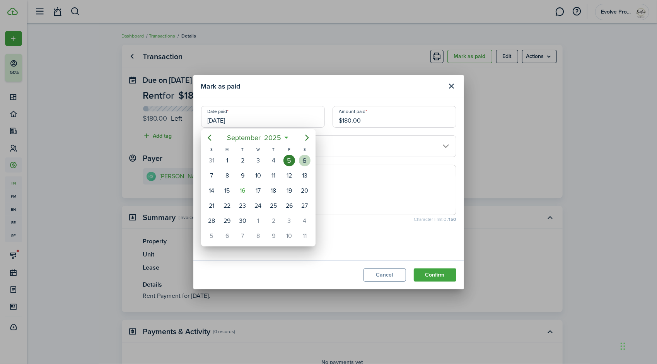
click at [303, 162] on div "6" at bounding box center [305, 161] width 12 height 12
type input "09/06/2025"
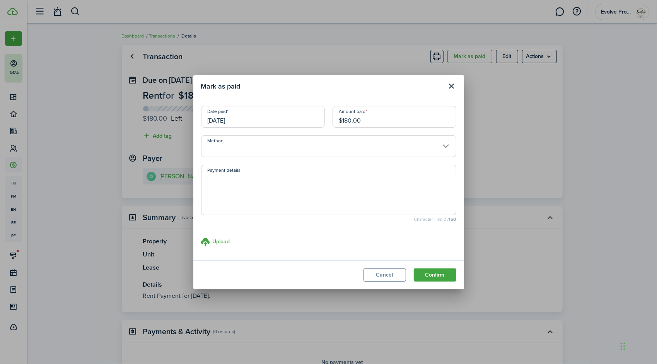
click at [243, 144] on input "Method" at bounding box center [328, 146] width 255 height 22
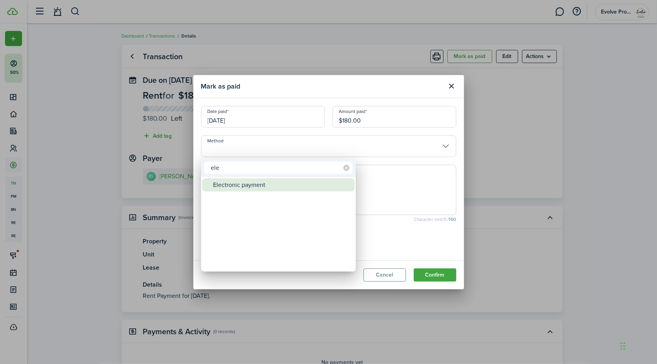
type input "ele"
click at [241, 181] on div "Electronic payment" at bounding box center [281, 184] width 137 height 13
type input "Electronic payment"
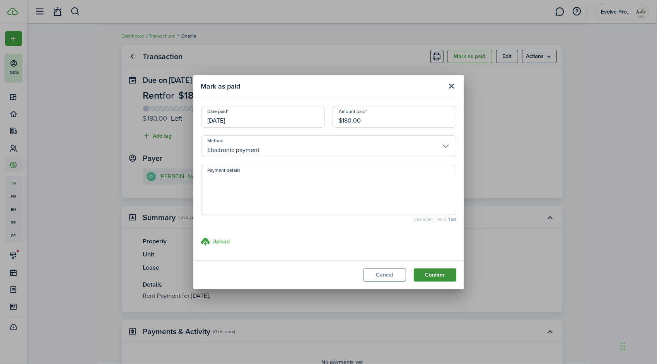
click at [447, 278] on button "Confirm" at bounding box center [435, 274] width 43 height 13
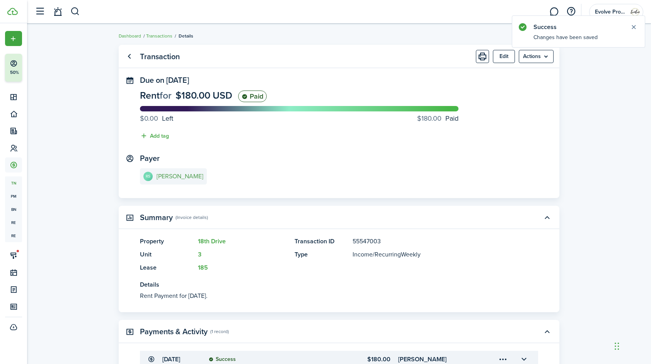
click at [190, 177] on e-details-info-title "[PERSON_NAME]" at bounding box center [180, 176] width 47 height 7
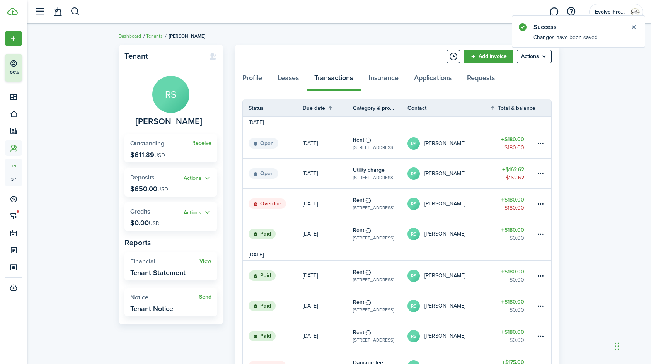
click at [463, 200] on link "RS Richard Sparks" at bounding box center [449, 204] width 82 height 30
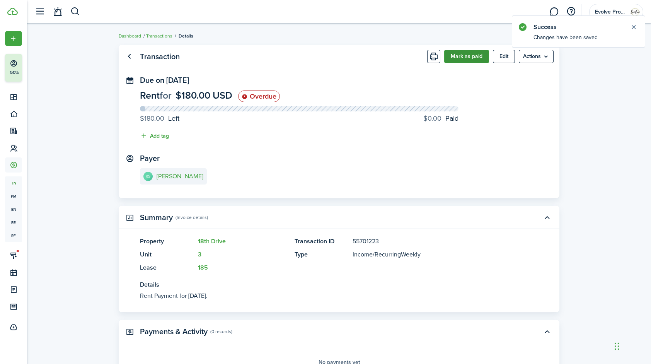
click at [473, 54] on button "Mark as paid" at bounding box center [466, 56] width 45 height 13
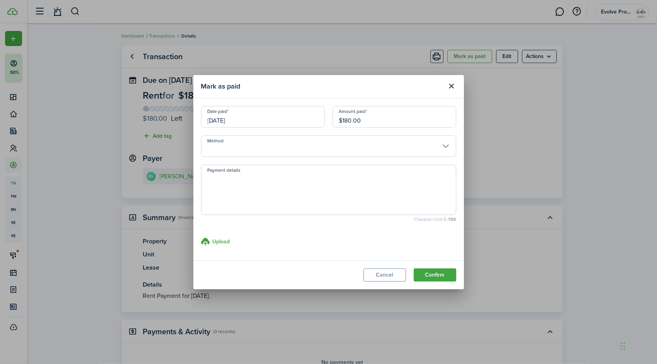
click at [278, 116] on input "[DATE]" at bounding box center [263, 117] width 124 height 22
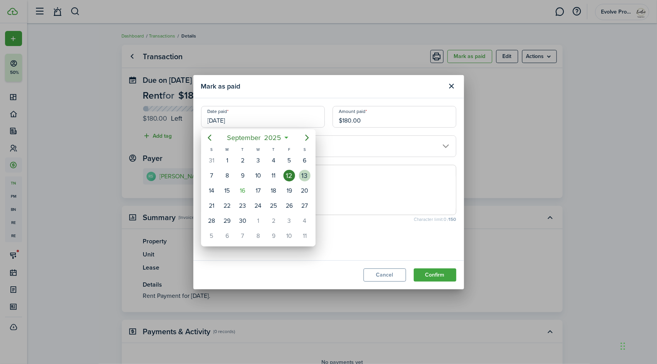
click at [306, 174] on div "13" at bounding box center [305, 176] width 12 height 12
type input "[DATE]"
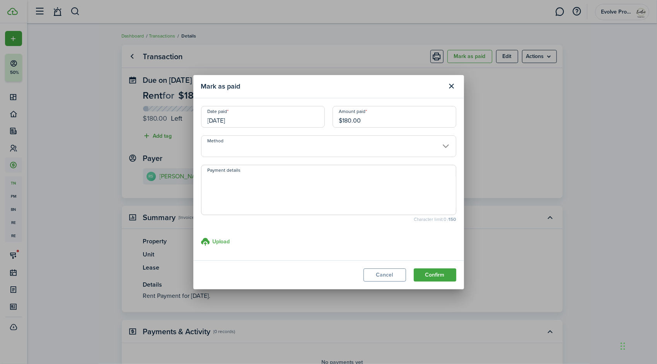
drag, startPoint x: 377, startPoint y: 121, endPoint x: 227, endPoint y: 117, distance: 150.5
click at [227, 117] on div "Date paid 09/13/2025 Amount paid $180.00" at bounding box center [328, 120] width 263 height 29
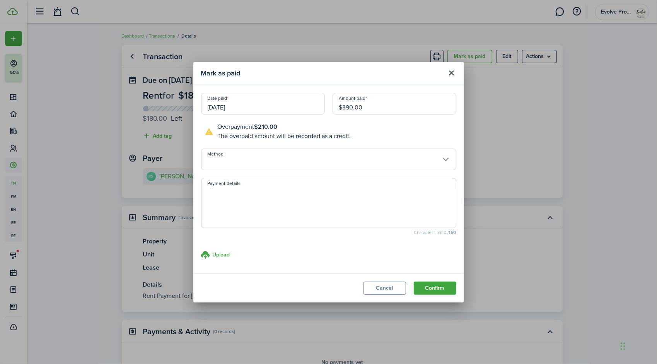
click at [236, 160] on input "Method" at bounding box center [328, 160] width 255 height 22
type input "$390.00"
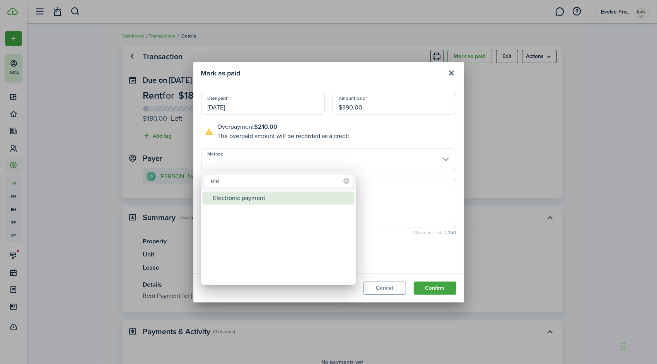
type input "ele"
click at [231, 196] on div "Electronic payment" at bounding box center [281, 197] width 137 height 13
type input "Electronic payment"
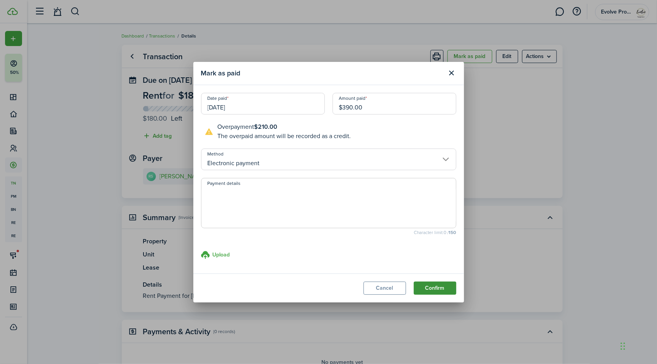
click at [422, 287] on button "Confirm" at bounding box center [435, 288] width 43 height 13
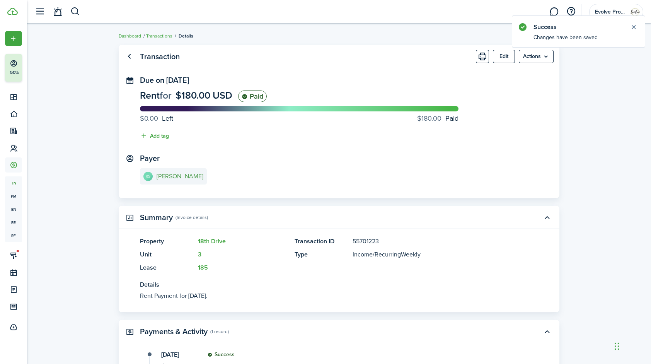
click at [182, 175] on e-details-info-title "[PERSON_NAME]" at bounding box center [180, 176] width 47 height 7
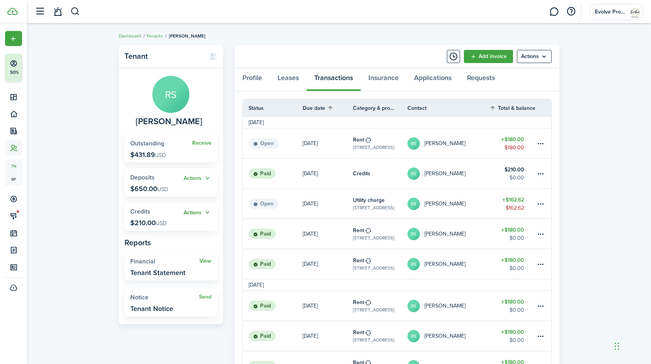
click at [208, 210] on button "Actions" at bounding box center [198, 212] width 28 height 9
click at [172, 240] on link "Apply" at bounding box center [178, 240] width 68 height 13
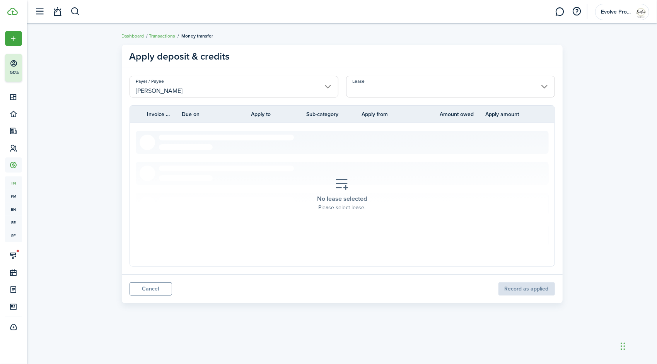
click at [388, 84] on input "Lease" at bounding box center [450, 87] width 209 height 22
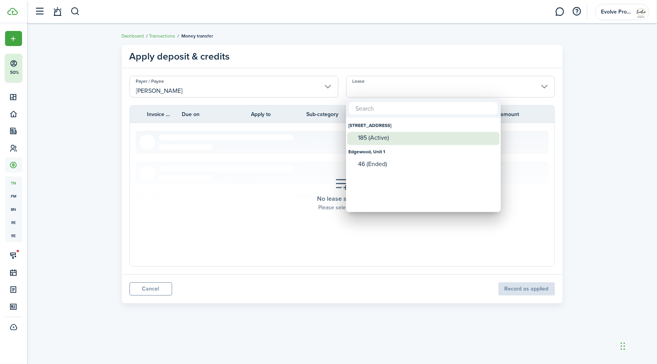
click at [396, 134] on div "185 (Active)" at bounding box center [426, 138] width 137 height 12
type input "18th Drive, Unit 3. Lease #185 (Active)"
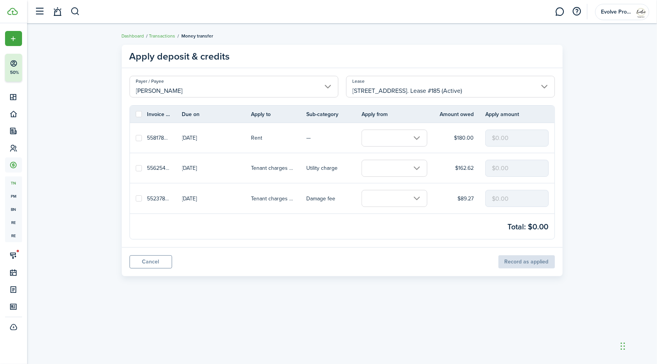
click at [381, 168] on input "text" at bounding box center [395, 168] width 66 height 17
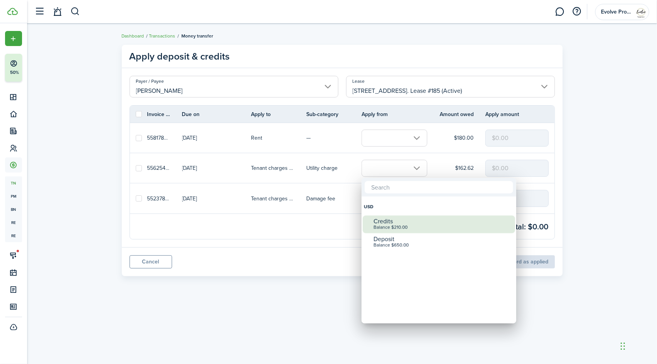
click at [388, 225] on div "Balance $210.00" at bounding box center [442, 227] width 137 height 5
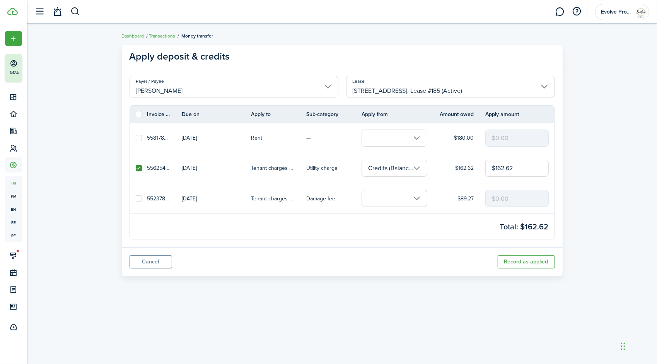
click at [391, 195] on input "text" at bounding box center [395, 198] width 66 height 17
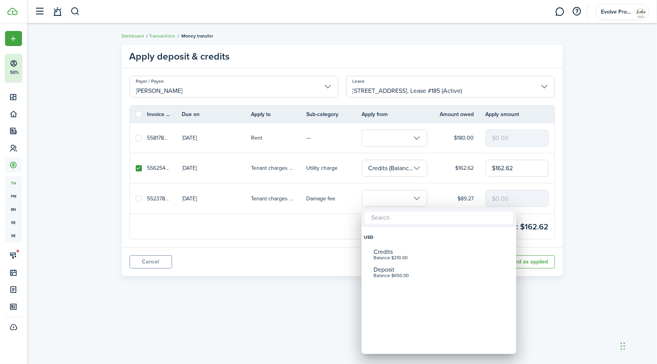
click at [399, 246] on div "Credits Balance $210.00" at bounding box center [442, 254] width 137 height 17
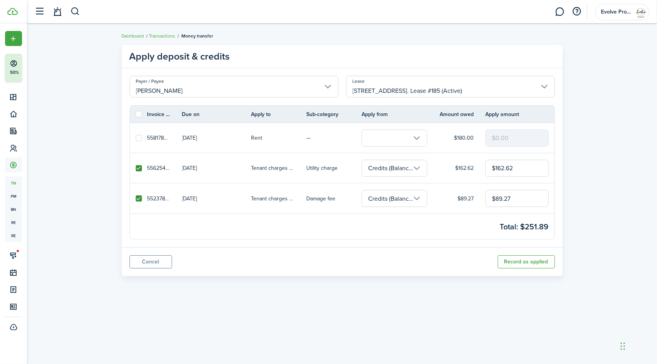
drag, startPoint x: 521, startPoint y: 198, endPoint x: 468, endPoint y: 198, distance: 53.0
click at [468, 198] on tr "55237800 Aug 13, 2025 Tenant charges & fees Damage fee Credits (Balance $210.00…" at bounding box center [342, 198] width 425 height 30
click at [419, 197] on input "Credits (Balance $210.00)" at bounding box center [395, 198] width 66 height 17
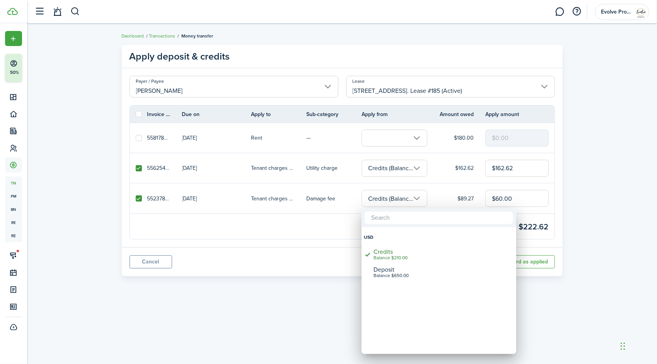
click at [419, 197] on div at bounding box center [328, 182] width 781 height 488
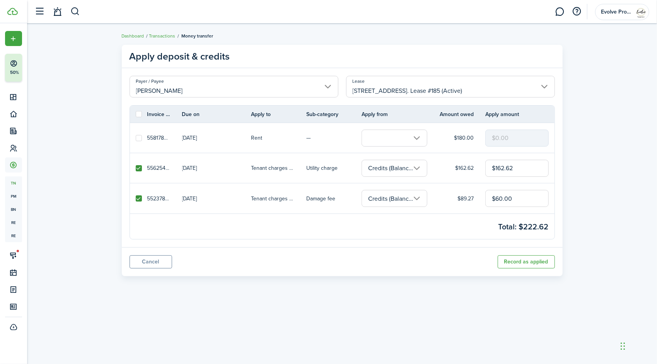
drag, startPoint x: 519, startPoint y: 196, endPoint x: 441, endPoint y: 188, distance: 79.0
click at [441, 188] on tr "55237800 Aug 13, 2025 Tenant charges & fees Damage fee Credits (Balance $210.00…" at bounding box center [342, 198] width 425 height 30
click at [418, 200] on input "Credits (Balance $210.00)" at bounding box center [395, 198] width 66 height 17
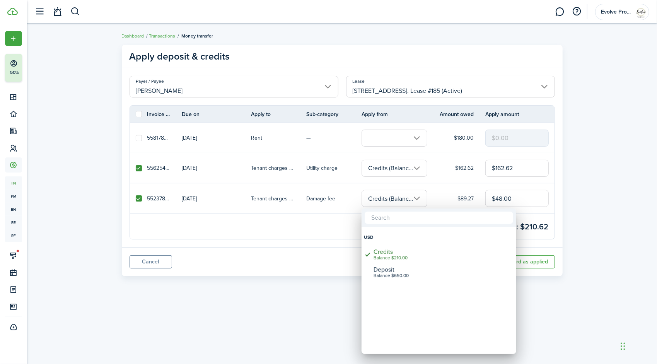
click at [418, 200] on div at bounding box center [328, 182] width 781 height 488
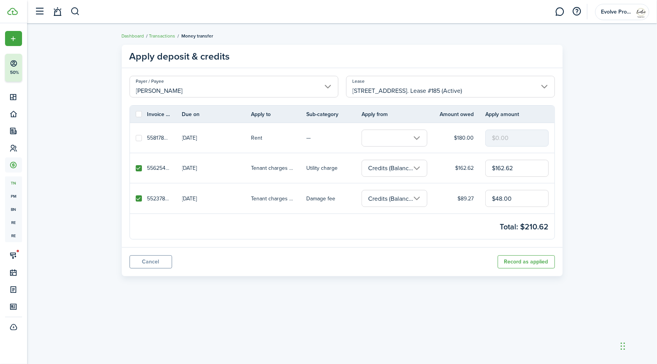
drag, startPoint x: 522, startPoint y: 198, endPoint x: 457, endPoint y: 193, distance: 65.2
click at [457, 193] on tr "55237800 Aug 13, 2025 Tenant charges & fees Damage fee Credits (Balance $210.00…" at bounding box center [342, 198] width 425 height 30
click at [429, 245] on panel-main-body "Payer / Payee Richard Sparks Lease 18th Drive, Unit 3. Lease #185 (Active) Invo…" at bounding box center [342, 157] width 441 height 179
click at [517, 200] on input "$47.00" at bounding box center [516, 198] width 63 height 17
type input "$47.38"
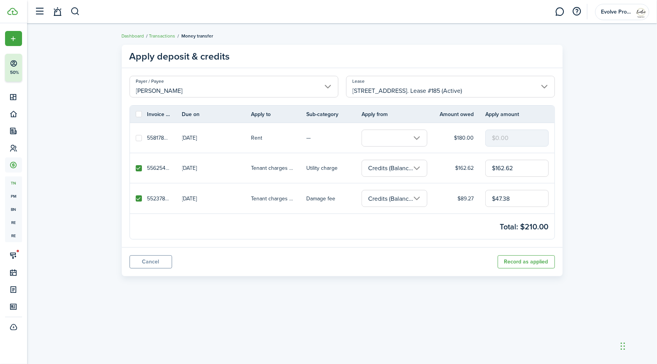
click at [472, 246] on panel-main-body "Payer / Payee Richard Sparks Lease 18th Drive, Unit 3. Lease #185 (Active) Invo…" at bounding box center [342, 157] width 441 height 179
click at [516, 266] on button "Record as applied" at bounding box center [526, 261] width 57 height 13
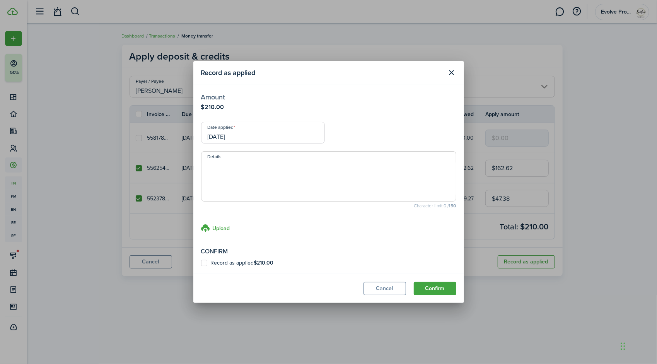
click at [205, 262] on label "Record as applied $210.00" at bounding box center [237, 263] width 73 height 6
click at [201, 263] on input "Record as applied $210.00" at bounding box center [201, 263] width 0 height 0
checkbox input "true"
click at [252, 135] on input "[DATE]" at bounding box center [263, 133] width 124 height 22
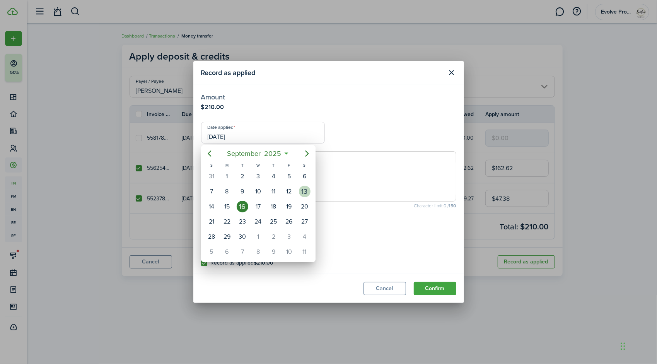
click at [304, 191] on div "13" at bounding box center [305, 192] width 12 height 12
type input "[DATE]"
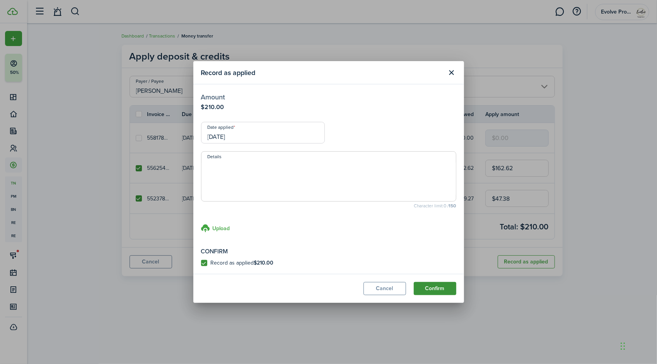
click at [432, 287] on button "Confirm" at bounding box center [435, 288] width 43 height 13
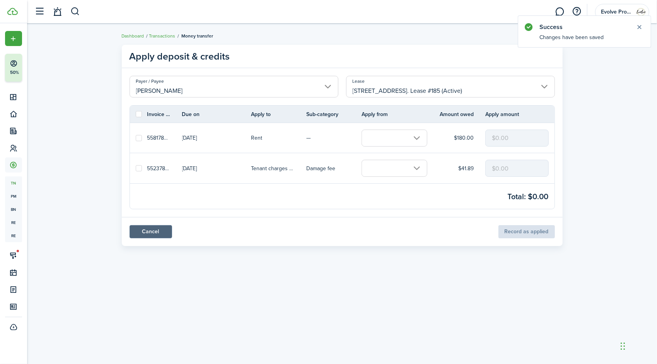
click at [155, 228] on link "Cancel" at bounding box center [151, 231] width 43 height 13
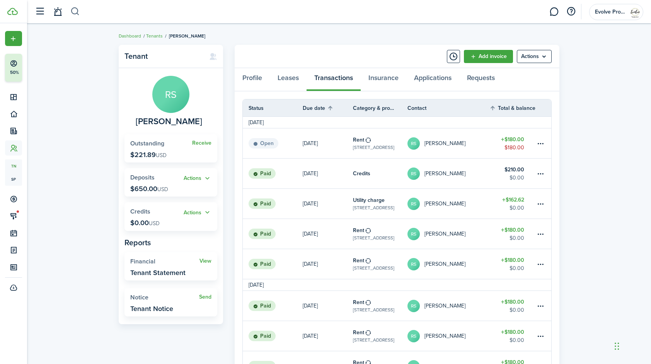
click at [74, 10] on button "button" at bounding box center [75, 11] width 10 height 13
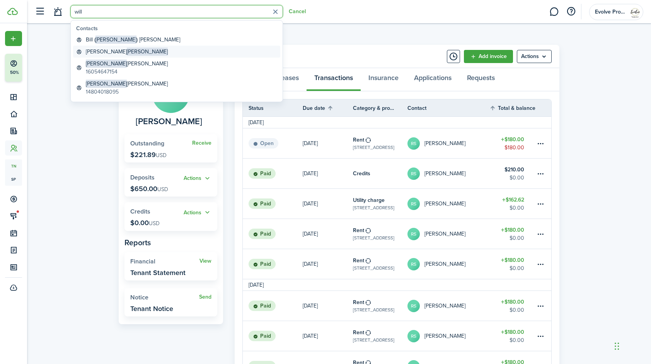
type input "will"
click at [127, 52] on span "Willis" at bounding box center [147, 52] width 41 height 8
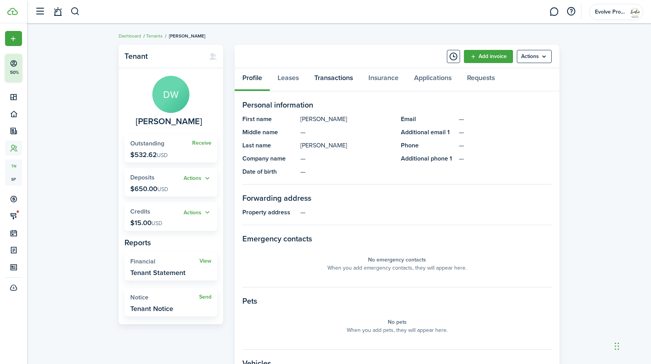
click at [348, 74] on link "Transactions" at bounding box center [334, 79] width 54 height 23
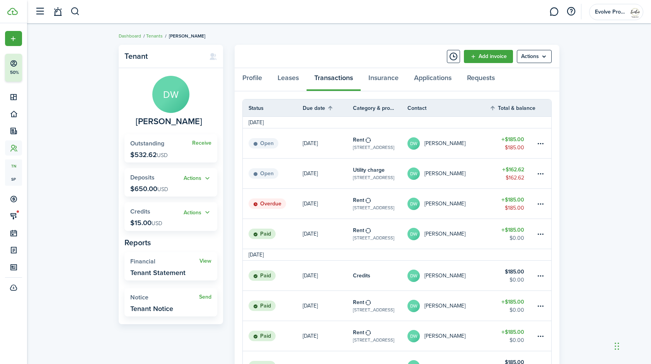
click at [459, 200] on link "DW Daniel Willis" at bounding box center [449, 204] width 82 height 30
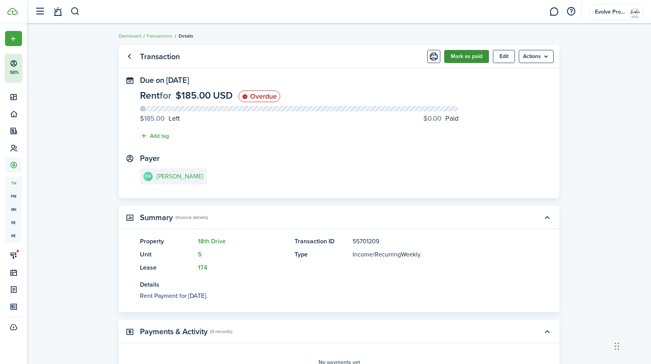
click at [470, 58] on button "Mark as paid" at bounding box center [466, 56] width 45 height 13
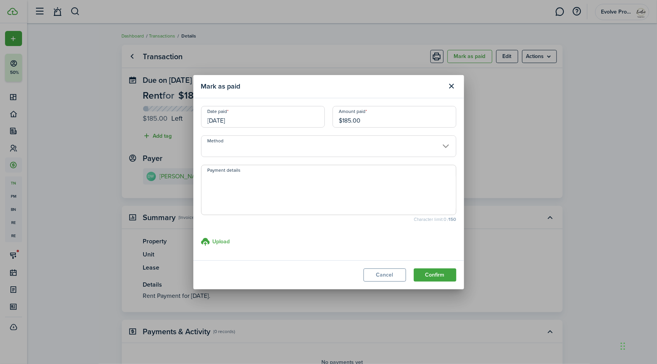
drag, startPoint x: 379, startPoint y: 122, endPoint x: 261, endPoint y: 120, distance: 118.0
click at [261, 120] on div "Date paid 09/12/2025 Amount paid $185.00" at bounding box center [328, 120] width 263 height 29
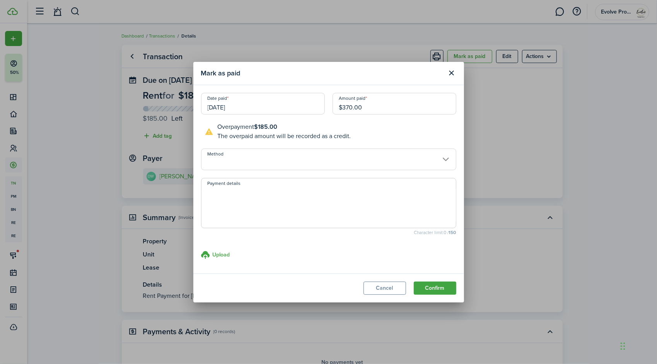
click at [252, 105] on input "[DATE]" at bounding box center [263, 104] width 124 height 22
type input "$370.00"
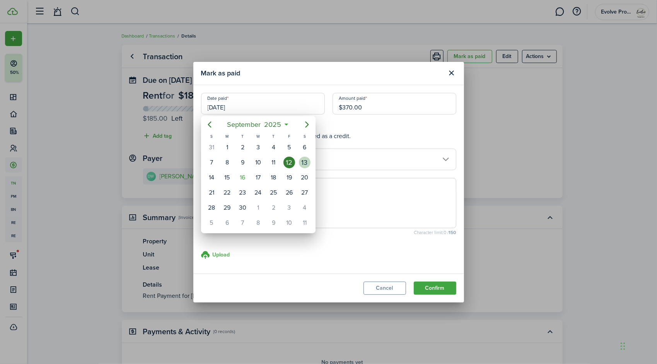
click at [307, 159] on div "13" at bounding box center [305, 163] width 12 height 12
type input "[DATE]"
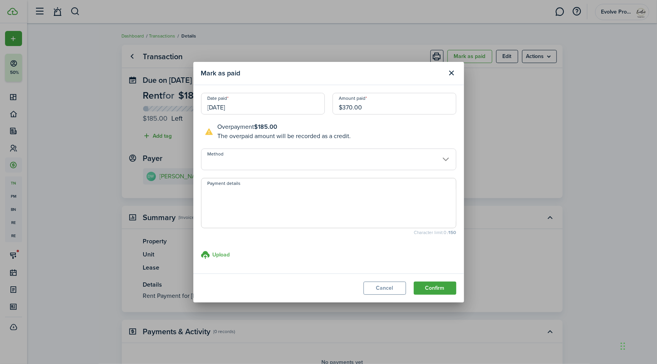
click at [249, 162] on input "Method" at bounding box center [328, 160] width 255 height 22
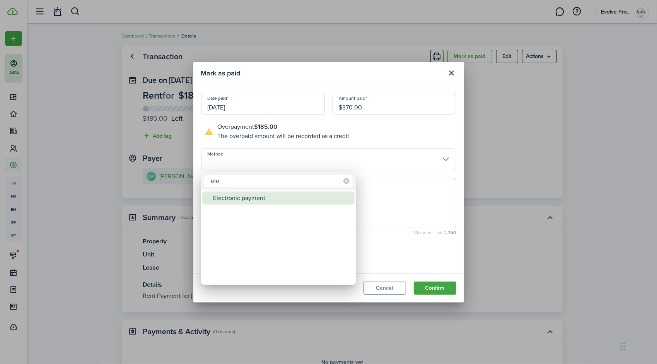
type input "ele"
click at [233, 196] on div "Electronic payment" at bounding box center [281, 197] width 137 height 13
type input "Electronic payment"
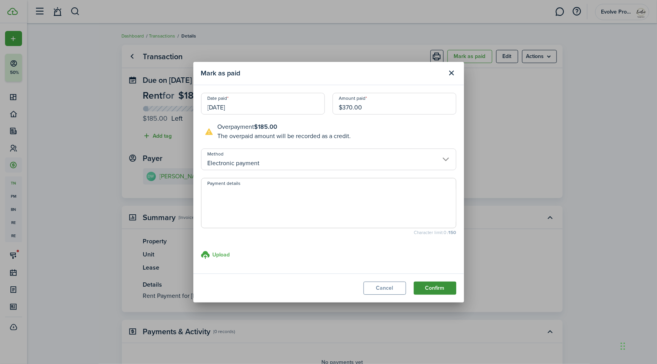
click at [425, 286] on button "Confirm" at bounding box center [435, 288] width 43 height 13
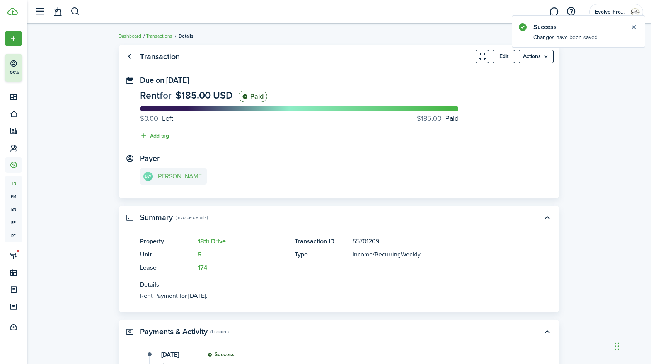
click at [178, 172] on link "DW Daniel Willis" at bounding box center [173, 176] width 67 height 16
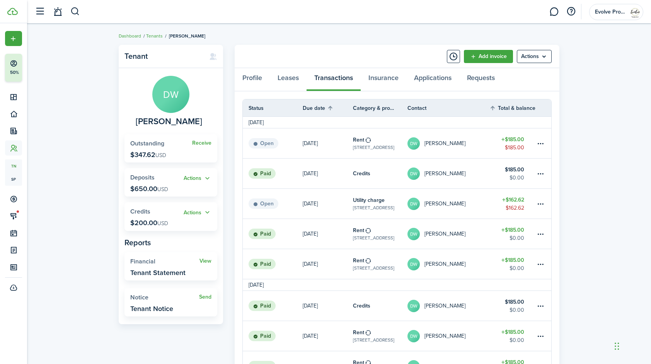
click at [468, 203] on link "DW Daniel Willis" at bounding box center [449, 204] width 82 height 30
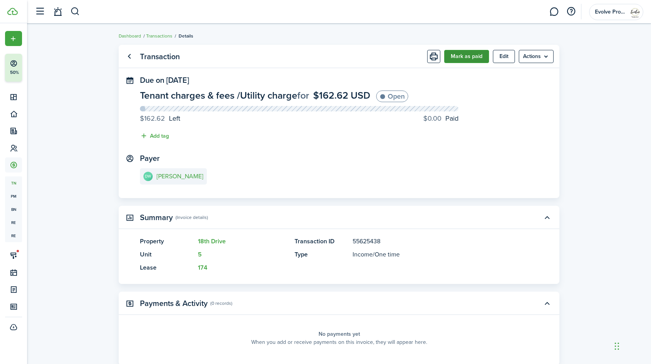
click at [472, 57] on button "Mark as paid" at bounding box center [466, 56] width 45 height 13
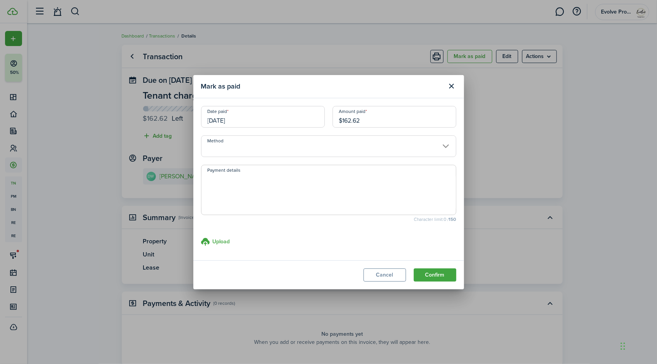
click at [229, 150] on input "Method" at bounding box center [328, 146] width 255 height 22
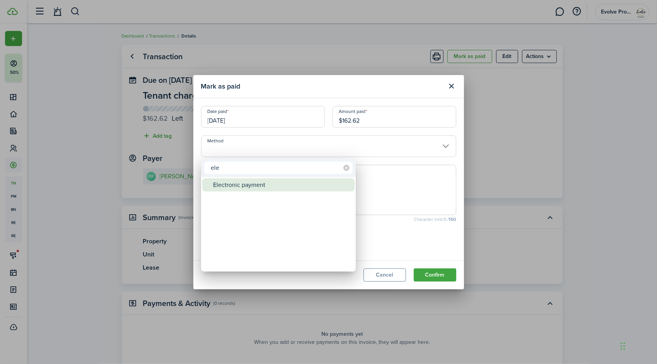
type input "ele"
click at [225, 186] on div "Electronic payment" at bounding box center [281, 184] width 137 height 13
type input "Electronic payment"
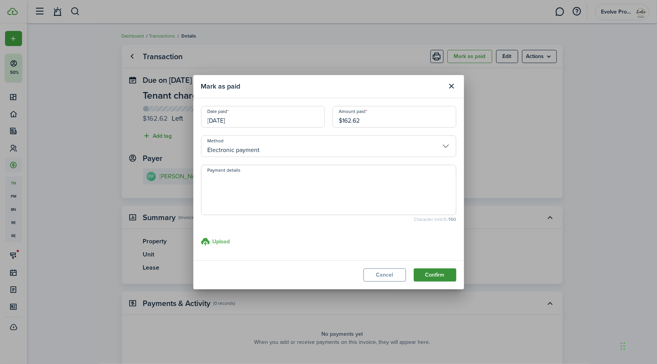
click at [446, 273] on button "Confirm" at bounding box center [435, 274] width 43 height 13
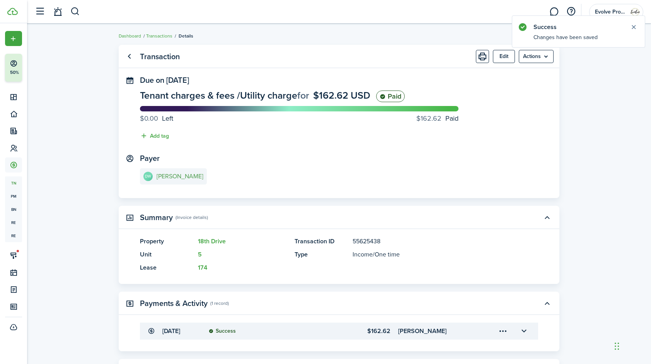
click at [171, 175] on e-details-info-title "[PERSON_NAME]" at bounding box center [180, 176] width 47 height 7
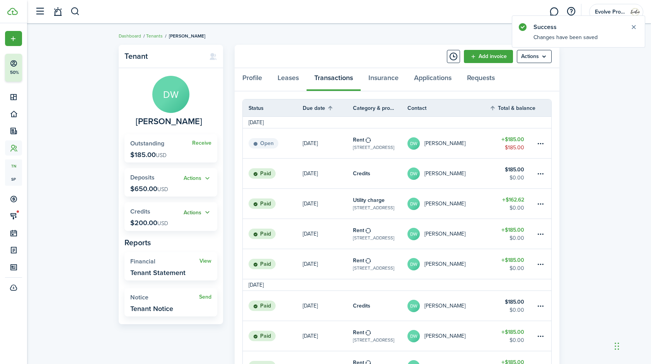
click at [205, 212] on button "Actions" at bounding box center [198, 212] width 28 height 9
click at [173, 241] on link "Apply" at bounding box center [178, 240] width 68 height 13
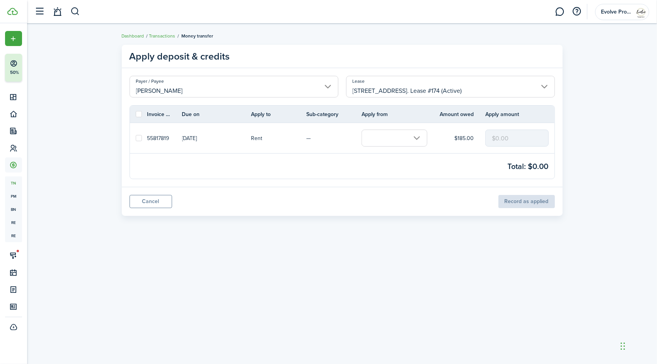
click at [376, 142] on input "text" at bounding box center [395, 138] width 66 height 17
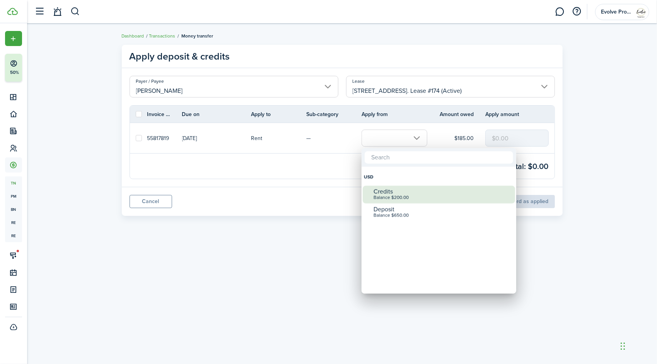
click at [407, 193] on div "Credits" at bounding box center [442, 191] width 137 height 7
checkbox input "true"
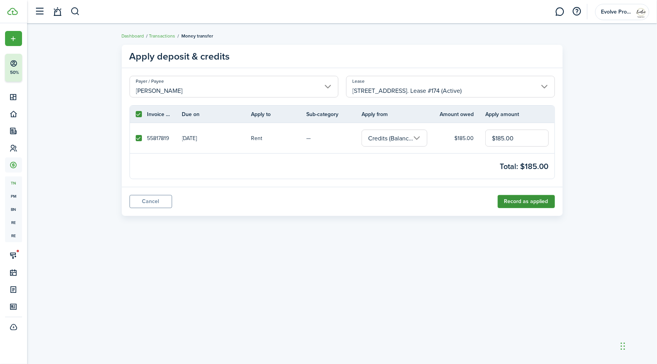
click at [505, 201] on button "Record as applied" at bounding box center [526, 201] width 57 height 13
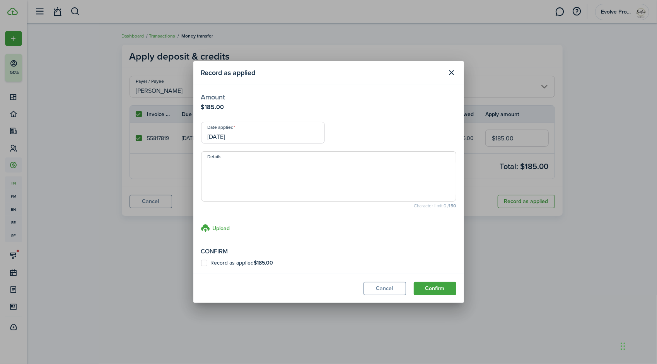
click at [203, 262] on label "Record as applied $185.00" at bounding box center [237, 263] width 72 height 6
click at [201, 263] on input "Record as applied $185.00" at bounding box center [201, 263] width 0 height 0
checkbox input "true"
click at [248, 137] on input "[DATE]" at bounding box center [263, 133] width 124 height 22
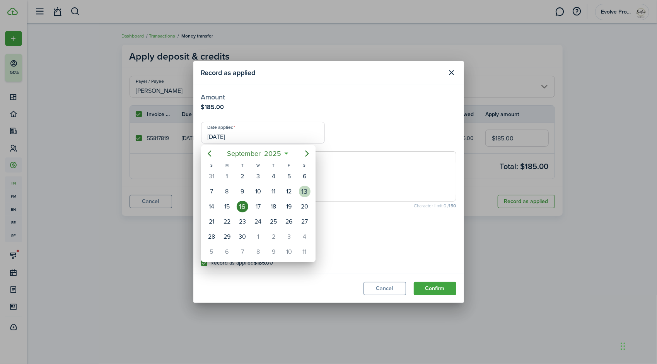
click at [303, 193] on div "13" at bounding box center [305, 192] width 12 height 12
type input "[DATE]"
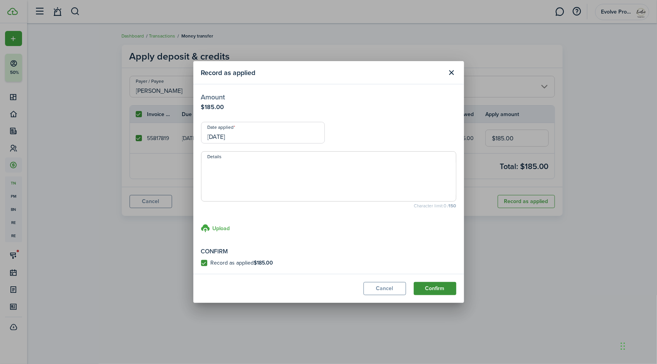
click at [432, 292] on button "Confirm" at bounding box center [435, 288] width 43 height 13
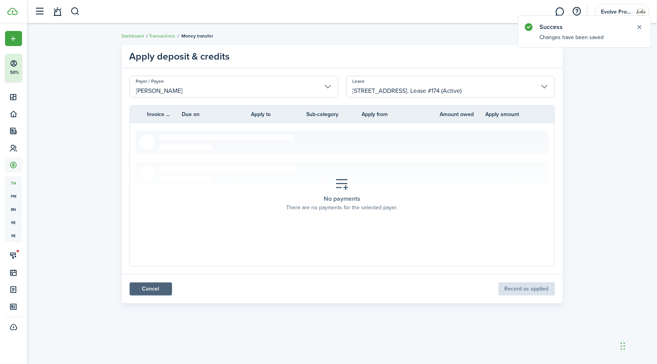
click at [150, 286] on link "Cancel" at bounding box center [151, 288] width 43 height 13
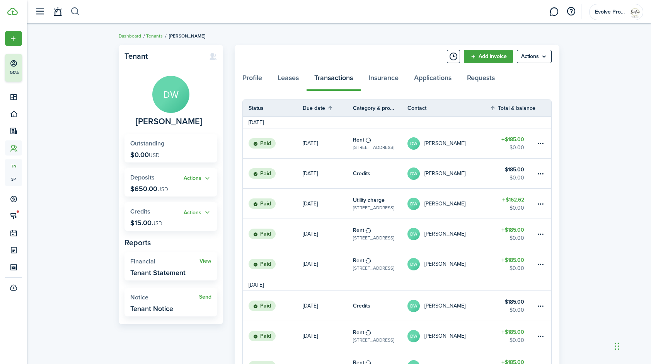
click at [75, 12] on button "button" at bounding box center [75, 11] width 10 height 13
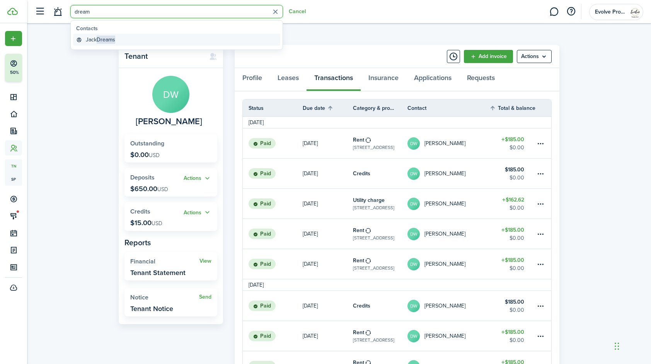
type input "dream"
click at [114, 39] on span "Dreams" at bounding box center [106, 40] width 19 height 8
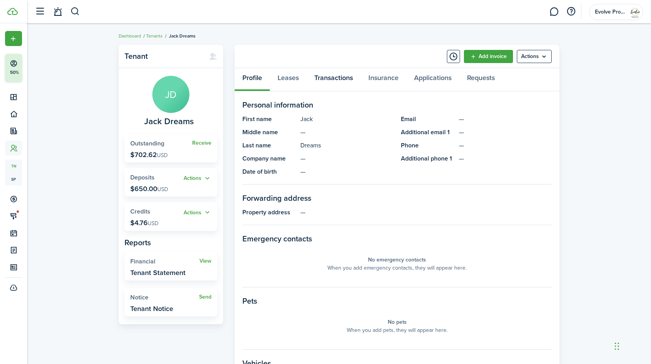
click at [335, 72] on link "Transactions" at bounding box center [334, 79] width 54 height 23
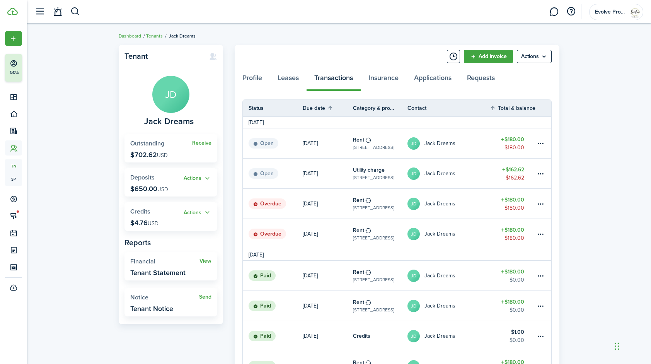
click at [458, 233] on link "JD Jack Dreams" at bounding box center [449, 234] width 82 height 30
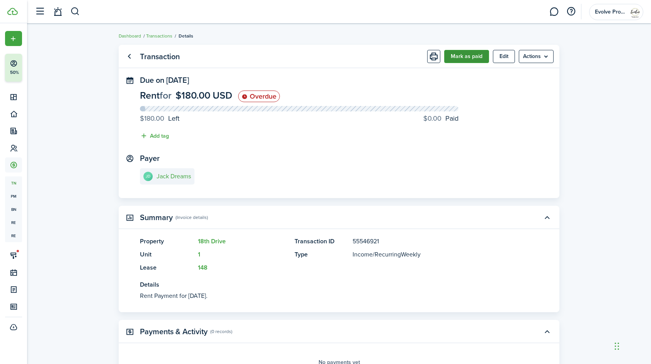
click at [473, 58] on button "Mark as paid" at bounding box center [466, 56] width 45 height 13
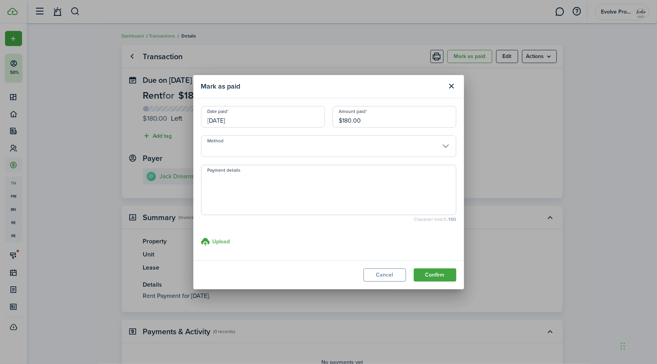
click at [269, 118] on input "09/05/2025" at bounding box center [263, 117] width 124 height 22
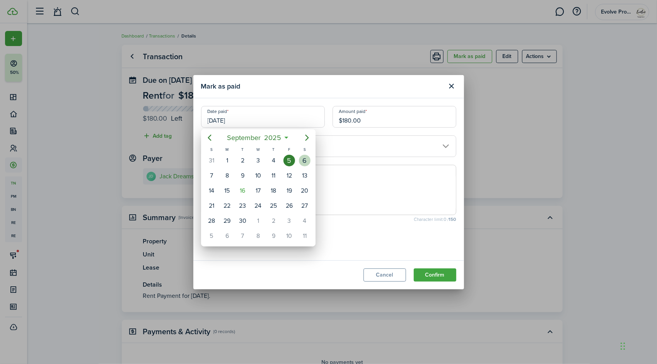
click at [303, 161] on div "6" at bounding box center [305, 161] width 12 height 12
type input "09/06/2025"
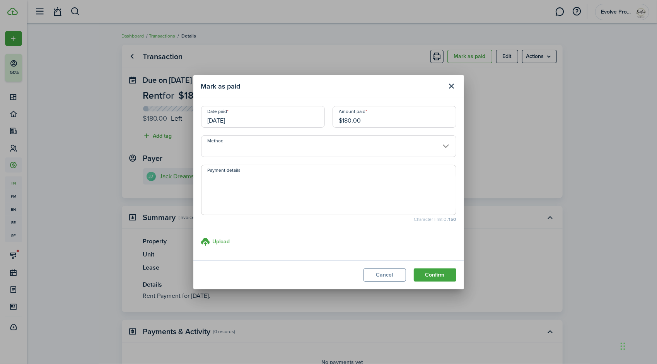
drag, startPoint x: 385, startPoint y: 114, endPoint x: 220, endPoint y: 121, distance: 165.3
click at [220, 121] on div "Date paid 09/06/2025 Amount paid $180.00" at bounding box center [328, 120] width 263 height 29
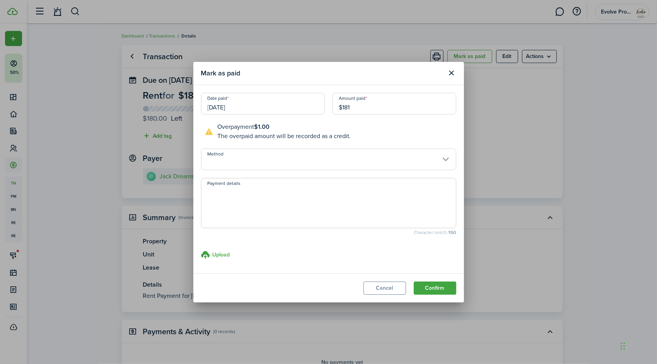
click at [235, 159] on input "Method" at bounding box center [328, 160] width 255 height 22
type input "$181.00"
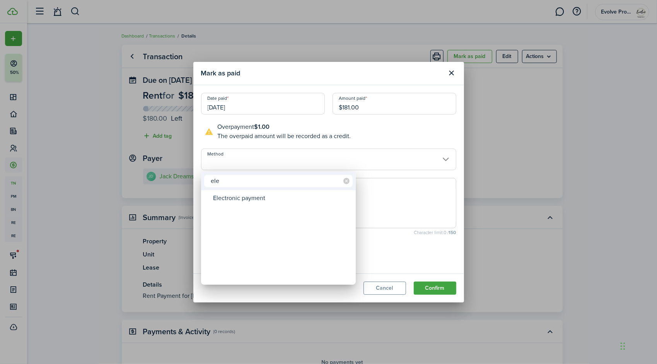
type input "ele"
click at [233, 196] on div "Electronic payment" at bounding box center [281, 197] width 137 height 13
type input "Electronic payment"
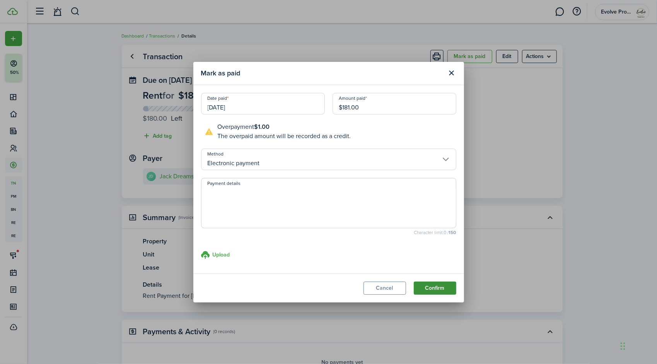
click at [426, 285] on button "Confirm" at bounding box center [435, 288] width 43 height 13
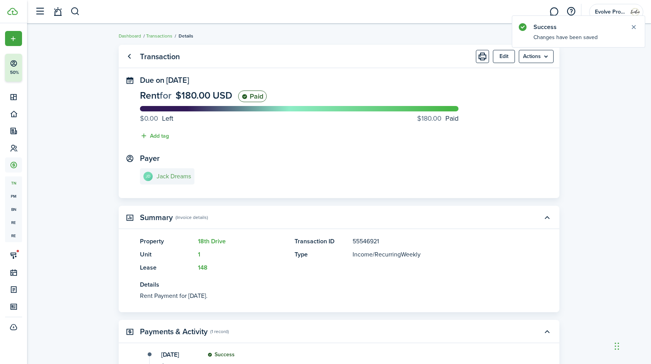
click at [176, 178] on e-details-info-title "Jack Dreams" at bounding box center [174, 176] width 34 height 7
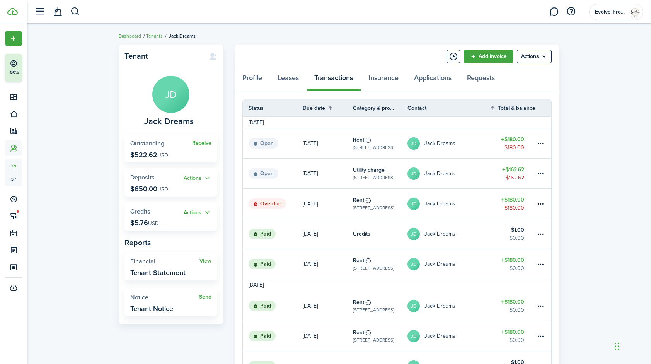
click at [470, 203] on link "JD Jack Dreams" at bounding box center [449, 204] width 82 height 30
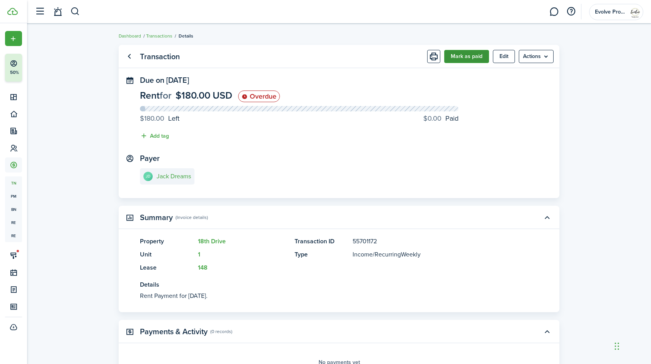
click at [470, 58] on button "Mark as paid" at bounding box center [466, 56] width 45 height 13
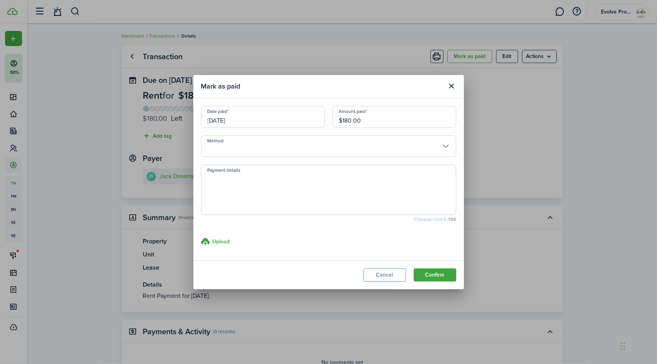
drag, startPoint x: 367, startPoint y: 122, endPoint x: 237, endPoint y: 126, distance: 129.6
click at [237, 126] on div "Date paid 09/12/2025 Amount paid $180.00" at bounding box center [328, 120] width 263 height 29
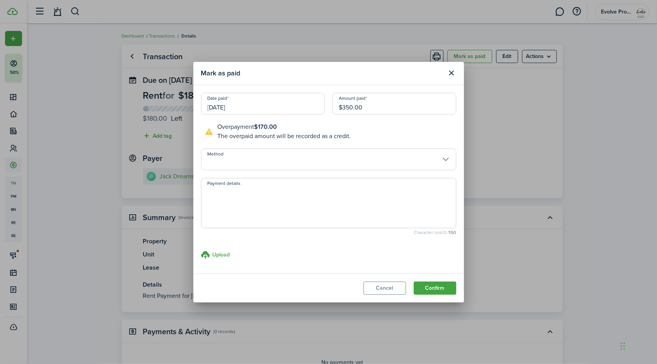
click at [245, 108] on input "[DATE]" at bounding box center [263, 104] width 124 height 22
type input "$350.00"
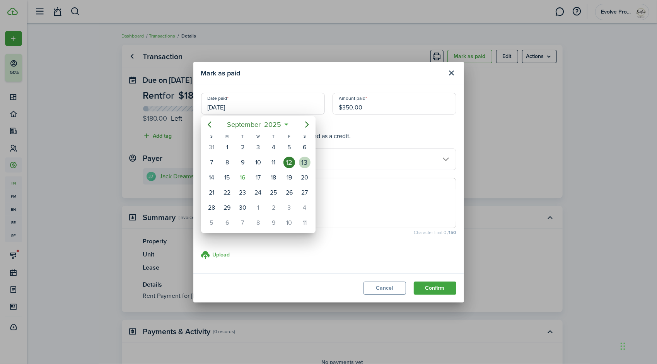
click at [306, 163] on div "13" at bounding box center [305, 163] width 12 height 12
type input "[DATE]"
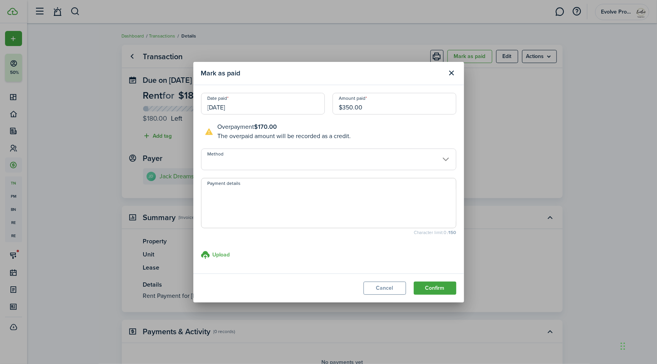
click at [240, 161] on input "Method" at bounding box center [328, 160] width 255 height 22
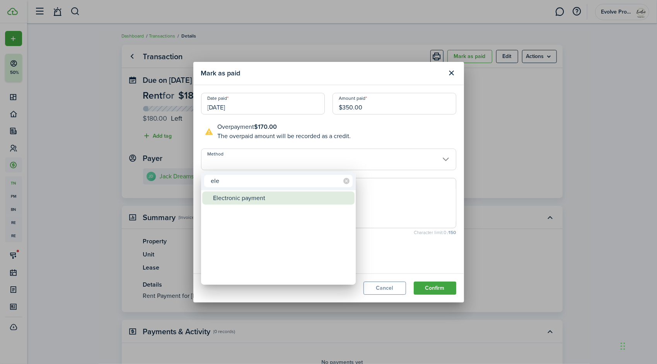
type input "ele"
click at [248, 197] on div "Electronic payment" at bounding box center [281, 197] width 137 height 13
type input "Electronic payment"
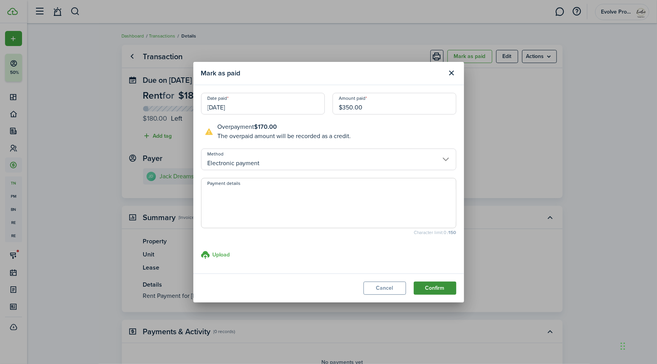
click at [425, 289] on button "Confirm" at bounding box center [435, 288] width 43 height 13
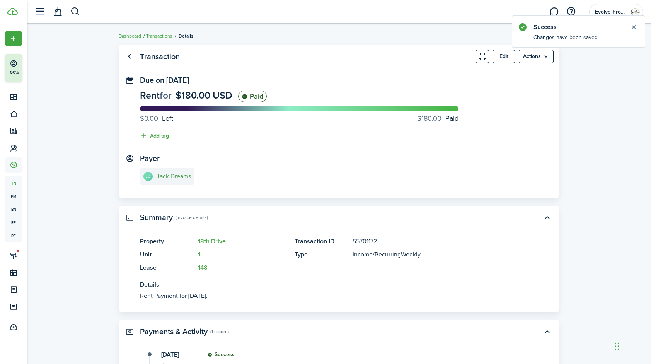
click at [177, 177] on e-details-info-title "Jack Dreams" at bounding box center [174, 176] width 34 height 7
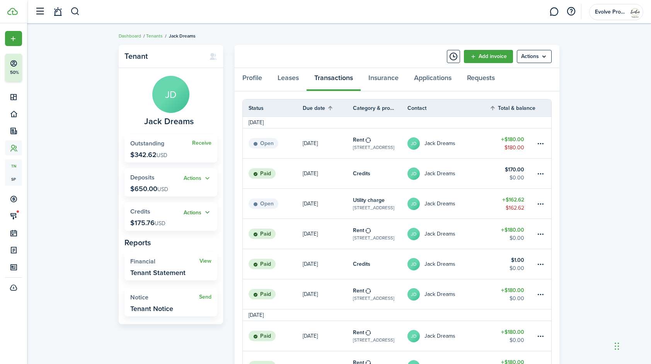
click at [206, 212] on button "Actions" at bounding box center [198, 212] width 28 height 9
click at [172, 238] on link "Apply" at bounding box center [178, 240] width 68 height 13
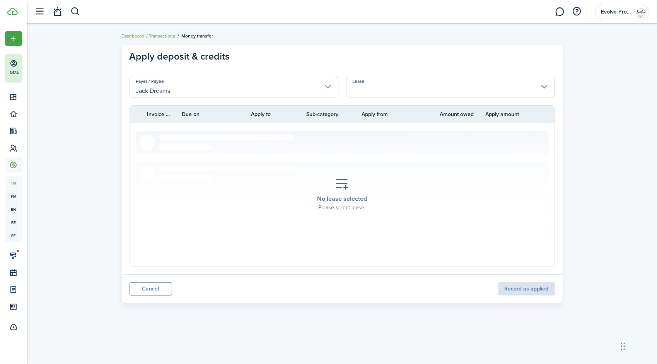
click at [386, 77] on input "Lease" at bounding box center [450, 87] width 209 height 22
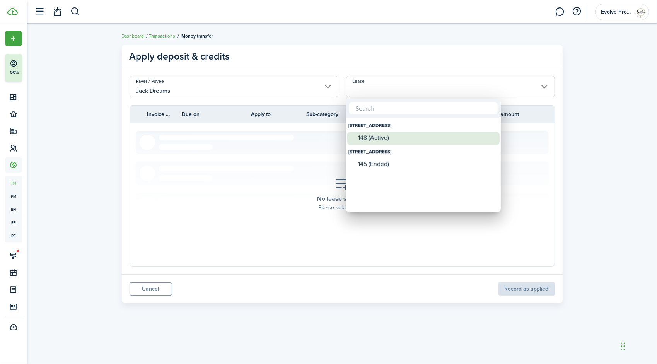
click at [389, 135] on div "148 (Active)" at bounding box center [426, 137] width 137 height 7
type input "18th Drive, Unit 1. Lease #148 (Active)"
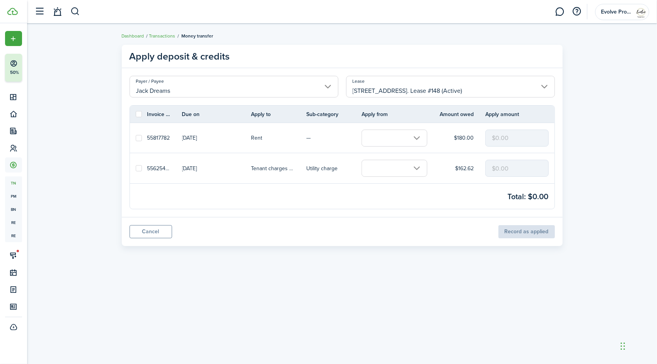
click at [381, 174] on input "text" at bounding box center [395, 168] width 66 height 17
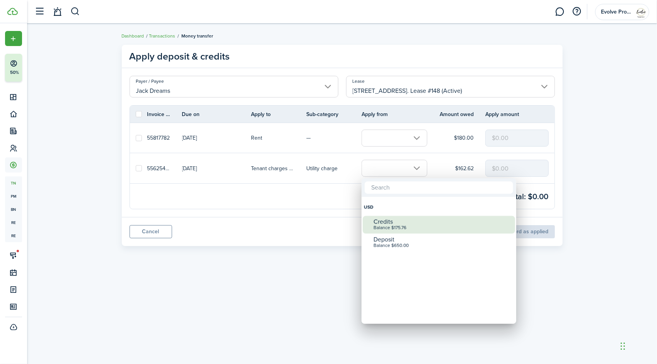
click at [395, 221] on div "Credits" at bounding box center [442, 221] width 137 height 7
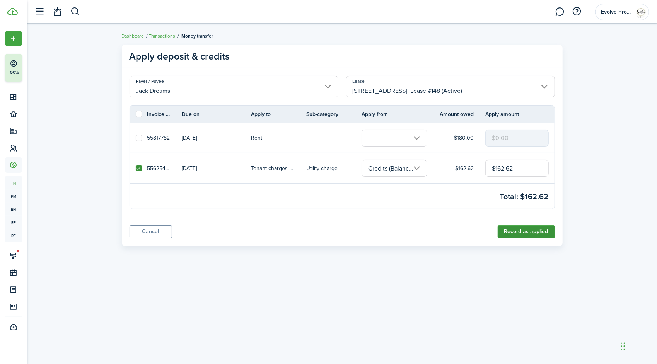
click at [511, 232] on button "Record as applied" at bounding box center [526, 231] width 57 height 13
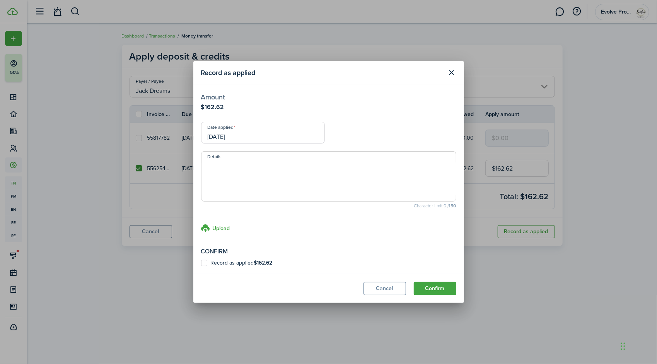
click at [203, 263] on label "Record as applied $162.62" at bounding box center [237, 263] width 72 height 6
click at [201, 263] on input "Record as applied $162.62" at bounding box center [201, 263] width 0 height 0
checkbox input "true"
click at [258, 140] on input "[DATE]" at bounding box center [263, 133] width 124 height 22
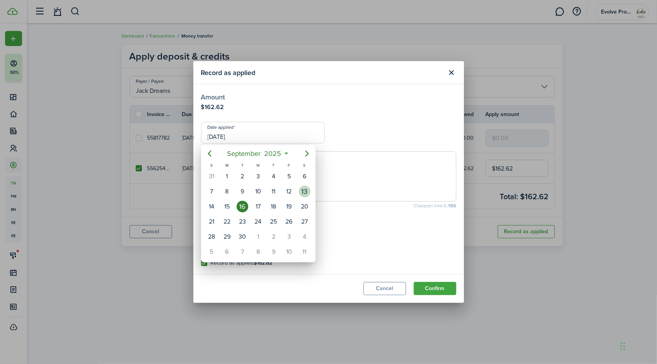
click at [303, 194] on div "13" at bounding box center [305, 192] width 12 height 12
type input "[DATE]"
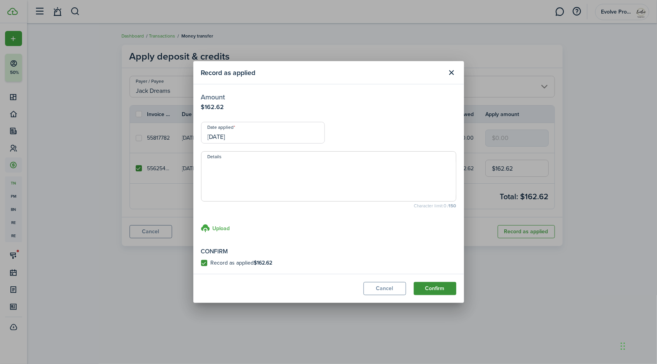
click at [426, 287] on button "Confirm" at bounding box center [435, 288] width 43 height 13
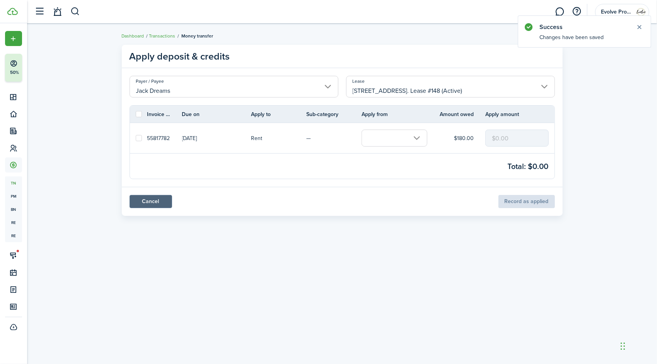
click at [154, 200] on link "Cancel" at bounding box center [151, 201] width 43 height 13
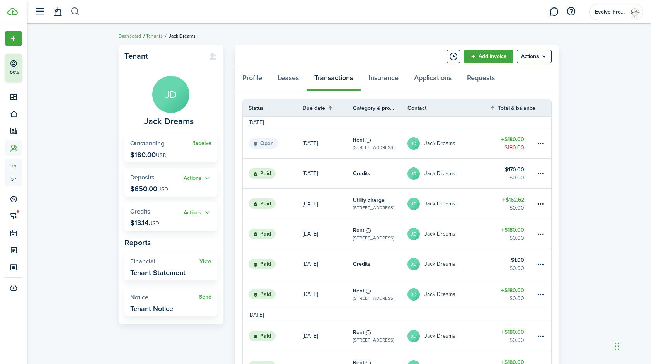
click at [76, 12] on button "button" at bounding box center [75, 11] width 10 height 13
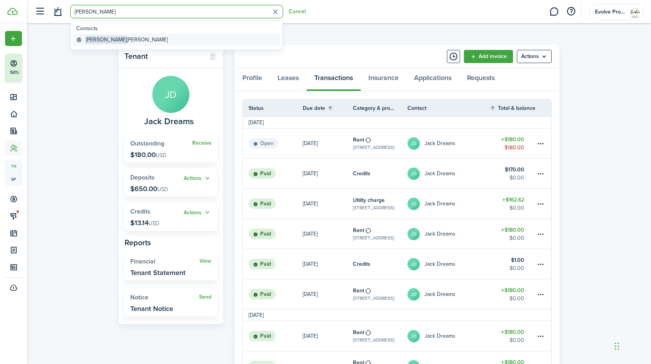
type input "trevor"
click at [114, 37] on link "Trevor Ellis" at bounding box center [176, 40] width 207 height 12
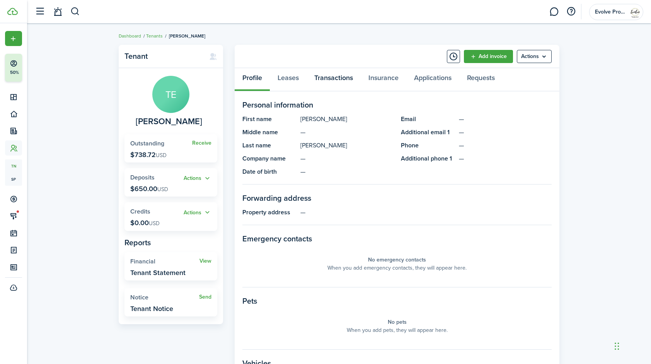
click at [333, 77] on link "Transactions" at bounding box center [334, 79] width 54 height 23
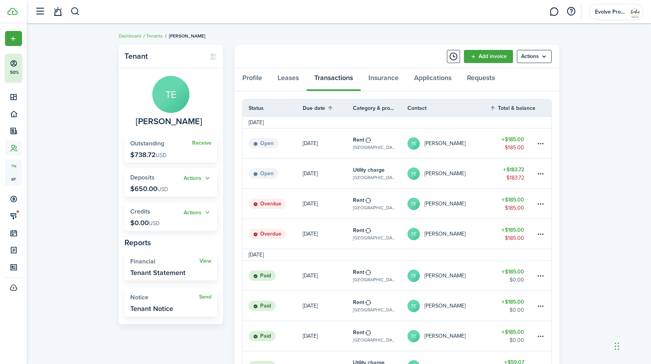
click at [456, 231] on link "TE Trevor Ellis" at bounding box center [449, 234] width 82 height 30
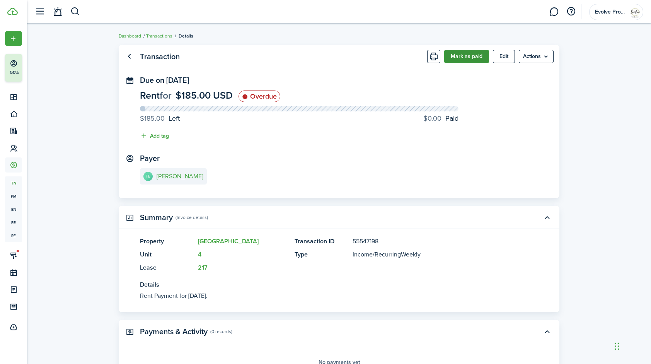
click at [472, 61] on button "Mark as paid" at bounding box center [466, 56] width 45 height 13
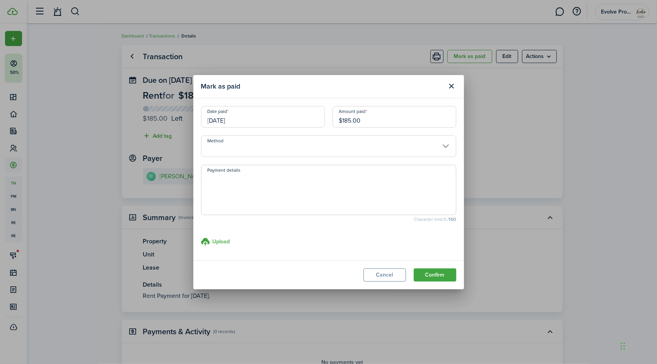
click at [268, 117] on input "09/05/2025" at bounding box center [263, 117] width 124 height 22
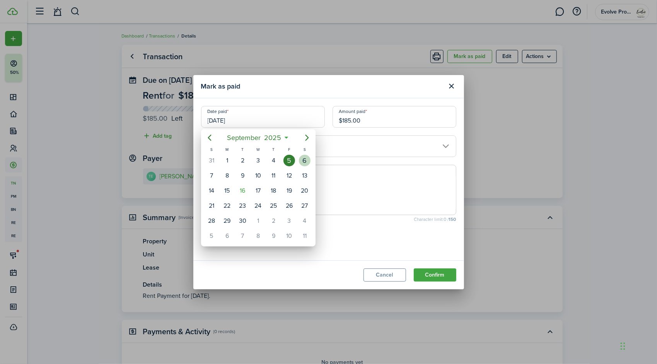
click at [308, 158] on div "6" at bounding box center [305, 161] width 12 height 12
type input "09/06/2025"
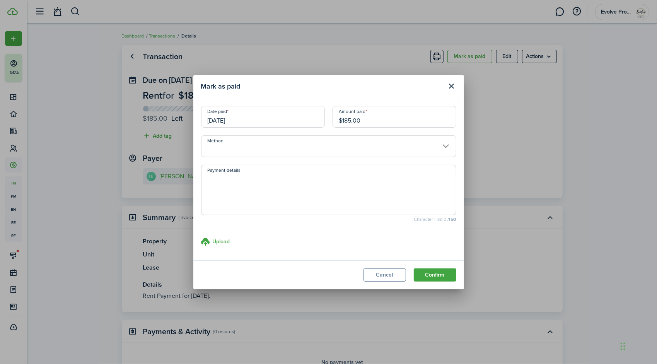
click at [264, 149] on input "Method" at bounding box center [328, 146] width 255 height 22
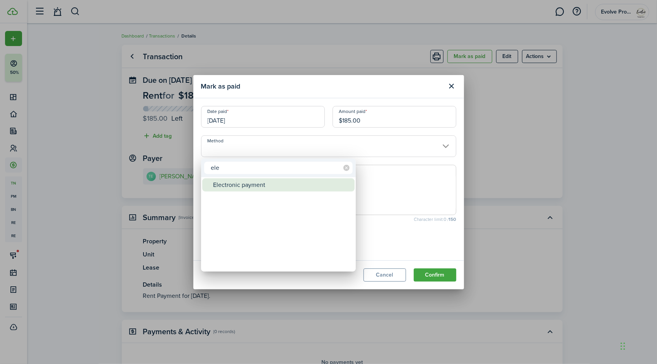
type input "ele"
click at [246, 183] on div "Electronic payment" at bounding box center [281, 184] width 137 height 13
type input "Electronic payment"
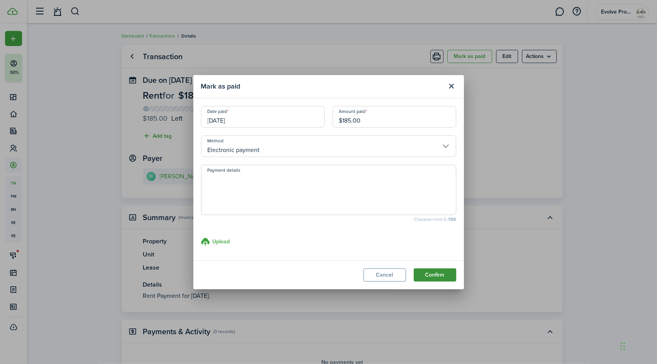
click at [420, 274] on button "Confirm" at bounding box center [435, 274] width 43 height 13
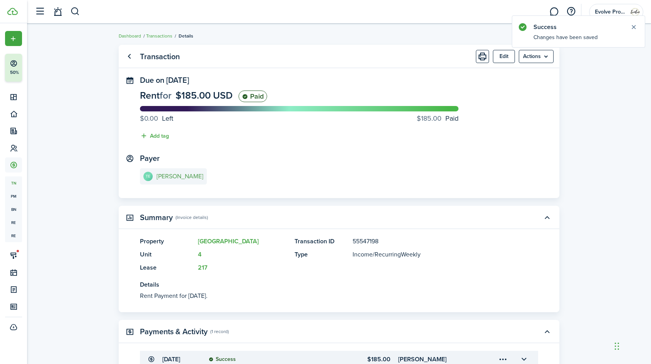
click at [168, 179] on e-details-info-title "[PERSON_NAME]" at bounding box center [180, 176] width 47 height 7
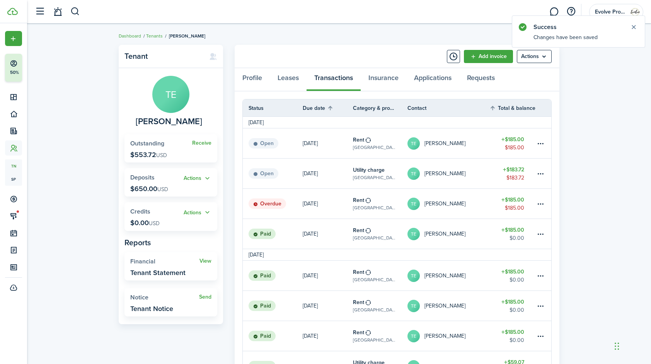
click at [480, 203] on link "TE Trevor Ellis" at bounding box center [449, 204] width 82 height 30
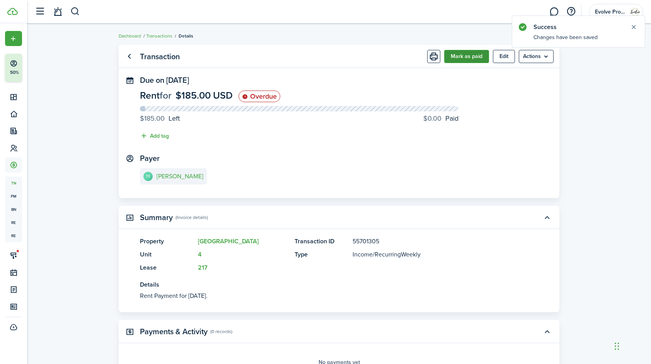
click at [472, 54] on button "Mark as paid" at bounding box center [466, 56] width 45 height 13
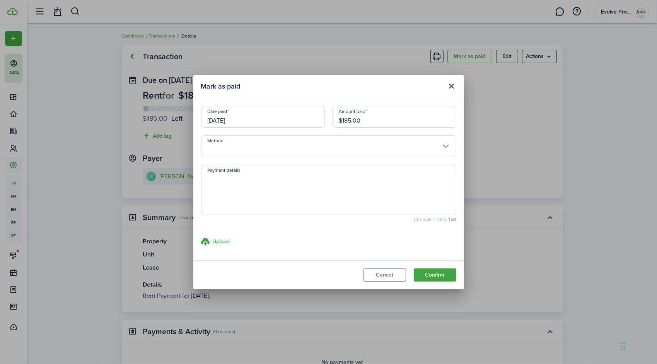
click at [249, 116] on input "[DATE]" at bounding box center [263, 117] width 124 height 22
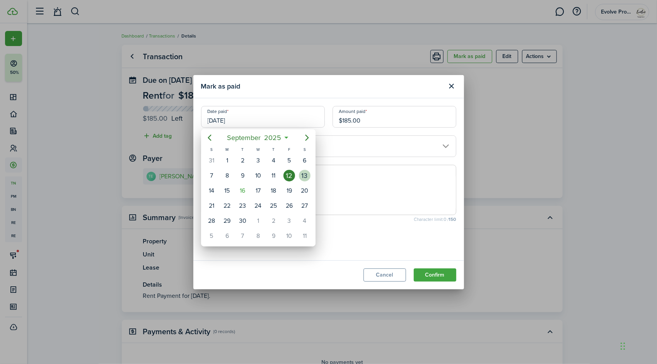
click at [303, 174] on div "13" at bounding box center [305, 176] width 12 height 12
type input "[DATE]"
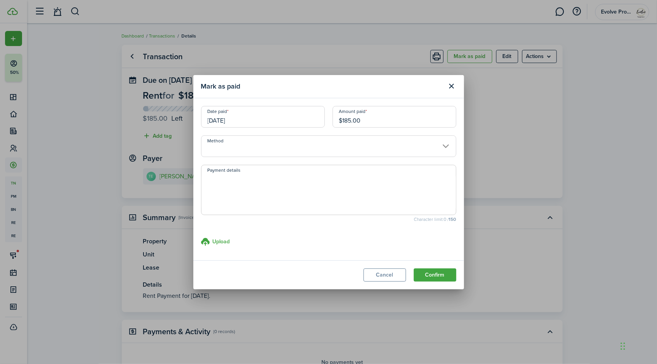
click at [253, 146] on input "Method" at bounding box center [328, 146] width 255 height 22
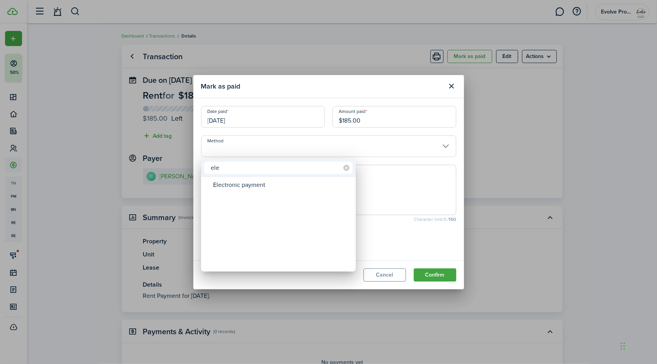
type input "ele"
click at [240, 186] on div "Electronic payment" at bounding box center [281, 184] width 137 height 13
type input "Electronic payment"
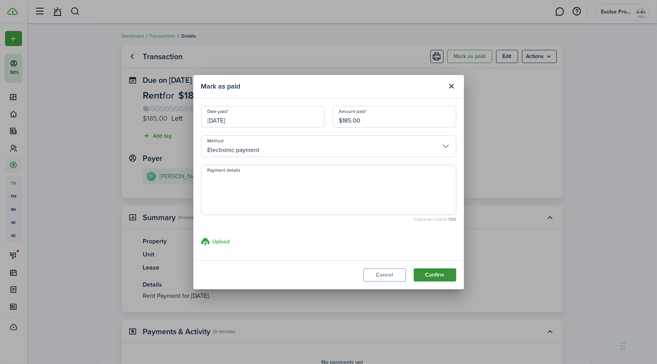
click at [433, 273] on button "Confirm" at bounding box center [435, 274] width 43 height 13
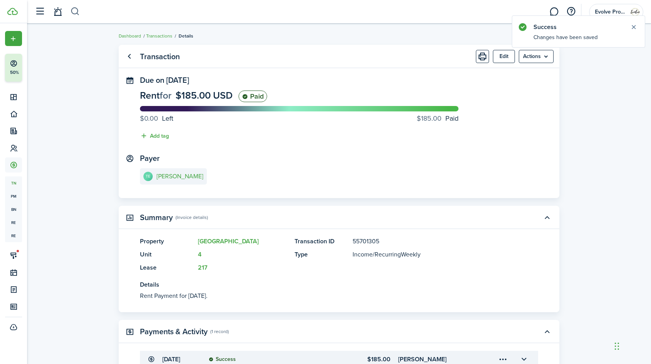
click at [74, 11] on button "button" at bounding box center [75, 11] width 10 height 13
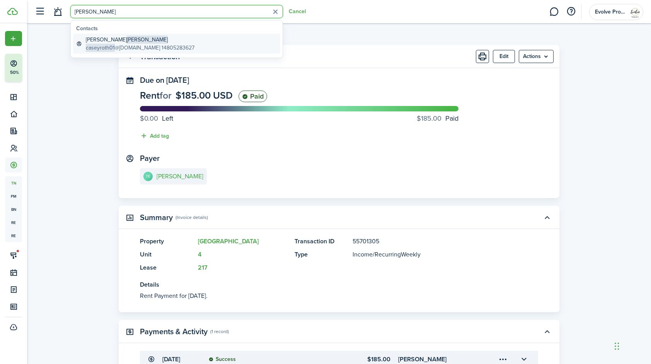
type input "[PERSON_NAME]"
click at [127, 39] on span "[PERSON_NAME]" at bounding box center [147, 40] width 41 height 8
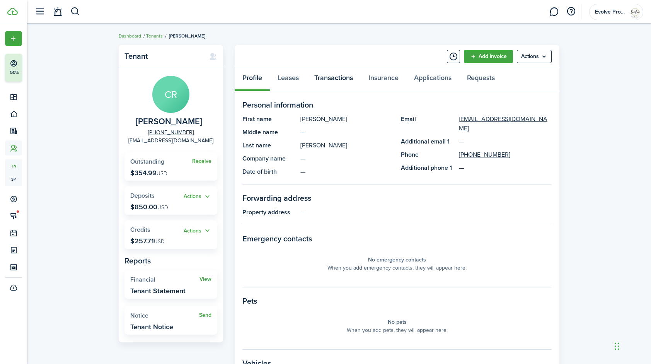
click at [321, 76] on link "Transactions" at bounding box center [334, 79] width 54 height 23
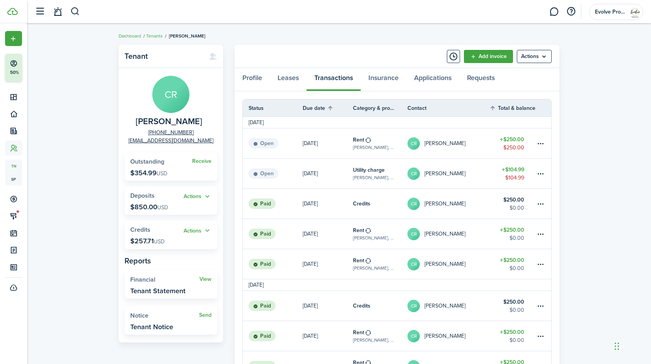
click at [469, 174] on link "CR [PERSON_NAME]" at bounding box center [449, 174] width 82 height 30
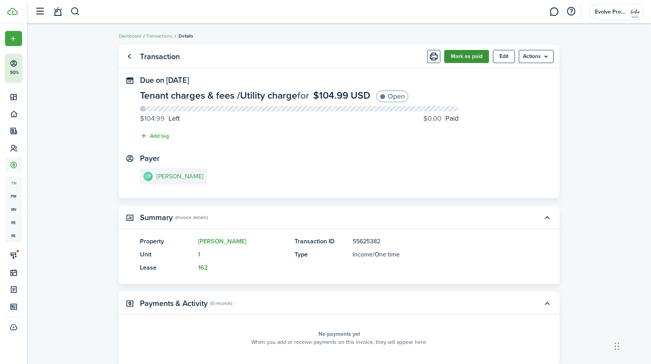
click at [470, 57] on button "Mark as paid" at bounding box center [466, 56] width 45 height 13
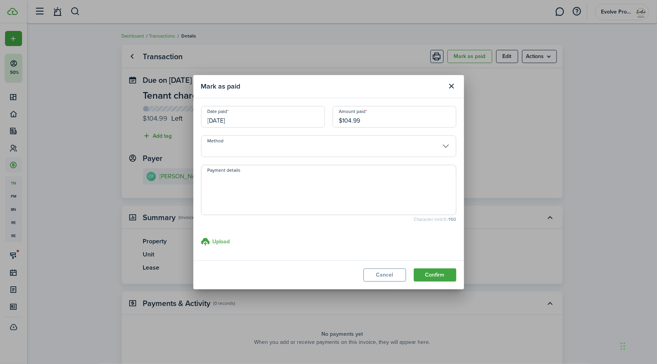
click at [249, 121] on input "[DATE]" at bounding box center [263, 117] width 124 height 22
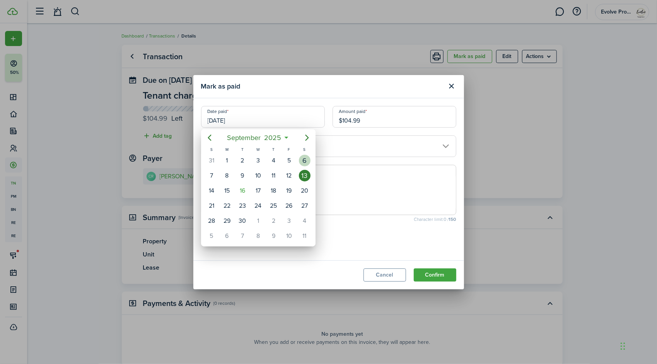
click at [302, 161] on div "6" at bounding box center [305, 161] width 12 height 12
type input "09/06/2025"
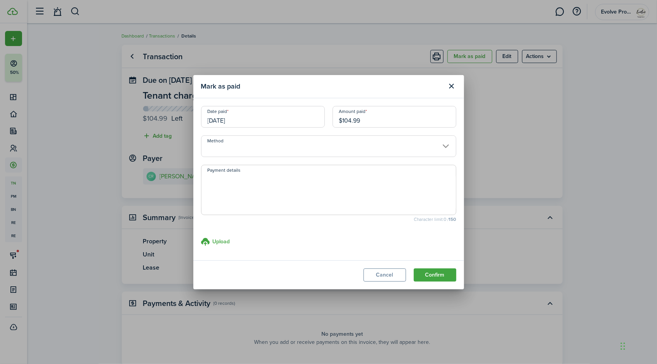
drag, startPoint x: 367, startPoint y: 120, endPoint x: 283, endPoint y: 111, distance: 84.8
click at [283, 111] on div "Date paid 09/06/2025 Amount paid $104.99" at bounding box center [328, 120] width 263 height 29
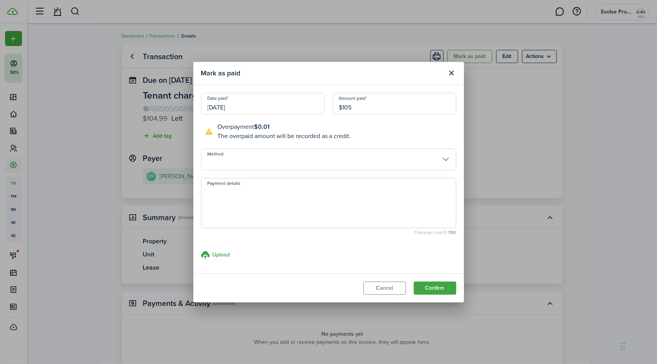
click at [240, 159] on input "Method" at bounding box center [328, 160] width 255 height 22
type input "$105.00"
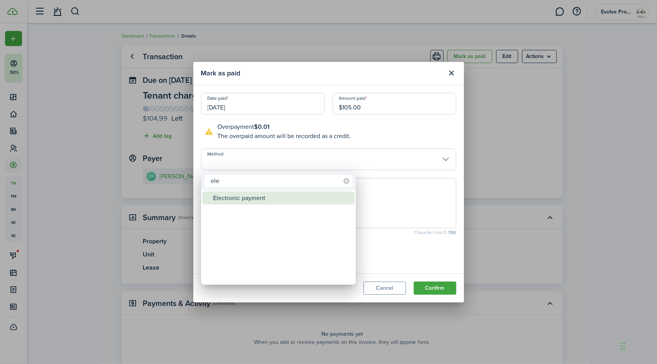
type input "ele"
click at [236, 196] on div "Electronic payment" at bounding box center [281, 197] width 137 height 13
type input "Electronic payment"
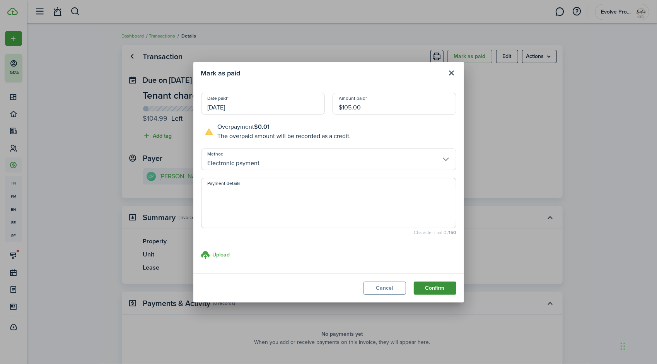
click at [436, 288] on button "Confirm" at bounding box center [435, 288] width 43 height 13
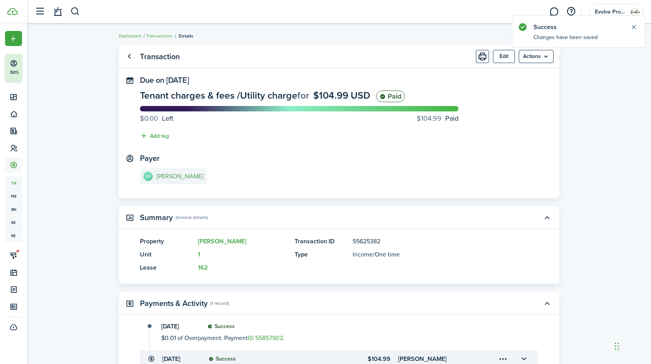
click at [176, 176] on e-details-info-title "[PERSON_NAME]" at bounding box center [180, 176] width 47 height 7
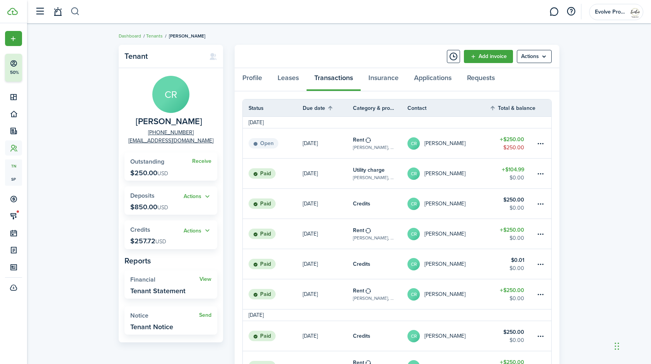
click at [76, 14] on button "button" at bounding box center [75, 11] width 10 height 13
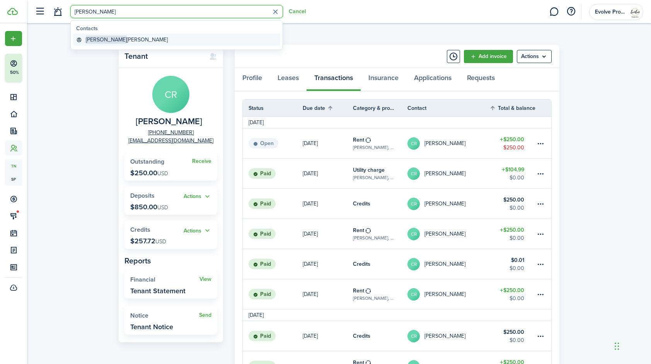
type input "trevor"
click at [108, 38] on global-search-item-title "Trevor Ellis" at bounding box center [127, 40] width 82 height 8
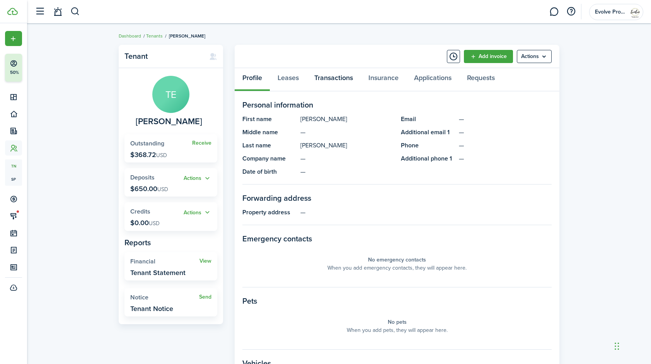
click at [344, 76] on link "Transactions" at bounding box center [334, 79] width 54 height 23
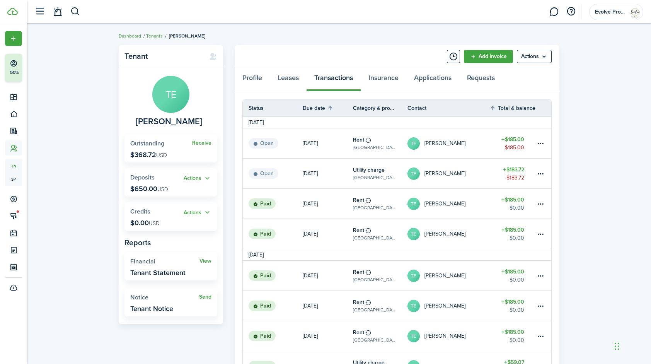
click at [465, 199] on link "TE Trevor Ellis" at bounding box center [449, 204] width 82 height 30
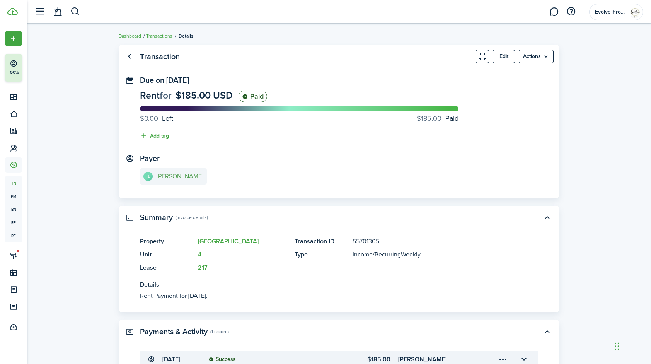
click at [166, 179] on e-details-info-title "[PERSON_NAME]" at bounding box center [180, 176] width 47 height 7
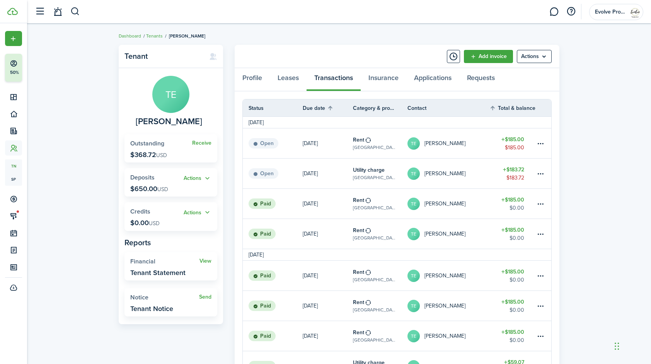
click at [480, 172] on link "TE Trevor Ellis" at bounding box center [449, 174] width 82 height 30
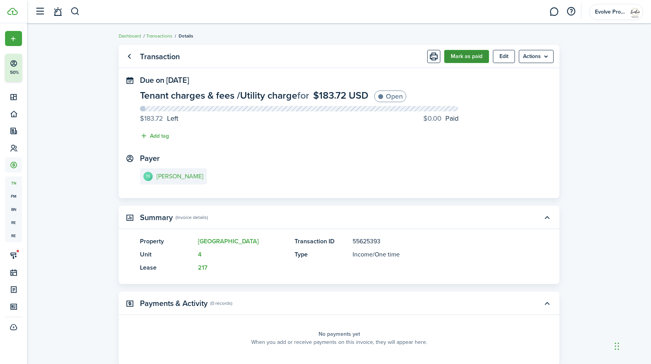
click at [478, 55] on button "Mark as paid" at bounding box center [466, 56] width 45 height 13
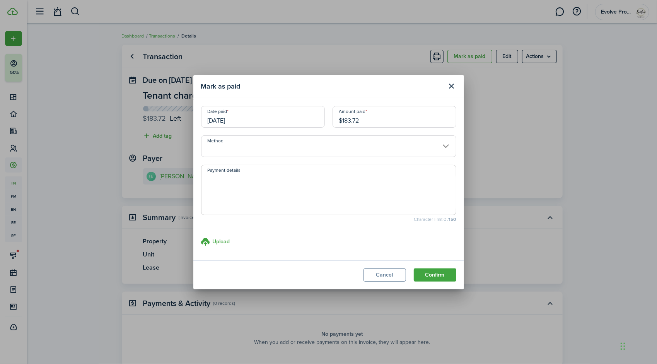
drag, startPoint x: 379, startPoint y: 119, endPoint x: 221, endPoint y: 108, distance: 158.2
click at [221, 108] on div "Date paid 09/13/2025 Amount paid $183.72" at bounding box center [328, 120] width 263 height 29
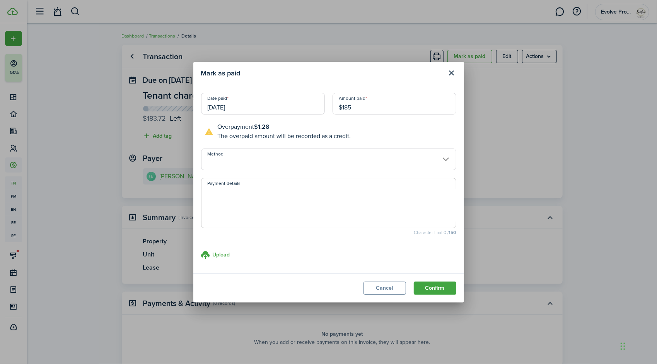
click at [230, 160] on input "Method" at bounding box center [328, 160] width 255 height 22
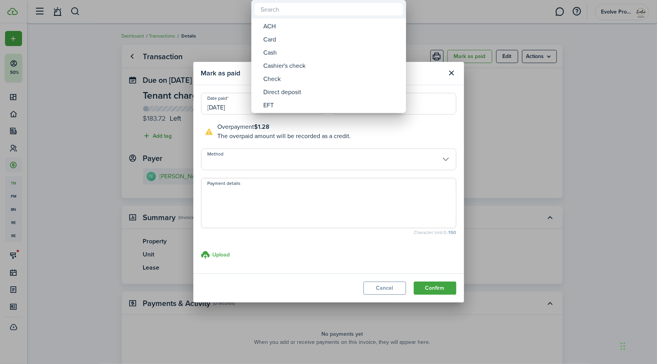
type input "$185.00"
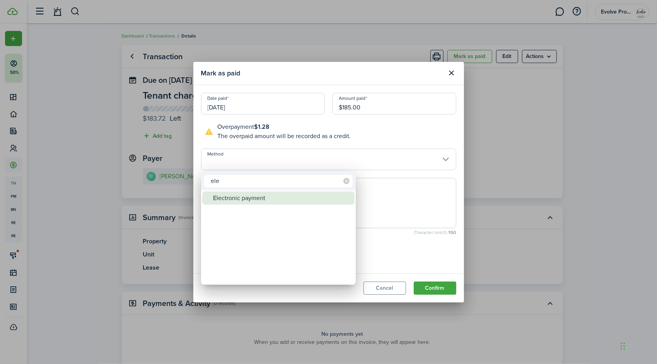
type input "ele"
click at [236, 195] on div "Electronic payment" at bounding box center [281, 197] width 137 height 13
type input "Electronic payment"
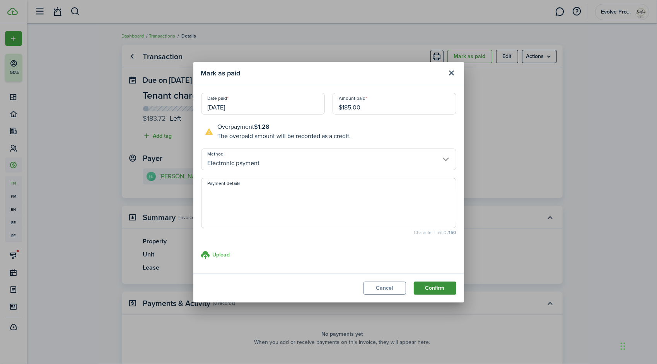
click at [424, 289] on button "Confirm" at bounding box center [435, 288] width 43 height 13
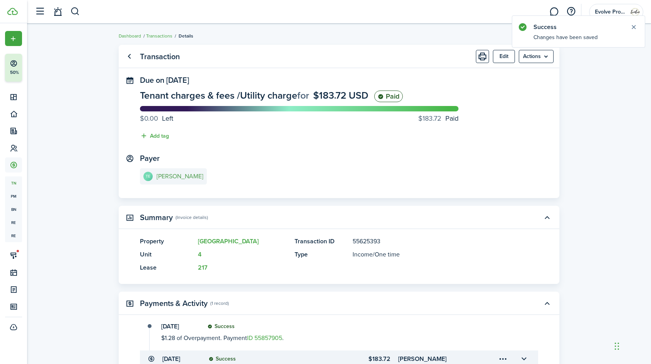
click at [169, 176] on e-details-info-title "[PERSON_NAME]" at bounding box center [180, 176] width 47 height 7
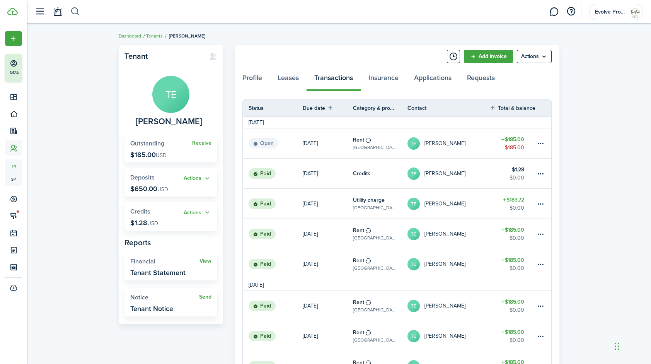
click at [77, 9] on button "button" at bounding box center [75, 11] width 10 height 13
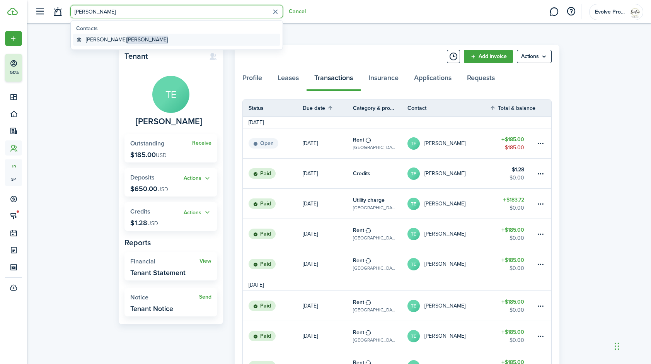
type input "lovell"
click at [103, 41] on global-search-item-title "Lawrence Lovell" at bounding box center [127, 40] width 82 height 8
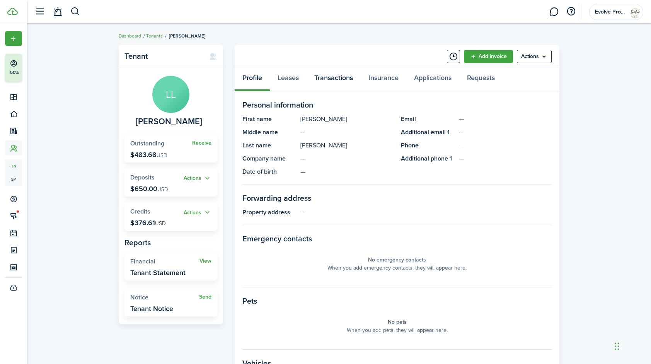
click at [335, 77] on link "Transactions" at bounding box center [334, 79] width 54 height 23
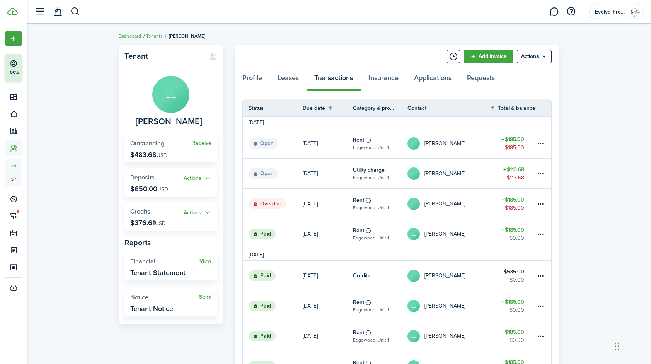
click at [446, 167] on table-profile-info "LL Lawrence Lovell" at bounding box center [437, 173] width 58 height 12
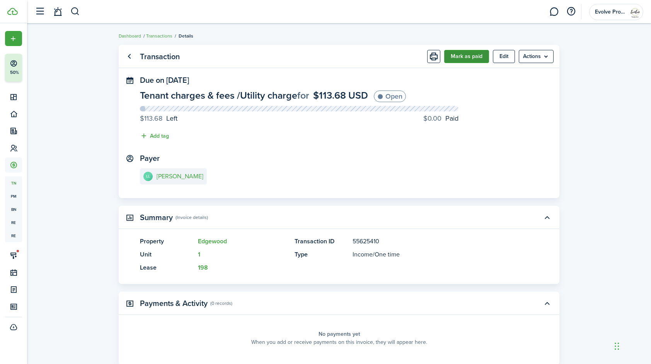
click at [471, 57] on button "Mark as paid" at bounding box center [466, 56] width 45 height 13
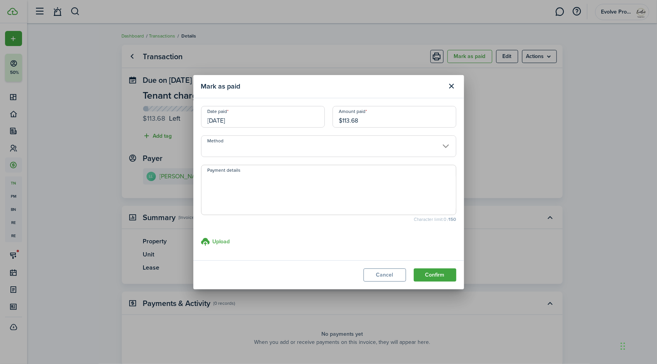
click at [257, 118] on input "[DATE]" at bounding box center [263, 117] width 124 height 22
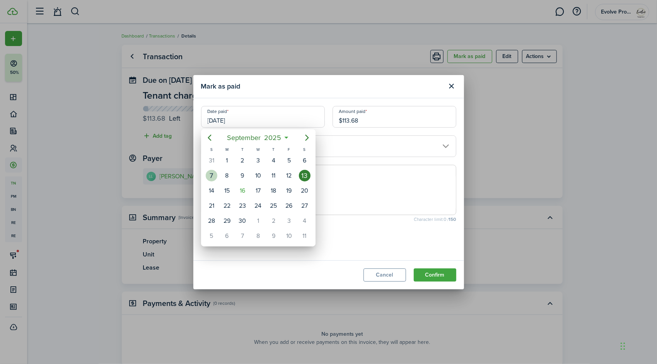
click at [212, 174] on div "7" at bounding box center [212, 176] width 12 height 12
type input "09/07/2025"
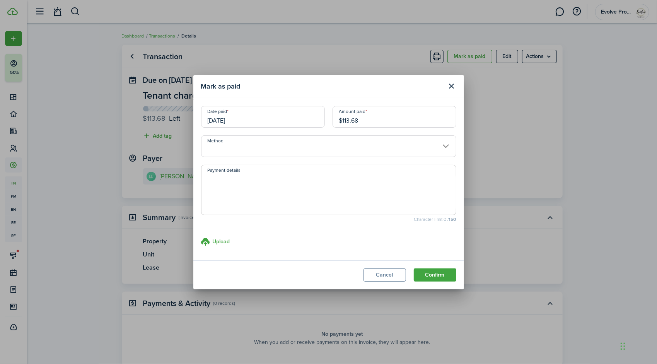
click at [247, 143] on input "Method" at bounding box center [328, 146] width 255 height 22
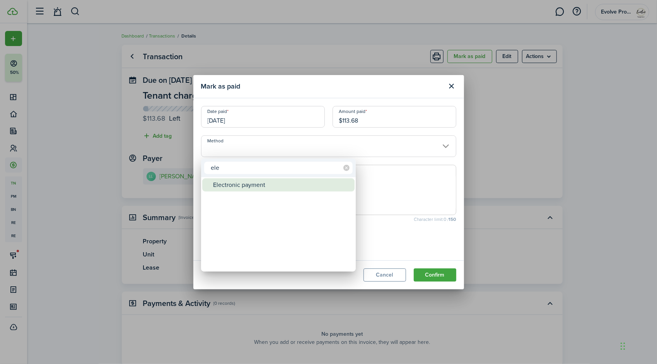
type input "ele"
click at [235, 183] on div "Electronic payment" at bounding box center [281, 184] width 137 height 13
type input "Electronic payment"
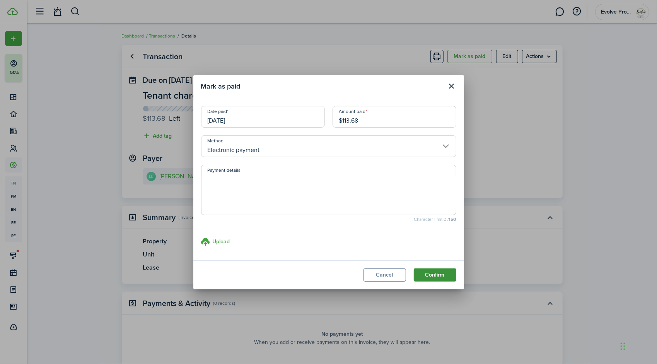
click at [437, 274] on button "Confirm" at bounding box center [435, 274] width 43 height 13
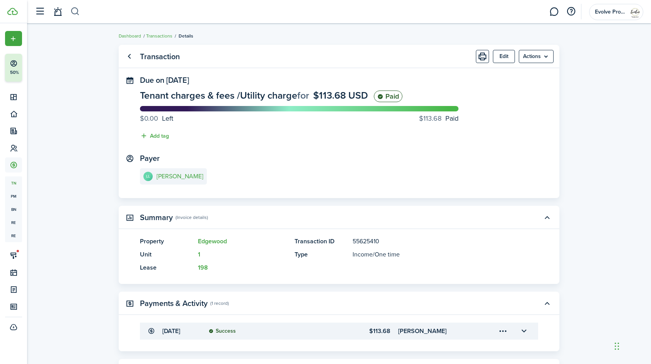
click at [77, 9] on button "button" at bounding box center [75, 11] width 10 height 13
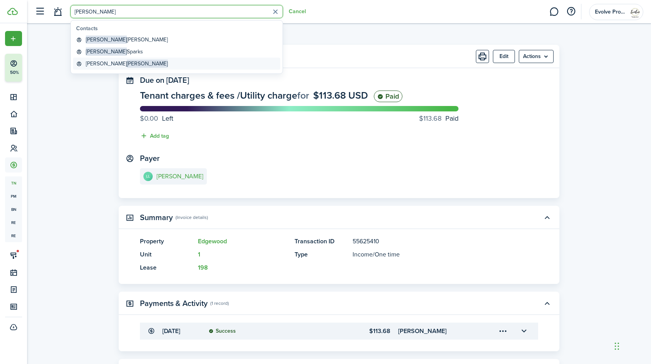
type input "richards"
click at [127, 62] on span "[PERSON_NAME]" at bounding box center [147, 64] width 41 height 8
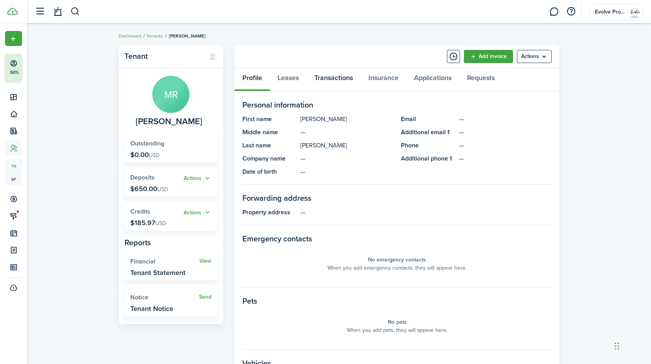
click at [339, 77] on link "Transactions" at bounding box center [334, 79] width 54 height 23
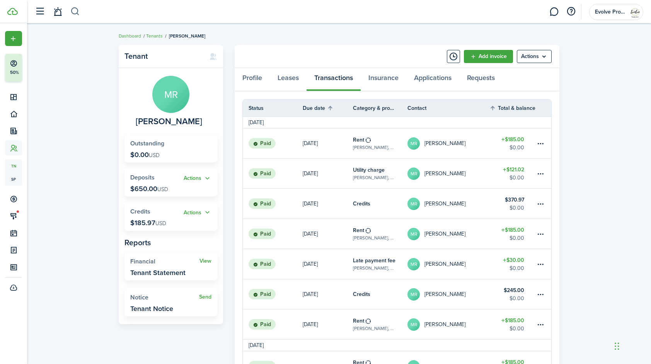
click at [76, 11] on button "button" at bounding box center [75, 11] width 10 height 13
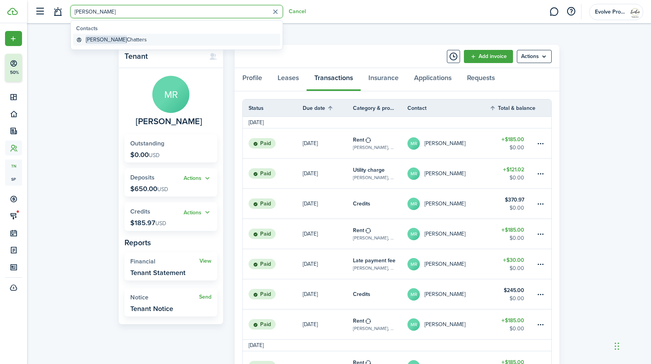
type input "emil"
click at [112, 41] on global-search-item-title "Emile Chatters" at bounding box center [116, 40] width 61 height 8
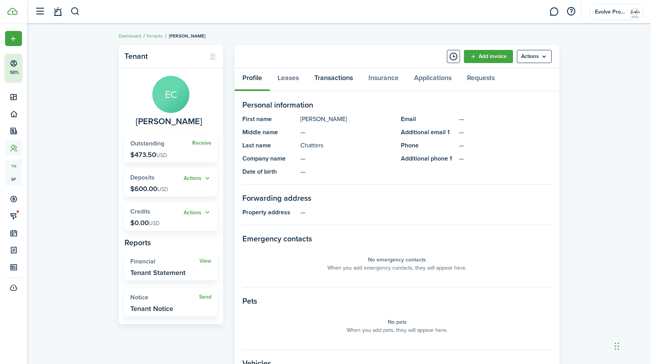
click at [338, 77] on link "Transactions" at bounding box center [334, 79] width 54 height 23
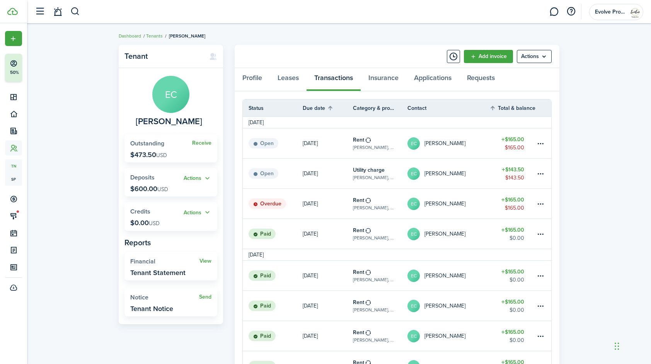
click at [456, 205] on table-profile-info-text "[PERSON_NAME]" at bounding box center [445, 204] width 41 height 6
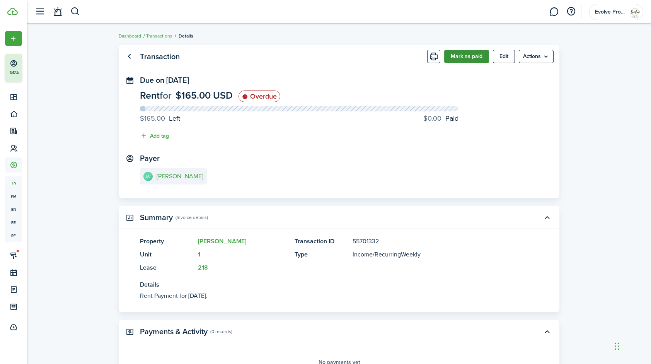
click at [468, 57] on button "Mark as paid" at bounding box center [466, 56] width 45 height 13
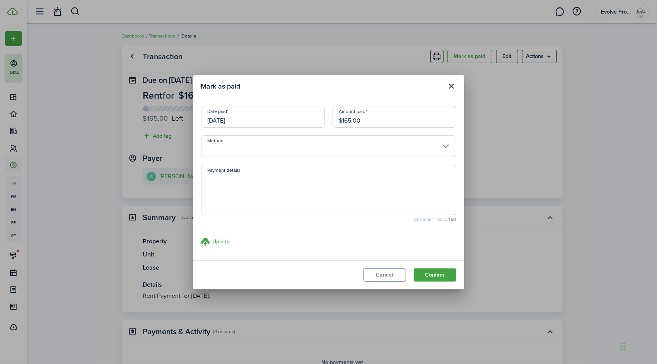
click at [231, 152] on input "Method" at bounding box center [328, 146] width 255 height 22
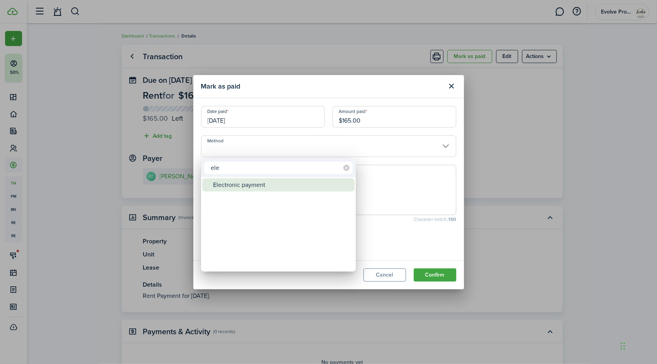
type input "ele"
click at [248, 190] on div "Electronic payment" at bounding box center [281, 184] width 137 height 13
type input "Electronic payment"
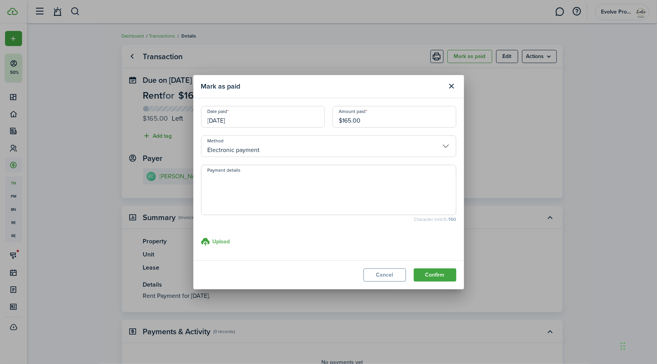
click at [247, 119] on input "[DATE]" at bounding box center [263, 117] width 124 height 22
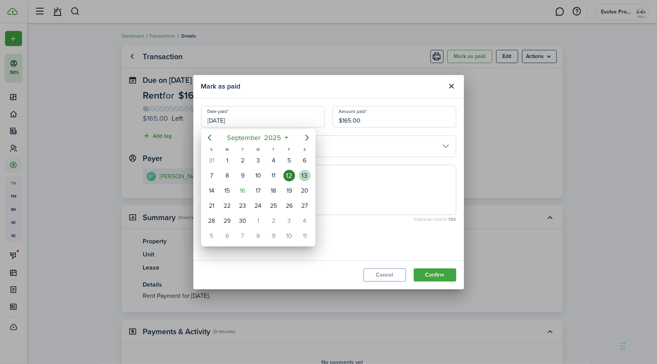
click at [302, 175] on div "13" at bounding box center [305, 176] width 12 height 12
type input "[DATE]"
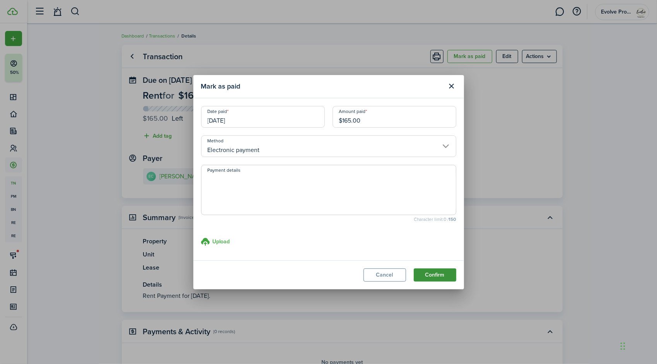
click at [433, 273] on button "Confirm" at bounding box center [435, 274] width 43 height 13
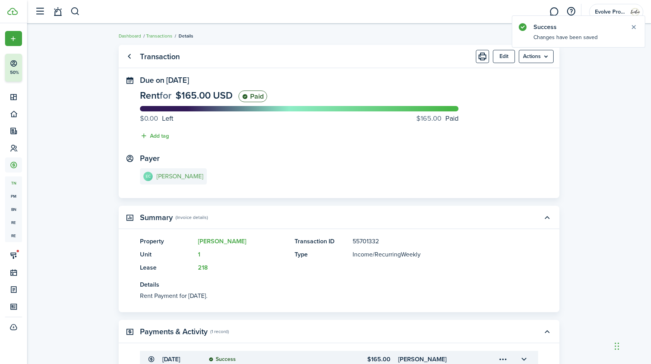
click at [162, 175] on e-details-info-title "[PERSON_NAME]" at bounding box center [180, 176] width 47 height 7
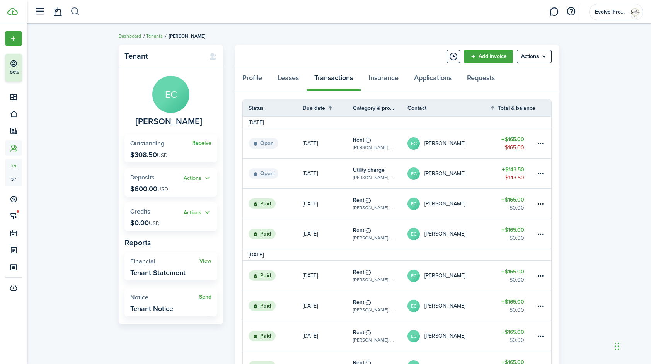
click at [76, 10] on button "button" at bounding box center [75, 11] width 10 height 13
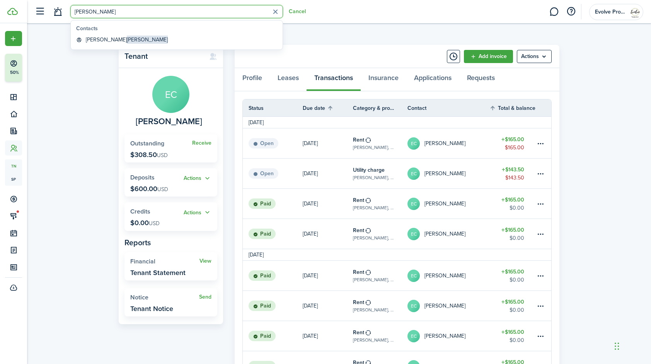
type input "willis"
click at [127, 39] on span "Willis" at bounding box center [147, 40] width 41 height 8
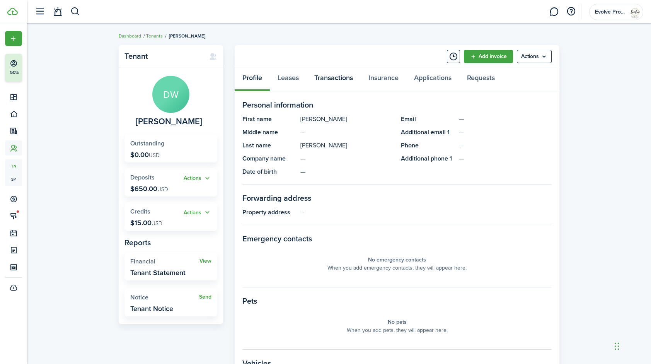
click at [333, 78] on link "Transactions" at bounding box center [334, 79] width 54 height 23
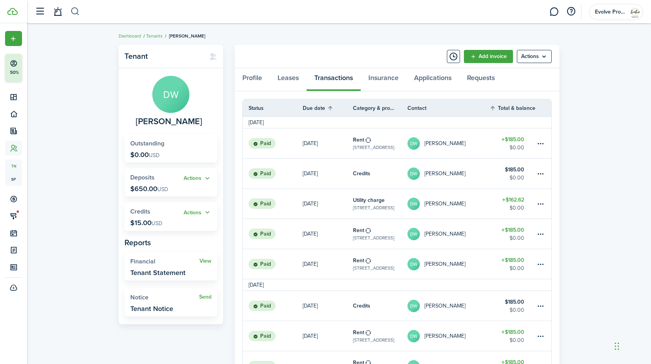
click at [74, 15] on button "button" at bounding box center [75, 11] width 10 height 13
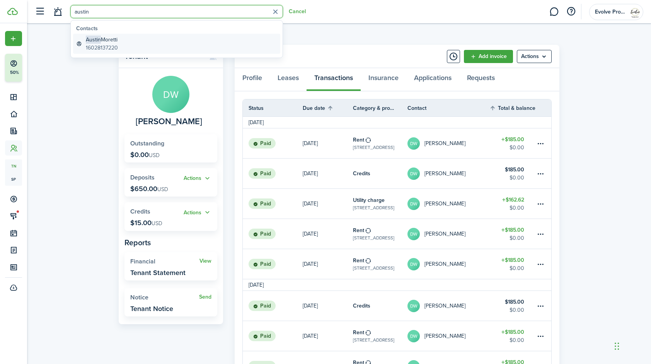
type input "austin"
click at [113, 43] on global-search-item-title "Austin Moretti" at bounding box center [102, 40] width 32 height 8
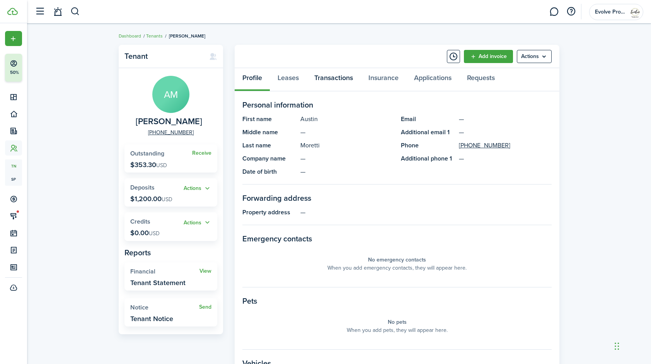
click at [327, 75] on link "Transactions" at bounding box center [334, 79] width 54 height 23
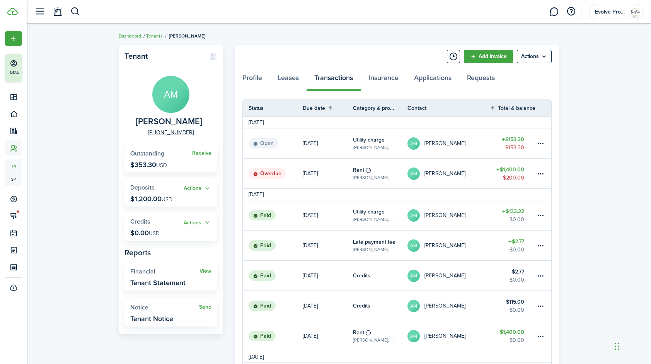
click at [467, 142] on link "AM Austin Moretti" at bounding box center [449, 143] width 82 height 30
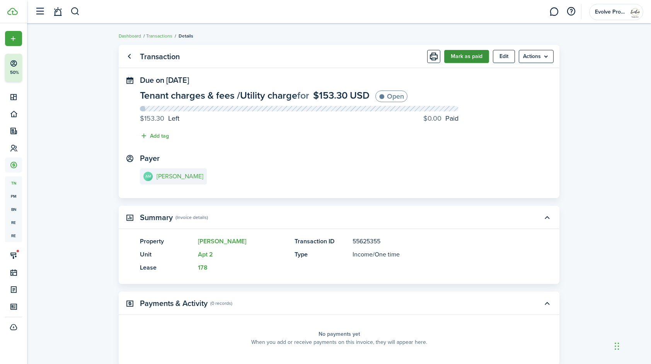
click at [470, 53] on button "Mark as paid" at bounding box center [466, 56] width 45 height 13
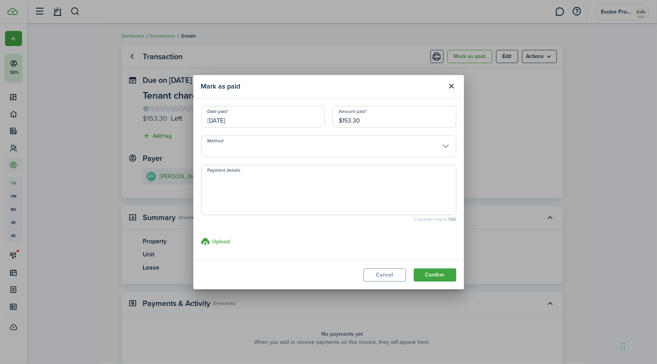
click at [246, 121] on input "[DATE]" at bounding box center [263, 117] width 124 height 22
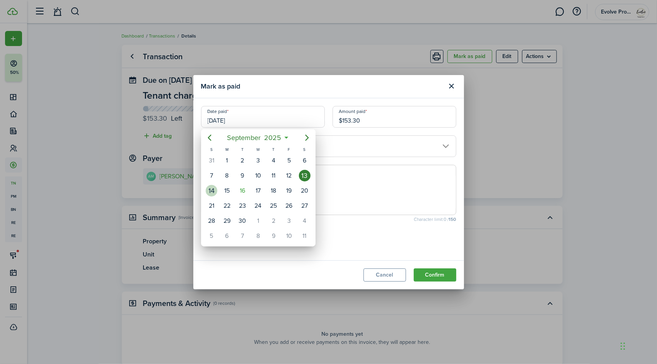
click at [217, 186] on div "14" at bounding box center [212, 191] width 12 height 12
type input "09/14/2025"
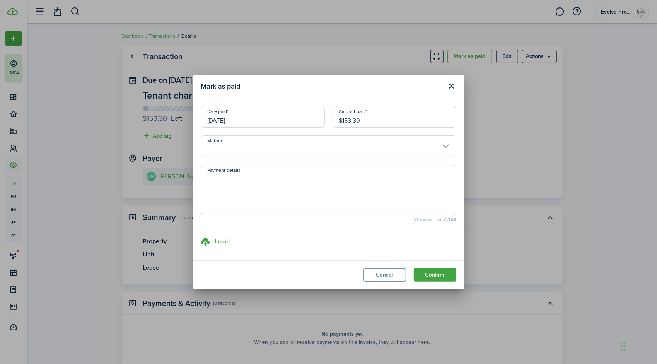
click at [233, 145] on input "Method" at bounding box center [328, 146] width 255 height 22
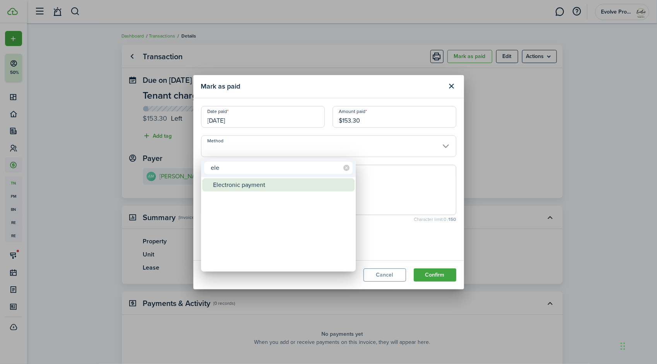
type input "ele"
click at [235, 185] on div "Electronic payment" at bounding box center [281, 184] width 137 height 13
type input "Electronic payment"
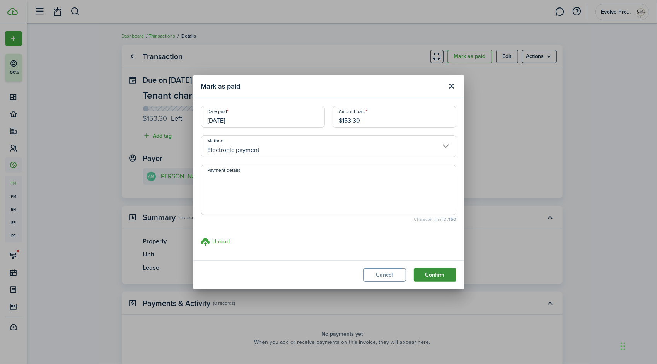
click at [433, 278] on button "Confirm" at bounding box center [435, 274] width 43 height 13
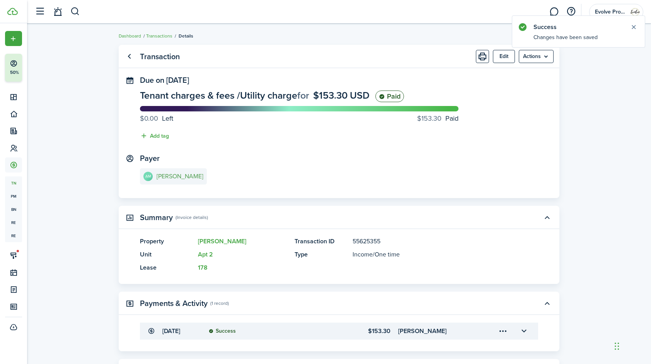
click at [179, 176] on e-details-info-title "[PERSON_NAME]" at bounding box center [180, 176] width 47 height 7
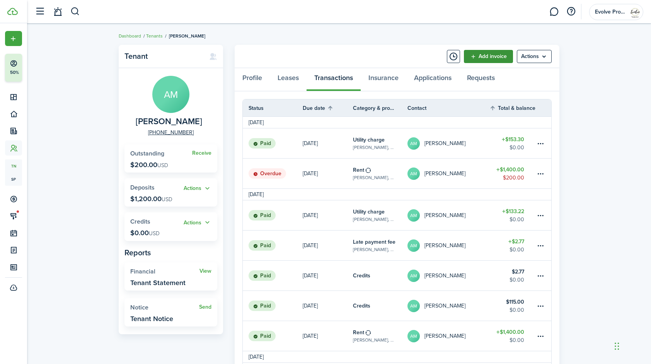
click at [473, 57] on link "Add invoice" at bounding box center [488, 56] width 49 height 13
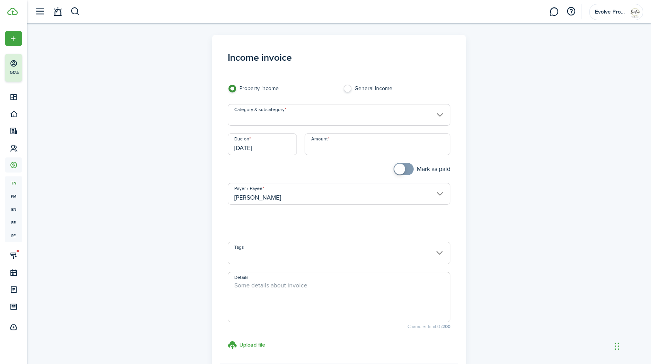
click at [281, 115] on input "Category & subcategory" at bounding box center [339, 115] width 223 height 22
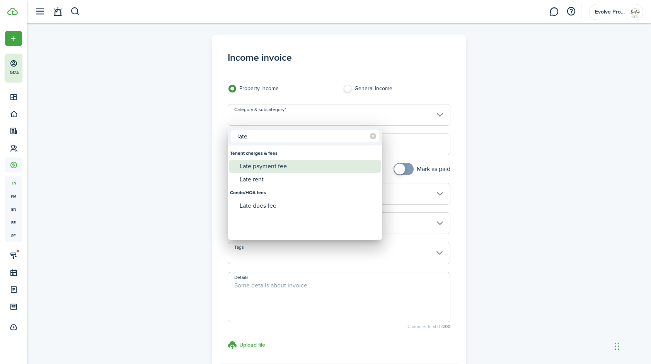
type input "late"
click at [268, 162] on div "Late payment fee" at bounding box center [308, 166] width 137 height 13
type input "Tenant charges & fees / Late payment fee"
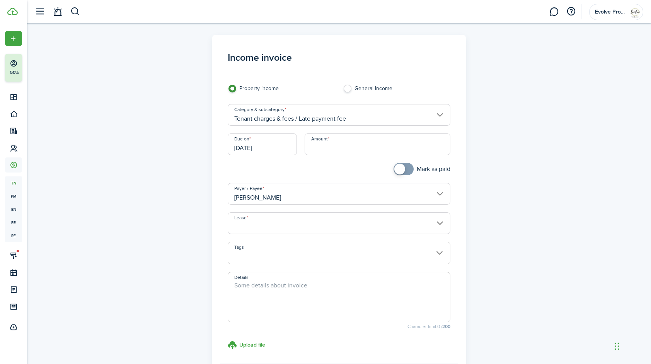
click at [278, 147] on input "[DATE]" at bounding box center [262, 144] width 69 height 22
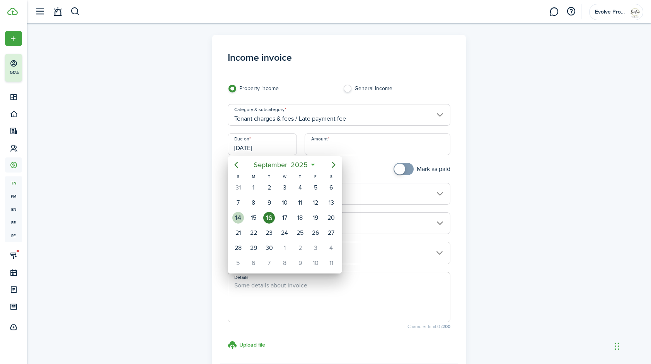
click at [237, 214] on div "14" at bounding box center [238, 218] width 12 height 12
type input "09/14/2025"
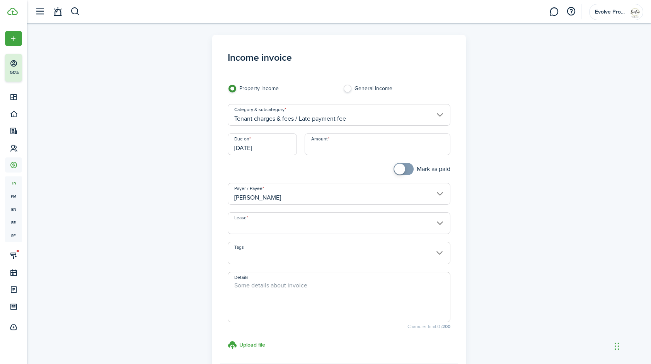
click at [360, 147] on input "Amount" at bounding box center [378, 144] width 146 height 22
click at [254, 219] on input "Lease" at bounding box center [339, 223] width 223 height 22
type input "$15.00"
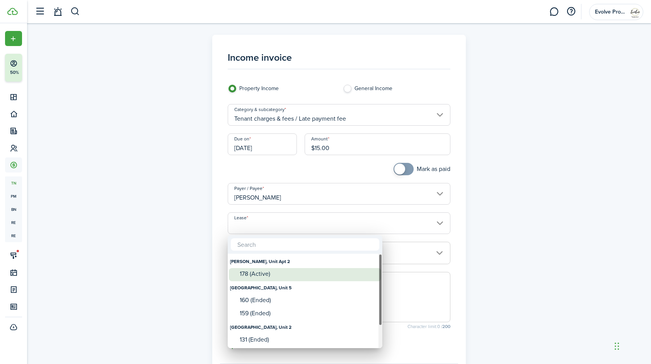
click at [255, 272] on div "178 (Active)" at bounding box center [308, 273] width 137 height 7
type input "Matlock, Unit Apt 2. Lease #178 (Active)"
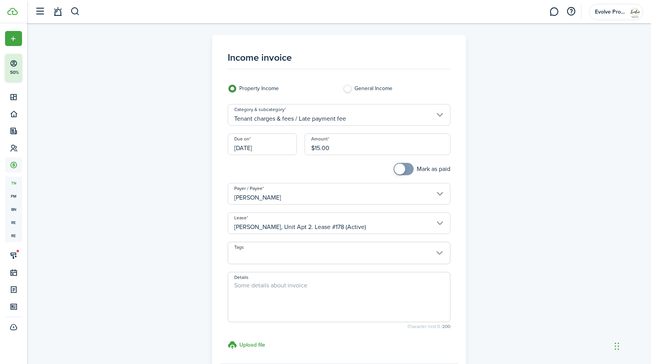
click at [285, 286] on textarea "Details" at bounding box center [339, 299] width 222 height 37
type textarea "Partial late fee for utilities late"
click at [462, 278] on panel-main "Income invoice Property Income General Income Category & subcategory Tenant cha…" at bounding box center [339, 219] width 254 height 369
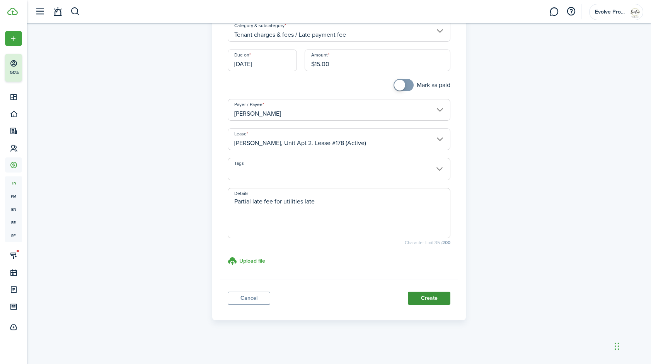
click at [418, 296] on button "Create" at bounding box center [429, 298] width 43 height 13
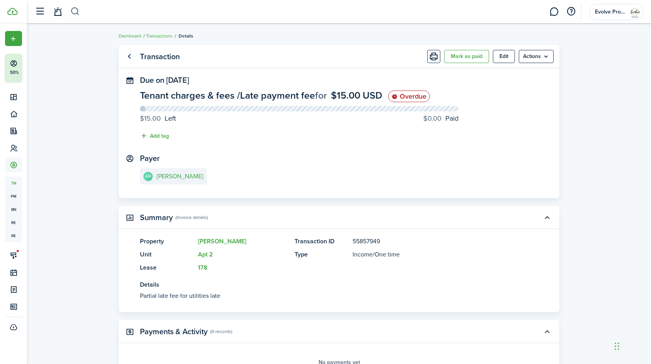
click at [75, 10] on button "button" at bounding box center [75, 11] width 10 height 13
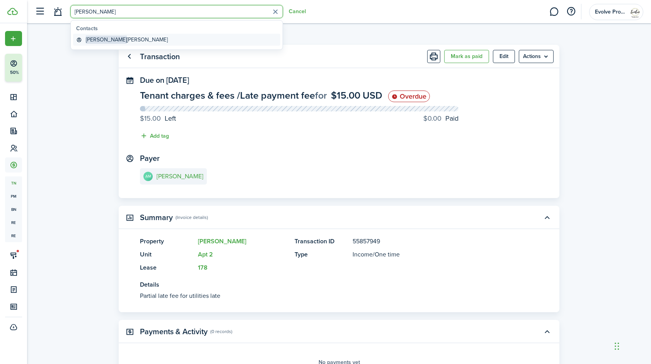
type input "trevor"
click at [114, 40] on link "Trevor Ellis" at bounding box center [176, 40] width 207 height 12
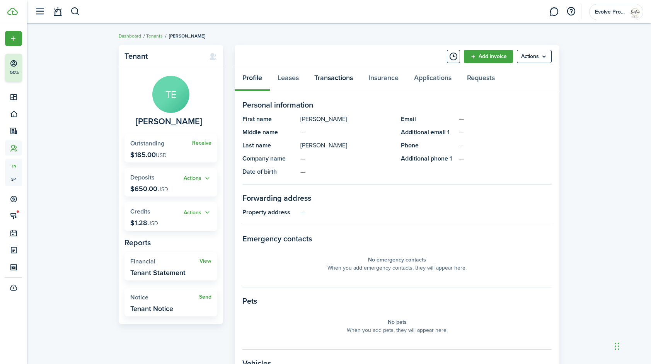
click at [332, 77] on link "Transactions" at bounding box center [334, 79] width 54 height 23
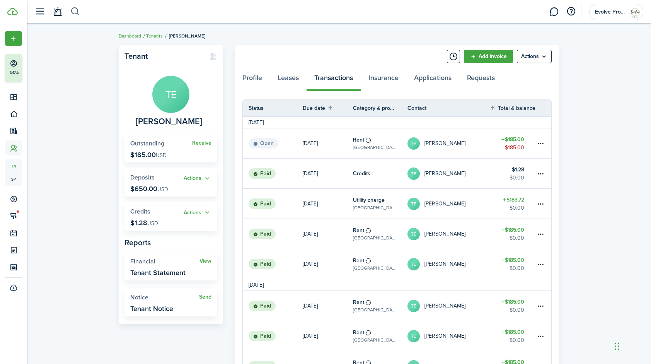
click at [73, 9] on button "button" at bounding box center [75, 11] width 10 height 13
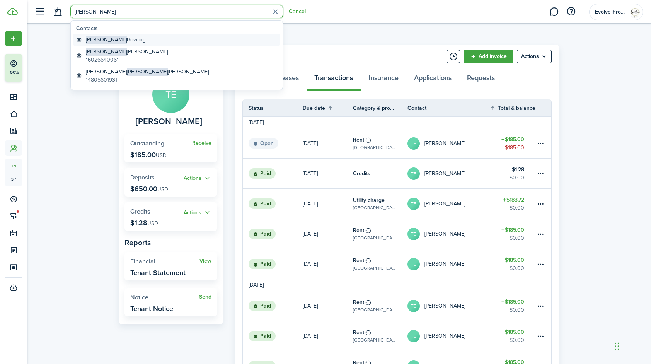
type input "robert"
click at [121, 36] on global-search-item-title "Robert Bowling" at bounding box center [116, 40] width 60 height 8
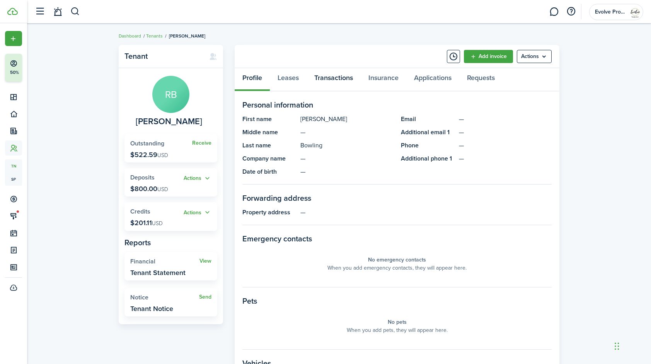
click at [339, 76] on link "Transactions" at bounding box center [334, 79] width 54 height 23
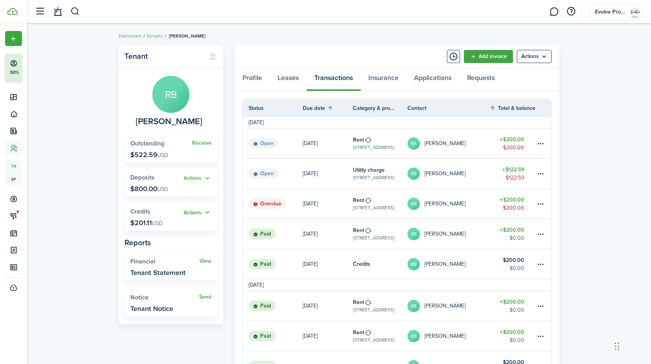
click at [210, 210] on button "Actions" at bounding box center [198, 212] width 28 height 9
click at [166, 239] on link "Apply" at bounding box center [178, 240] width 68 height 13
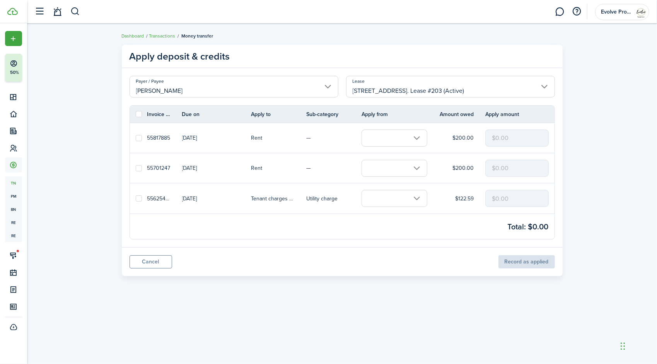
click at [398, 168] on input "text" at bounding box center [395, 168] width 66 height 17
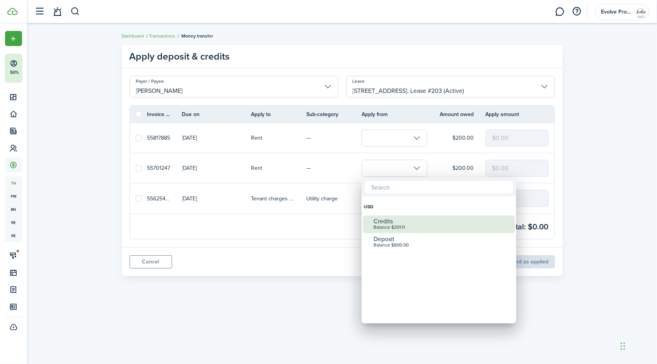
click at [398, 225] on div "Balance $201.11" at bounding box center [442, 227] width 137 height 5
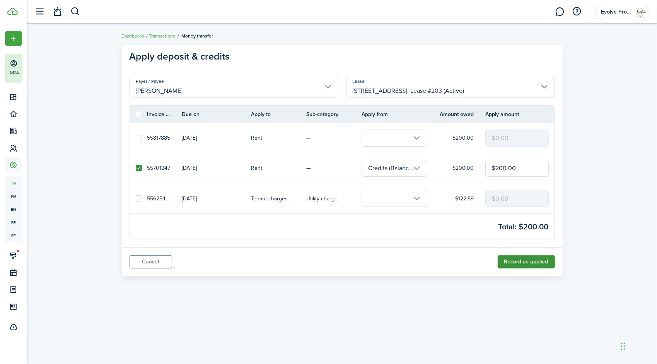
click at [514, 259] on button "Record as applied" at bounding box center [526, 261] width 57 height 13
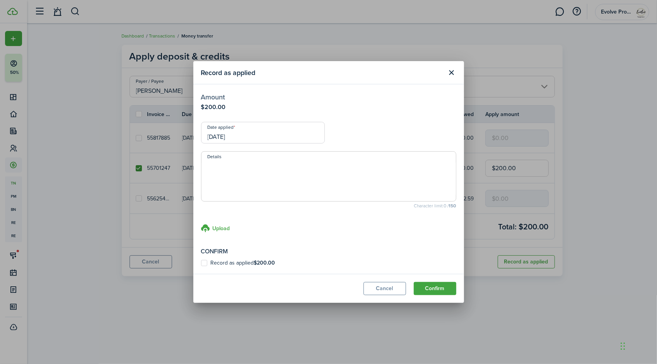
click at [203, 263] on label "Record as applied $200.00" at bounding box center [238, 263] width 74 height 6
click at [201, 263] on input "Record as applied $200.00" at bounding box center [201, 263] width 0 height 0
checkbox input "true"
click at [249, 134] on input "[DATE]" at bounding box center [263, 133] width 124 height 22
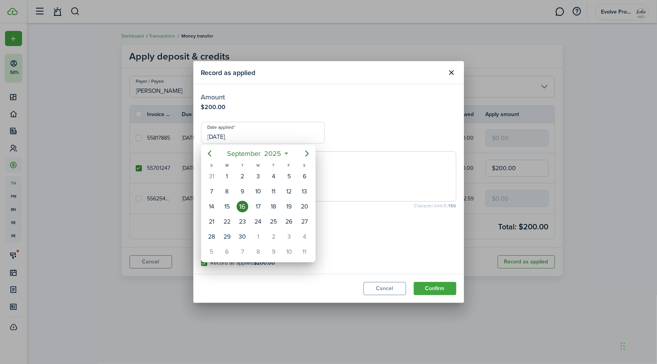
click at [348, 230] on div at bounding box center [328, 182] width 781 height 488
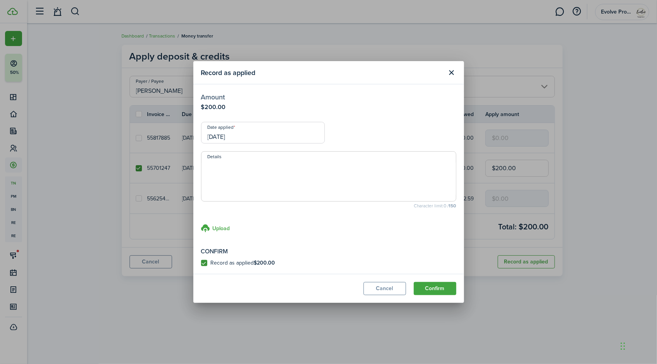
click at [272, 168] on textarea "Details" at bounding box center [329, 178] width 255 height 37
type textarea "3"
type textarea "Late utility payment"
click at [373, 285] on button "Cancel" at bounding box center [385, 288] width 43 height 13
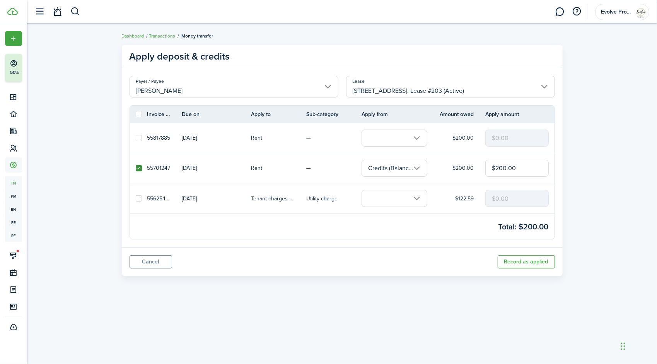
click at [419, 199] on input "text" at bounding box center [395, 198] width 66 height 17
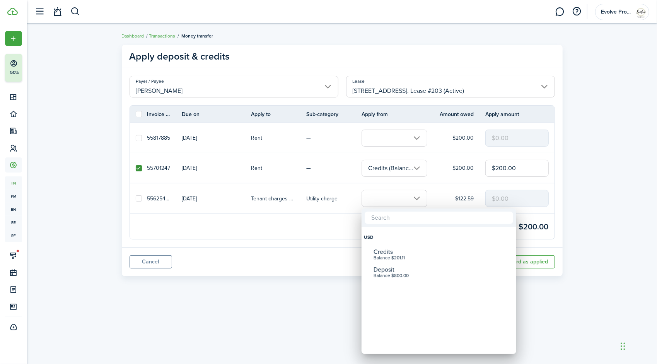
click at [317, 228] on div at bounding box center [328, 182] width 781 height 488
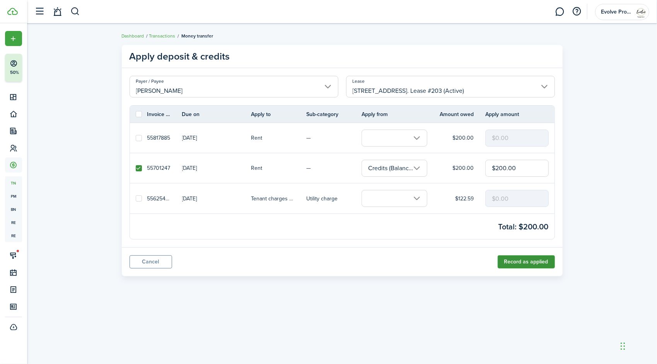
click at [516, 258] on button "Record as applied" at bounding box center [526, 261] width 57 height 13
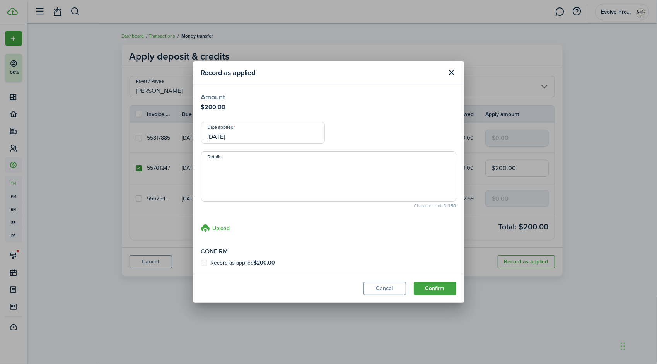
click at [203, 259] on div "Confirm Record as applied $200.00" at bounding box center [328, 256] width 255 height 19
click at [205, 265] on label "Record as applied $200.00" at bounding box center [238, 263] width 74 height 6
click at [201, 263] on input "Record as applied $200.00" at bounding box center [201, 263] width 0 height 0
checkbox input "true"
click at [248, 131] on input "[DATE]" at bounding box center [263, 133] width 124 height 22
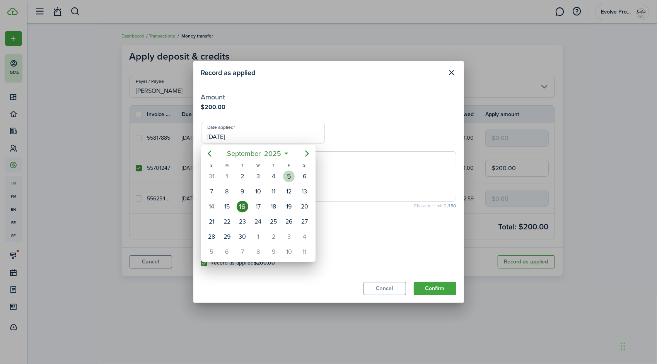
click at [290, 176] on div "5" at bounding box center [289, 177] width 12 height 12
type input "09/05/2025"
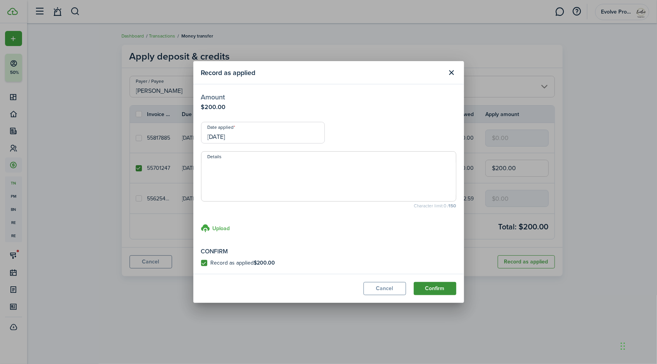
click at [421, 286] on button "Confirm" at bounding box center [435, 288] width 43 height 13
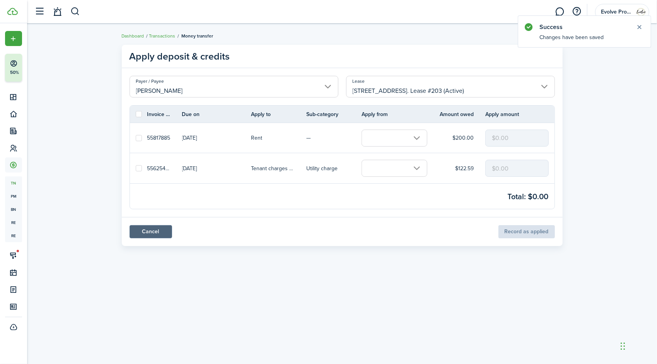
click at [158, 229] on link "Cancel" at bounding box center [151, 231] width 43 height 13
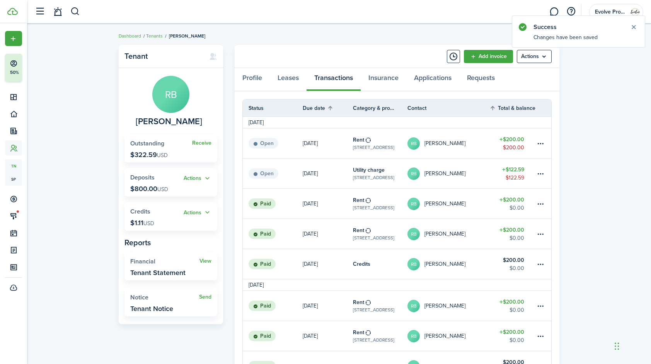
click at [458, 173] on table-profile-info-text "[PERSON_NAME]" at bounding box center [445, 174] width 41 height 6
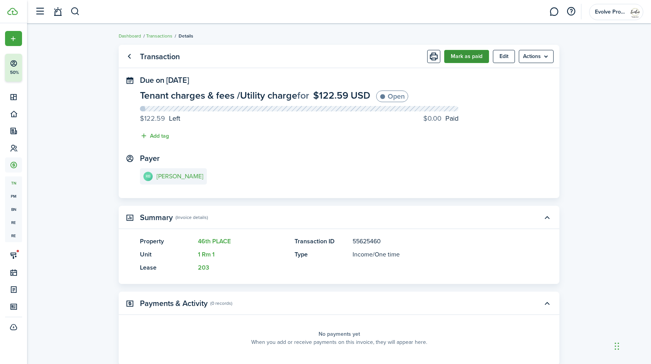
click at [470, 59] on button "Mark as paid" at bounding box center [466, 56] width 45 height 13
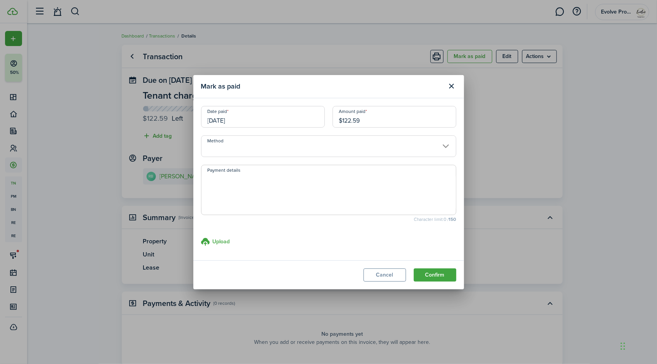
drag, startPoint x: 374, startPoint y: 123, endPoint x: 255, endPoint y: 119, distance: 118.4
click at [255, 119] on div "Date paid 09/13/2025 Amount paid $122.59" at bounding box center [328, 120] width 263 height 29
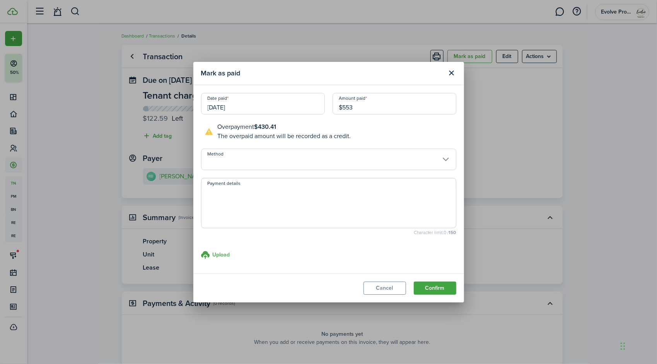
click at [258, 108] on input "[DATE]" at bounding box center [263, 104] width 124 height 22
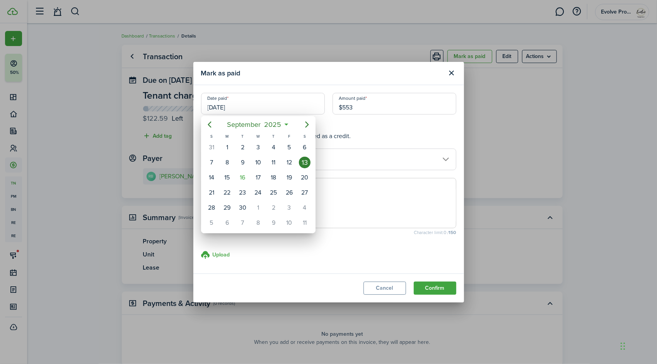
type input "$553.00"
click at [241, 174] on div "16" at bounding box center [243, 178] width 12 height 12
type input "[DATE]"
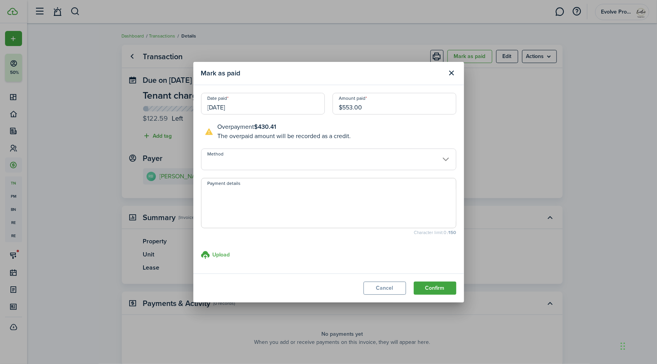
click at [254, 161] on input "Method" at bounding box center [328, 160] width 255 height 22
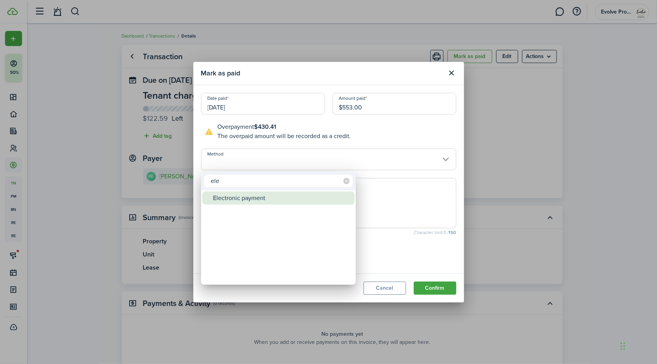
type input "ele"
click at [242, 194] on div "Electronic payment" at bounding box center [281, 197] width 137 height 13
type input "Electronic payment"
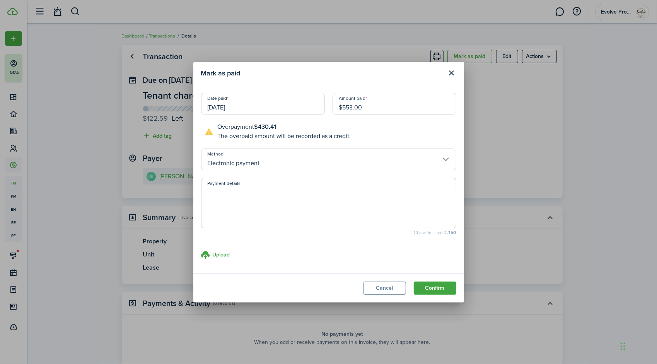
click at [252, 201] on textarea "Payment details" at bounding box center [329, 205] width 255 height 37
type textarea "Late payment on Utilities"
click at [430, 287] on button "Confirm" at bounding box center [435, 288] width 43 height 13
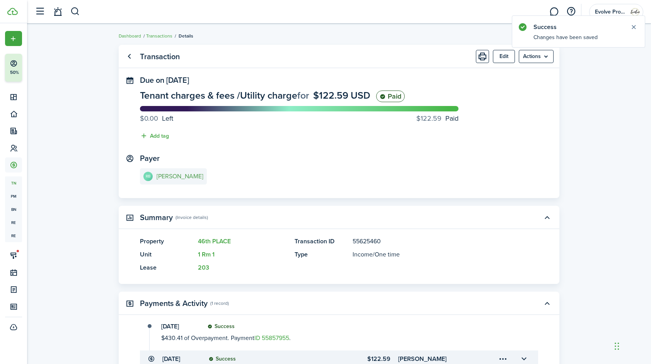
click at [187, 178] on e-details-info-title "[PERSON_NAME]" at bounding box center [180, 176] width 47 height 7
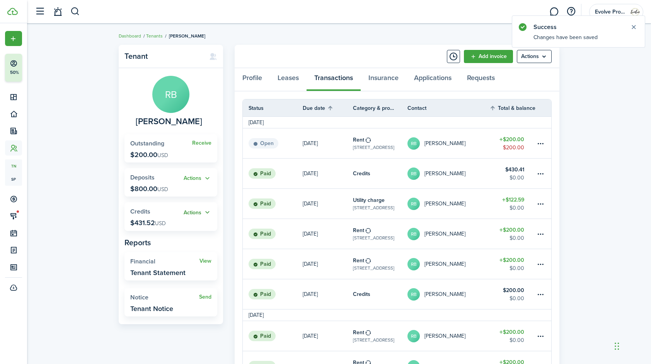
click at [207, 211] on button "Actions" at bounding box center [198, 212] width 28 height 9
click at [163, 239] on link "Apply" at bounding box center [178, 240] width 68 height 13
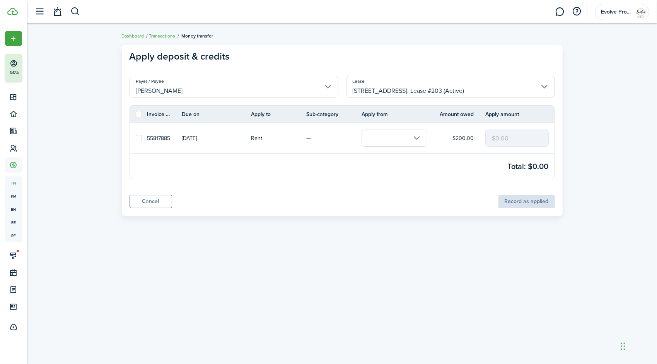
click at [394, 138] on input "text" at bounding box center [395, 138] width 66 height 17
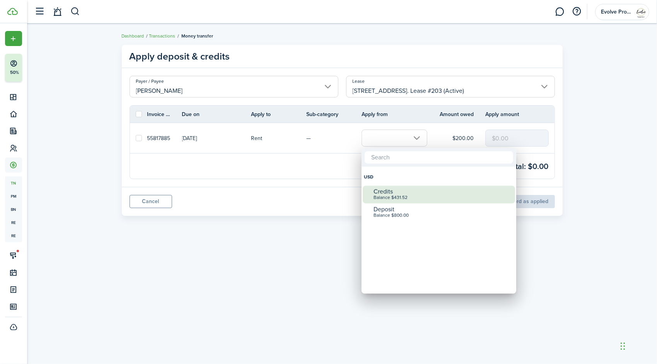
click at [401, 190] on div "Credits" at bounding box center [442, 191] width 137 height 7
checkbox input "true"
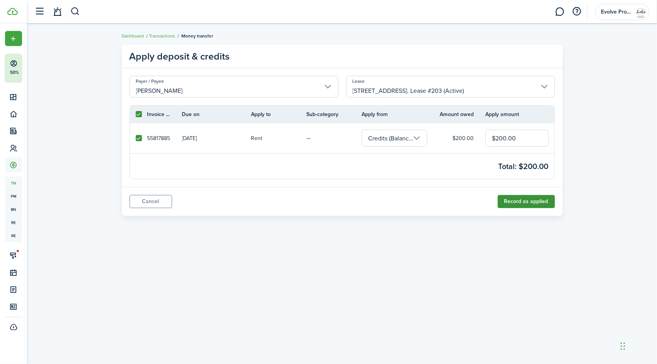
click at [510, 201] on button "Record as applied" at bounding box center [526, 201] width 57 height 13
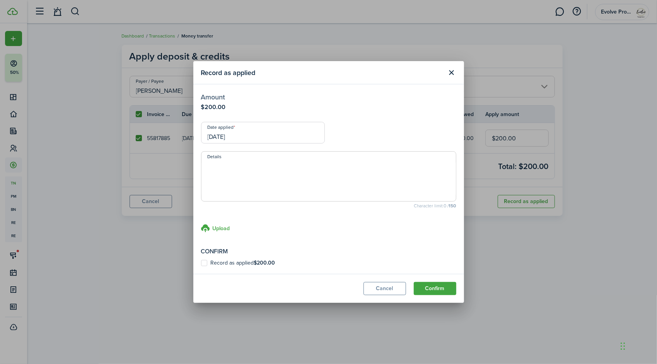
click at [203, 262] on label "Record as applied $200.00" at bounding box center [238, 263] width 74 height 6
click at [201, 263] on input "Record as applied $200.00" at bounding box center [201, 263] width 0 height 0
checkbox input "true"
click at [435, 287] on button "Confirm" at bounding box center [435, 288] width 43 height 13
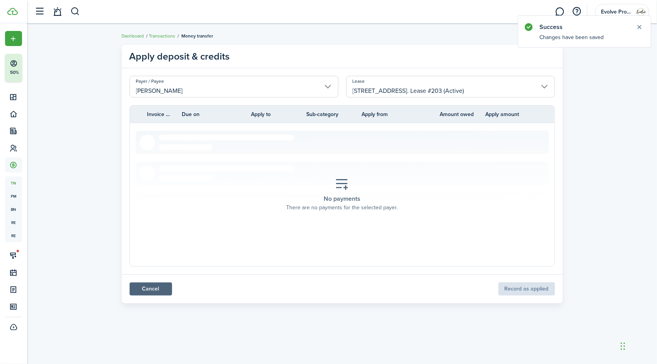
click at [159, 288] on link "Cancel" at bounding box center [151, 288] width 43 height 13
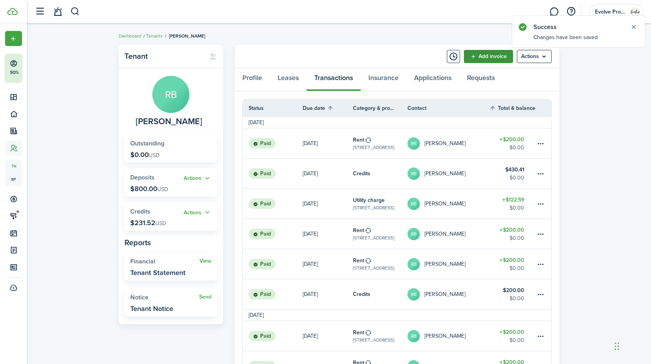
click at [474, 55] on link "Add invoice" at bounding box center [488, 56] width 49 height 13
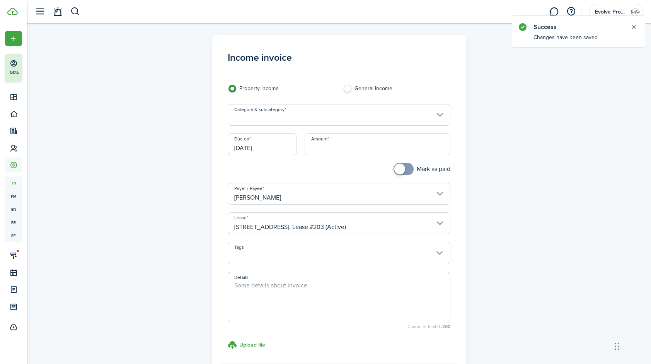
click at [308, 118] on input "Category & subcategory" at bounding box center [339, 115] width 223 height 22
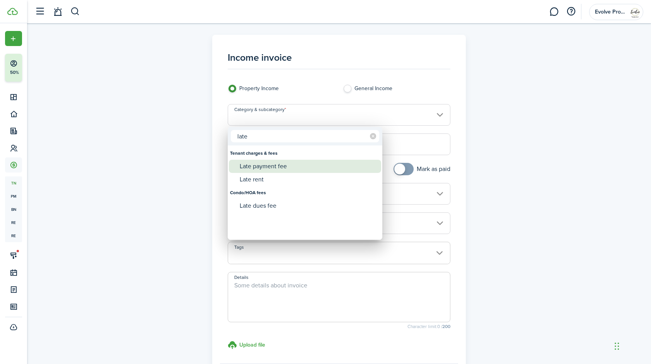
type input "late"
click at [276, 165] on div "Late payment fee" at bounding box center [308, 166] width 137 height 13
type input "Tenant charges & fees / Late payment fee"
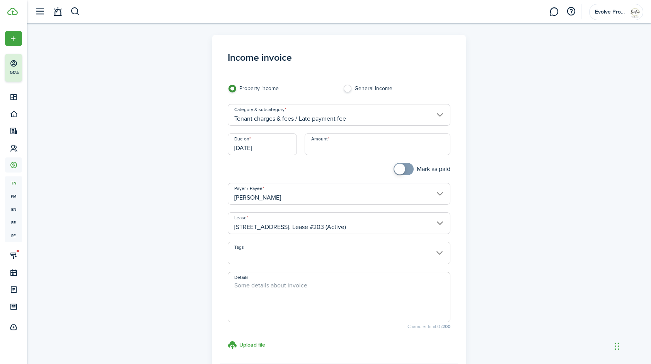
click at [275, 148] on input "[DATE]" at bounding box center [262, 144] width 69 height 22
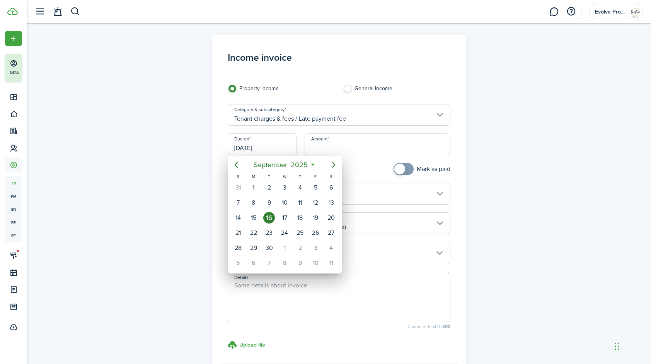
click at [336, 148] on div at bounding box center [325, 182] width 775 height 488
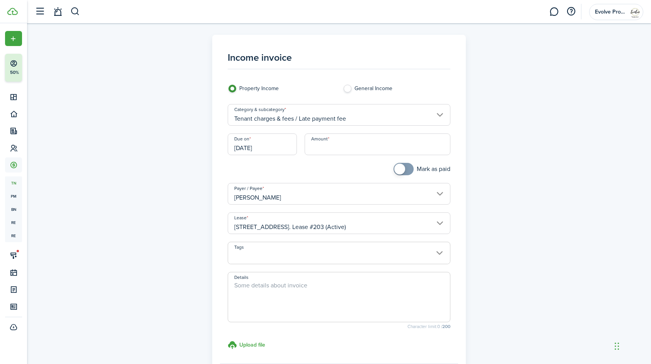
click at [336, 148] on input "Amount" at bounding box center [378, 144] width 146 height 22
type input "$30.00"
click at [254, 279] on span at bounding box center [339, 297] width 223 height 50
click at [253, 287] on textarea "Details" at bounding box center [339, 299] width 222 height 37
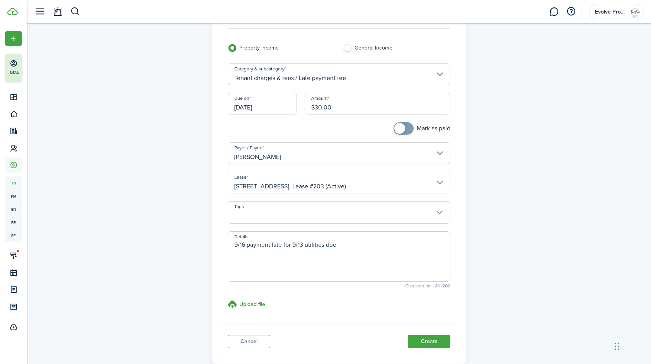
scroll to position [84, 0]
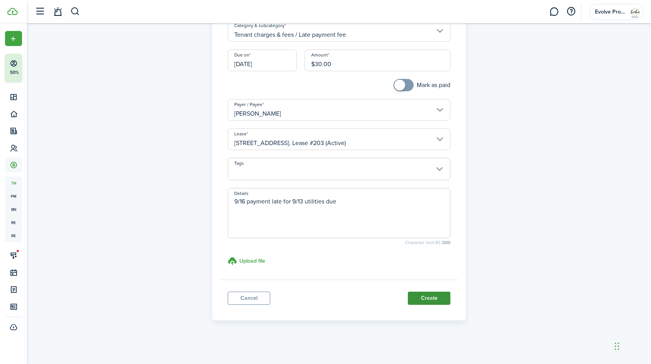
type textarea "9/16 payment late for 9/13 utilities due"
click at [438, 296] on button "Create" at bounding box center [429, 298] width 43 height 13
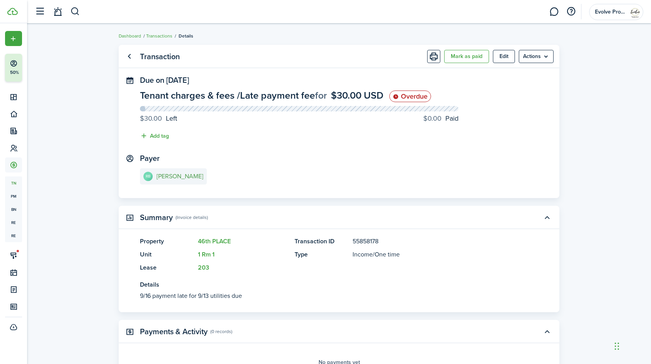
click at [173, 174] on e-details-info-title "[PERSON_NAME]" at bounding box center [180, 176] width 47 height 7
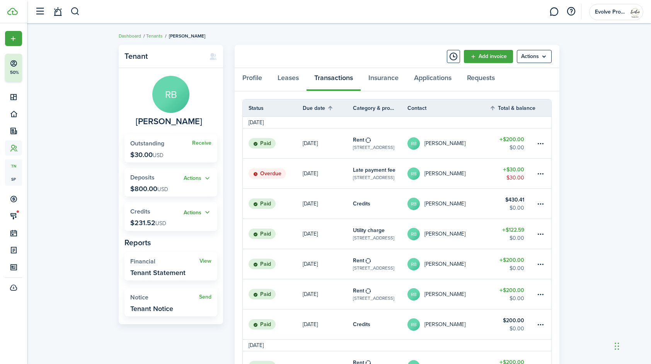
click at [208, 211] on button "Actions" at bounding box center [198, 212] width 28 height 9
click at [162, 240] on link "Apply" at bounding box center [178, 240] width 68 height 13
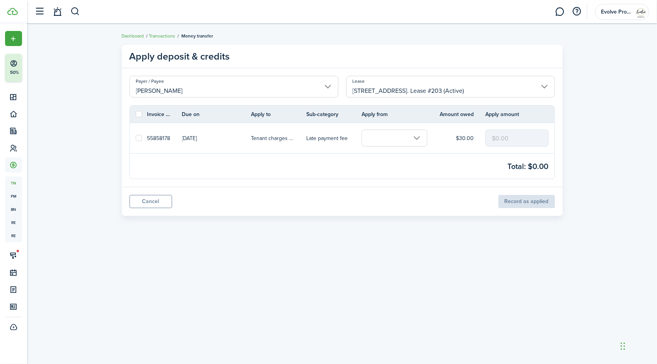
click at [418, 138] on input "text" at bounding box center [395, 138] width 66 height 17
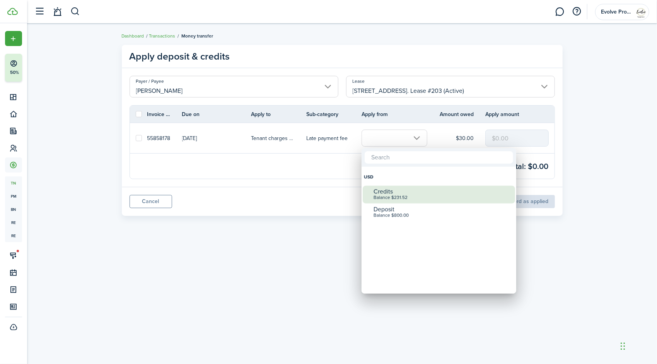
click at [391, 195] on div "Balance $231.52" at bounding box center [442, 197] width 137 height 5
checkbox input "true"
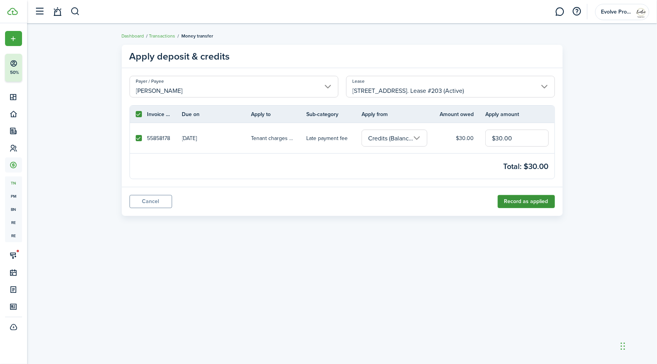
click at [511, 201] on button "Record as applied" at bounding box center [526, 201] width 57 height 13
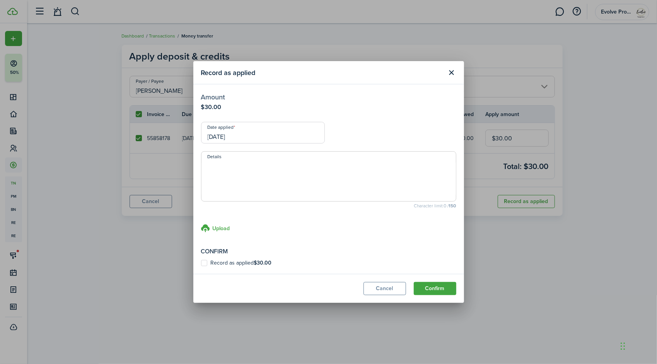
click at [203, 262] on label "Record as applied $30.00" at bounding box center [236, 263] width 71 height 6
click at [201, 263] on input "Record as applied $30.00" at bounding box center [201, 263] width 0 height 0
checkbox input "true"
click at [254, 129] on input "[DATE]" at bounding box center [263, 133] width 124 height 22
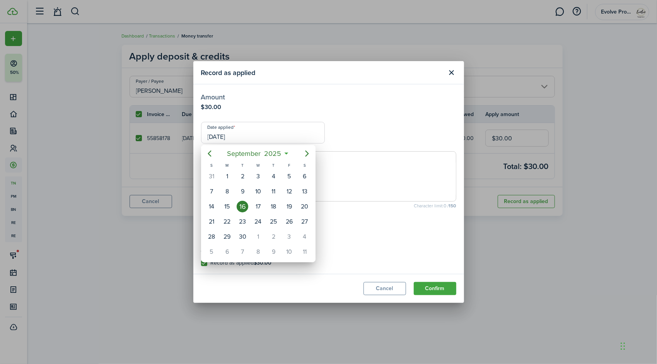
click at [254, 129] on div at bounding box center [328, 182] width 781 height 488
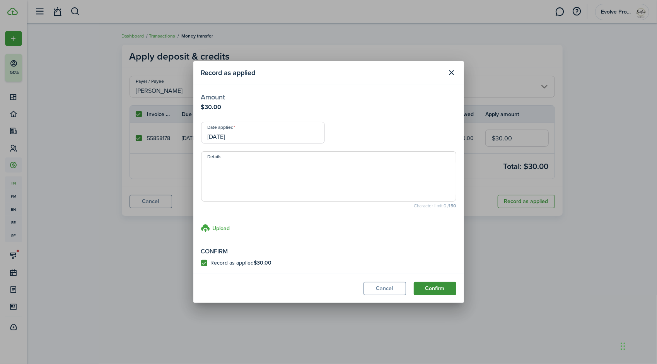
click at [426, 286] on button "Confirm" at bounding box center [435, 288] width 43 height 13
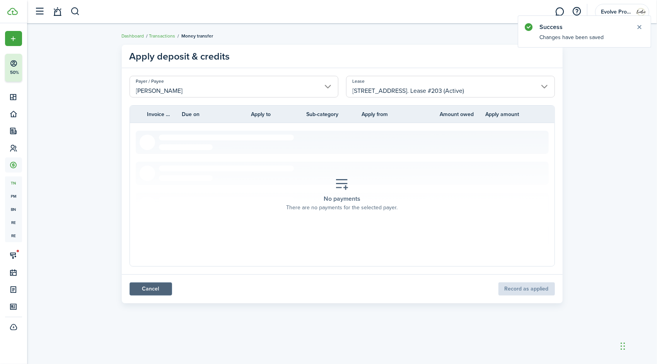
click at [158, 288] on link "Cancel" at bounding box center [151, 288] width 43 height 13
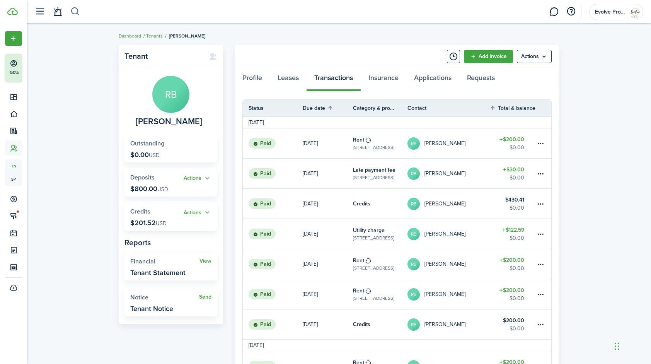
click at [77, 14] on button "button" at bounding box center [75, 11] width 10 height 13
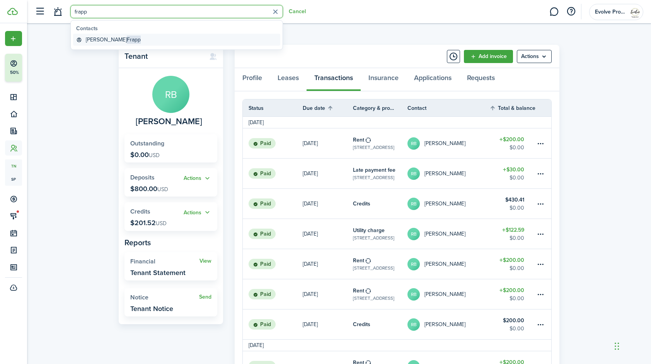
type input "frapp"
click at [127, 41] on span "Frapp" at bounding box center [134, 40] width 14 height 8
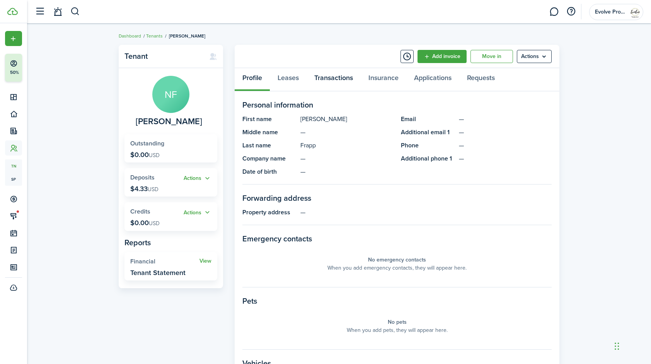
click at [331, 79] on link "Transactions" at bounding box center [334, 79] width 54 height 23
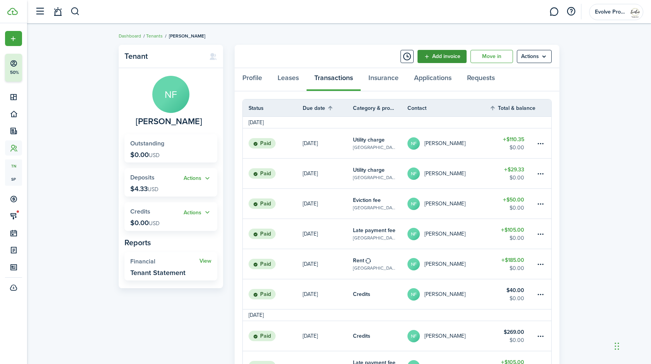
click at [428, 53] on link "Add invoice" at bounding box center [442, 56] width 49 height 13
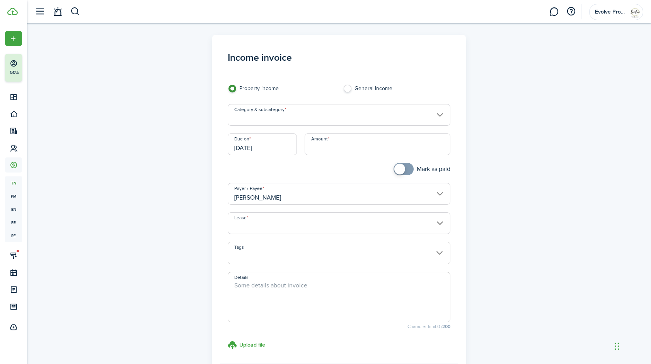
click at [270, 113] on input "Category & subcategory" at bounding box center [339, 115] width 223 height 22
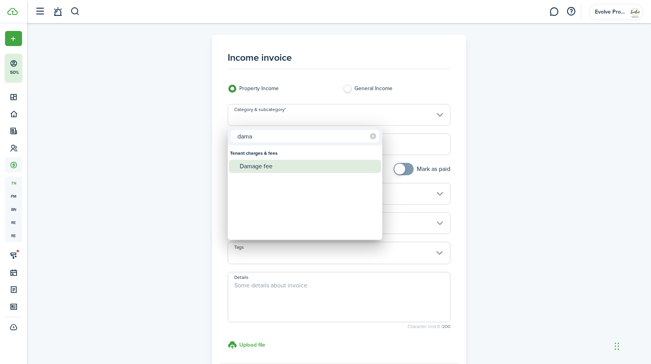
type input "dama"
click at [257, 166] on div "Damage fee" at bounding box center [308, 166] width 137 height 13
type input "Tenant charges & fees / Damage fee"
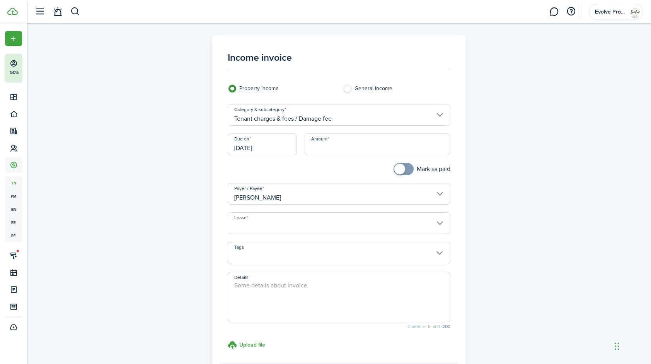
click at [340, 151] on input "Amount" at bounding box center [378, 144] width 146 height 22
click at [255, 223] on input "Lease" at bounding box center [339, 223] width 223 height 22
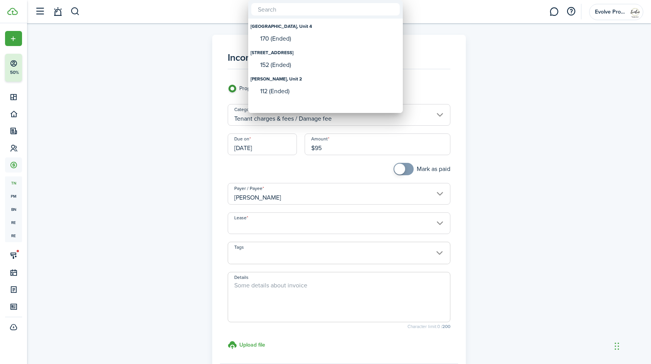
type input "$95.00"
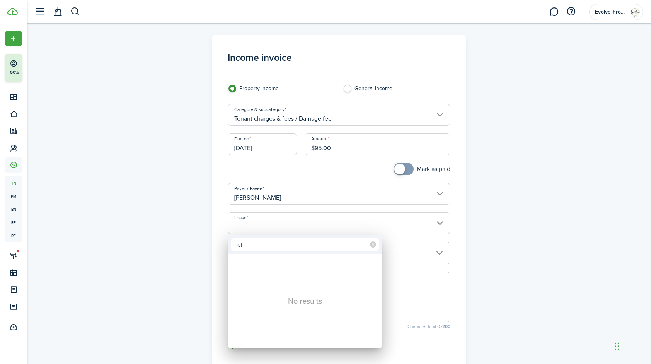
type input "e"
click at [264, 220] on div at bounding box center [325, 182] width 775 height 488
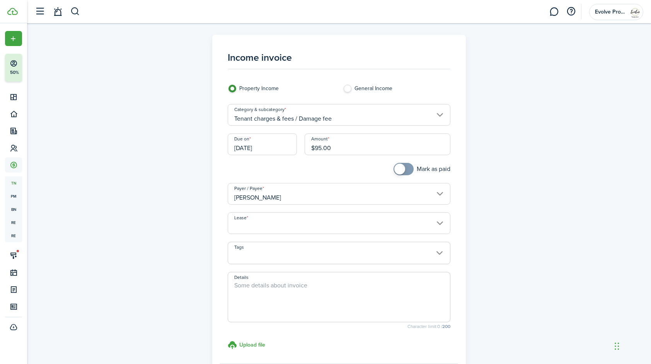
click at [264, 220] on input "Lease" at bounding box center [339, 223] width 223 height 22
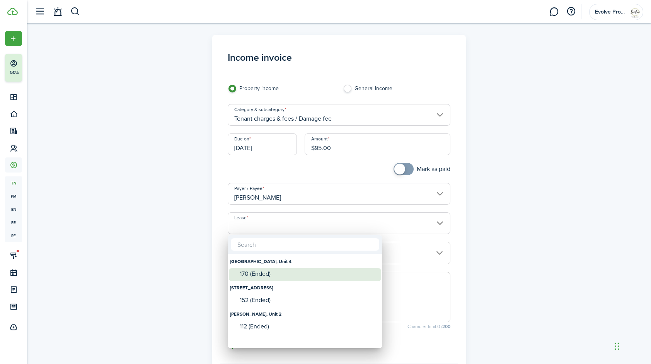
click at [260, 274] on div "170 (Ended)" at bounding box center [308, 273] width 137 height 7
type input "Windsor, Unit 4. Lease #170 (Ended)"
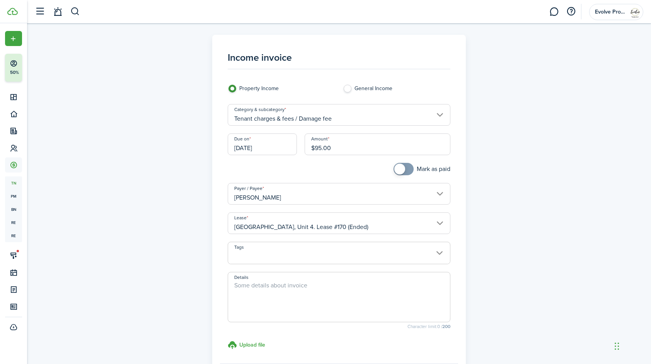
click at [280, 293] on textarea "Details" at bounding box center [339, 299] width 222 height 37
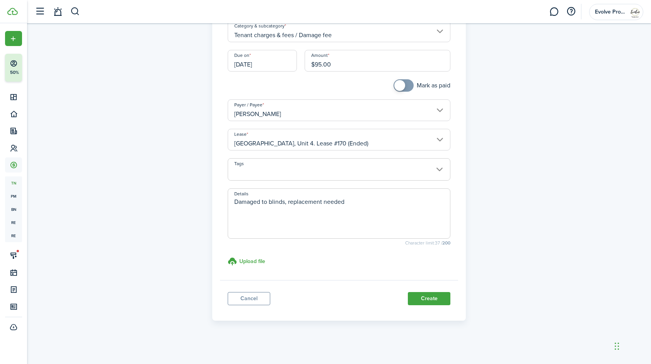
scroll to position [84, 0]
type textarea "Damaged to blinds, replacement needed"
click at [423, 301] on button "Create" at bounding box center [429, 298] width 43 height 13
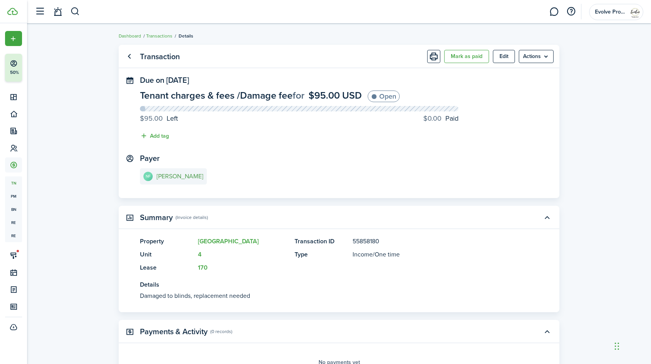
click at [179, 176] on e-details-info-title "Nathaniel Frapp" at bounding box center [180, 176] width 47 height 7
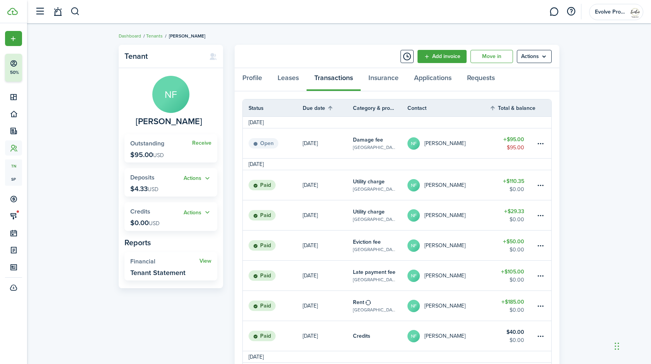
click at [454, 139] on table-profile-info "NF Nathaniel Frapp" at bounding box center [437, 143] width 58 height 12
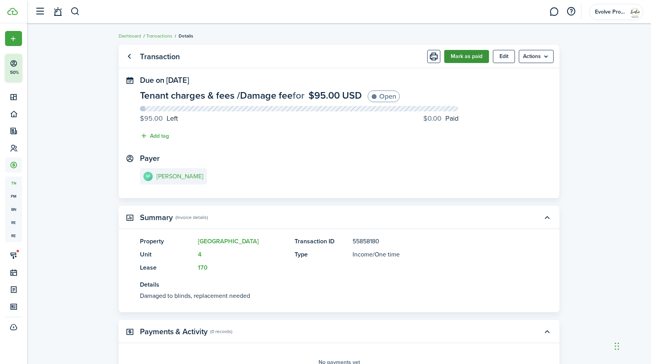
click at [458, 56] on button "Mark as paid" at bounding box center [466, 56] width 45 height 13
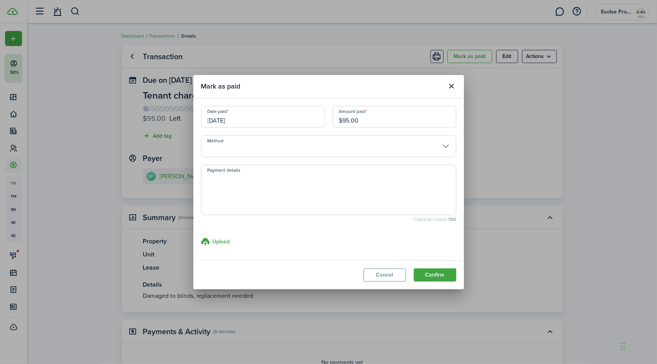
click at [251, 145] on input "Method" at bounding box center [328, 146] width 255 height 22
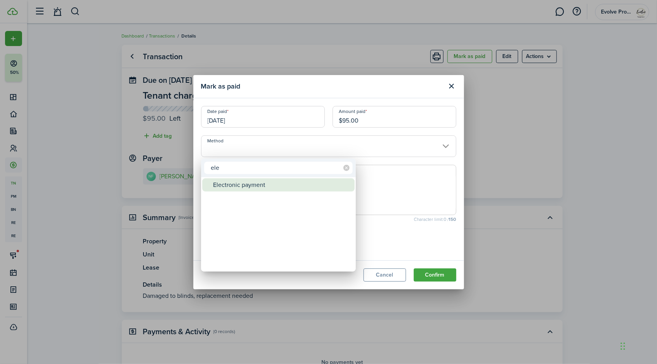
type input "ele"
click at [250, 186] on div "Electronic payment" at bounding box center [281, 184] width 137 height 13
type input "Electronic payment"
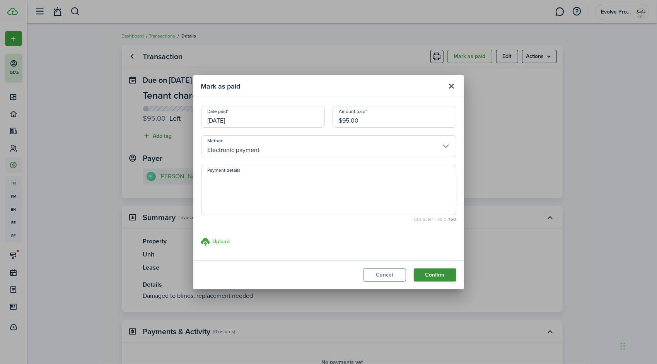
click at [445, 277] on button "Confirm" at bounding box center [435, 274] width 43 height 13
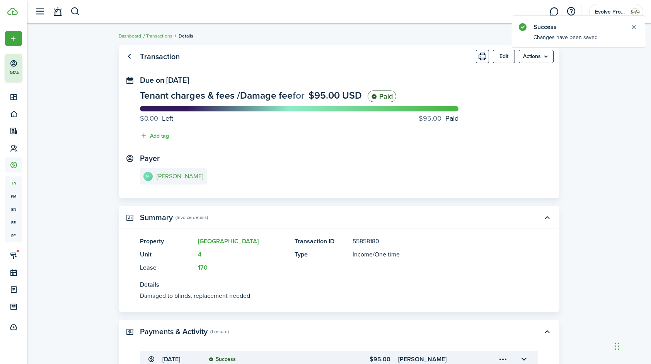
click at [175, 175] on e-details-info-title "Nathaniel Frapp" at bounding box center [180, 176] width 47 height 7
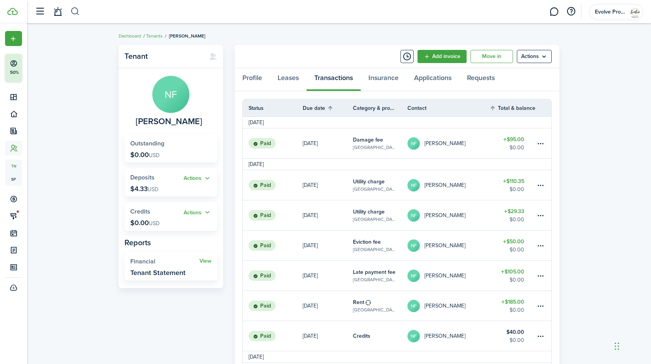
click at [73, 11] on button "button" at bounding box center [75, 11] width 10 height 13
type input "zunig"
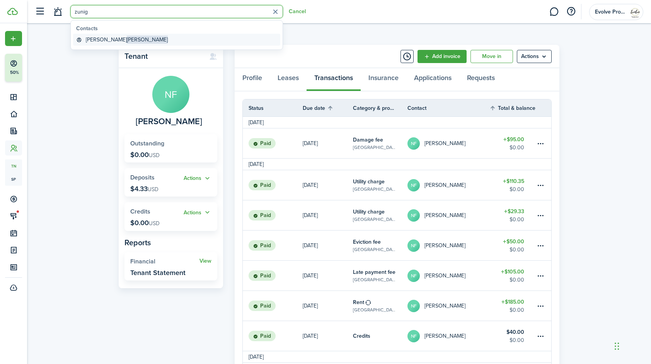
click at [101, 38] on global-search-item-title "Brandon Zuniga" at bounding box center [127, 40] width 82 height 8
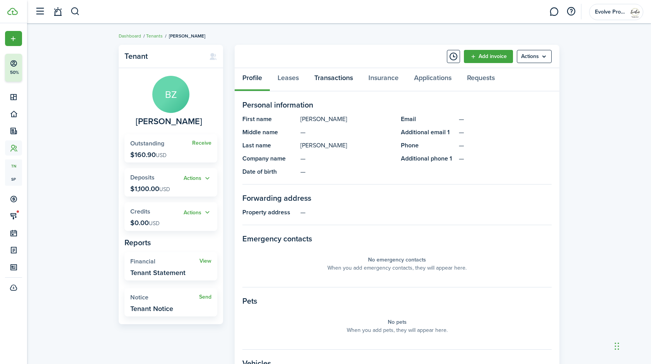
click at [328, 73] on link "Transactions" at bounding box center [334, 79] width 54 height 23
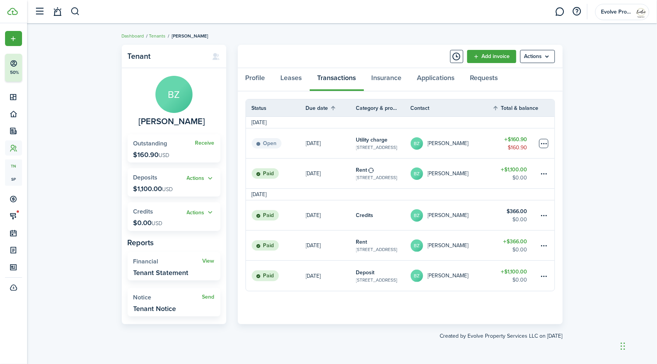
click at [542, 143] on table-menu-btn-icon at bounding box center [543, 143] width 9 height 9
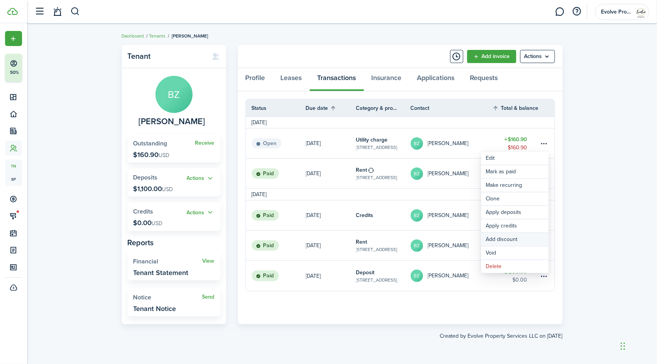
click at [505, 239] on button "Add discount" at bounding box center [515, 239] width 68 height 13
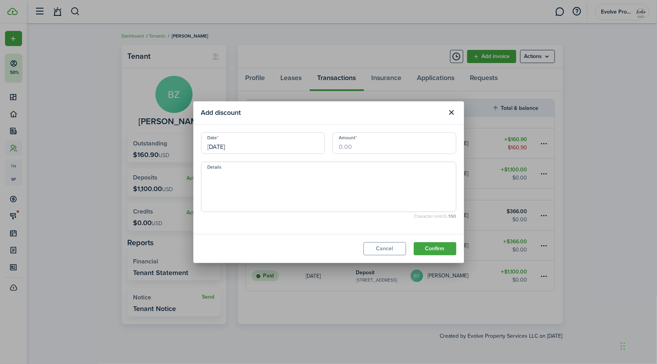
click at [358, 142] on input "Amount" at bounding box center [395, 143] width 124 height 22
click at [362, 146] on input "Amount" at bounding box center [395, 143] width 124 height 22
click at [252, 145] on input "[DATE]" at bounding box center [263, 143] width 124 height 22
type input "$97.22"
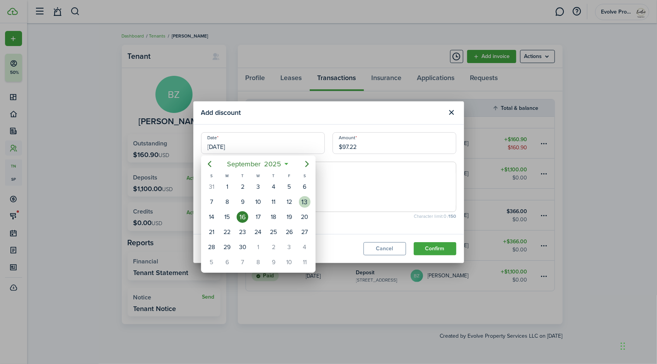
click at [301, 201] on div "13" at bounding box center [305, 202] width 12 height 12
type input "[DATE]"
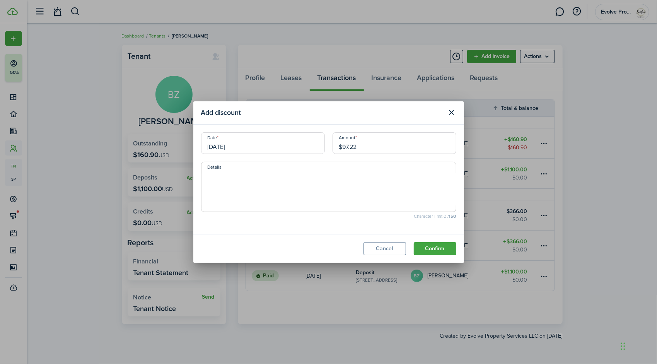
click at [262, 183] on textarea "Details" at bounding box center [329, 189] width 255 height 37
type textarea "Prorated for days in residence"
click at [428, 248] on button "Confirm" at bounding box center [435, 248] width 43 height 13
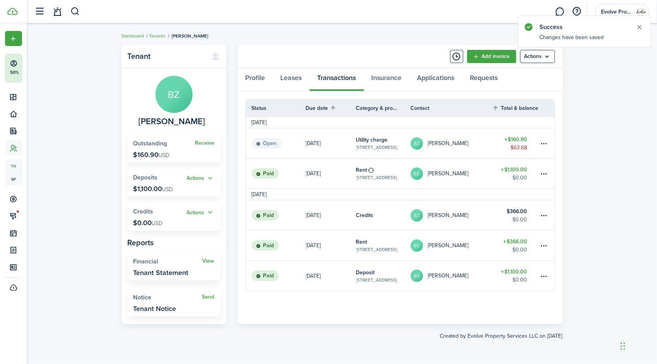
click at [463, 141] on table-profile-info-text "[PERSON_NAME]" at bounding box center [448, 143] width 41 height 6
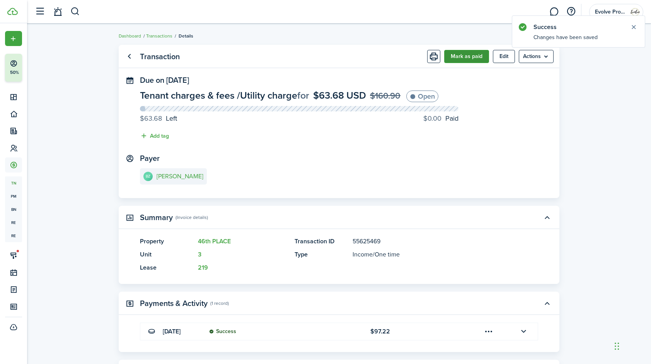
click at [468, 56] on button "Mark as paid" at bounding box center [466, 56] width 45 height 13
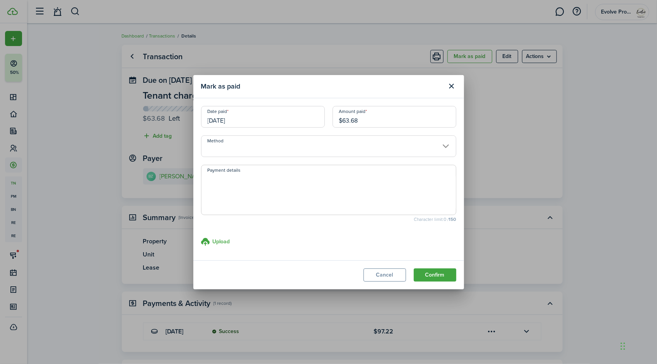
click at [255, 114] on input "[DATE]" at bounding box center [263, 117] width 124 height 22
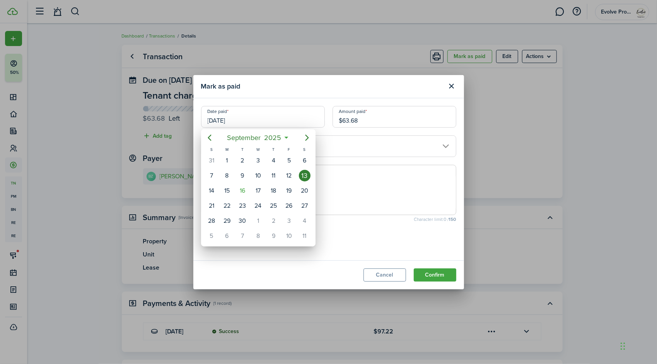
click at [305, 178] on div "13" at bounding box center [305, 176] width 12 height 12
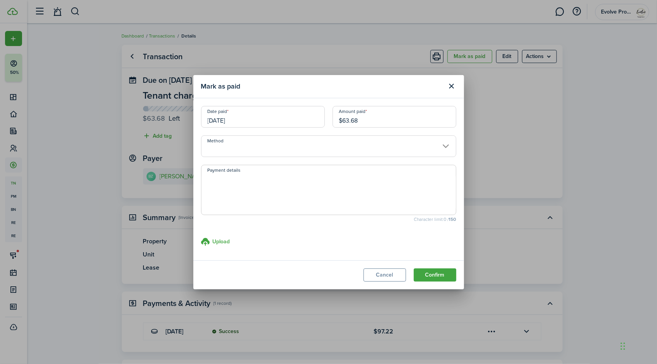
click at [249, 146] on input "Method" at bounding box center [328, 146] width 255 height 22
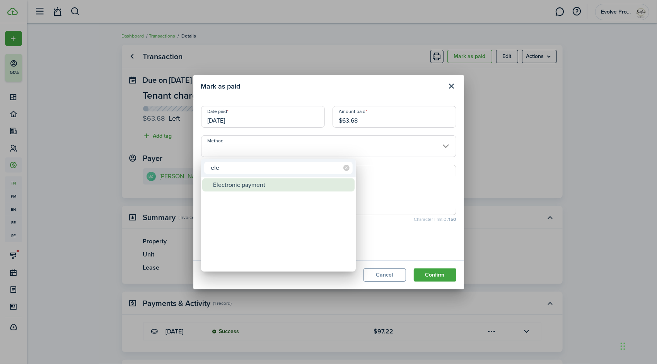
type input "ele"
click at [247, 184] on div "Electronic payment" at bounding box center [281, 184] width 137 height 13
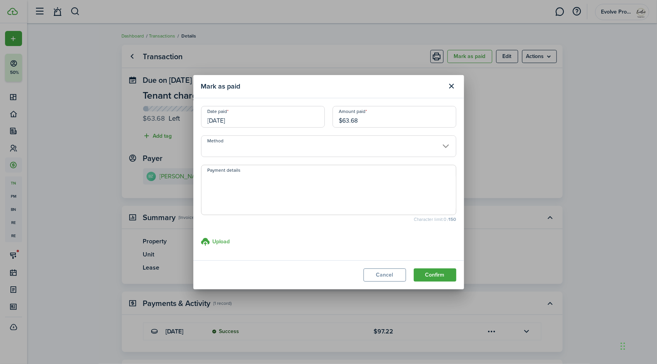
type input "Electronic payment"
click at [423, 272] on button "Confirm" at bounding box center [435, 274] width 43 height 13
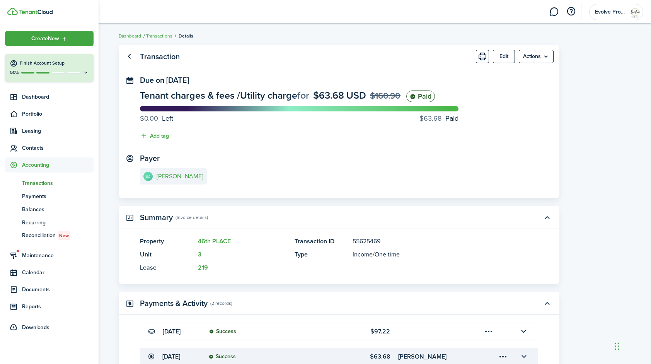
click at [38, 182] on span "Transactions" at bounding box center [58, 183] width 72 height 8
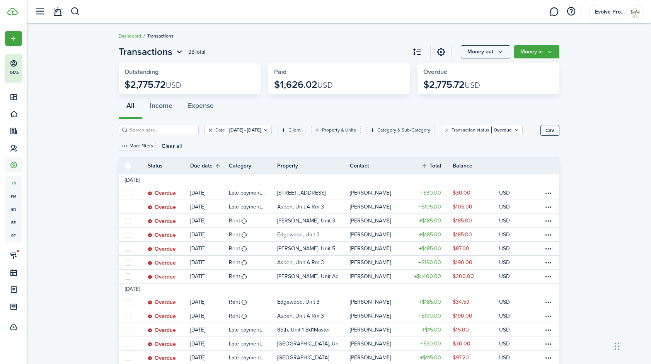
click at [207, 131] on button "Clear filter" at bounding box center [210, 130] width 7 height 6
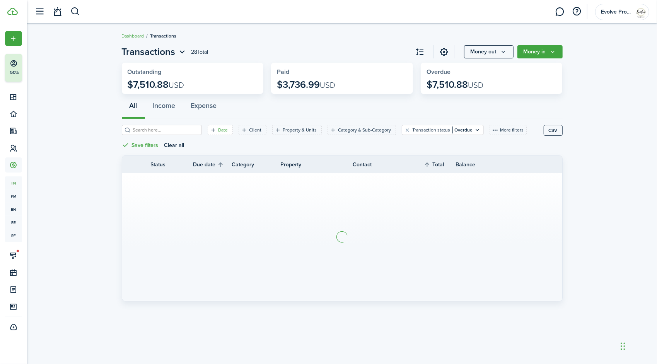
click at [210, 130] on filter-tag "Date" at bounding box center [220, 130] width 25 height 10
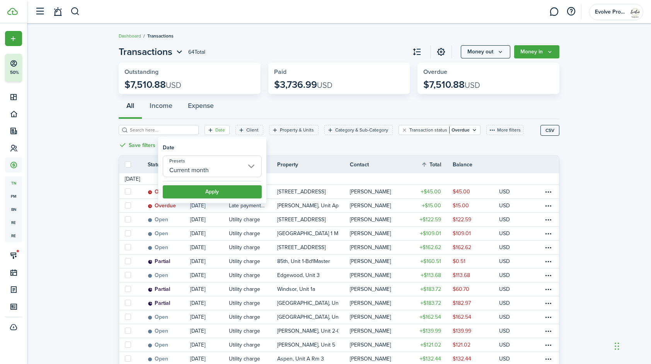
click at [214, 169] on input "Current month" at bounding box center [212, 166] width 99 height 22
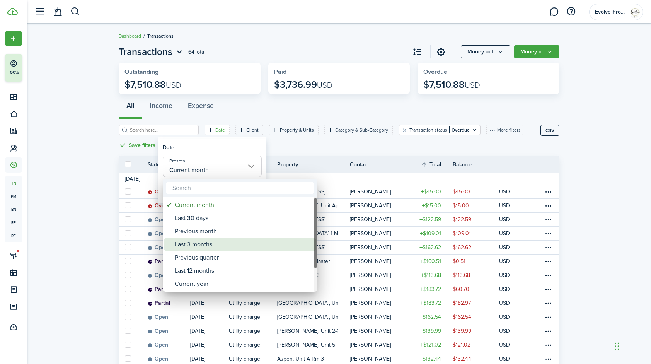
click at [204, 242] on div "Last 3 months" at bounding box center [243, 244] width 137 height 13
type input "Last 3 months"
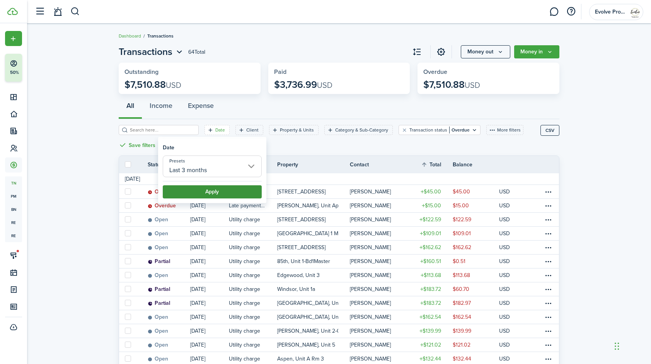
click at [222, 191] on button "Apply" at bounding box center [212, 191] width 99 height 13
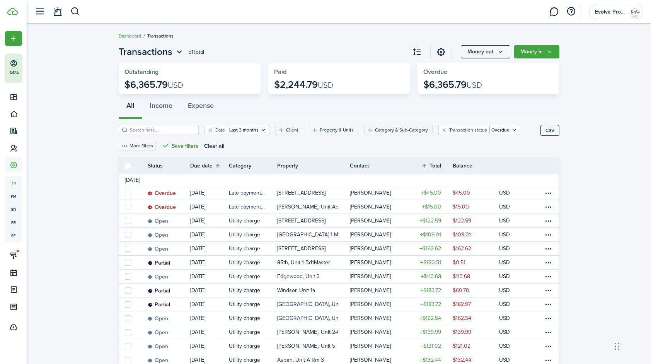
click at [181, 144] on button "Save filters" at bounding box center [180, 146] width 37 height 10
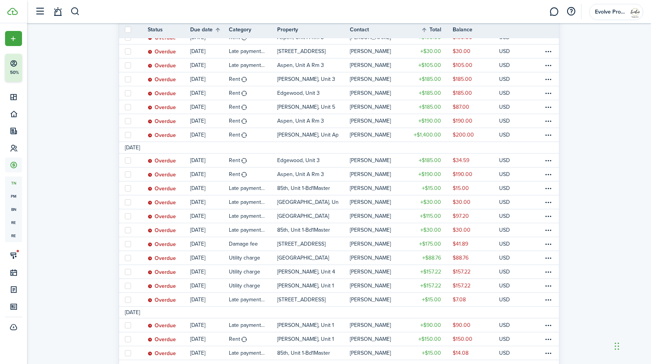
scroll to position [459, 0]
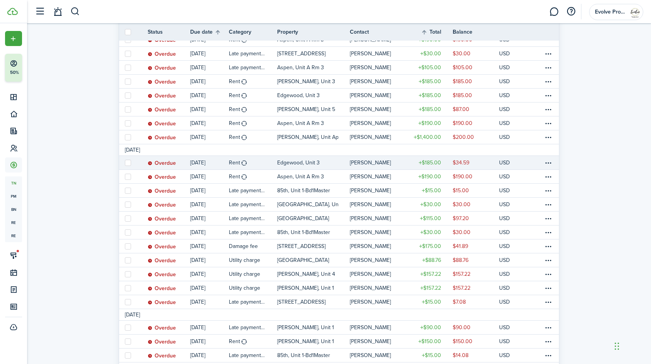
click at [372, 162] on table-profile-info-text "[PERSON_NAME]" at bounding box center [370, 163] width 41 height 6
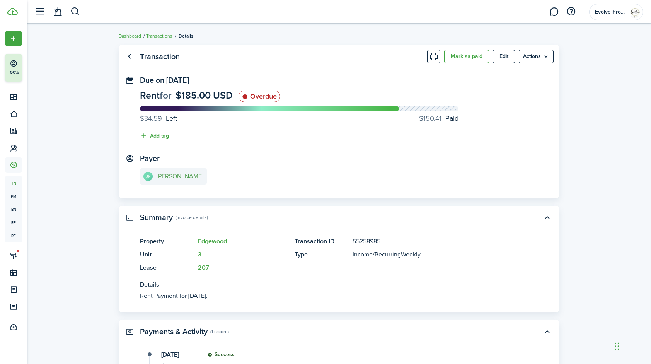
click at [171, 174] on e-details-info-title "[PERSON_NAME]" at bounding box center [180, 176] width 47 height 7
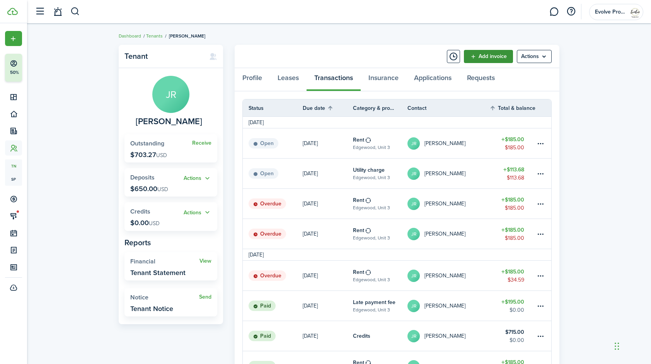
click at [471, 55] on link "Add invoice" at bounding box center [488, 56] width 49 height 13
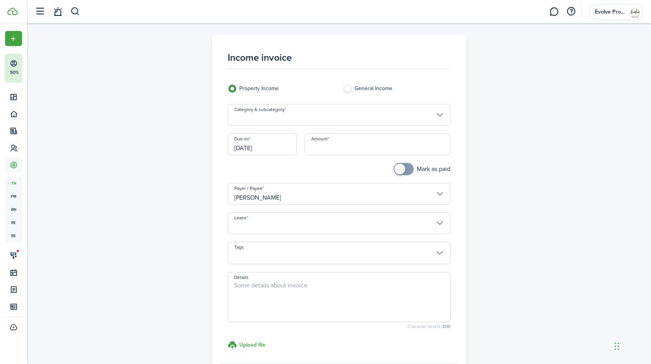
click at [270, 148] on input "[DATE]" at bounding box center [262, 144] width 69 height 22
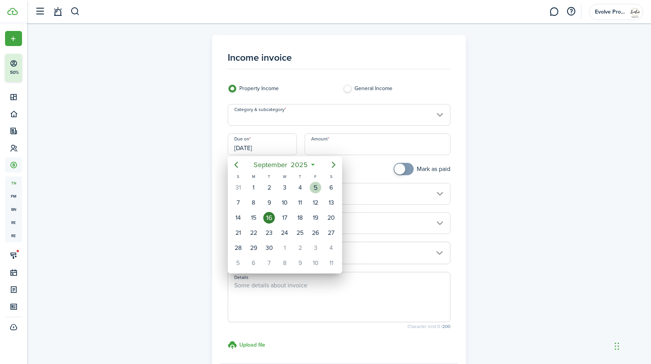
click at [318, 186] on div "5" at bounding box center [316, 188] width 12 height 12
type input "09/05/2025"
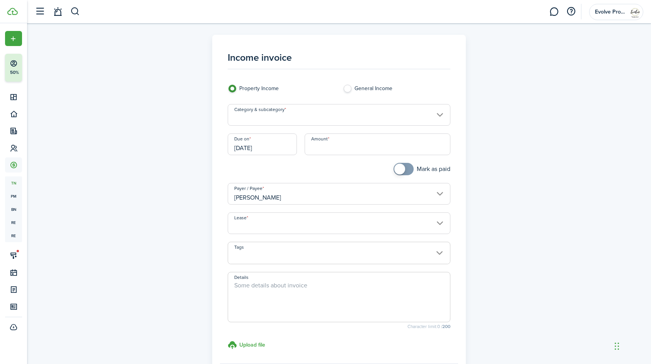
click at [340, 147] on input "Amount" at bounding box center [378, 144] width 146 height 22
click at [264, 221] on input "Lease" at bounding box center [339, 223] width 223 height 22
type input "$105.00"
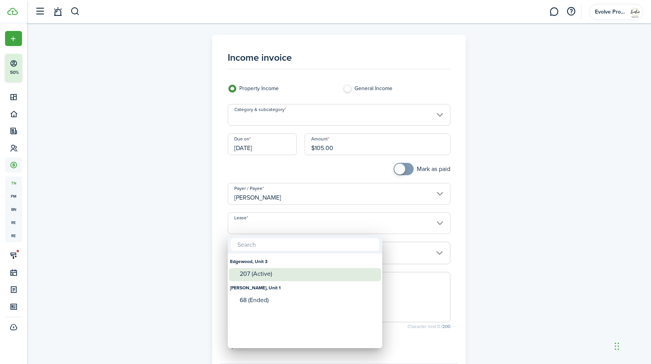
click at [258, 280] on mbsc-wheel-item "207 (Active)" at bounding box center [305, 274] width 152 height 13
type input "Edgewood, Unit 3. Lease #207 (Active)"
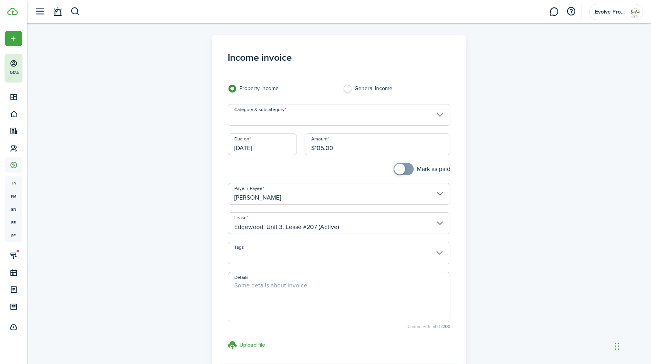
click at [282, 273] on span at bounding box center [339, 297] width 223 height 50
click at [287, 286] on textarea "Details" at bounding box center [339, 299] width 222 height 37
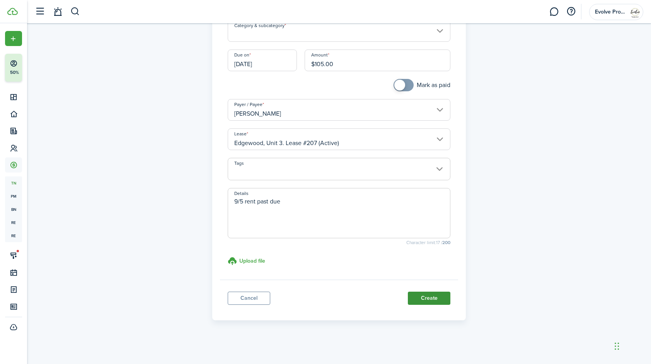
type textarea "9/5 rent past due"
click at [436, 297] on button "Create" at bounding box center [429, 298] width 43 height 13
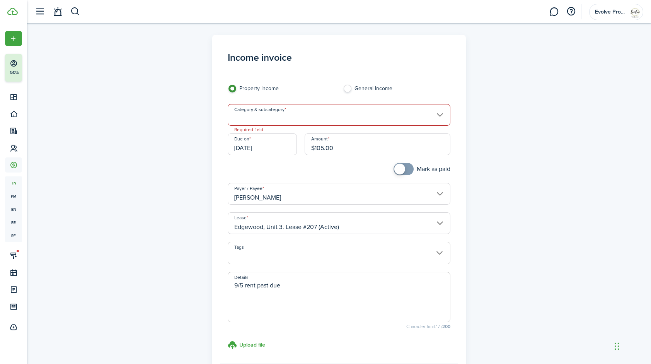
click at [290, 112] on input "Category & subcategory" at bounding box center [339, 115] width 223 height 22
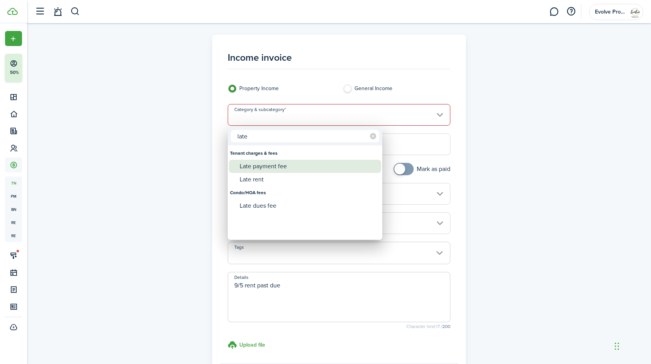
type input "late"
click at [267, 165] on div "Late payment fee" at bounding box center [308, 166] width 137 height 13
type input "Tenant charges & fees / Late payment fee"
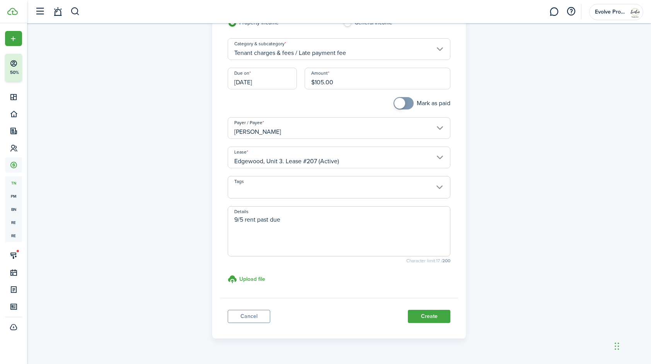
scroll to position [80, 0]
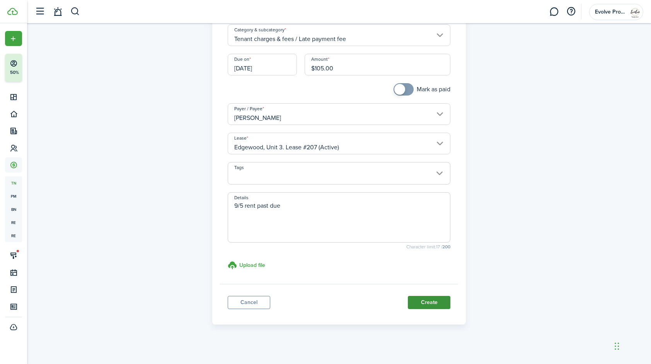
click at [437, 303] on button "Create" at bounding box center [429, 302] width 43 height 13
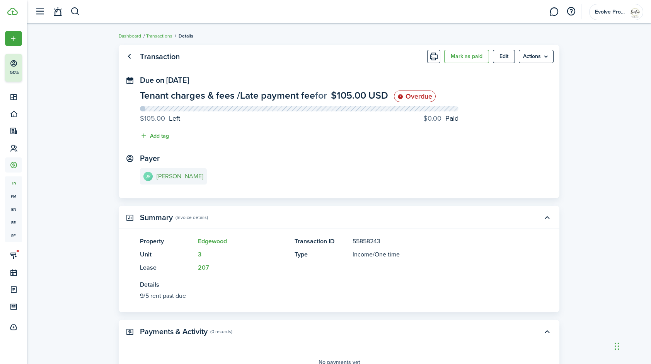
click at [193, 179] on e-details-info-title "[PERSON_NAME]" at bounding box center [180, 176] width 47 height 7
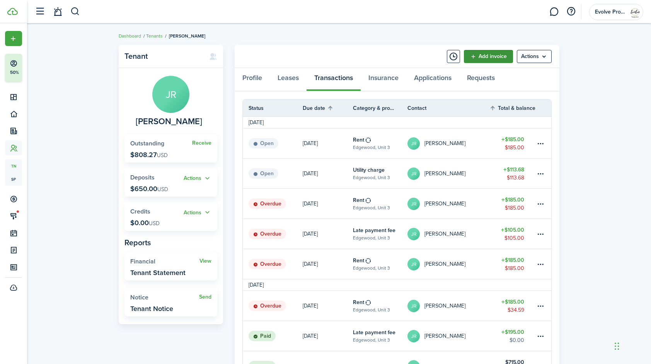
click at [472, 55] on link "Add invoice" at bounding box center [488, 56] width 49 height 13
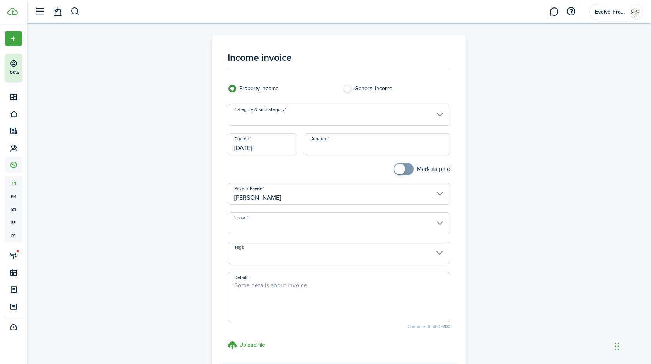
click at [267, 116] on input "Category & subcategory" at bounding box center [339, 115] width 223 height 22
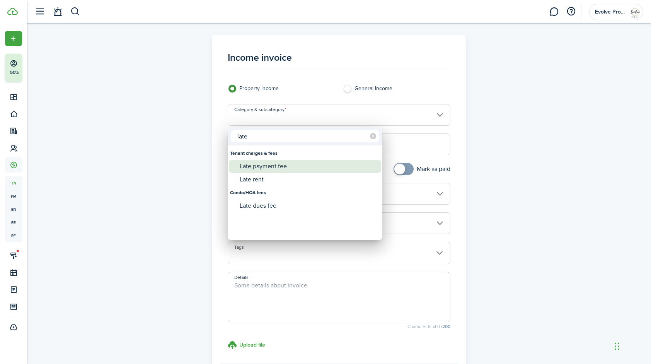
type input "late"
click at [268, 165] on div "Late payment fee" at bounding box center [308, 166] width 137 height 13
type input "Tenant charges & fees / Late payment fee"
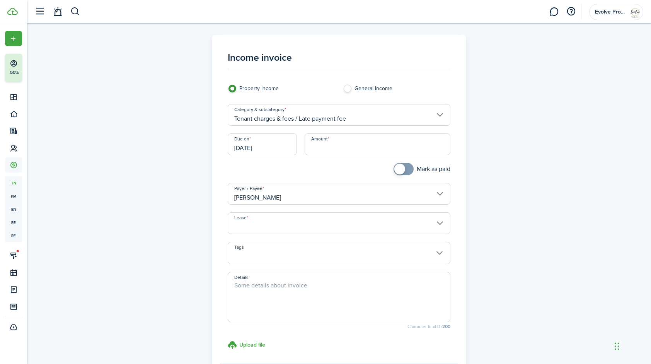
click at [280, 149] on input "[DATE]" at bounding box center [262, 144] width 69 height 22
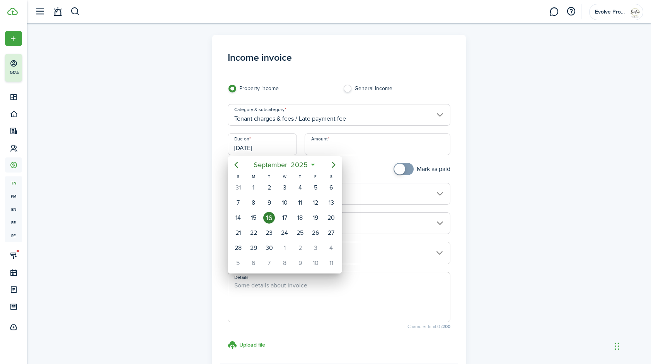
click at [333, 149] on div at bounding box center [325, 182] width 775 height 488
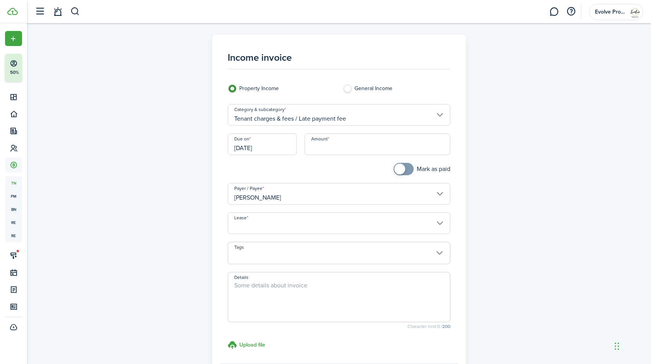
click at [333, 149] on input "Amount" at bounding box center [378, 144] width 146 height 22
type input "$45.00"
click at [255, 234] on div "Lease" at bounding box center [339, 226] width 231 height 29
click at [253, 228] on input "Lease" at bounding box center [339, 223] width 223 height 22
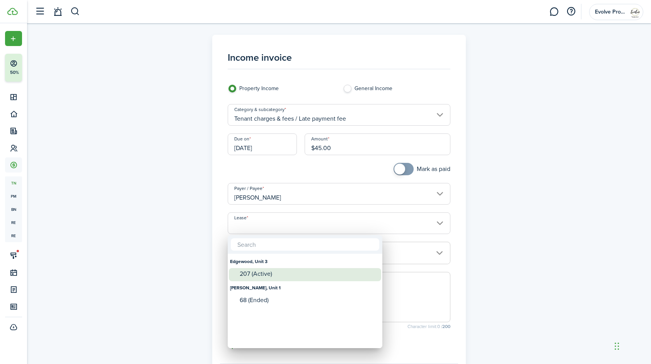
click at [253, 272] on div "207 (Active)" at bounding box center [308, 273] width 137 height 7
type input "Edgewood, Unit 3. Lease #207 (Active)"
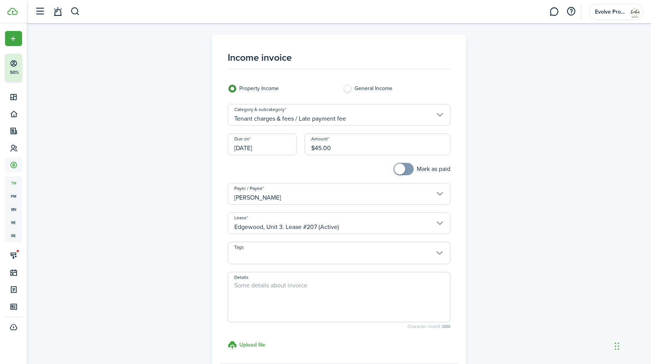
click at [341, 297] on textarea "Details" at bounding box center [339, 299] width 222 height 37
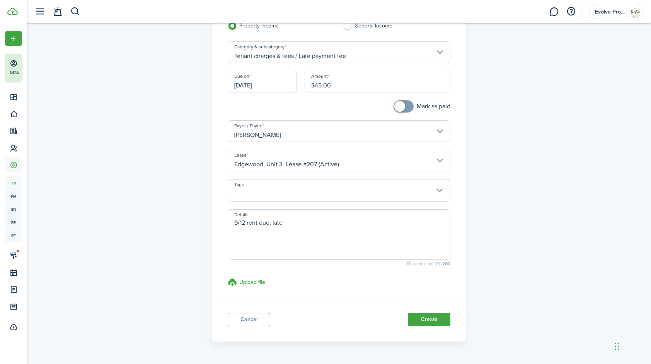
scroll to position [79, 0]
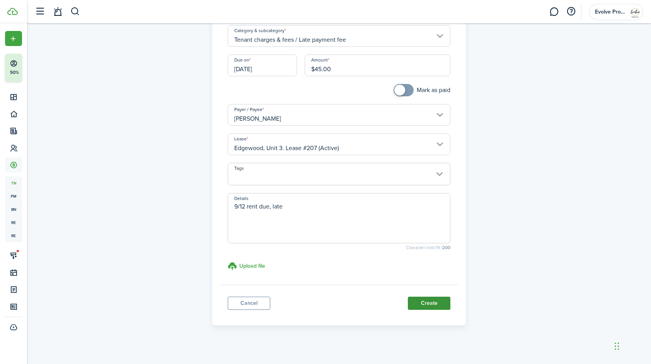
type textarea "9/12 rent due, late"
click at [417, 306] on button "Create" at bounding box center [429, 303] width 43 height 13
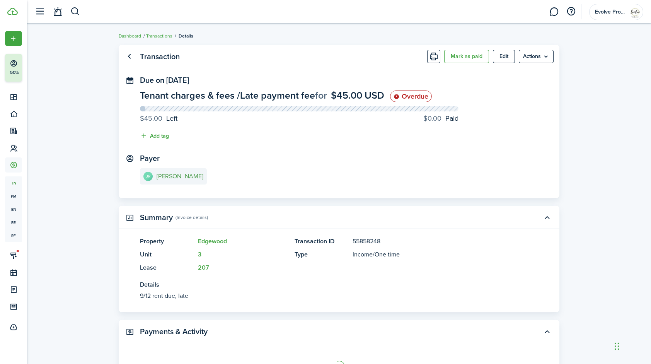
click at [188, 176] on e-details-info-title "[PERSON_NAME]" at bounding box center [180, 176] width 47 height 7
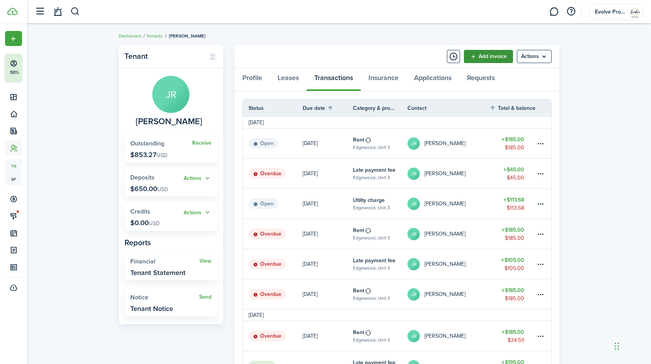
click at [474, 55] on link "Add invoice" at bounding box center [488, 56] width 49 height 13
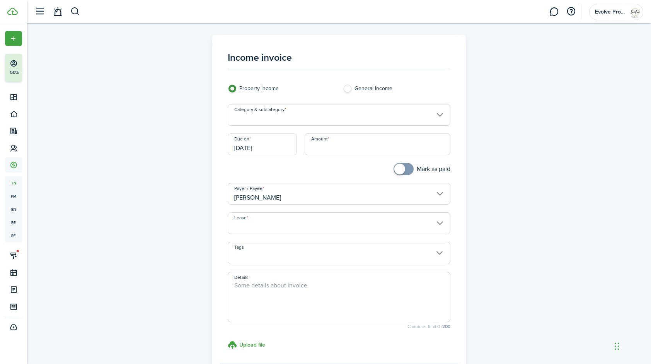
click at [272, 116] on input "Category & subcategory" at bounding box center [339, 115] width 223 height 22
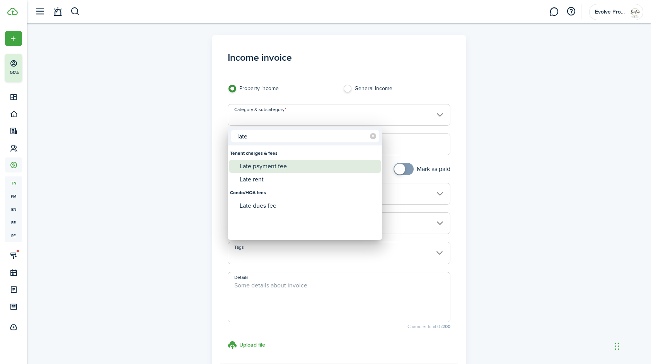
type input "late"
click at [267, 164] on div "Late payment fee" at bounding box center [308, 166] width 137 height 13
type input "Tenant charges & fees / Late payment fee"
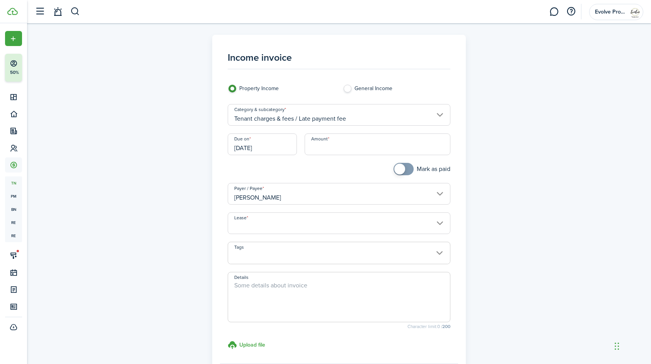
click at [278, 146] on input "[DATE]" at bounding box center [262, 144] width 69 height 22
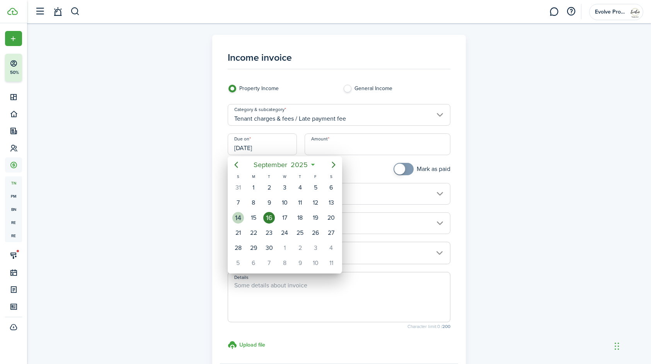
click at [234, 216] on div "14" at bounding box center [238, 218] width 12 height 12
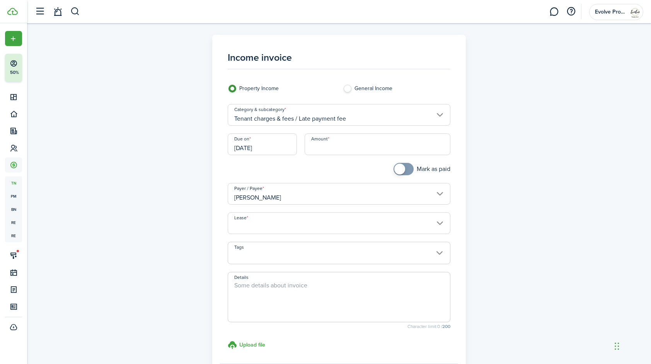
type input "09/14/2025"
click at [346, 145] on input "Amount" at bounding box center [378, 144] width 146 height 22
click at [255, 221] on input "Lease" at bounding box center [339, 223] width 223 height 22
type input "$30.00"
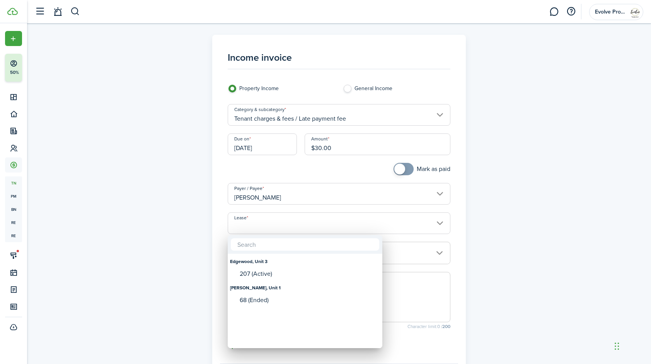
click at [261, 267] on div "Edgewood, Unit 3" at bounding box center [305, 261] width 150 height 13
click at [260, 272] on div "207 (Active)" at bounding box center [308, 273] width 137 height 7
type input "Edgewood, Unit 3. Lease #207 (Active)"
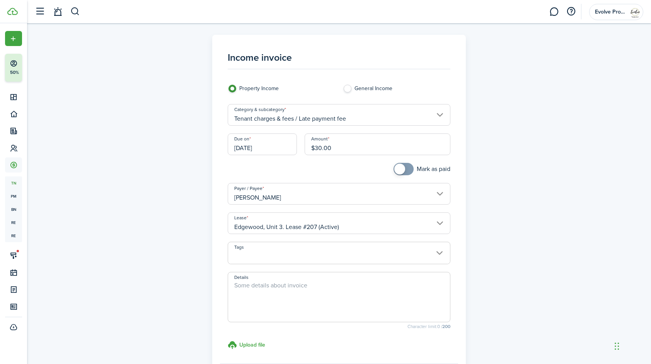
click at [281, 287] on textarea "Details" at bounding box center [339, 299] width 222 height 37
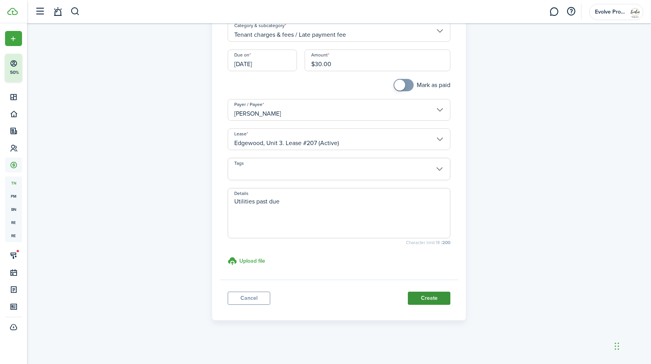
type textarea "Utilities past due"
click at [439, 296] on button "Create" at bounding box center [429, 298] width 43 height 13
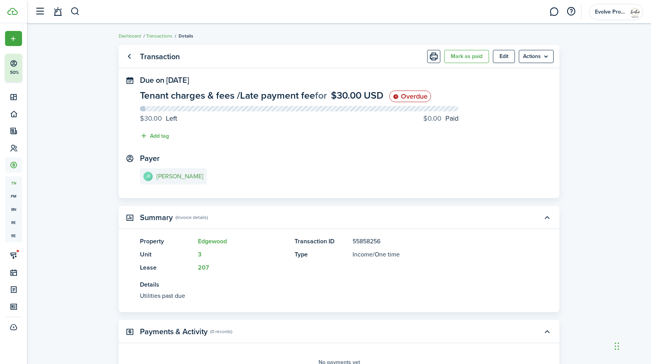
click at [185, 177] on e-details-info-title "[PERSON_NAME]" at bounding box center [180, 176] width 47 height 7
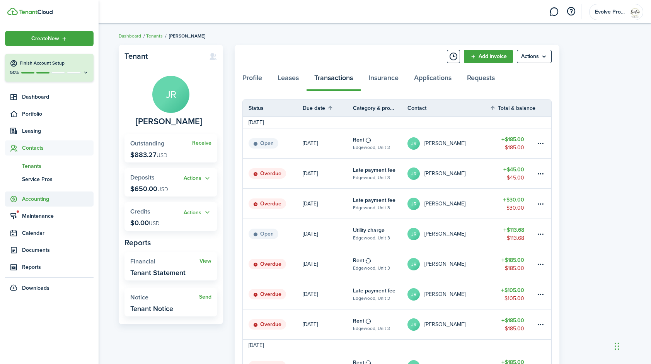
click at [39, 197] on span "Accounting" at bounding box center [58, 199] width 72 height 8
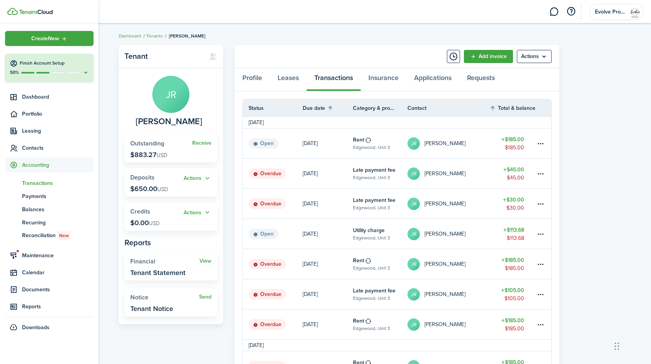
click at [46, 182] on span "Transactions" at bounding box center [58, 183] width 72 height 8
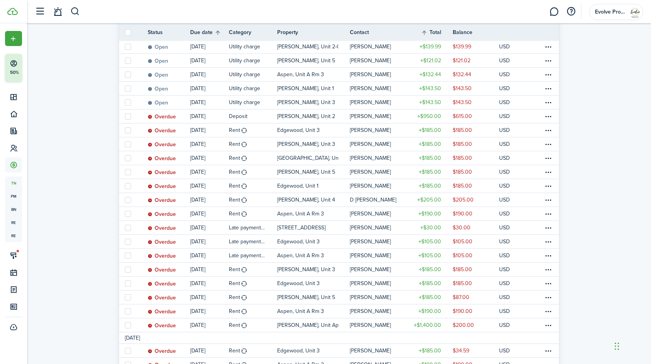
scroll to position [313, 0]
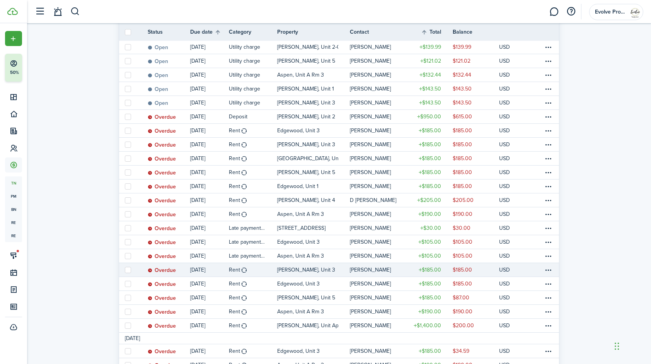
click at [374, 271] on table-profile-info-text "[PERSON_NAME]" at bounding box center [370, 270] width 41 height 6
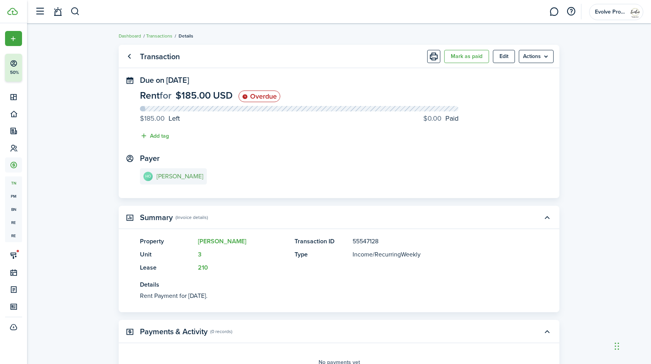
click at [182, 179] on e-details-info-title "[PERSON_NAME]" at bounding box center [180, 176] width 47 height 7
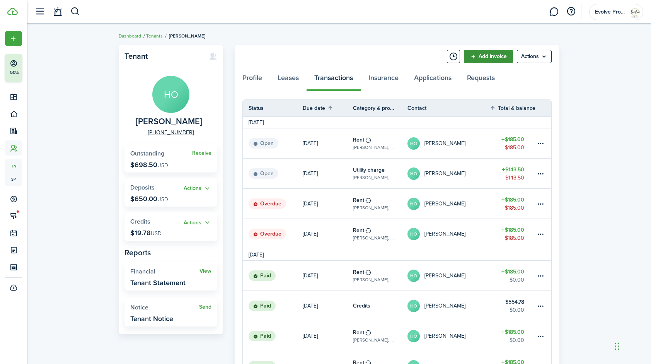
click at [475, 55] on link "Add invoice" at bounding box center [488, 56] width 49 height 13
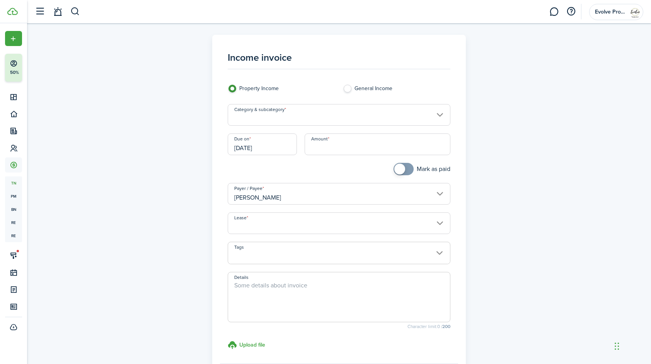
click at [282, 112] on input "Category & subcategory" at bounding box center [339, 115] width 223 height 22
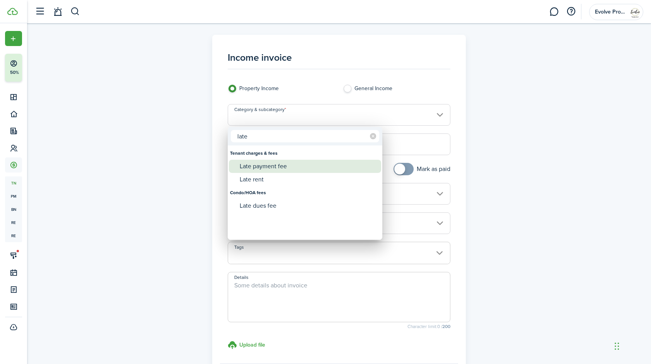
type input "late"
click at [268, 166] on div "Late payment fee" at bounding box center [308, 166] width 137 height 13
type input "Tenant charges & fees / Late payment fee"
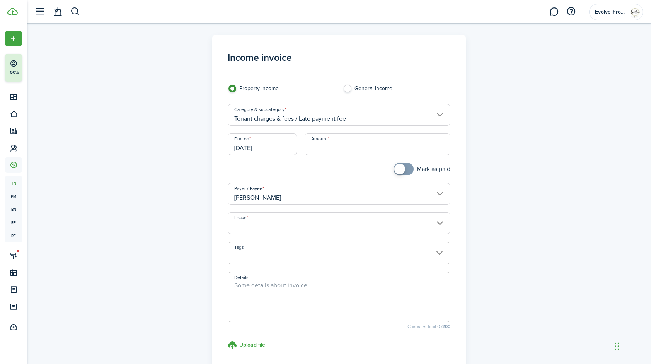
scroll to position [84, 0]
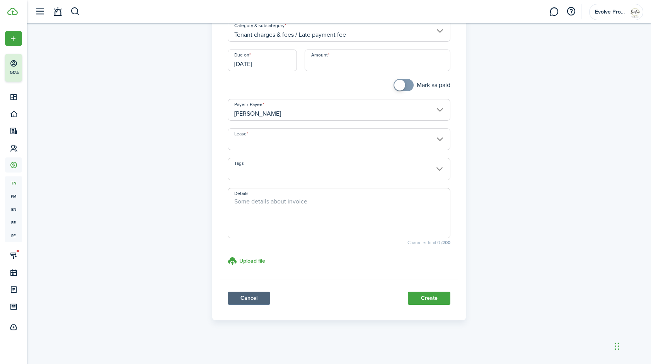
click at [238, 299] on link "Cancel" at bounding box center [249, 298] width 43 height 13
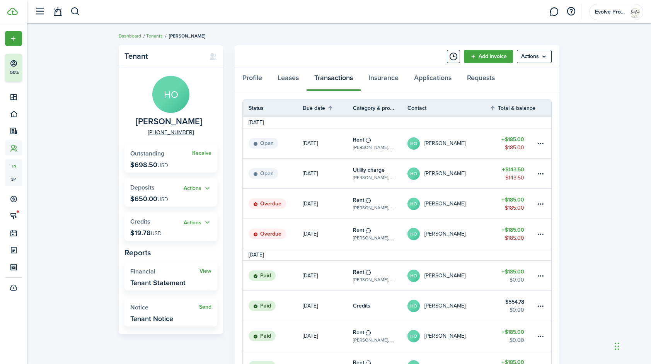
click at [443, 233] on table-profile-info-text "[PERSON_NAME]" at bounding box center [445, 234] width 41 height 6
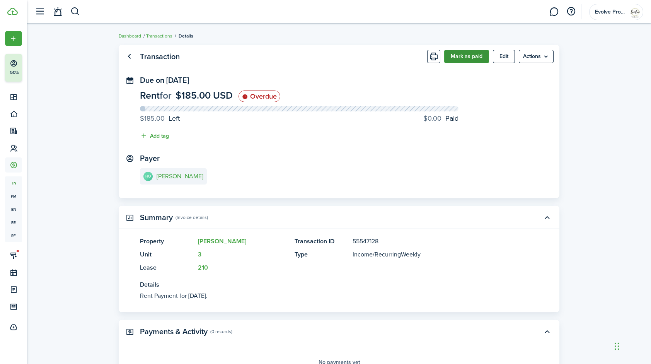
click at [466, 56] on button "Mark as paid" at bounding box center [466, 56] width 45 height 13
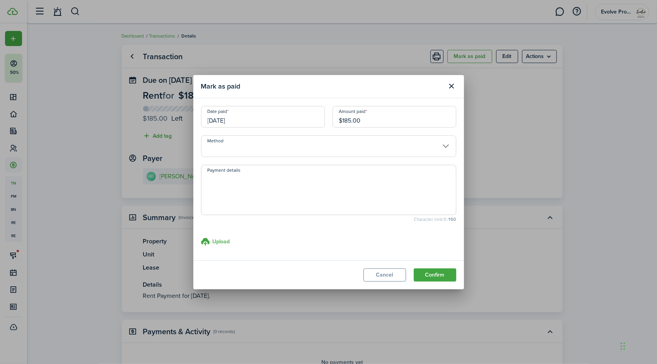
click at [258, 116] on input "09/05/2025" at bounding box center [263, 117] width 124 height 22
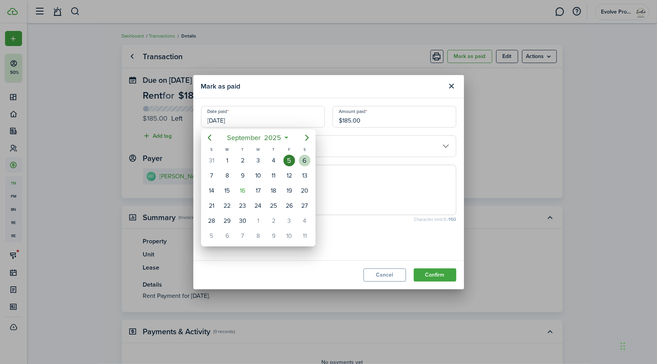
click at [305, 161] on div "6" at bounding box center [305, 161] width 12 height 12
type input "09/06/2025"
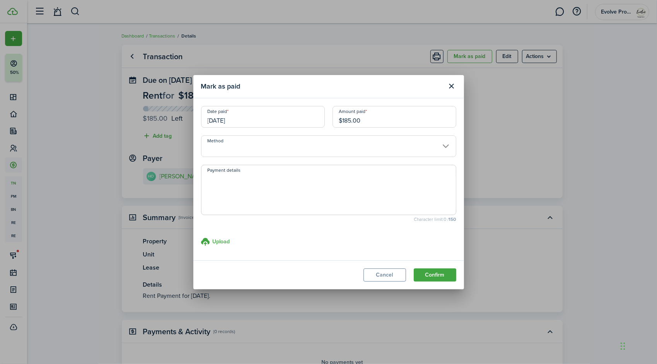
click at [231, 148] on input "Method" at bounding box center [328, 146] width 255 height 22
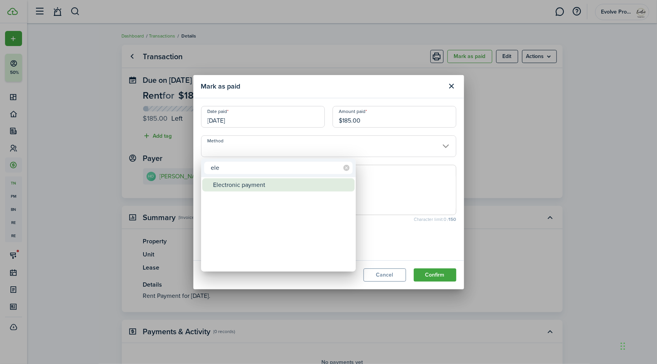
type input "ele"
click at [235, 182] on div "Electronic payment" at bounding box center [281, 184] width 137 height 13
type input "Electronic payment"
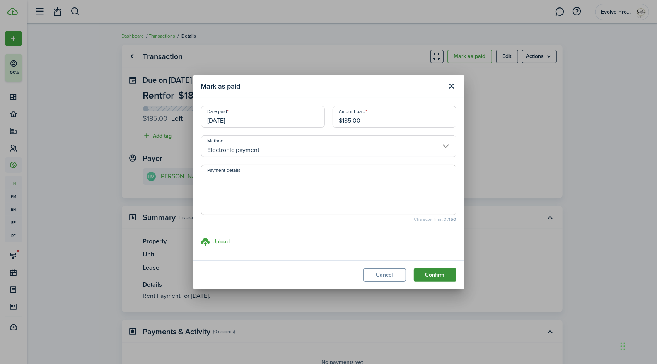
click at [447, 273] on button "Confirm" at bounding box center [435, 274] width 43 height 13
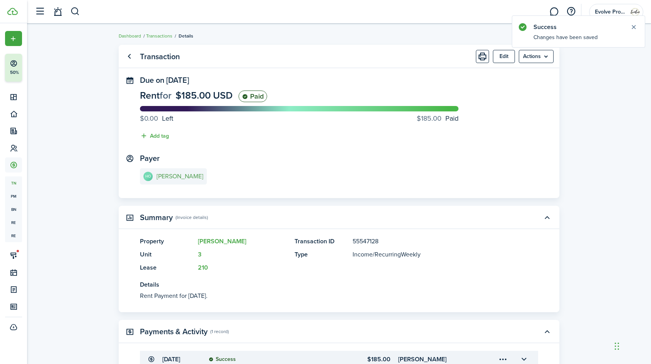
click at [173, 173] on e-details-info-title "[PERSON_NAME]" at bounding box center [180, 176] width 47 height 7
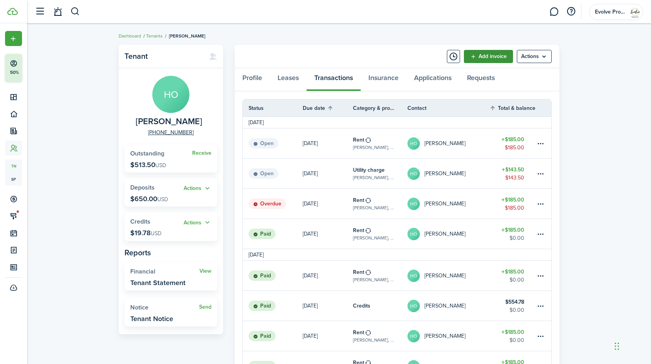
click at [475, 58] on link "Add invoice" at bounding box center [488, 56] width 49 height 13
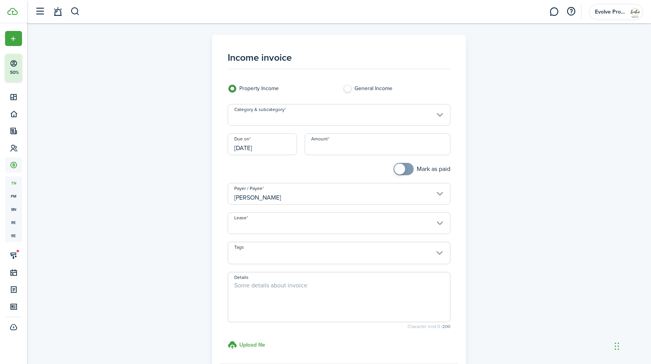
click at [331, 149] on input "Amount" at bounding box center [378, 144] width 146 height 22
click at [252, 226] on input "Lease" at bounding box center [339, 223] width 223 height 22
type input "$30.00"
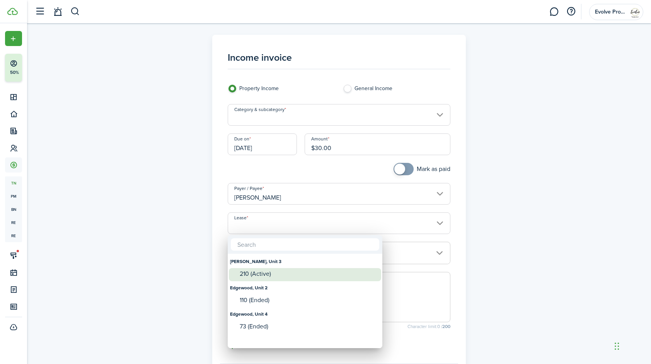
click at [256, 278] on div "210 (Active)" at bounding box center [308, 274] width 137 height 12
type input "Hobson, Unit 3. Lease #210 (Active)"
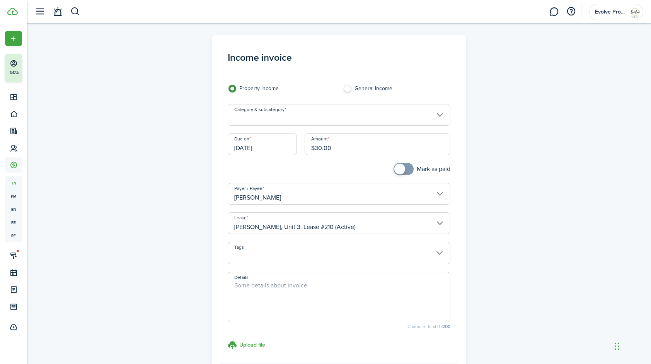
click at [287, 298] on textarea "Details" at bounding box center [339, 299] width 222 height 37
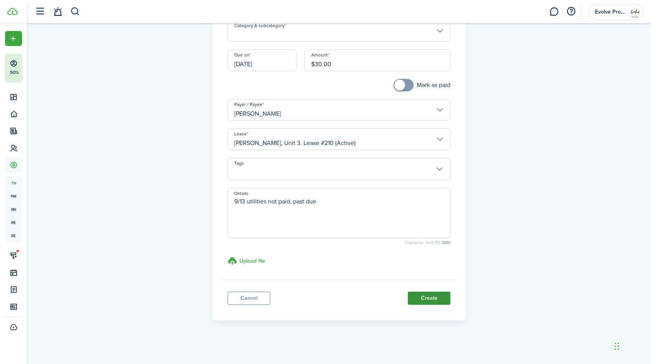
type textarea "9/13 utilities not paid, past due"
click at [439, 296] on button "Create" at bounding box center [429, 298] width 43 height 13
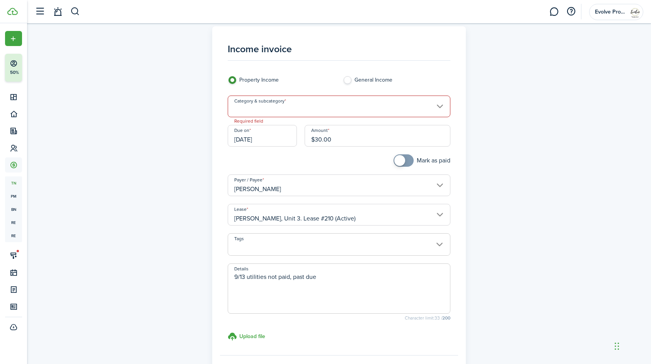
scroll to position [0, 0]
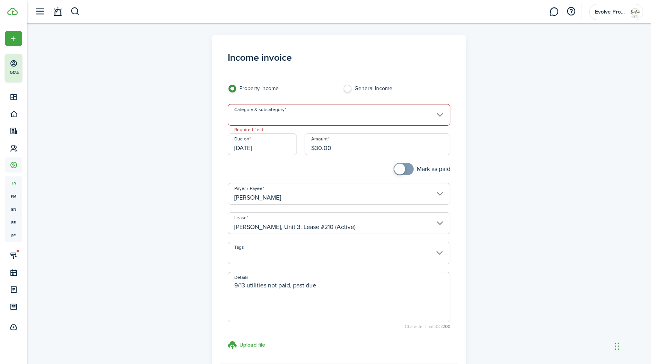
click at [298, 118] on input "Category & subcategory" at bounding box center [339, 115] width 223 height 22
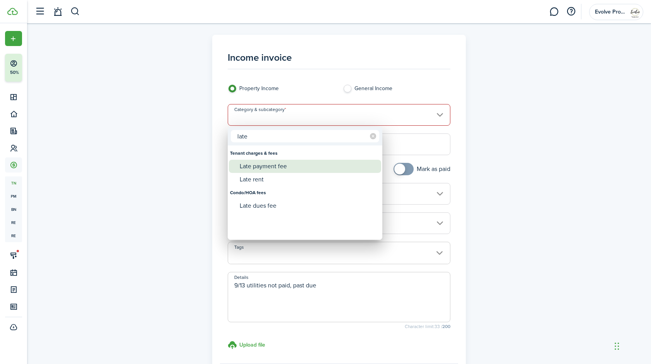
type input "late"
click at [272, 163] on div "Late payment fee" at bounding box center [308, 166] width 137 height 13
type input "Tenant charges & fees / Late payment fee"
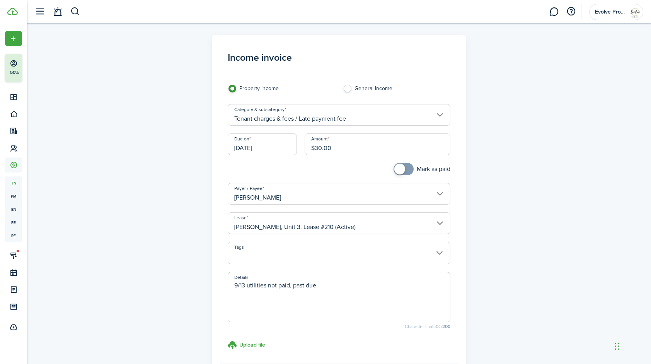
scroll to position [76, 0]
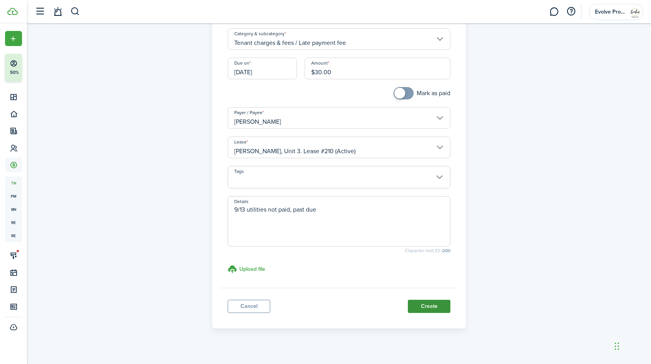
click at [411, 301] on button "Create" at bounding box center [429, 306] width 43 height 13
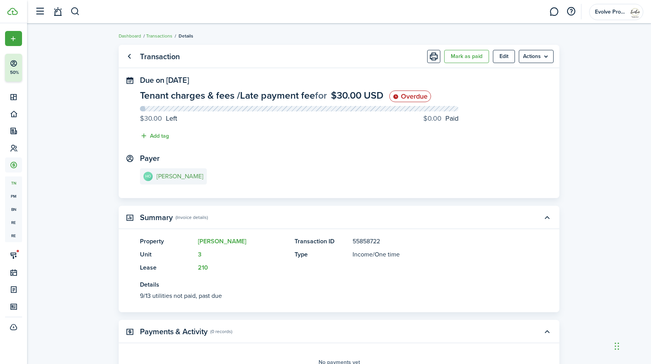
click at [185, 177] on e-details-info-title "[PERSON_NAME]" at bounding box center [180, 176] width 47 height 7
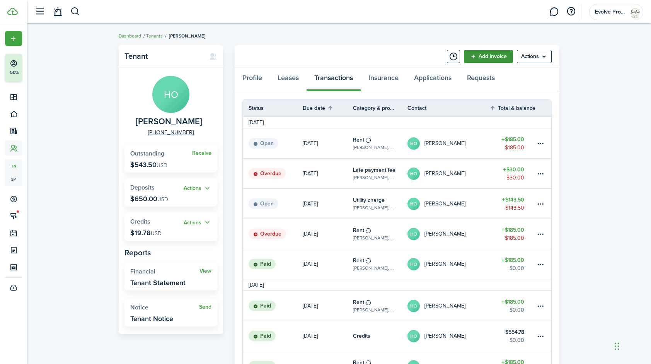
click at [474, 55] on link "Add invoice" at bounding box center [488, 56] width 49 height 13
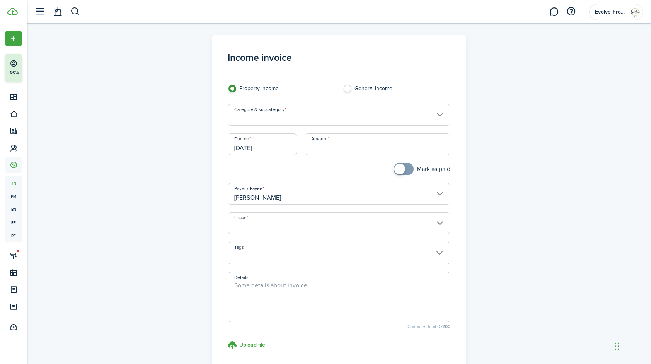
click at [276, 117] on input "Category & subcategory" at bounding box center [339, 115] width 223 height 22
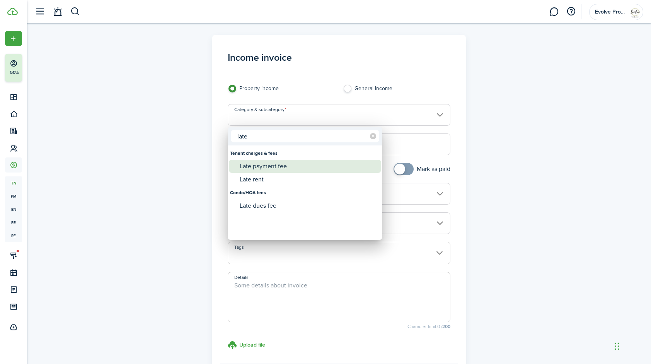
type input "late"
click at [262, 164] on div "Late payment fee" at bounding box center [308, 166] width 137 height 13
type input "Tenant charges & fees / Late payment fee"
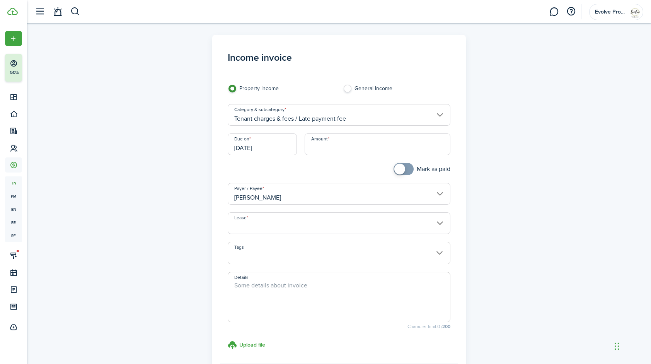
click at [339, 151] on input "Amount" at bounding box center [378, 144] width 146 height 22
click at [265, 145] on input "[DATE]" at bounding box center [262, 144] width 69 height 22
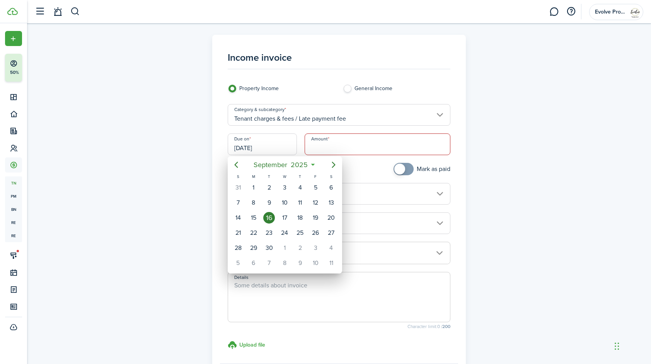
click at [343, 147] on div at bounding box center [325, 182] width 775 height 488
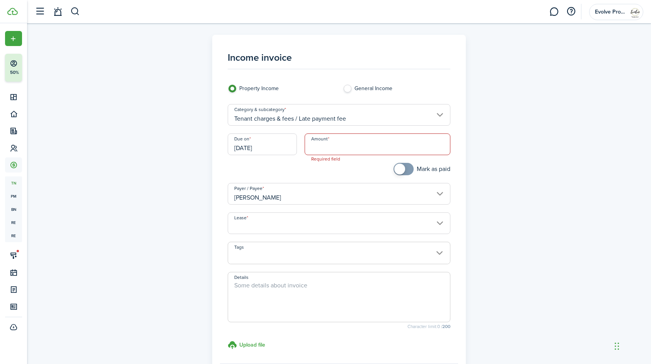
click at [343, 147] on input "Amount" at bounding box center [378, 144] width 146 height 22
click at [259, 226] on input "Lease" at bounding box center [339, 223] width 223 height 22
type input "$45.00"
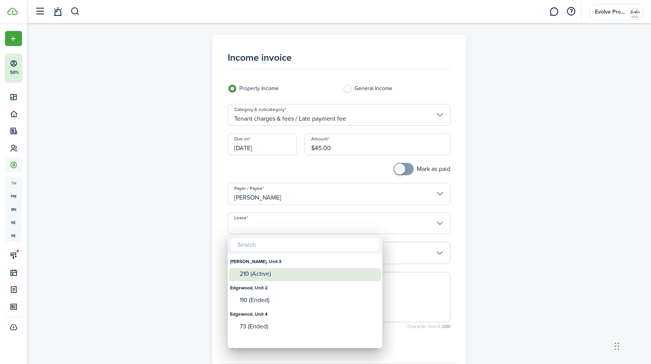
click at [255, 275] on div "210 (Active)" at bounding box center [308, 273] width 137 height 7
type input "Hobson, Unit 3. Lease #210 (Active)"
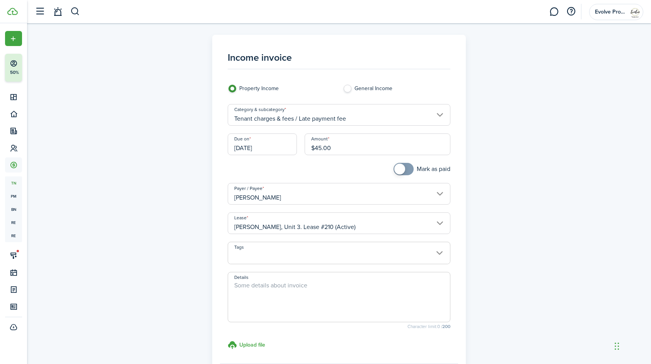
click at [289, 285] on textarea "Details" at bounding box center [339, 299] width 222 height 37
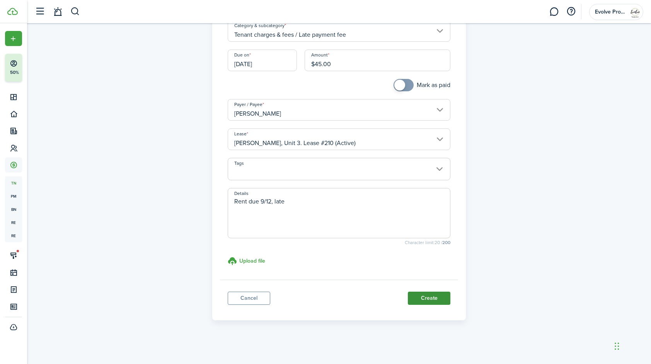
type textarea "Rent due 9/12, late"
click at [442, 295] on button "Create" at bounding box center [429, 298] width 43 height 13
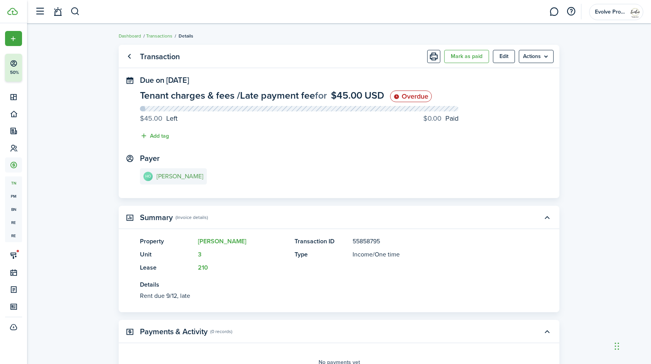
click at [178, 176] on e-details-info-title "[PERSON_NAME]" at bounding box center [180, 176] width 47 height 7
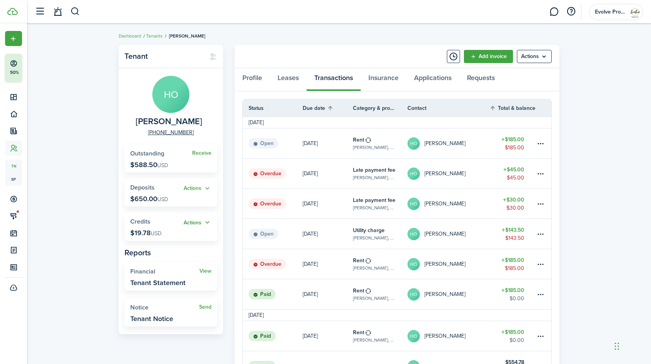
click at [206, 222] on button "Actions" at bounding box center [198, 222] width 28 height 9
click at [174, 249] on link "Apply" at bounding box center [178, 250] width 68 height 13
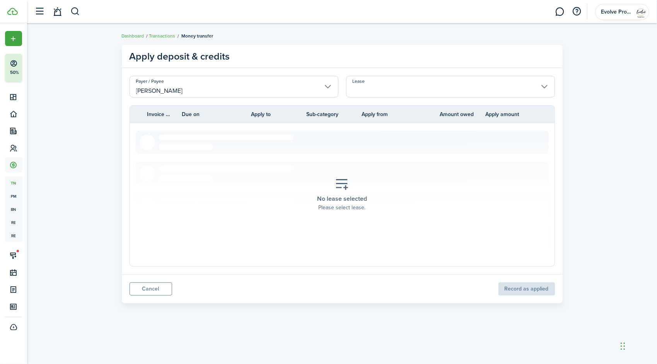
click at [394, 88] on input "Lease" at bounding box center [450, 87] width 209 height 22
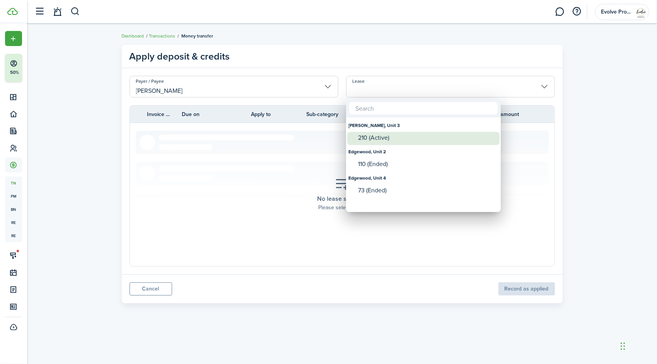
click at [385, 135] on div "210 (Active)" at bounding box center [426, 137] width 137 height 7
type input "Hobson, Unit 3. Lease #210 (Active)"
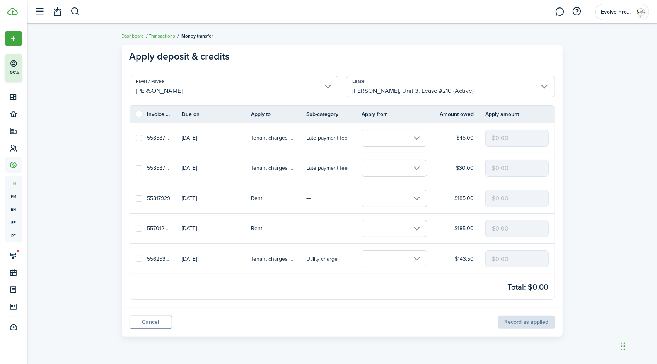
click at [388, 258] on input "text" at bounding box center [395, 258] width 66 height 17
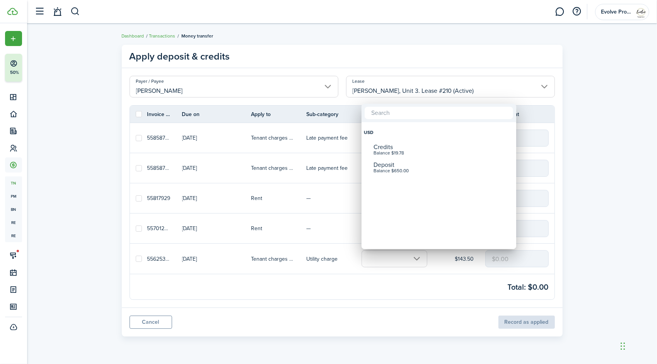
click at [382, 284] on div at bounding box center [328, 182] width 781 height 488
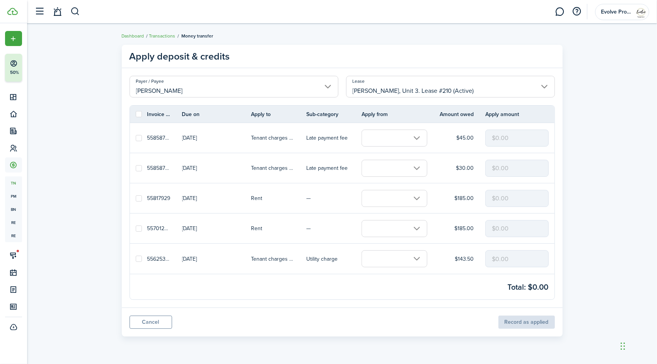
click at [388, 167] on input "text" at bounding box center [395, 168] width 66 height 17
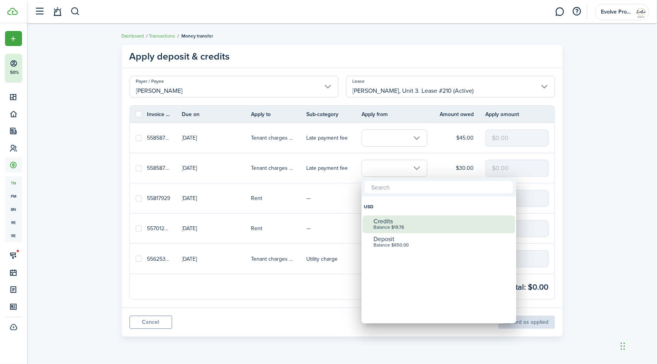
click at [397, 221] on div "Credits" at bounding box center [442, 221] width 137 height 7
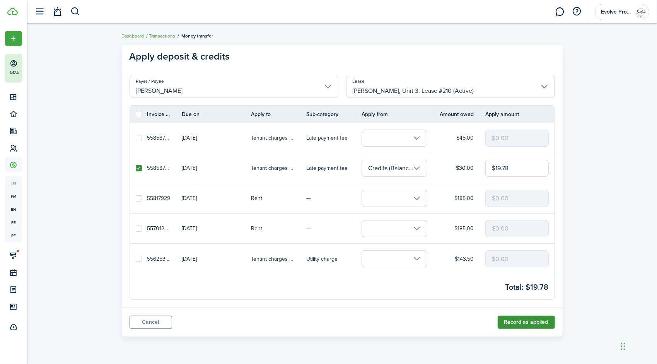
click at [515, 319] on button "Record as applied" at bounding box center [526, 322] width 57 height 13
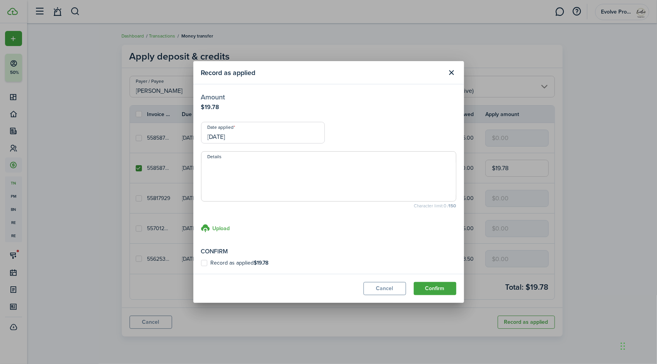
click at [205, 261] on label "Record as applied $19.78" at bounding box center [235, 263] width 68 height 6
click at [201, 263] on input "Record as applied $19.78" at bounding box center [201, 263] width 0 height 0
checkbox input "true"
click at [441, 287] on button "Confirm" at bounding box center [435, 288] width 43 height 13
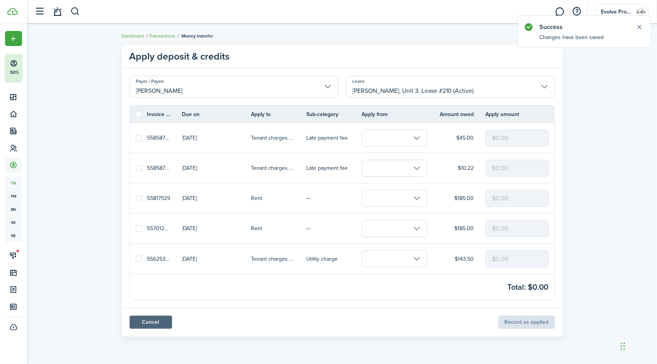
click at [145, 321] on link "Cancel" at bounding box center [151, 322] width 43 height 13
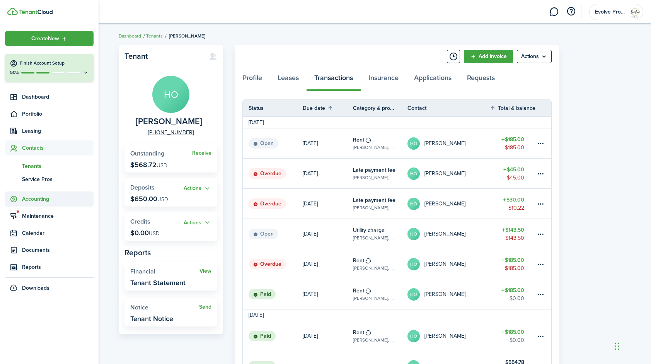
click at [36, 198] on span "Accounting" at bounding box center [58, 199] width 72 height 8
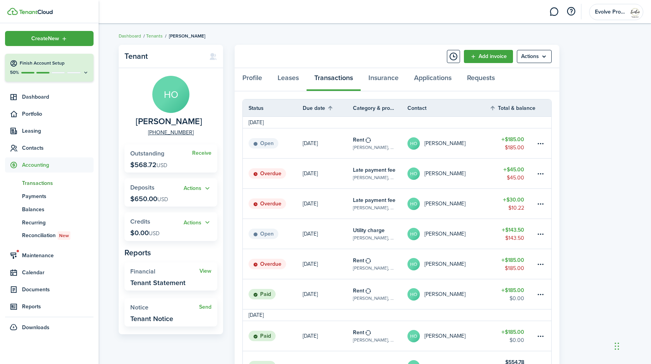
click at [42, 181] on span "Transactions" at bounding box center [58, 183] width 72 height 8
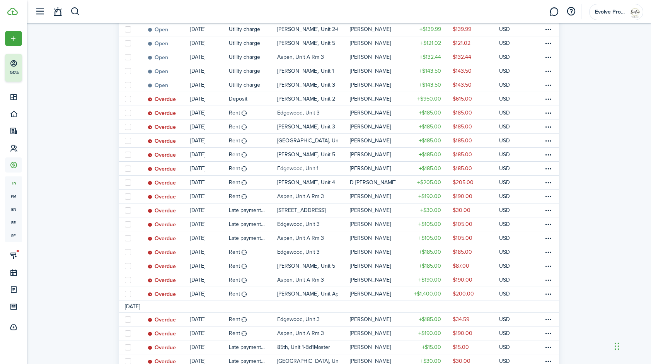
scroll to position [325, 0]
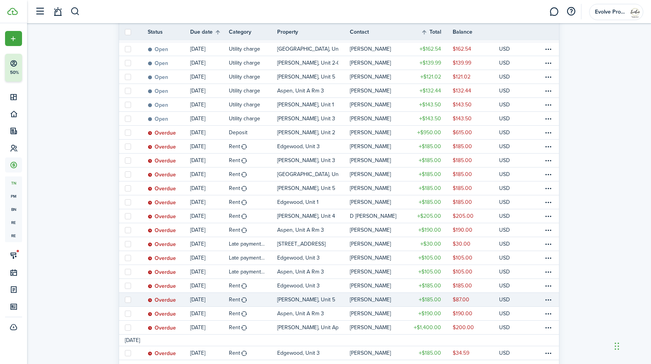
click at [374, 299] on table-profile-info-text "[PERSON_NAME]" at bounding box center [370, 300] width 41 height 6
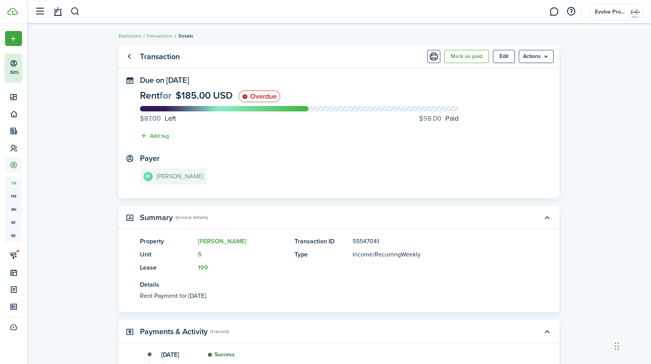
click at [175, 176] on e-details-info-title "[PERSON_NAME]" at bounding box center [180, 176] width 47 height 7
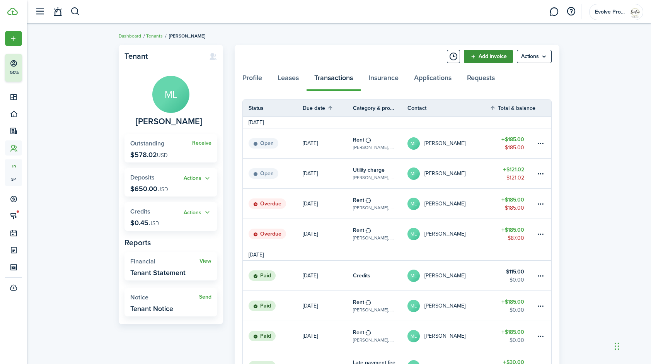
click at [473, 57] on link "Add invoice" at bounding box center [488, 56] width 49 height 13
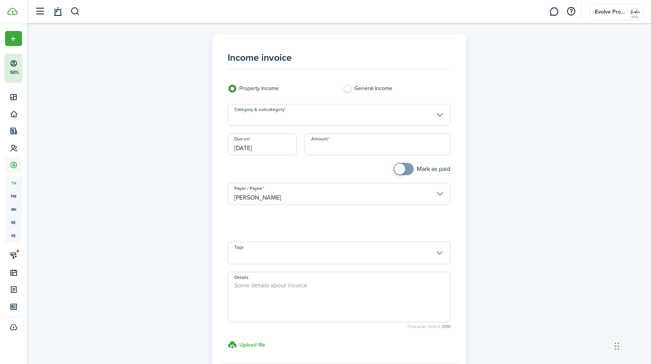
click at [297, 115] on input "Category & subcategory" at bounding box center [339, 115] width 223 height 22
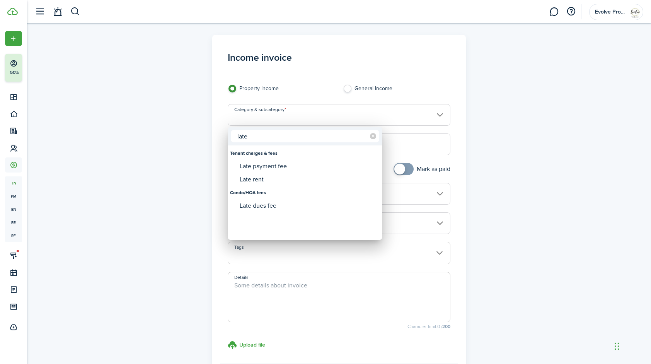
type input "late"
click at [275, 162] on div "Late payment fee" at bounding box center [308, 166] width 137 height 13
type input "Tenant charges & fees / Late payment fee"
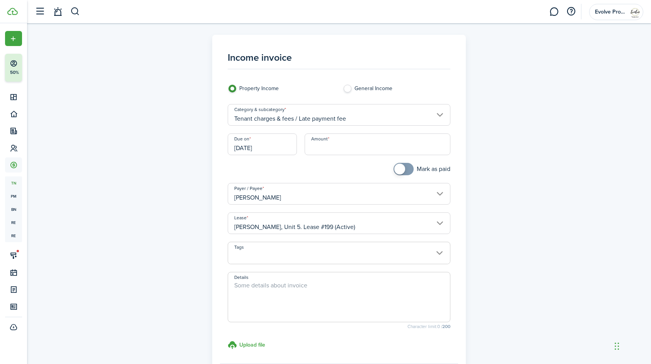
click at [269, 149] on input "[DATE]" at bounding box center [262, 144] width 69 height 22
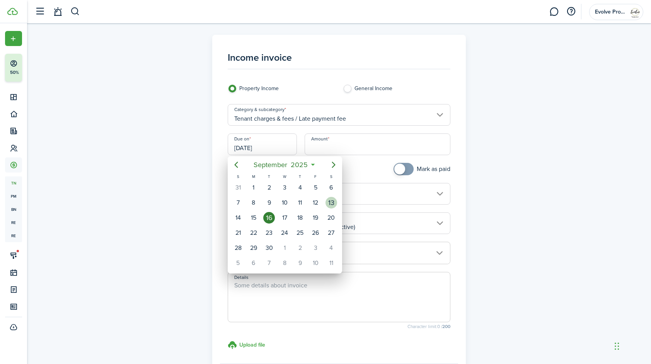
click at [330, 205] on div "13" at bounding box center [332, 203] width 12 height 12
type input "[DATE]"
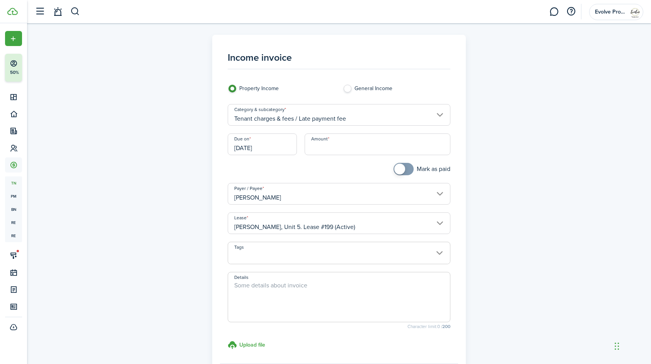
click at [347, 146] on input "Amount" at bounding box center [378, 144] width 146 height 22
type input "$30.00"
click at [269, 284] on textarea "Details" at bounding box center [339, 299] width 222 height 37
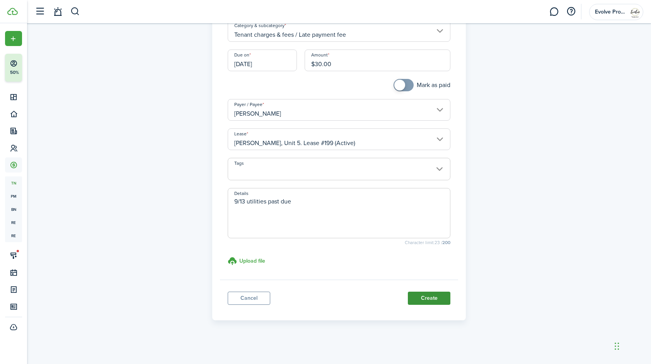
type textarea "9/13 utilities past due"
click at [432, 296] on button "Create" at bounding box center [429, 298] width 43 height 13
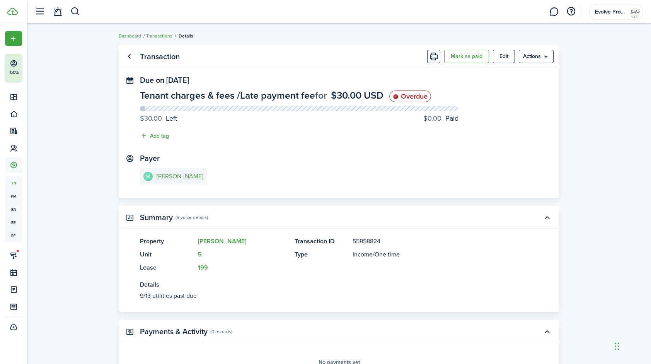
click at [191, 173] on e-details-info-title "[PERSON_NAME]" at bounding box center [180, 176] width 47 height 7
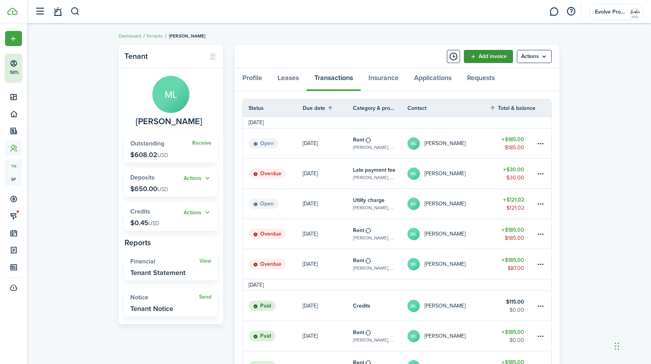
click at [475, 56] on link "Add invoice" at bounding box center [488, 56] width 49 height 13
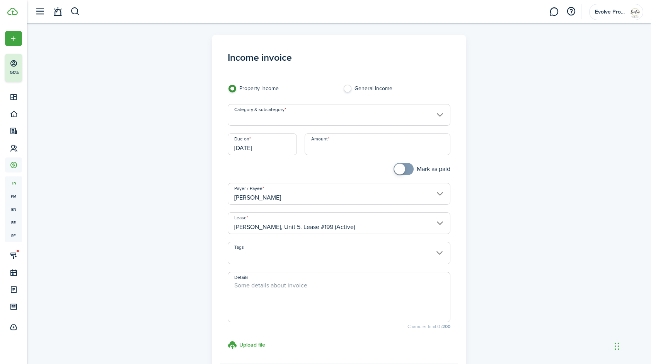
click at [266, 120] on input "Category & subcategory" at bounding box center [339, 115] width 223 height 22
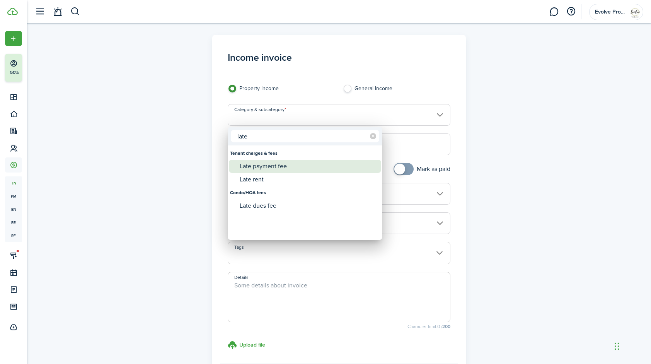
type input "late"
click at [273, 166] on div "Late payment fee" at bounding box center [308, 166] width 137 height 13
type input "Tenant charges & fees / Late payment fee"
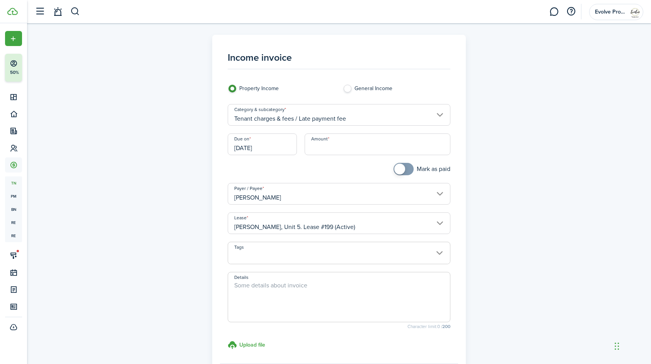
click at [338, 149] on input "Amount" at bounding box center [378, 144] width 146 height 22
type input "$45.00"
click at [284, 292] on textarea "Details" at bounding box center [339, 299] width 222 height 37
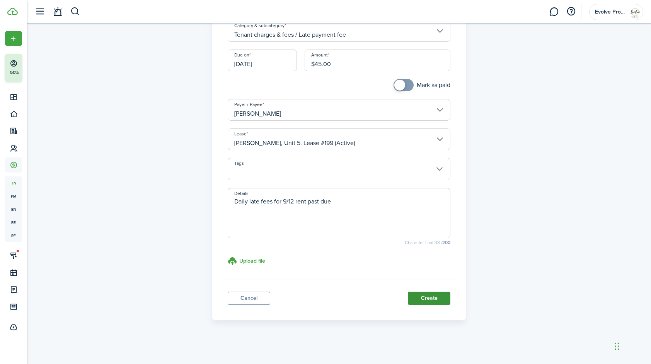
type textarea "Daily late fees for 9/12 rent past due"
click at [437, 296] on button "Create" at bounding box center [429, 298] width 43 height 13
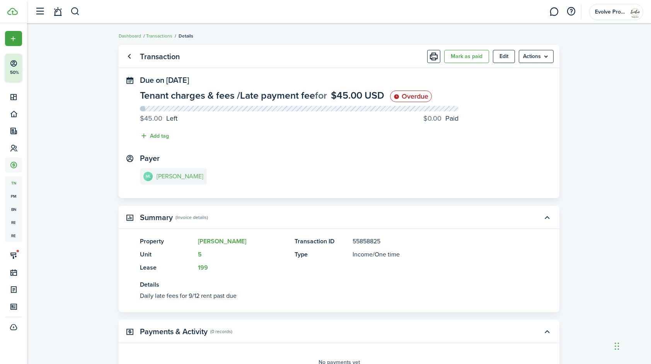
click at [190, 172] on link "ML Matthew Langway" at bounding box center [173, 176] width 67 height 16
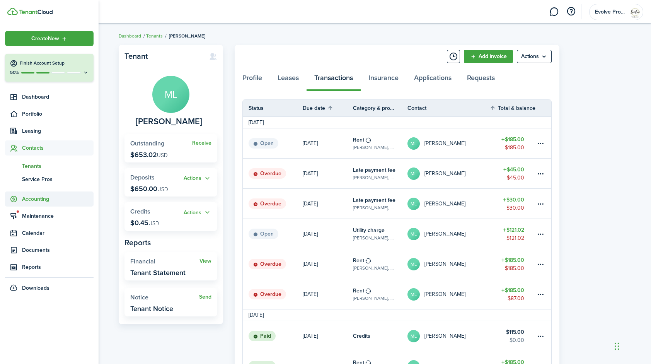
click at [39, 197] on span "Accounting" at bounding box center [58, 199] width 72 height 8
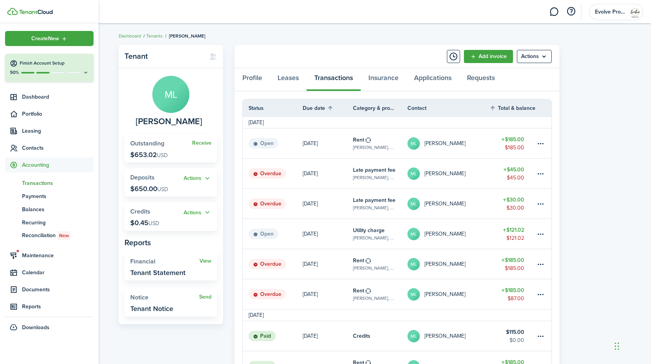
click at [43, 184] on span "Transactions" at bounding box center [58, 183] width 72 height 8
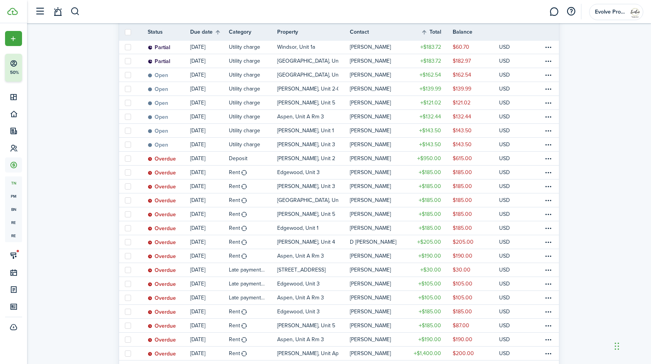
scroll to position [328, 0]
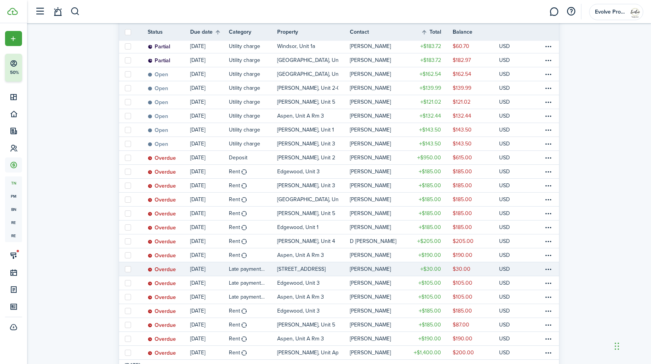
click at [369, 267] on table-profile-info-text "[PERSON_NAME]" at bounding box center [370, 269] width 41 height 6
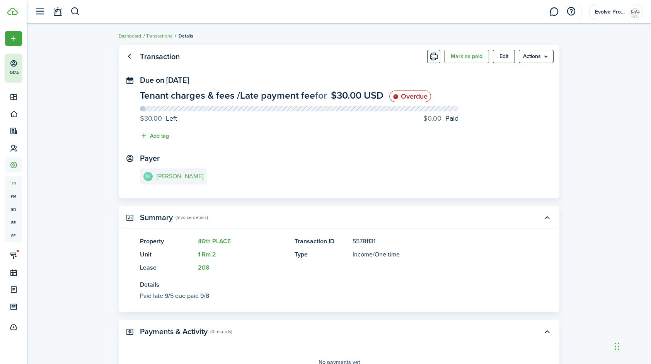
click at [178, 181] on link "NE Nathaniel Edwards" at bounding box center [173, 176] width 67 height 16
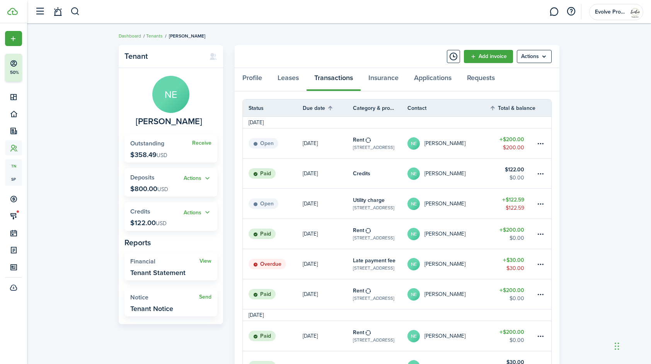
click at [461, 265] on table-profile-info-text "[PERSON_NAME]" at bounding box center [445, 264] width 41 height 6
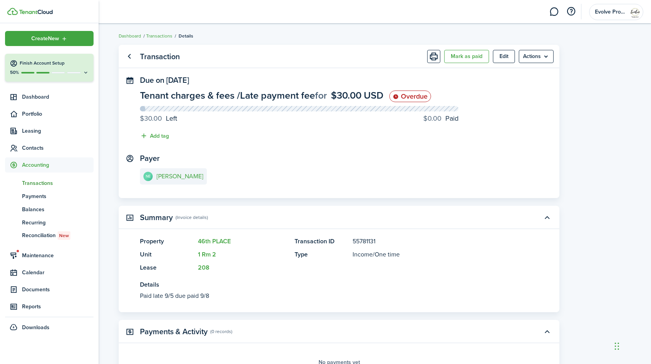
click at [42, 182] on span "Transactions" at bounding box center [58, 183] width 72 height 8
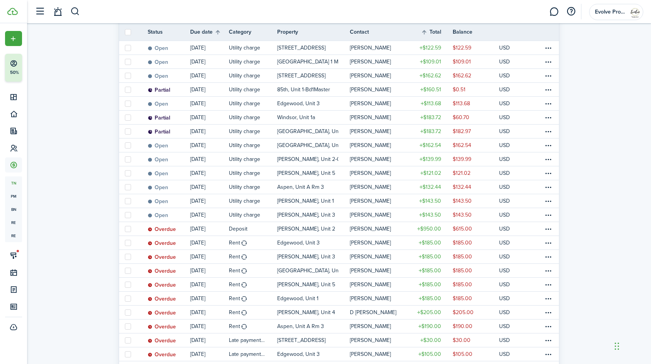
scroll to position [257, 0]
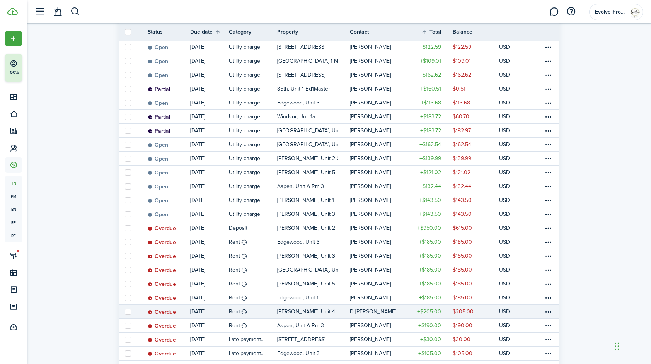
click at [369, 311] on table-profile-info-text "D [PERSON_NAME]" at bounding box center [373, 312] width 46 height 6
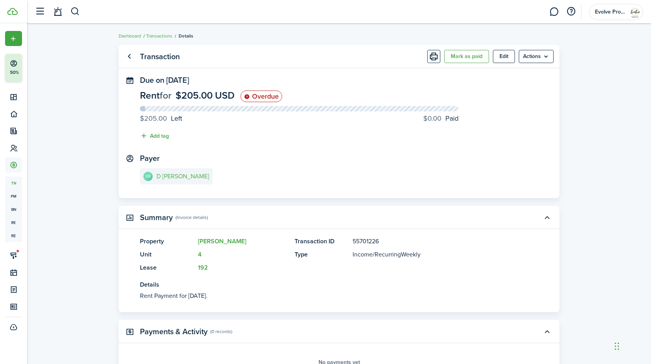
click at [176, 184] on link "DR D Ryan Jones" at bounding box center [176, 176] width 73 height 16
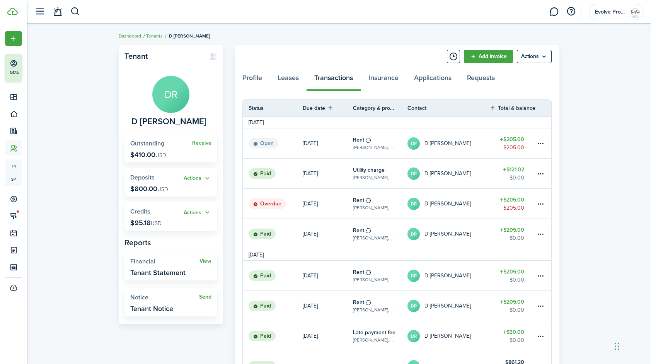
click at [207, 212] on button "Actions" at bounding box center [198, 212] width 28 height 9
click at [166, 240] on link "Apply" at bounding box center [178, 240] width 68 height 13
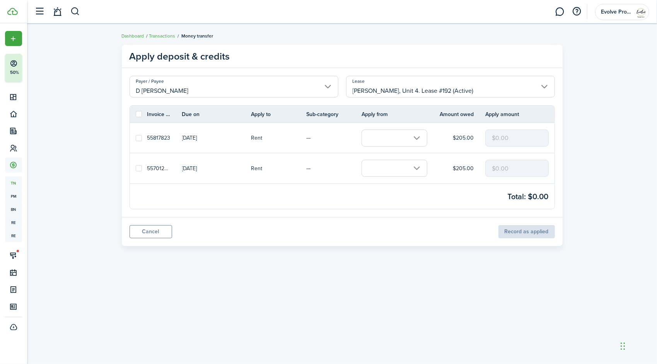
click at [396, 169] on input "text" at bounding box center [395, 168] width 66 height 17
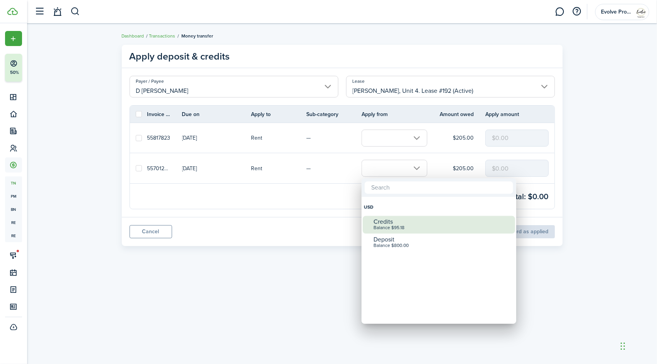
click at [394, 223] on div "Credits" at bounding box center [442, 221] width 137 height 7
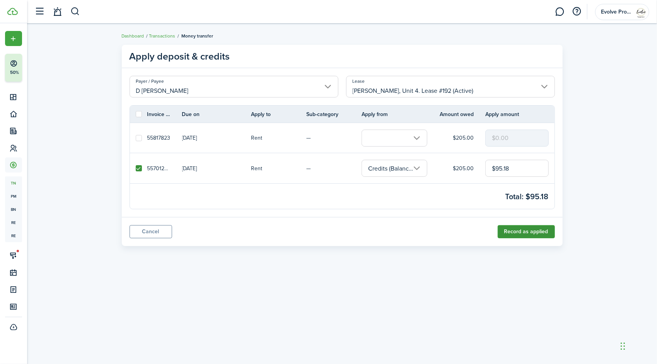
click at [512, 229] on button "Record as applied" at bounding box center [526, 231] width 57 height 13
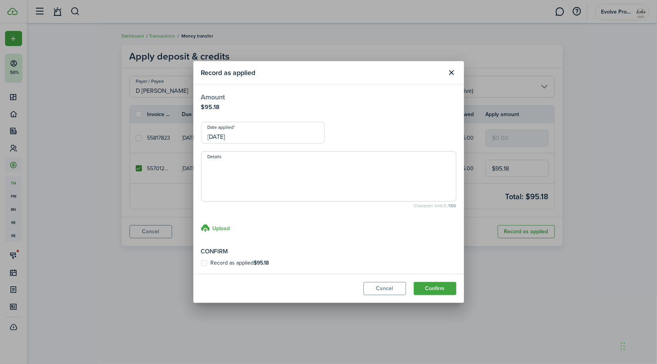
click at [205, 263] on label "Record as applied $95.18" at bounding box center [235, 263] width 68 height 6
click at [201, 263] on input "Record as applied $95.18" at bounding box center [201, 263] width 0 height 0
checkbox input "true"
click at [259, 136] on input "[DATE]" at bounding box center [263, 133] width 124 height 22
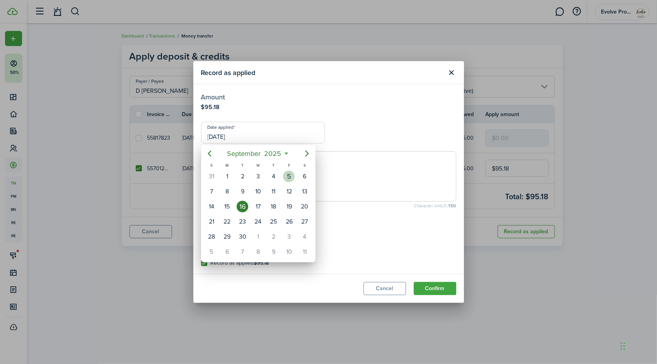
click at [289, 174] on div "5" at bounding box center [289, 177] width 12 height 12
type input "09/05/2025"
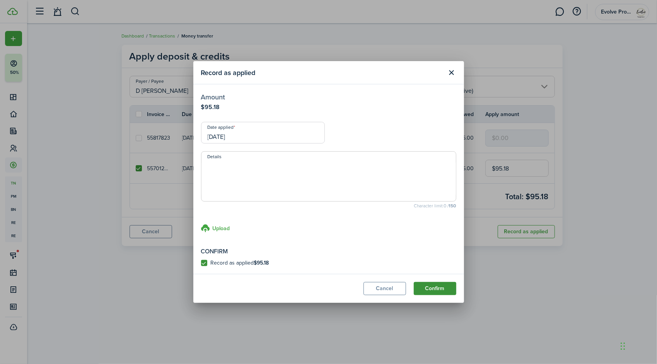
click at [444, 288] on button "Confirm" at bounding box center [435, 288] width 43 height 13
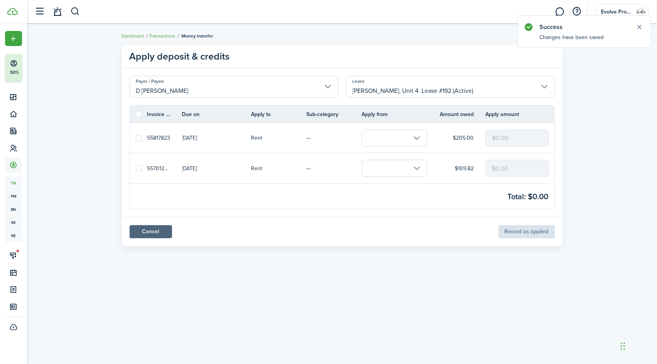
click at [155, 225] on link "Cancel" at bounding box center [151, 231] width 43 height 13
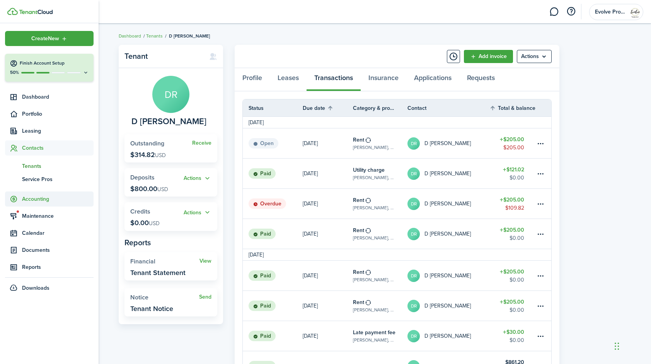
click at [39, 198] on span "Accounting" at bounding box center [58, 199] width 72 height 8
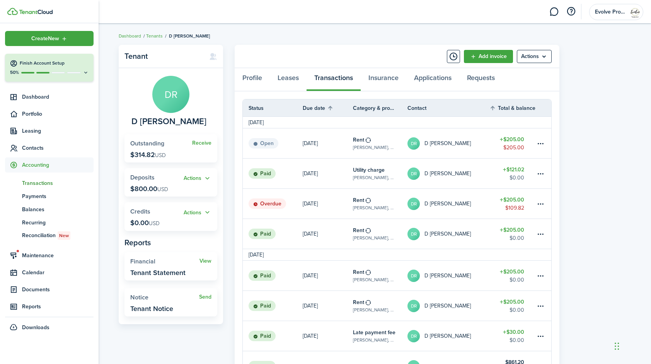
click at [43, 184] on span "Transactions" at bounding box center [58, 183] width 72 height 8
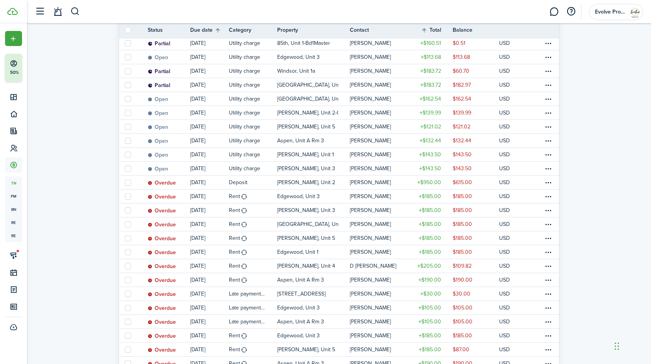
scroll to position [301, 0]
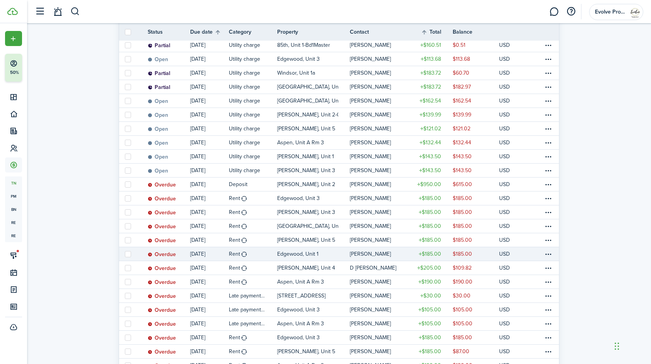
click at [367, 254] on table-profile-info-text "[PERSON_NAME]" at bounding box center [370, 254] width 41 height 6
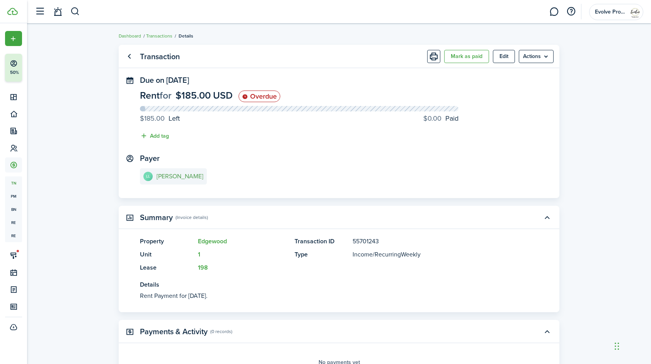
click at [186, 178] on e-details-info-title "[PERSON_NAME]" at bounding box center [180, 176] width 47 height 7
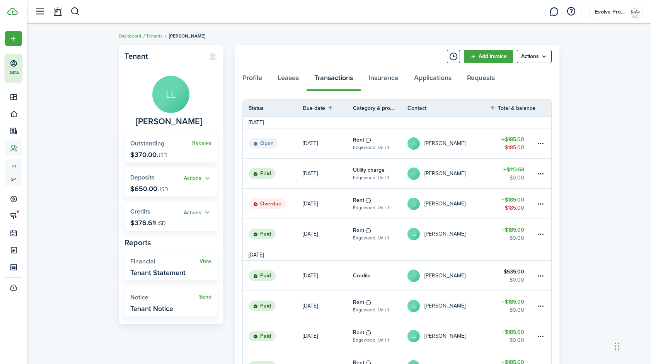
click at [207, 214] on button "Actions" at bounding box center [198, 212] width 28 height 9
click at [173, 242] on link "Apply" at bounding box center [178, 240] width 68 height 13
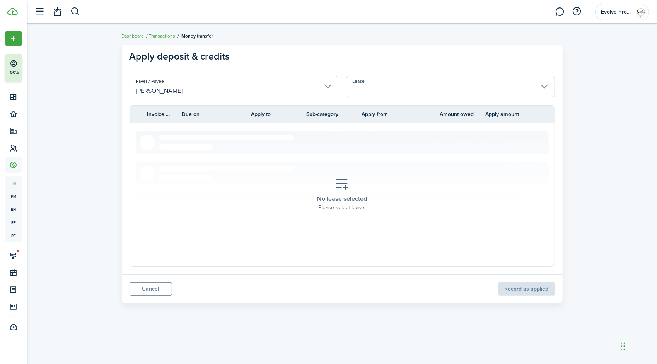
click at [390, 91] on input "Lease" at bounding box center [450, 87] width 209 height 22
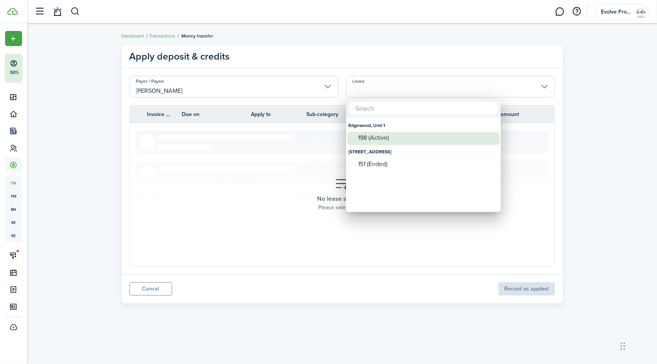
click at [387, 139] on div "198 (Active)" at bounding box center [426, 137] width 137 height 7
type input "Edgewood, Unit 1. Lease #198 (Active)"
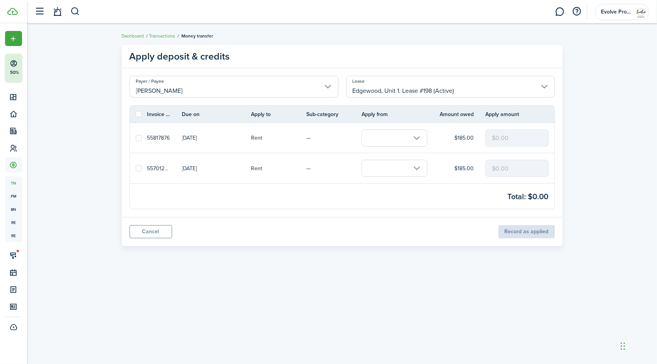
click at [385, 168] on input "text" at bounding box center [395, 168] width 66 height 17
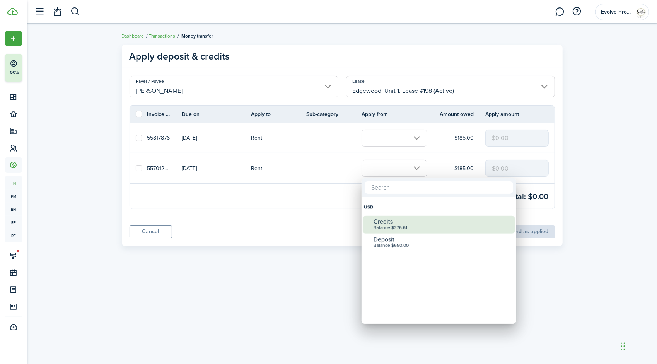
click at [398, 222] on div "Credits" at bounding box center [442, 221] width 137 height 7
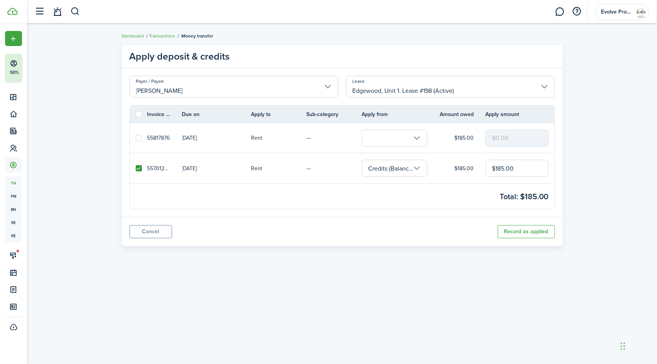
click at [388, 133] on input "text" at bounding box center [395, 138] width 66 height 17
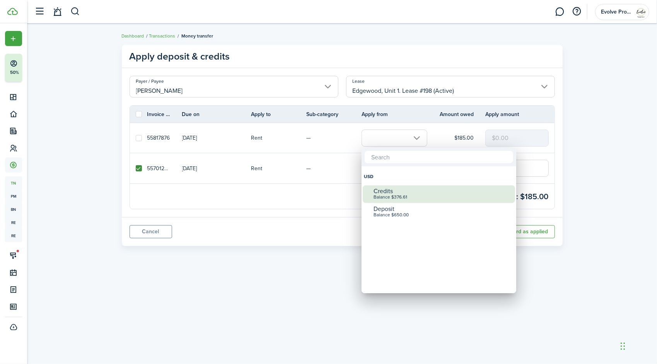
click at [405, 195] on div "Balance $376.61" at bounding box center [442, 197] width 137 height 5
checkbox input "true"
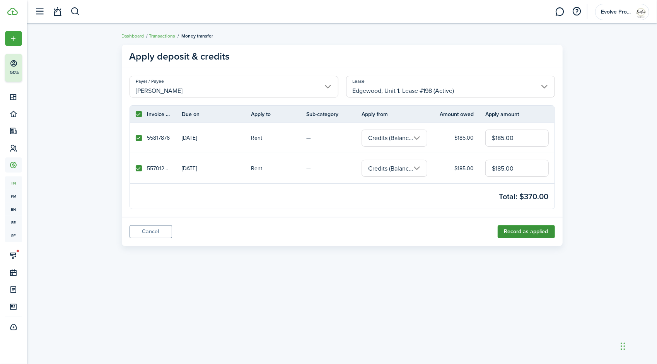
click at [511, 233] on button "Record as applied" at bounding box center [526, 231] width 57 height 13
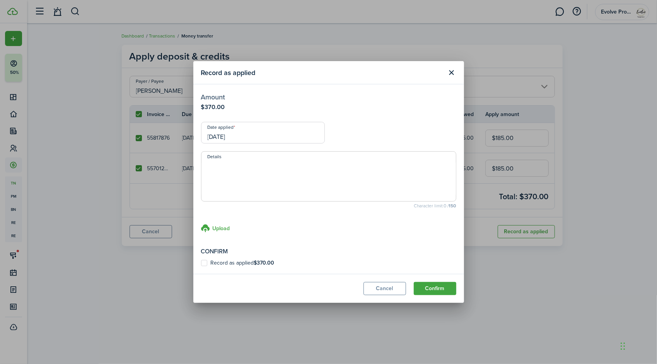
click at [206, 261] on label "Record as applied $370.00" at bounding box center [237, 263] width 73 height 6
click at [201, 263] on input "Record as applied $370.00" at bounding box center [201, 263] width 0 height 0
checkbox input "true"
click at [255, 133] on input "[DATE]" at bounding box center [263, 133] width 124 height 22
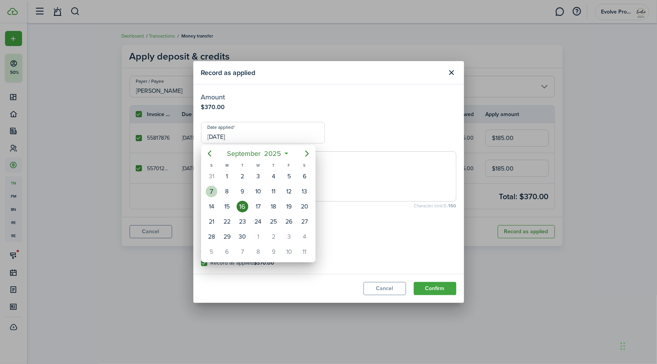
click at [215, 190] on div "7" at bounding box center [212, 192] width 12 height 12
type input "09/07/2025"
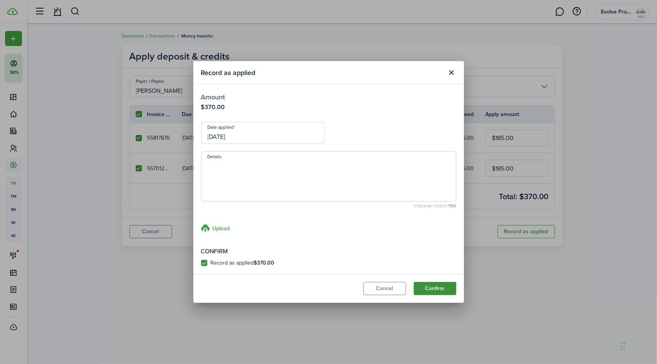
click at [424, 289] on button "Confirm" at bounding box center [435, 288] width 43 height 13
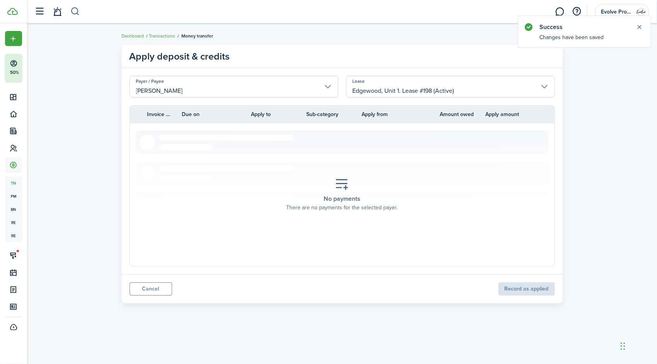
click at [72, 12] on button "button" at bounding box center [75, 11] width 10 height 13
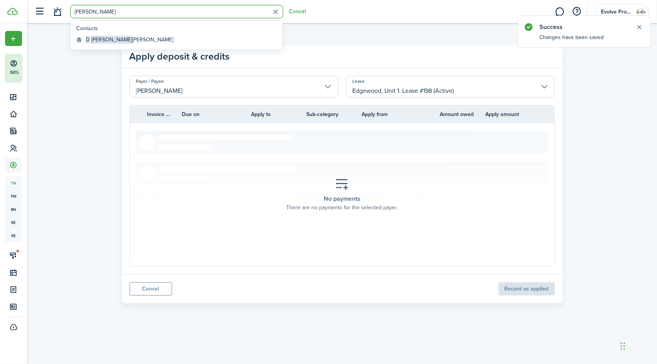
type input "d ryan"
click at [107, 40] on global-search-item-title "D Ryan Jones" at bounding box center [129, 40] width 87 height 8
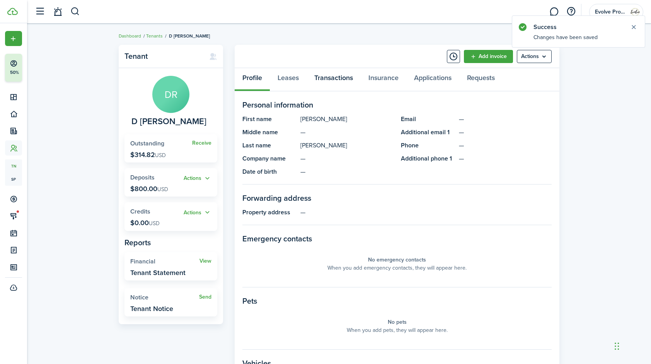
click at [329, 78] on link "Transactions" at bounding box center [334, 79] width 54 height 23
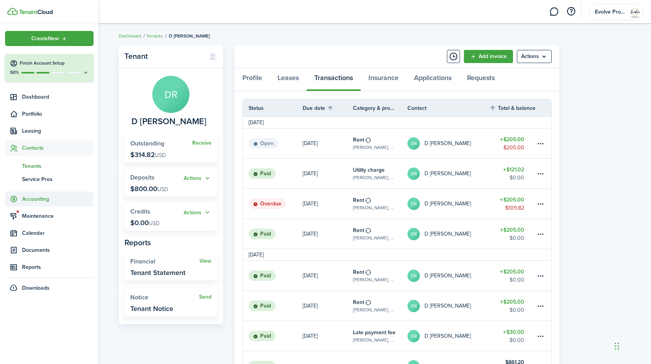
click at [41, 200] on span "Accounting" at bounding box center [58, 199] width 72 height 8
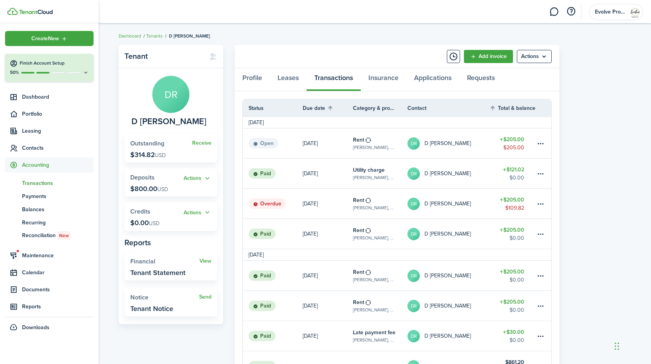
click at [42, 183] on span "Transactions" at bounding box center [58, 183] width 72 height 8
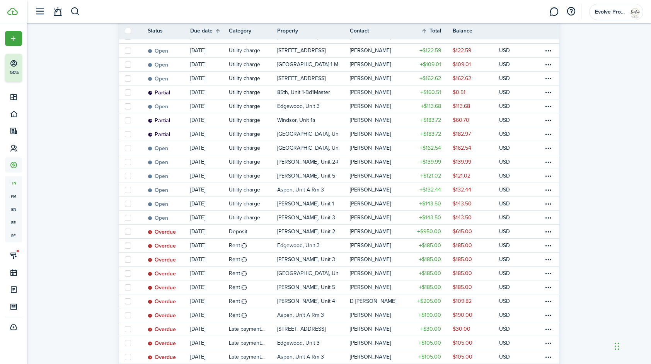
scroll to position [251, 0]
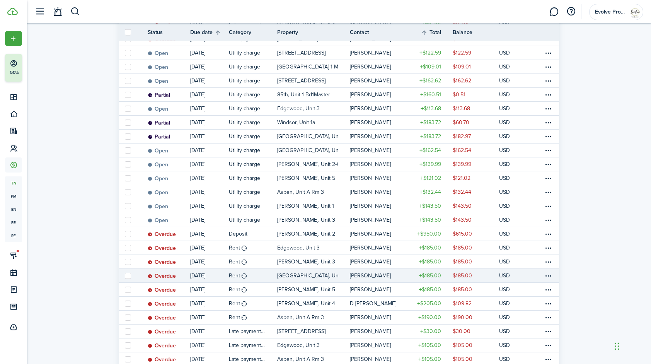
click at [376, 275] on table-profile-info-text "[PERSON_NAME]" at bounding box center [370, 276] width 41 height 6
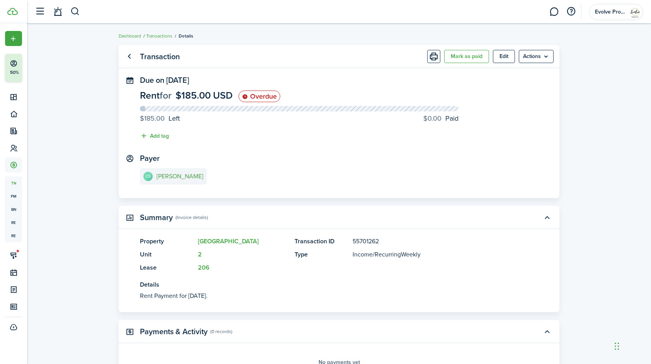
click at [187, 175] on e-details-info-title "[PERSON_NAME]" at bounding box center [180, 176] width 47 height 7
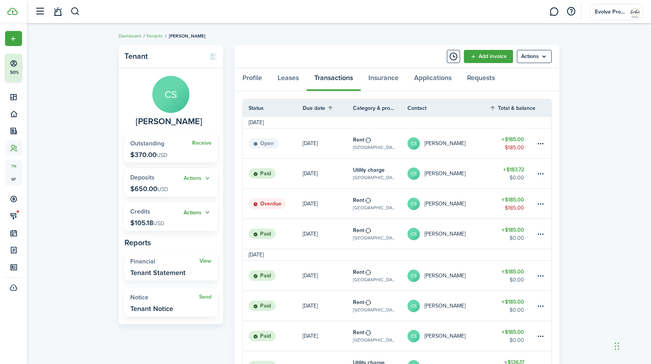
click at [207, 212] on button "Actions" at bounding box center [198, 212] width 28 height 9
click at [455, 201] on table-profile-info-text "[PERSON_NAME]" at bounding box center [445, 204] width 41 height 6
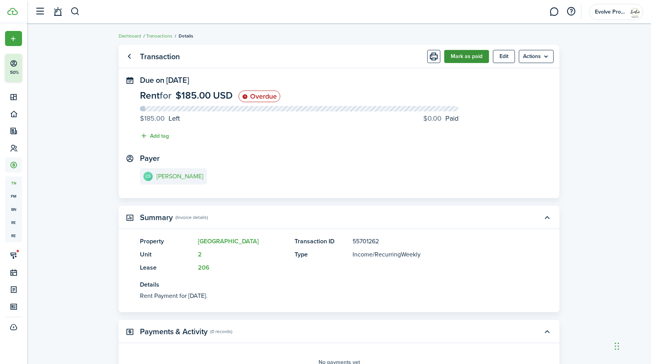
click at [462, 52] on button "Mark as paid" at bounding box center [466, 56] width 45 height 13
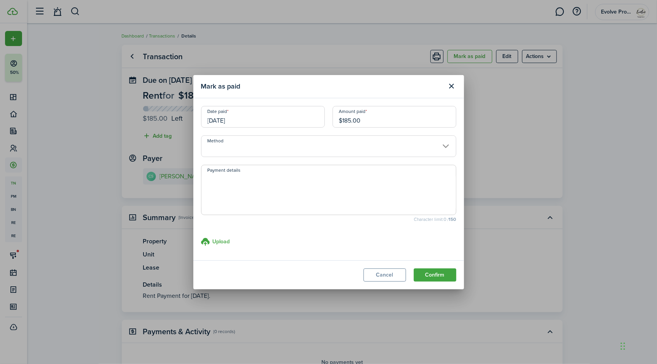
click at [265, 120] on input "[DATE]" at bounding box center [263, 117] width 124 height 22
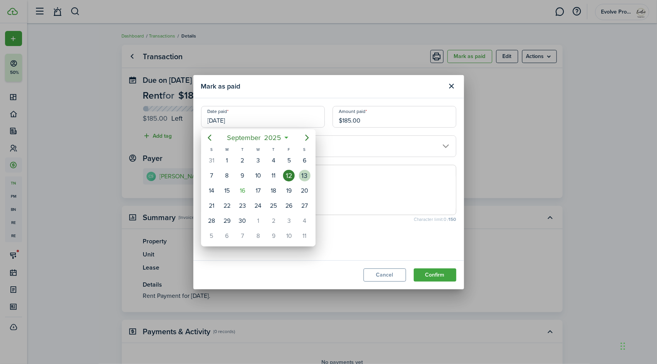
click at [306, 171] on div "13" at bounding box center [305, 176] width 12 height 12
type input "[DATE]"
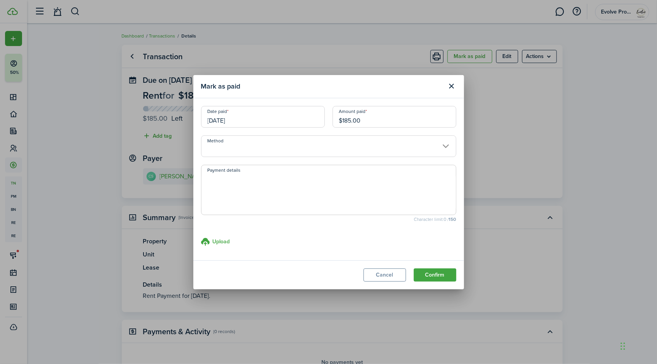
click at [241, 145] on input "Method" at bounding box center [328, 146] width 255 height 22
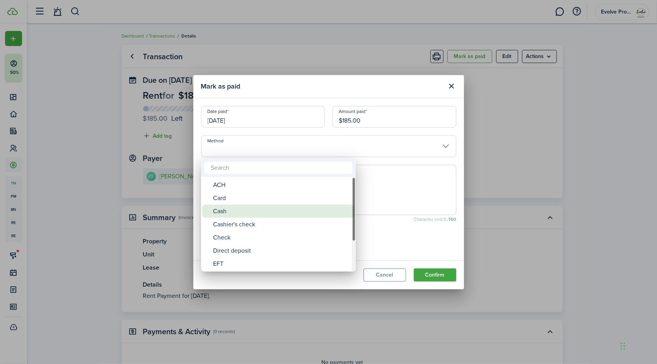
click at [229, 212] on div "Cash" at bounding box center [281, 211] width 137 height 13
type input "Cash"
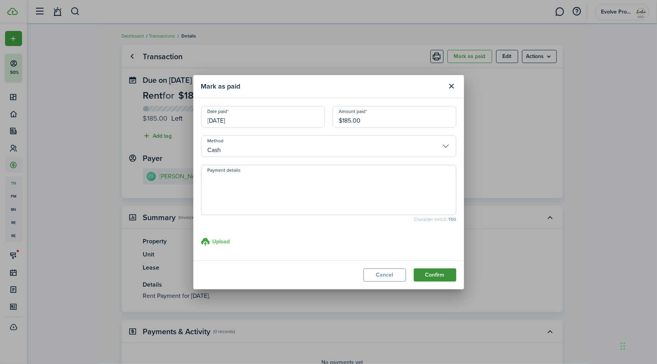
click at [435, 273] on button "Confirm" at bounding box center [435, 274] width 43 height 13
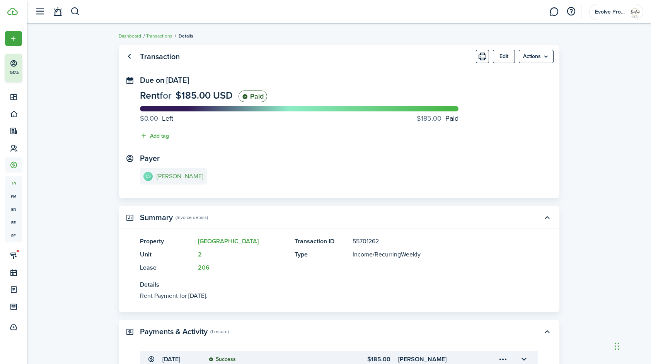
click at [191, 177] on e-details-info-title "[PERSON_NAME]" at bounding box center [180, 176] width 47 height 7
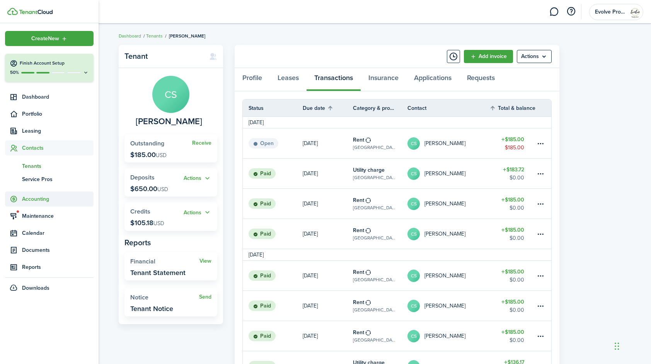
click at [33, 199] on span "Accounting" at bounding box center [58, 199] width 72 height 8
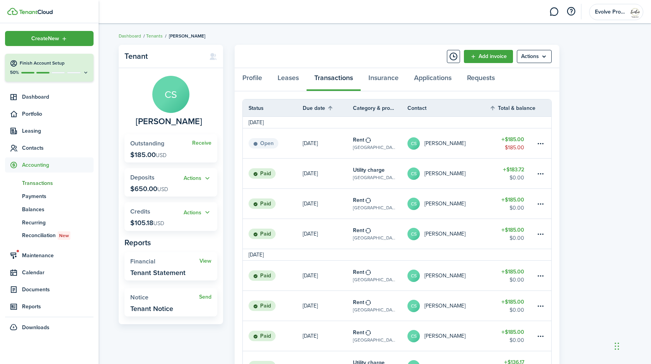
click at [43, 180] on span "Transactions" at bounding box center [58, 183] width 72 height 8
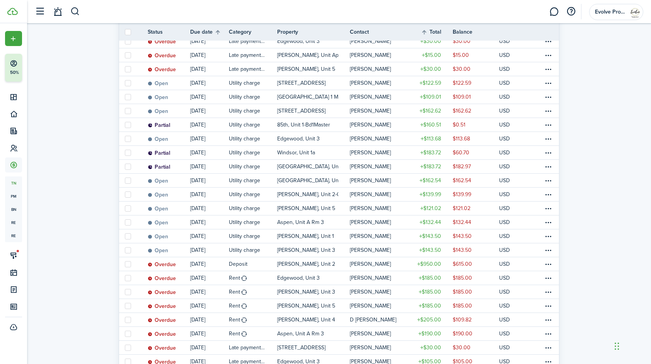
scroll to position [220, 0]
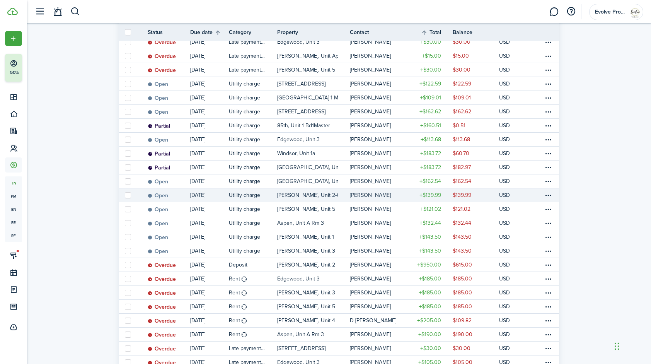
click at [372, 193] on table-profile-info-text "[PERSON_NAME]" at bounding box center [370, 195] width 41 height 6
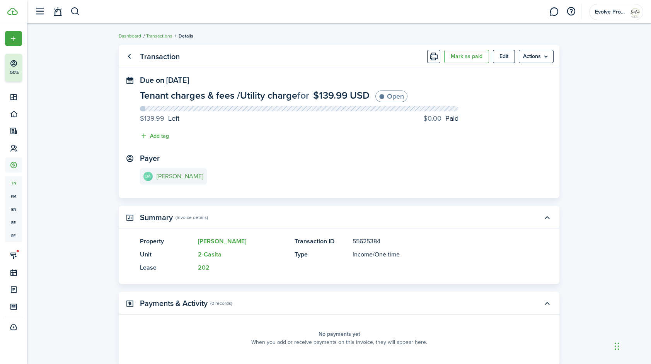
click at [172, 177] on e-details-info-title "[PERSON_NAME]" at bounding box center [180, 176] width 47 height 7
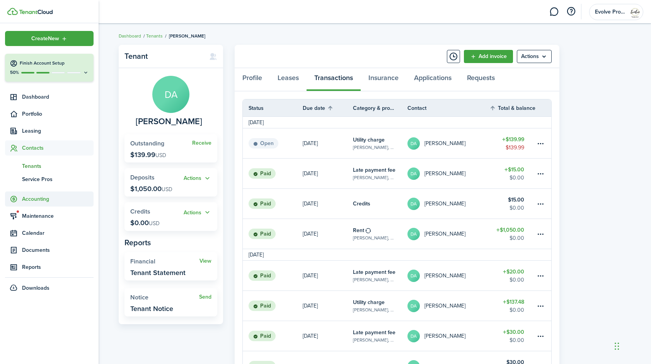
click at [40, 200] on span "Accounting" at bounding box center [58, 199] width 72 height 8
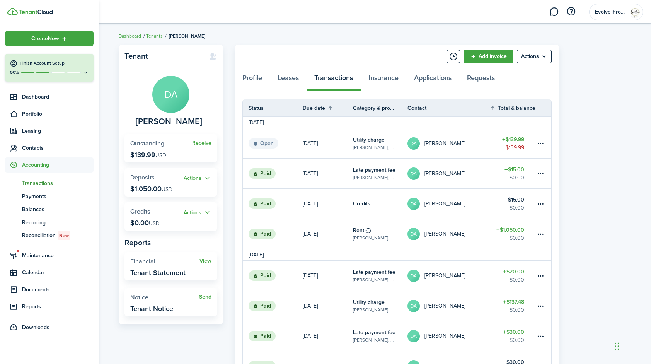
click at [44, 182] on span "Transactions" at bounding box center [58, 183] width 72 height 8
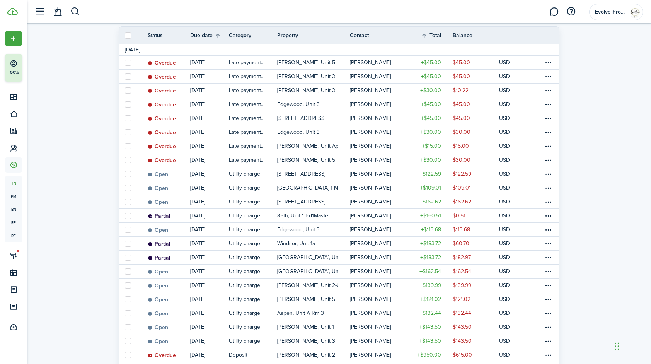
scroll to position [130, 0]
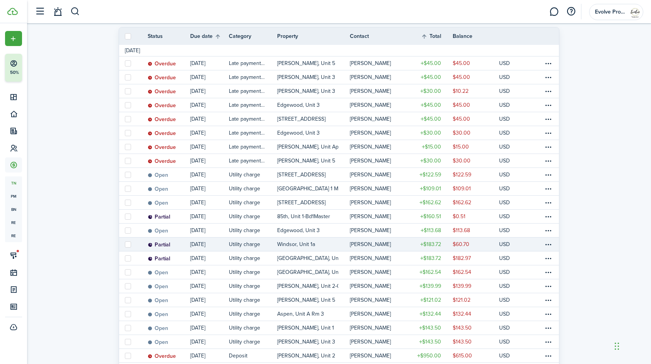
click at [362, 244] on table-profile-info-text "[PERSON_NAME]" at bounding box center [370, 244] width 41 height 6
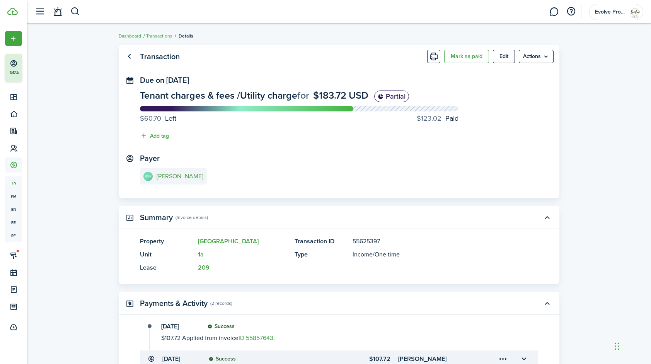
click at [186, 176] on e-details-info-title "[PERSON_NAME]" at bounding box center [180, 176] width 47 height 7
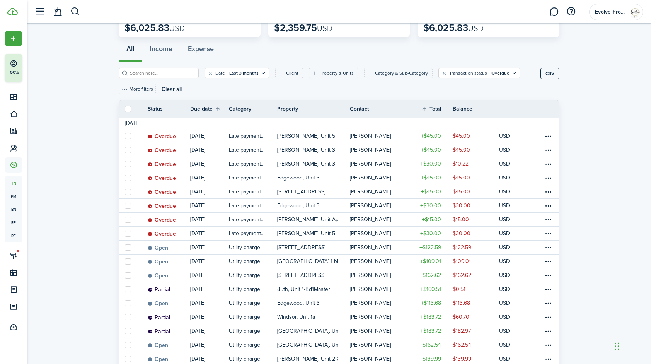
scroll to position [56, 0]
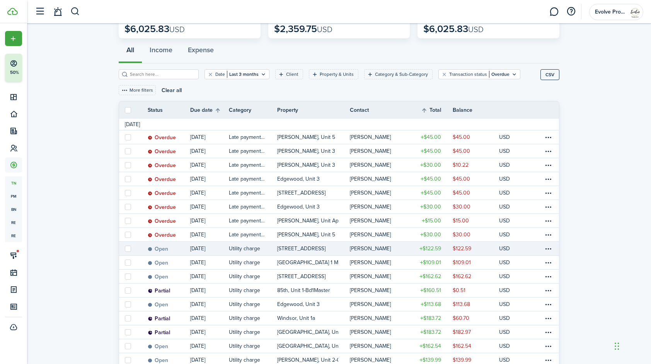
click at [385, 248] on table-profile-info-text "[PERSON_NAME]" at bounding box center [370, 249] width 41 height 6
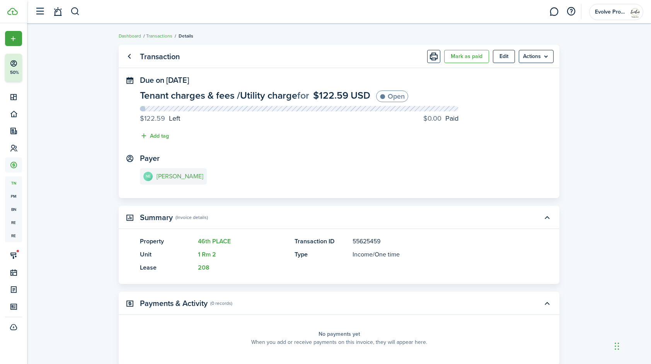
click at [186, 176] on e-details-info-title "[PERSON_NAME]" at bounding box center [180, 176] width 47 height 7
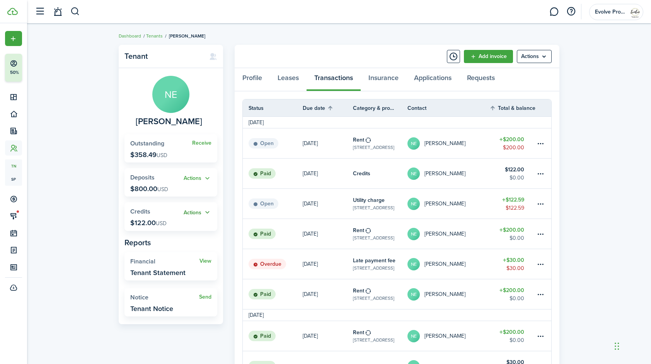
click at [208, 210] on button "Actions" at bounding box center [198, 212] width 28 height 9
click at [173, 237] on link "Apply" at bounding box center [178, 240] width 68 height 13
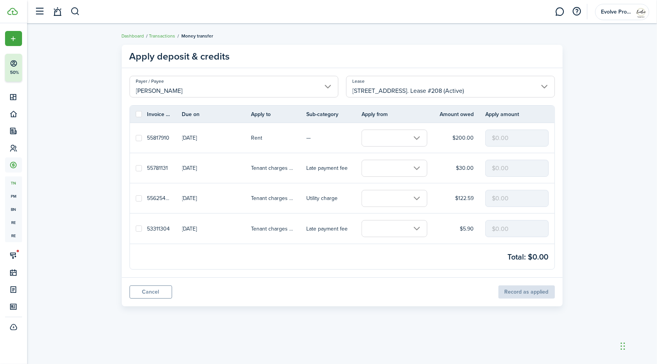
click at [395, 195] on input "text" at bounding box center [395, 198] width 66 height 17
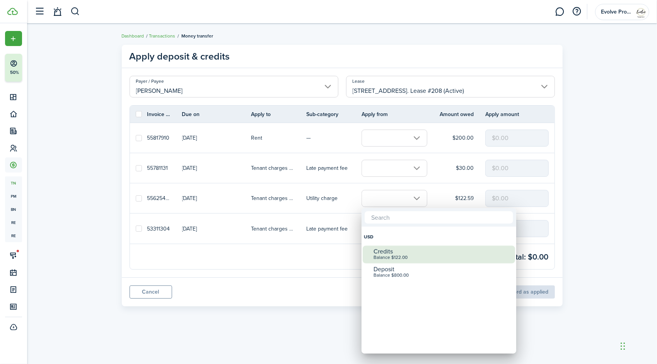
click at [392, 260] on div "Balance $122.00" at bounding box center [442, 257] width 137 height 5
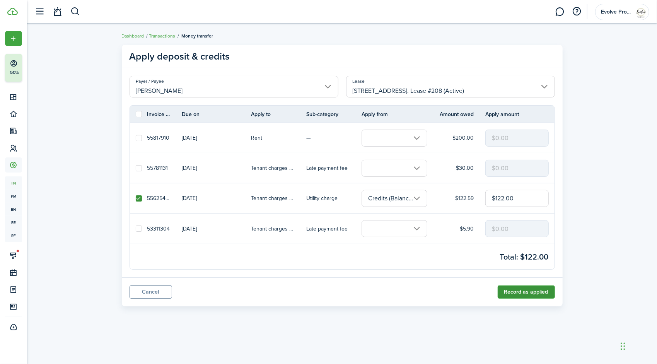
click at [539, 288] on button "Record as applied" at bounding box center [526, 291] width 57 height 13
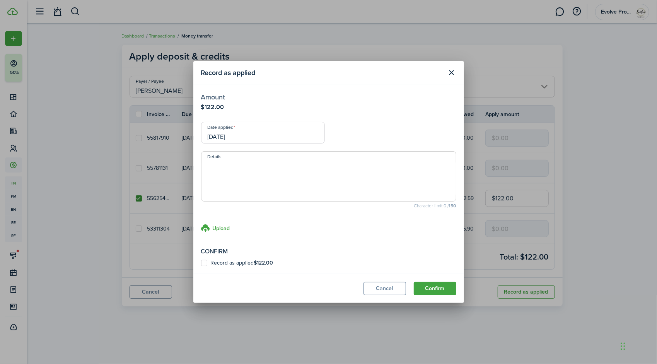
click at [204, 262] on label "Record as applied $122.00" at bounding box center [237, 263] width 72 height 6
click at [201, 263] on input "Record as applied $122.00" at bounding box center [201, 263] width 0 height 0
checkbox input "true"
click at [429, 287] on button "Confirm" at bounding box center [435, 288] width 43 height 13
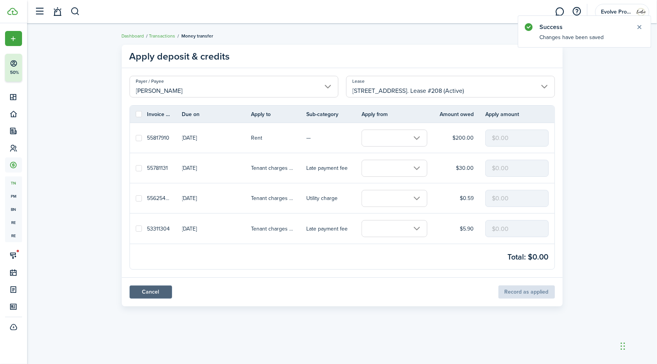
click at [152, 292] on link "Cancel" at bounding box center [151, 291] width 43 height 13
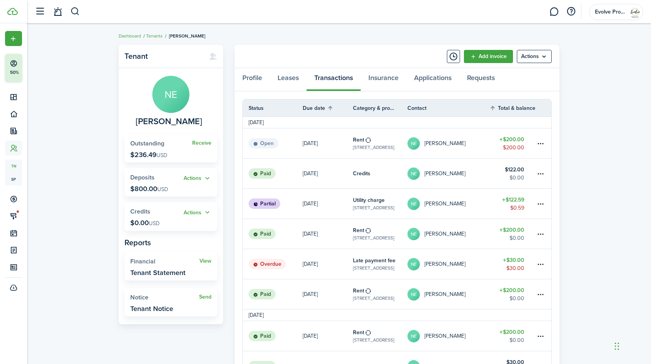
click at [461, 291] on table-profile-info-text "[PERSON_NAME]" at bounding box center [445, 294] width 41 height 6
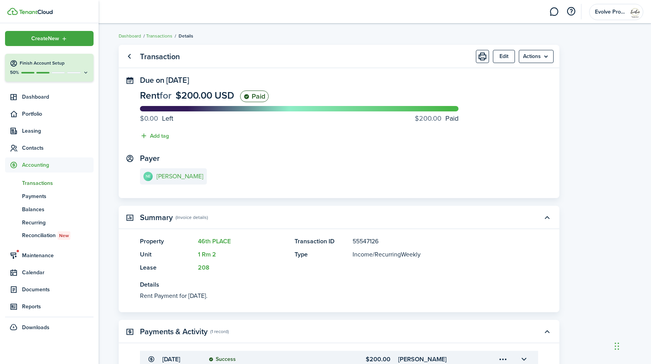
click at [38, 183] on span "Transactions" at bounding box center [58, 183] width 72 height 8
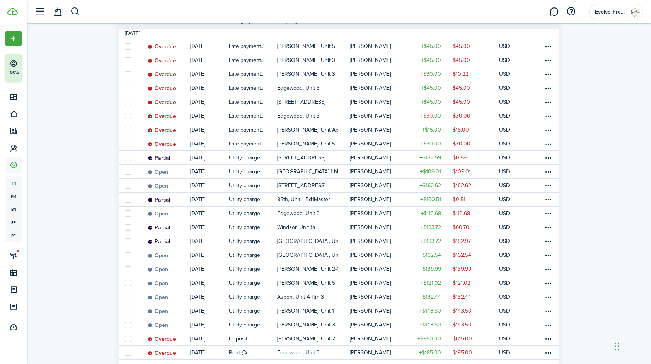
scroll to position [147, 0]
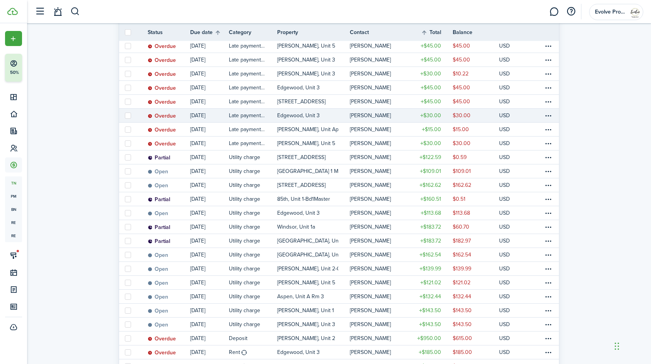
click at [379, 115] on table-profile-info-text "[PERSON_NAME]" at bounding box center [370, 116] width 41 height 6
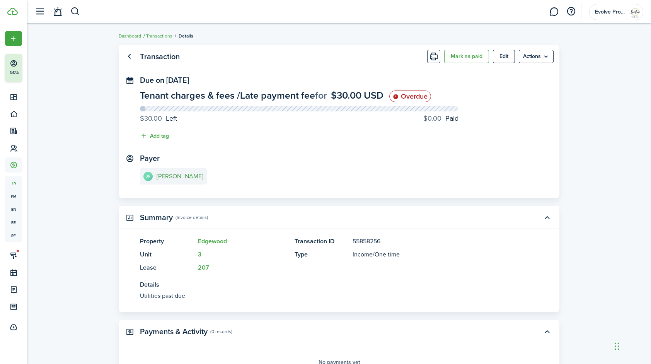
click at [190, 175] on e-details-info-title "[PERSON_NAME]" at bounding box center [180, 176] width 47 height 7
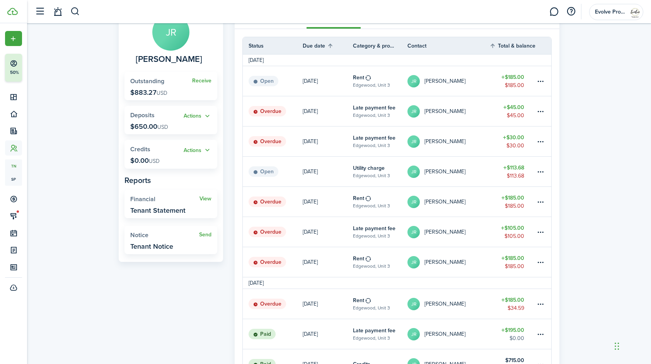
scroll to position [63, 0]
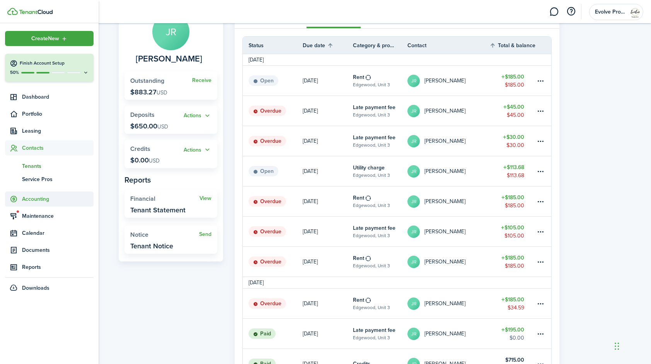
click at [39, 198] on span "Accounting" at bounding box center [58, 199] width 72 height 8
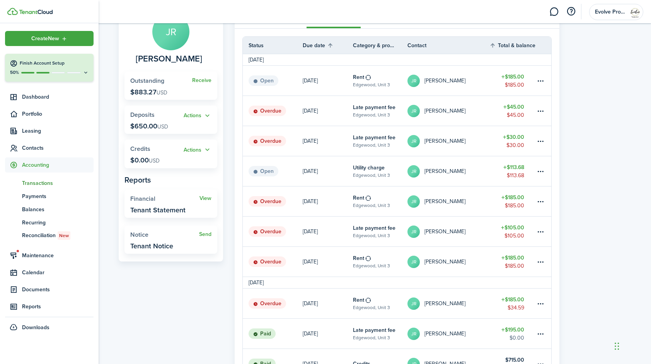
click at [42, 183] on span "Transactions" at bounding box center [58, 183] width 72 height 8
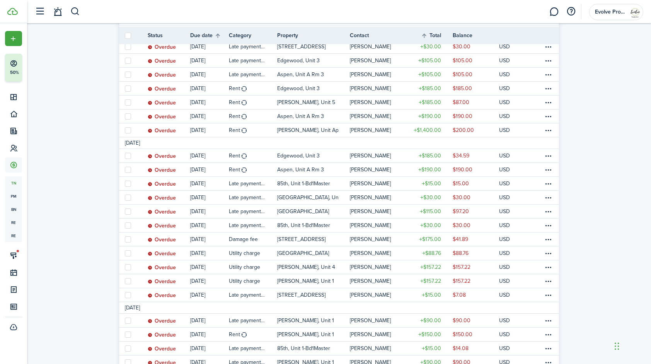
scroll to position [531, 0]
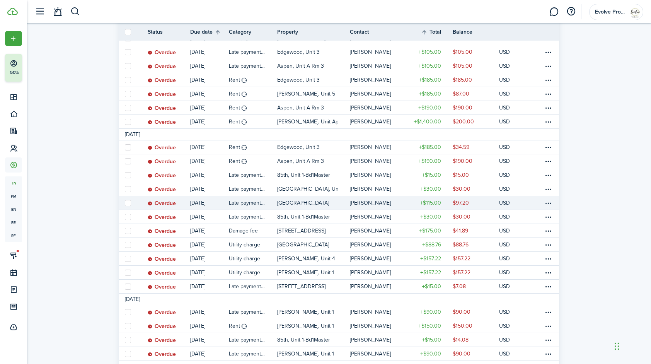
click at [383, 203] on table-profile-info-text "[PERSON_NAME]" at bounding box center [370, 203] width 41 height 6
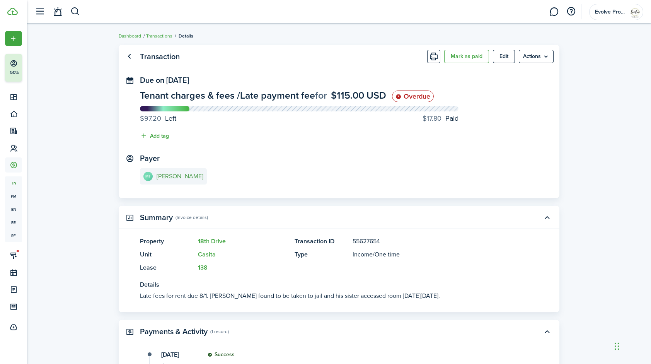
click at [190, 176] on e-details-info-title "[PERSON_NAME]" at bounding box center [180, 176] width 47 height 7
